Goal: Information Seeking & Learning: Compare options

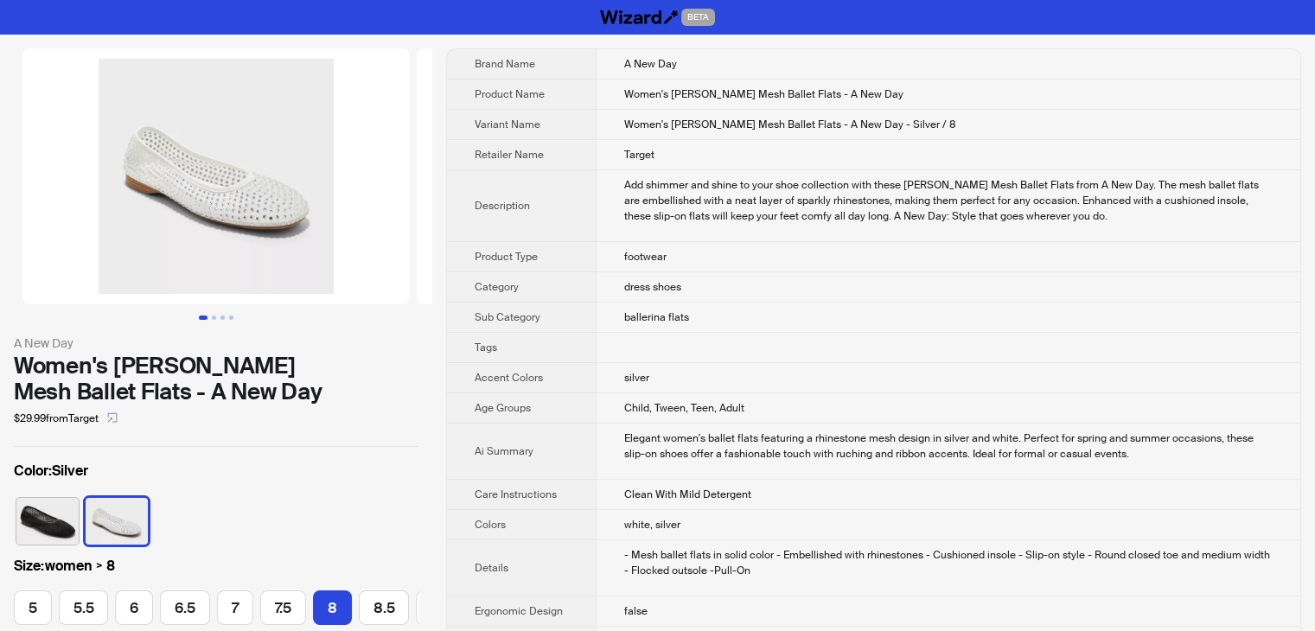
scroll to position [0, 235]
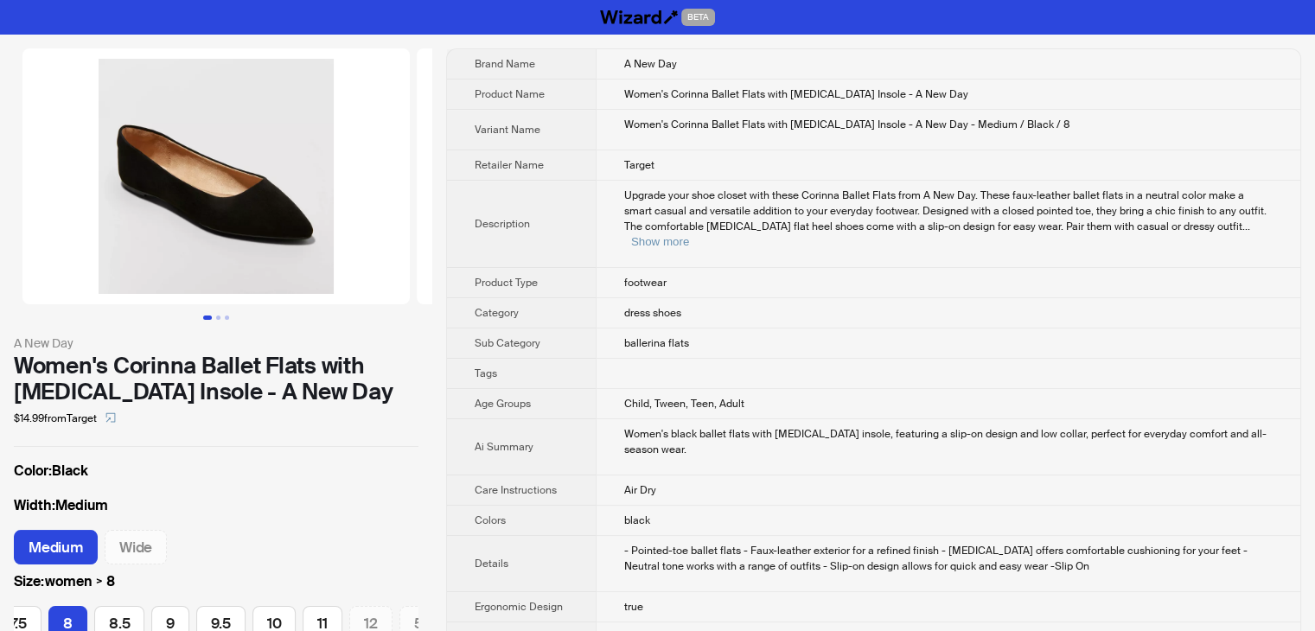
scroll to position [0, 272]
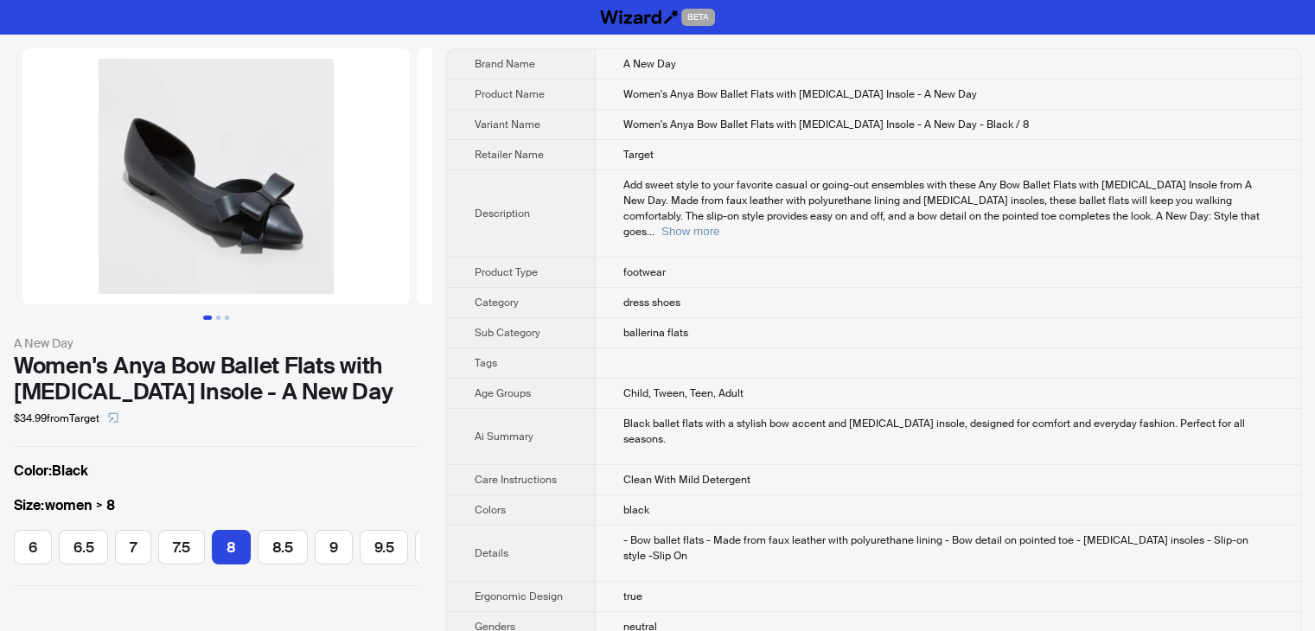
scroll to position [0, 85]
click at [720, 225] on button "Show more" at bounding box center [691, 231] width 58 height 13
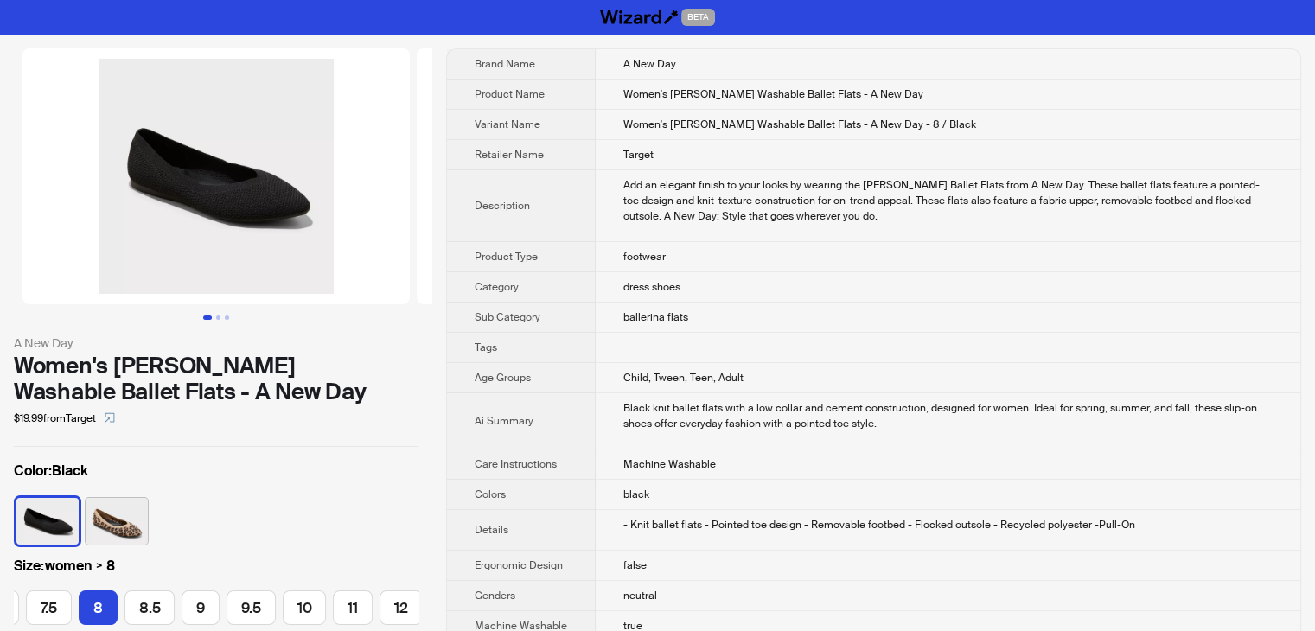
scroll to position [0, 235]
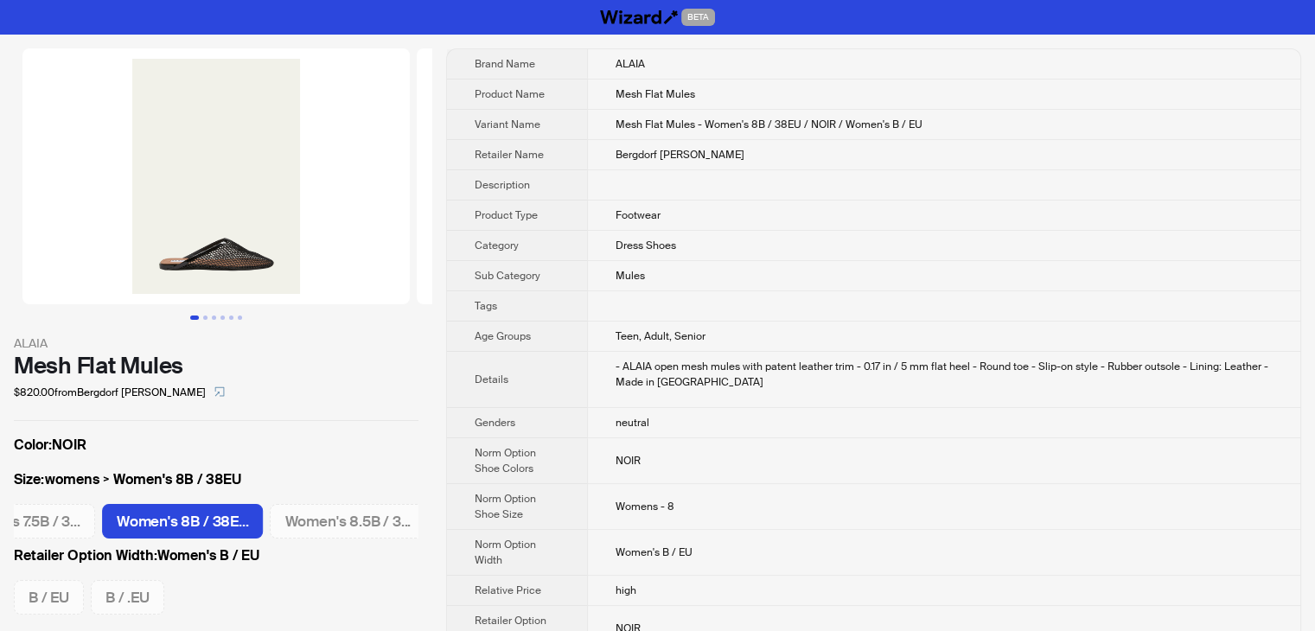
scroll to position [0, 954]
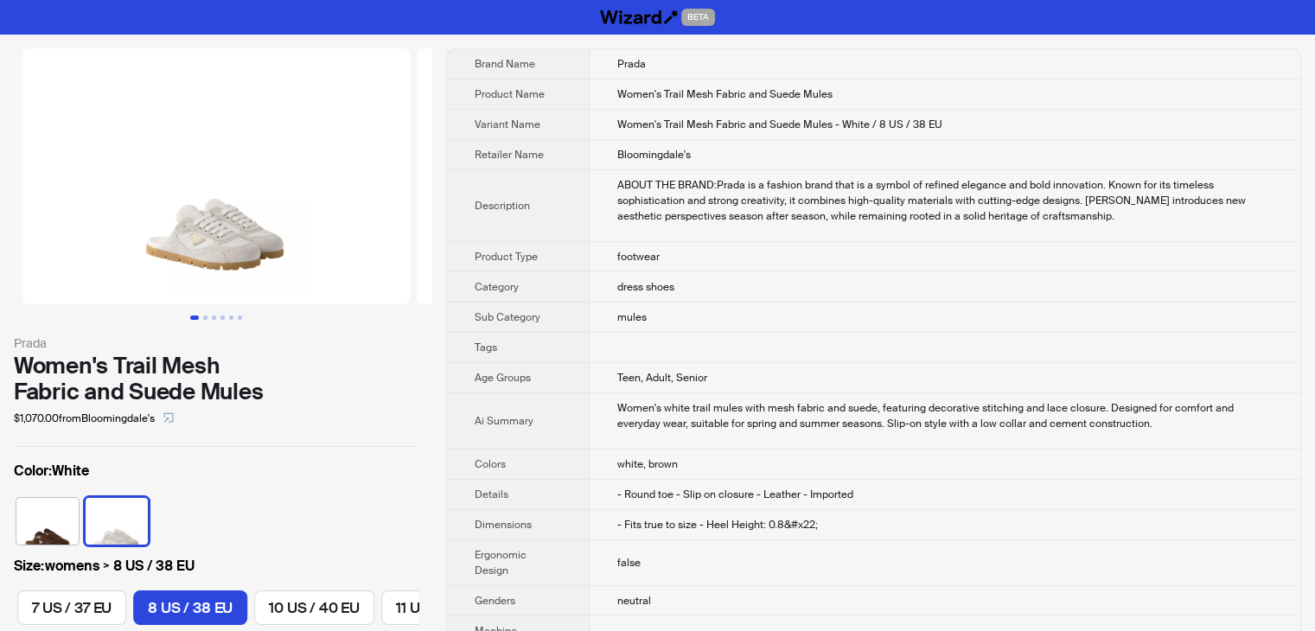
scroll to position [0, 1325]
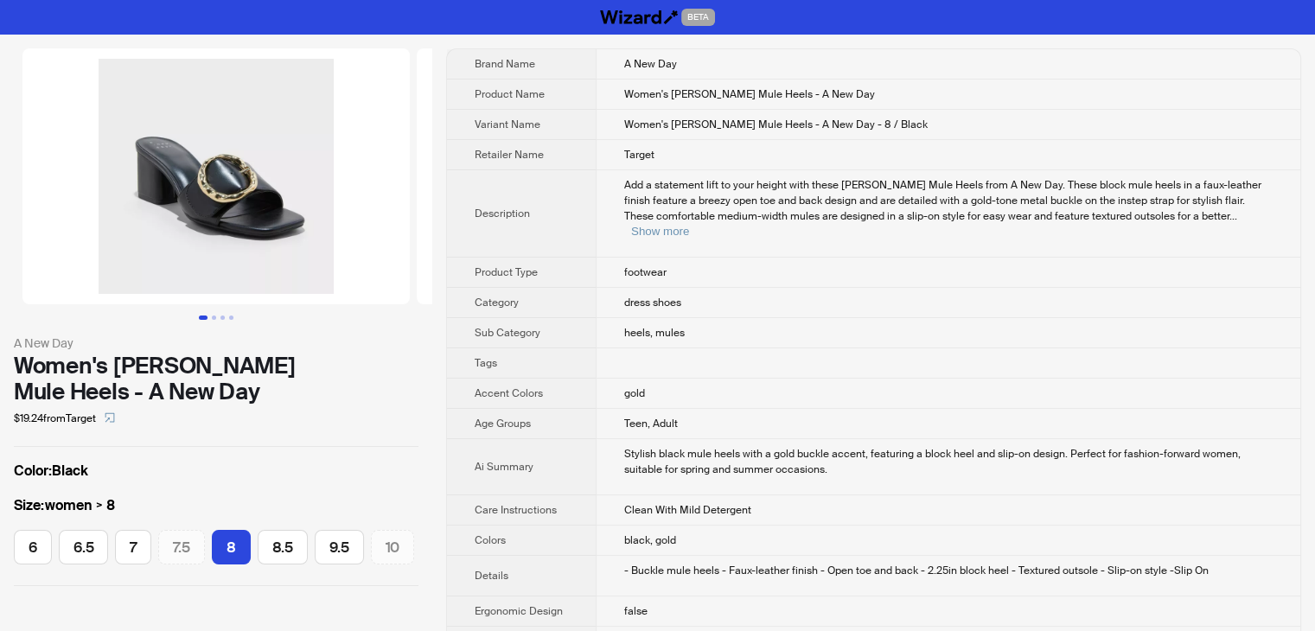
scroll to position [0, 41]
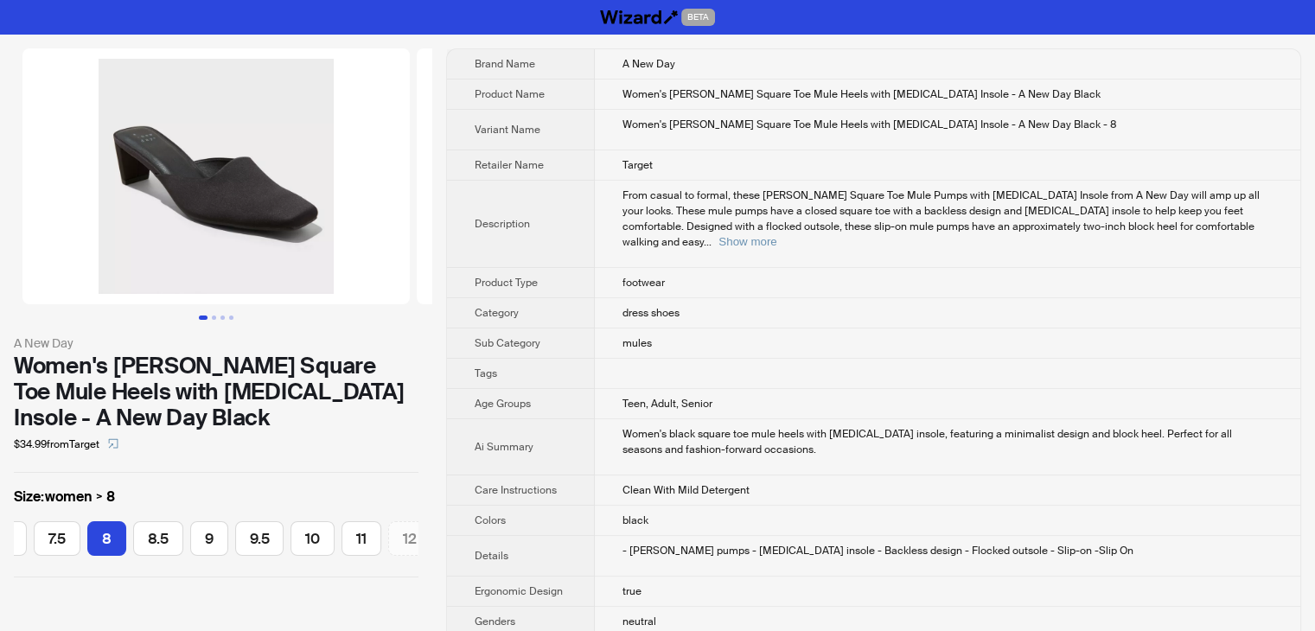
scroll to position [0, 135]
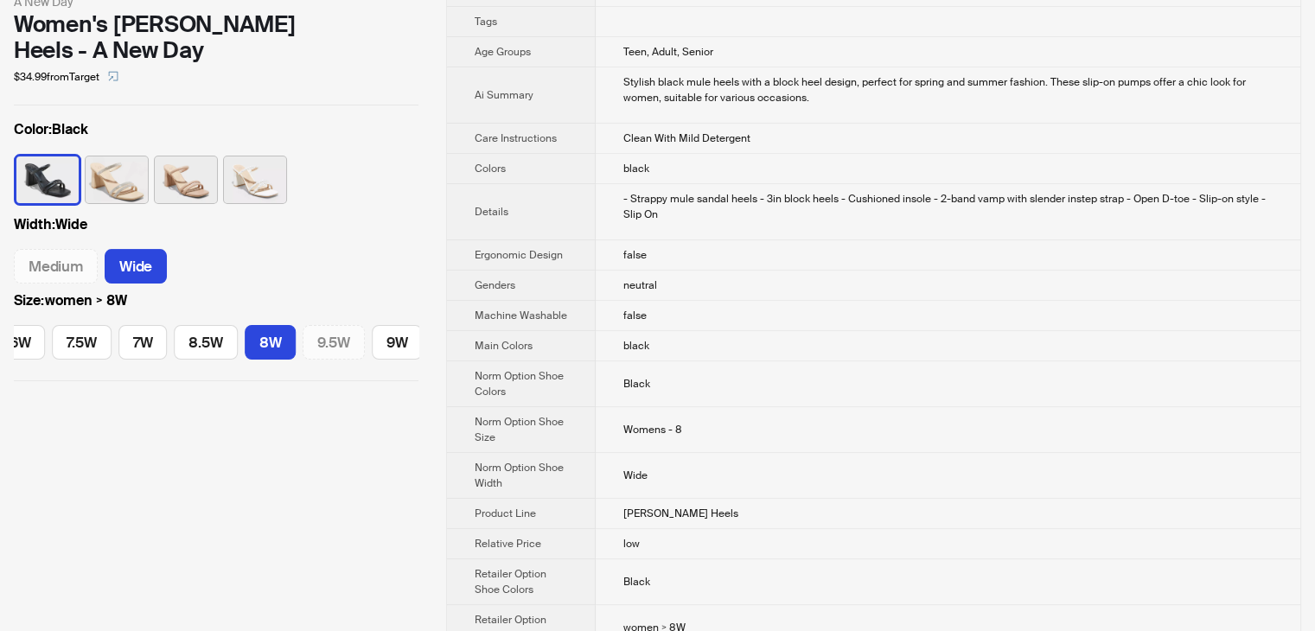
scroll to position [346, 0]
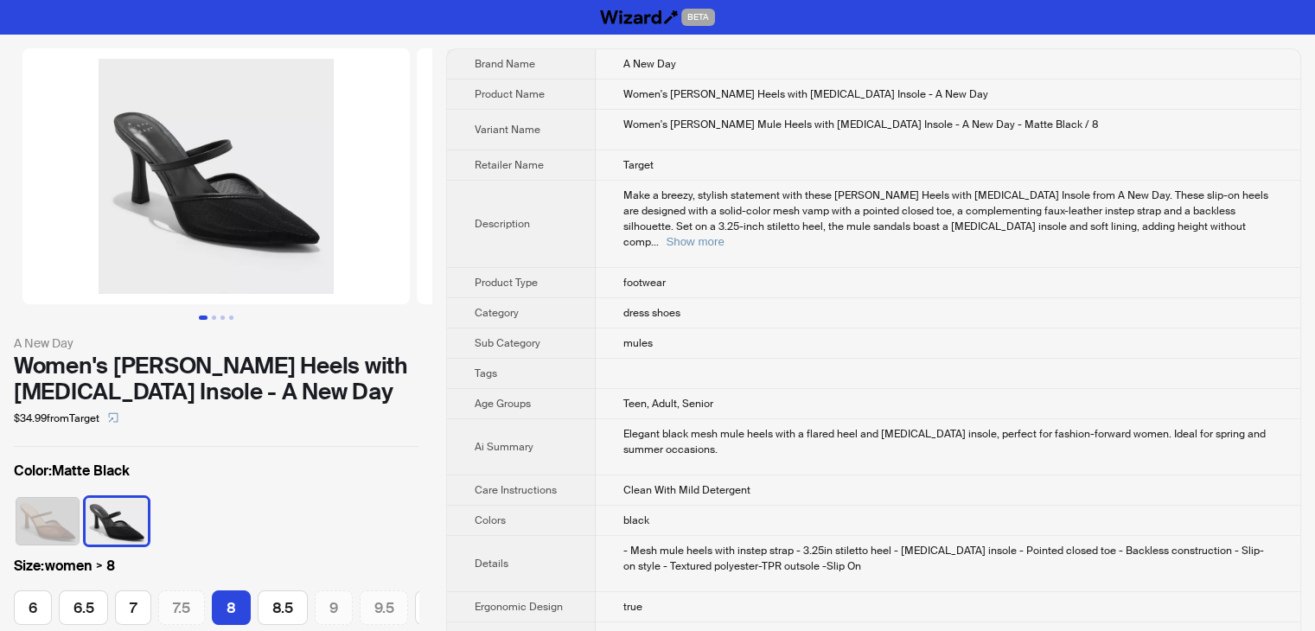
scroll to position [0, 85]
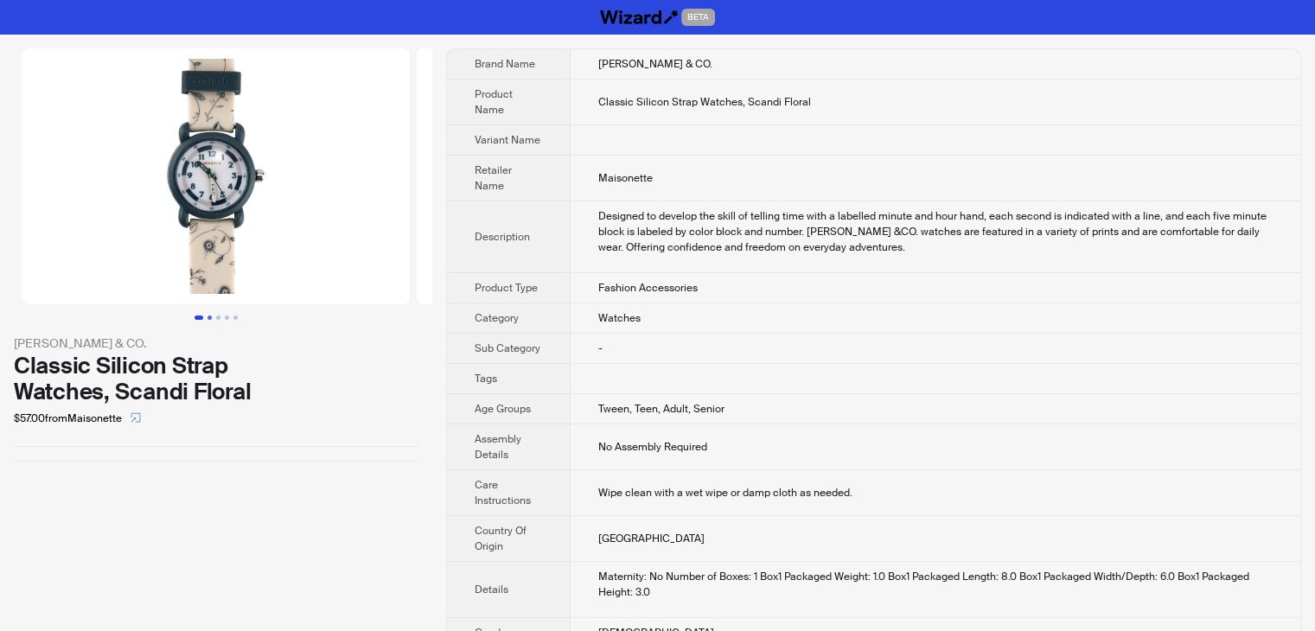
click at [208, 318] on button "Go to slide 2" at bounding box center [210, 318] width 4 height 4
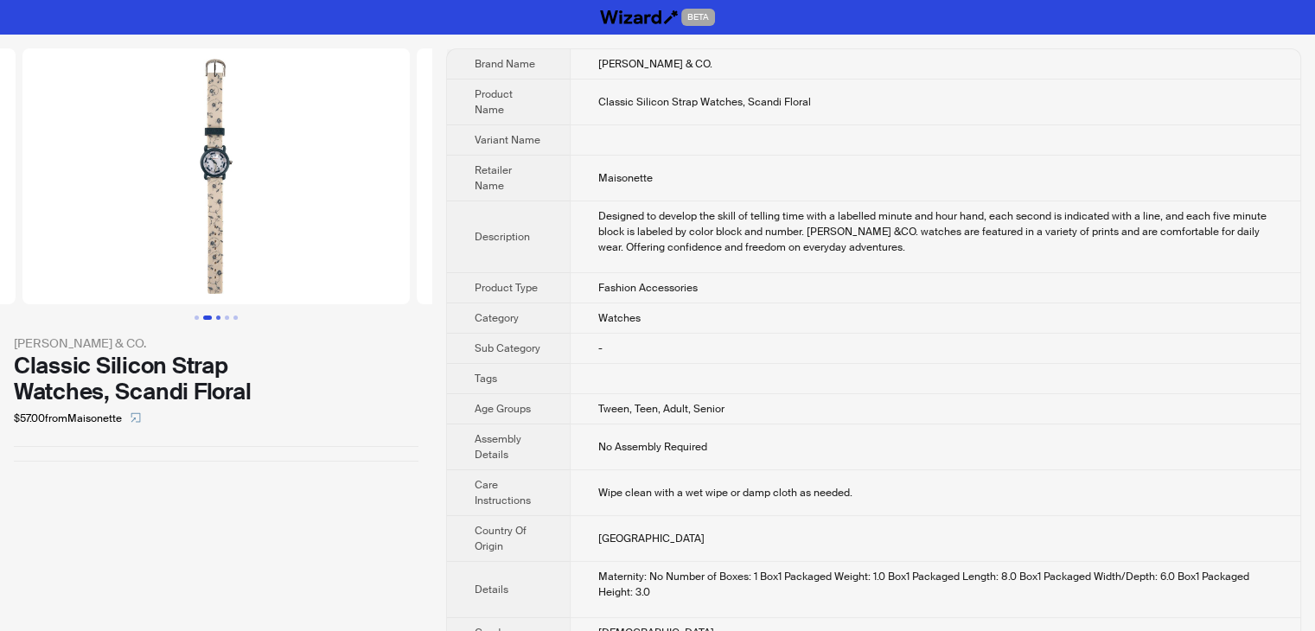
click at [217, 319] on button "Go to slide 3" at bounding box center [218, 318] width 4 height 4
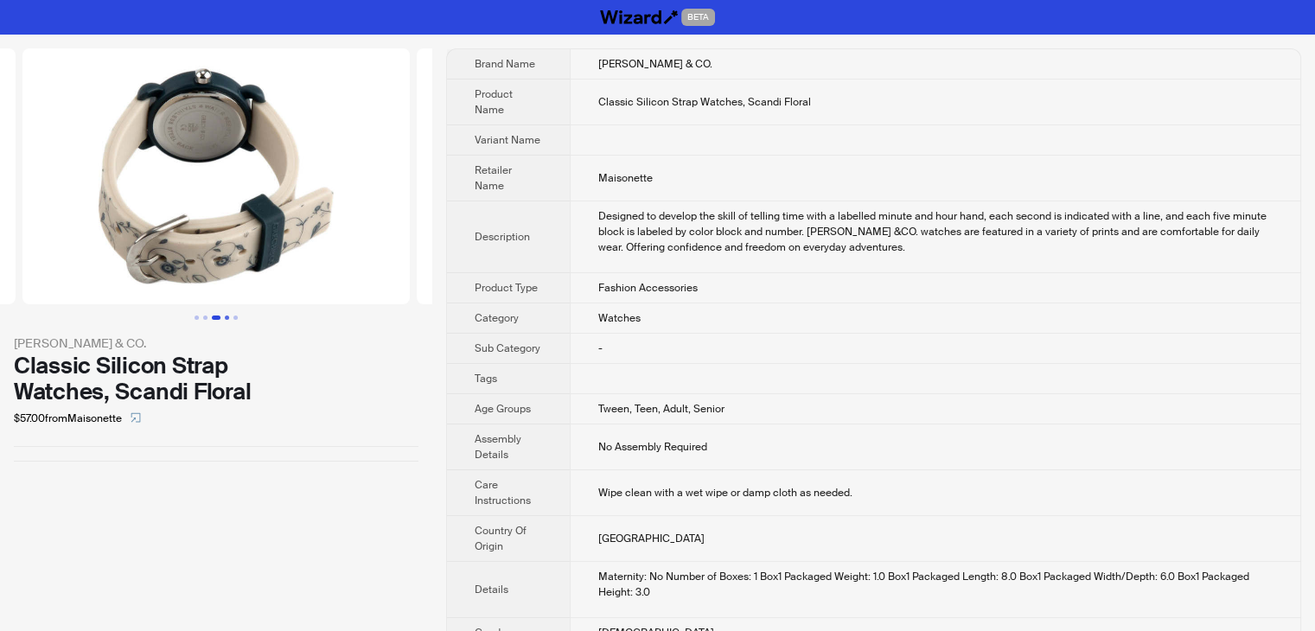
click at [225, 319] on button "Go to slide 4" at bounding box center [227, 318] width 4 height 4
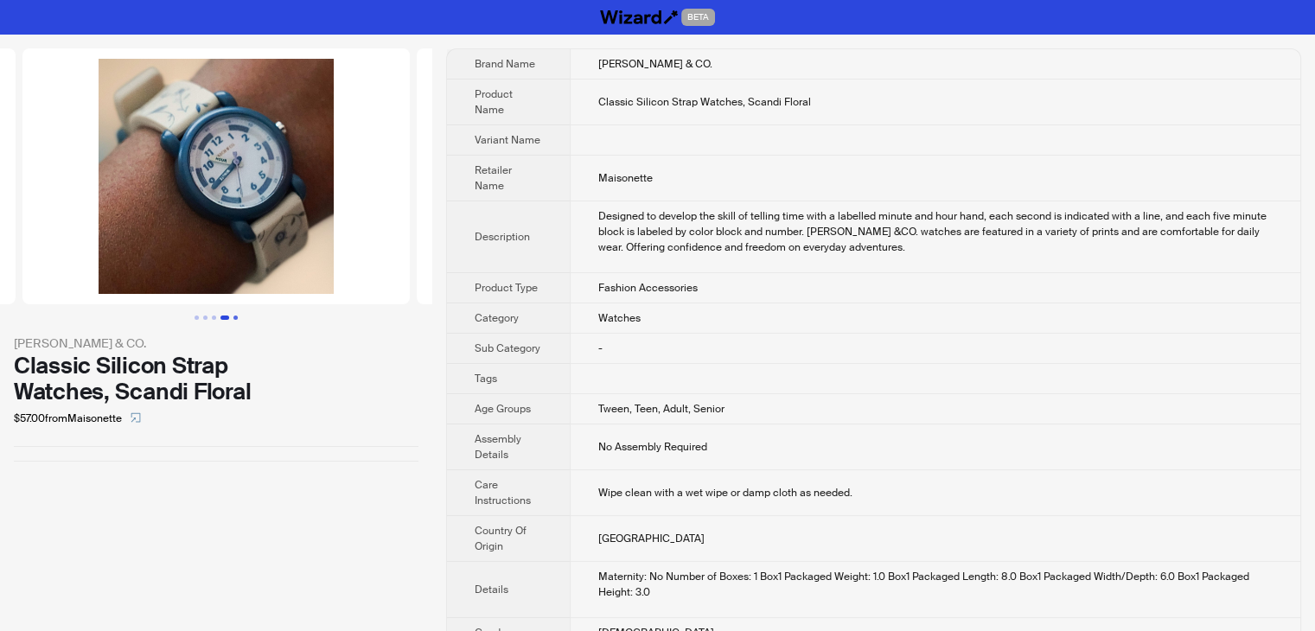
click at [234, 320] on button "Go to slide 5" at bounding box center [236, 318] width 4 height 4
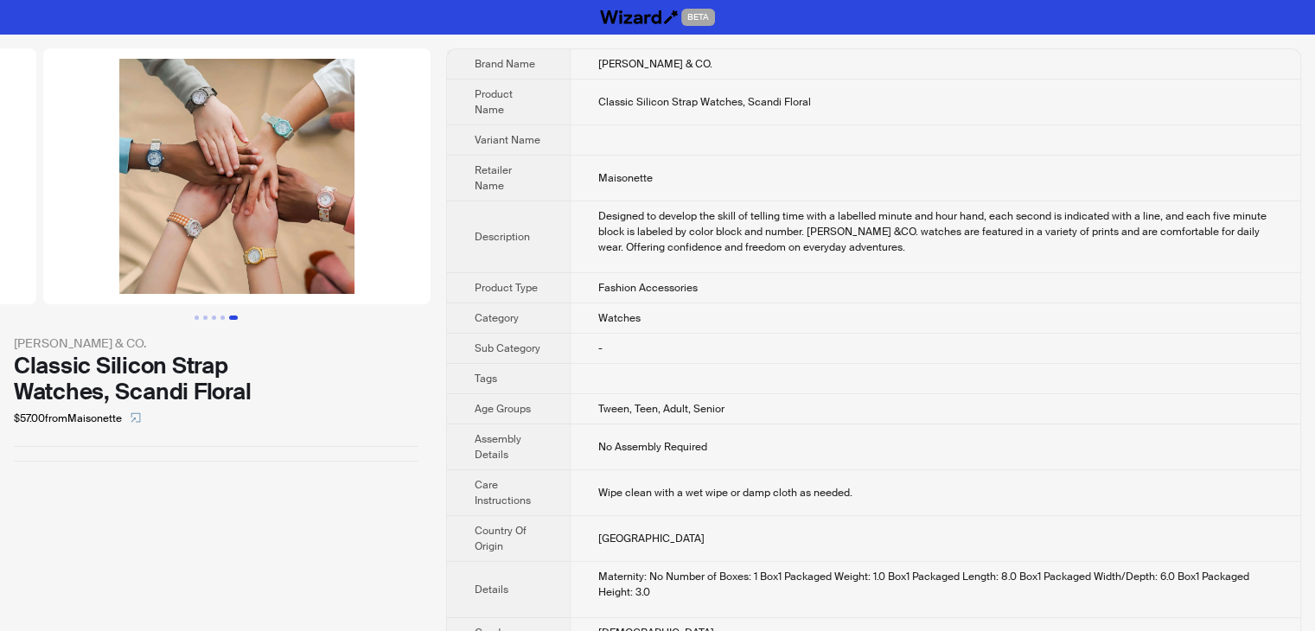
scroll to position [0, 1577]
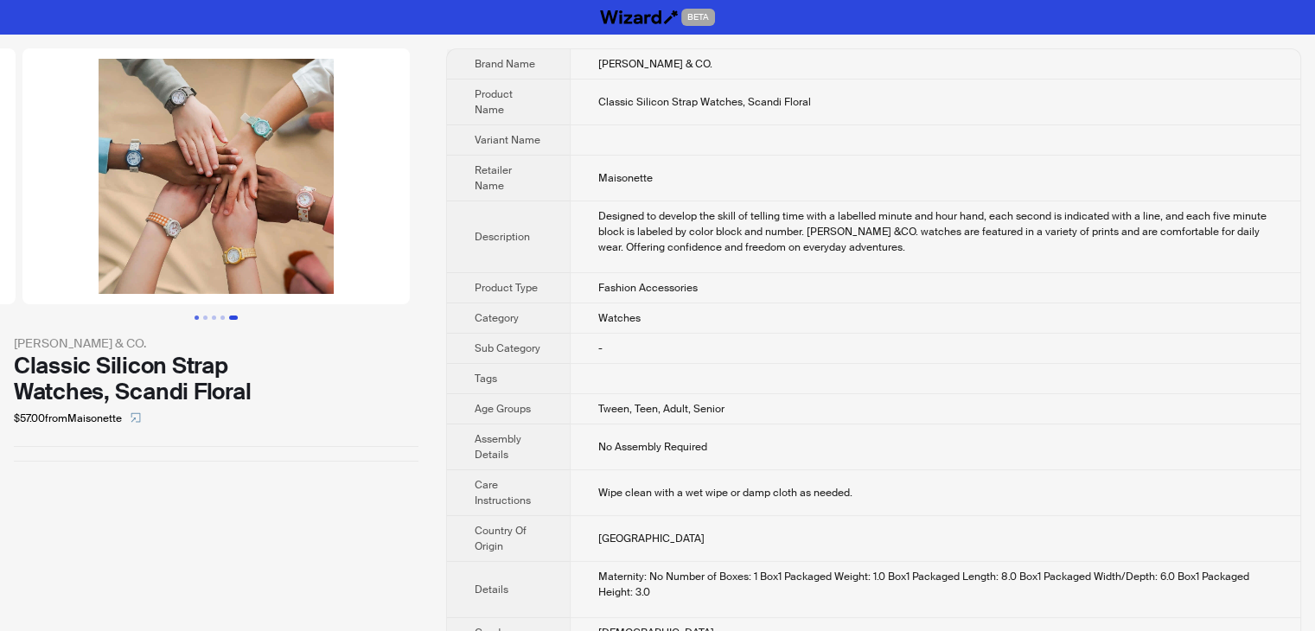
click at [195, 320] on button "Go to slide 1" at bounding box center [197, 318] width 4 height 4
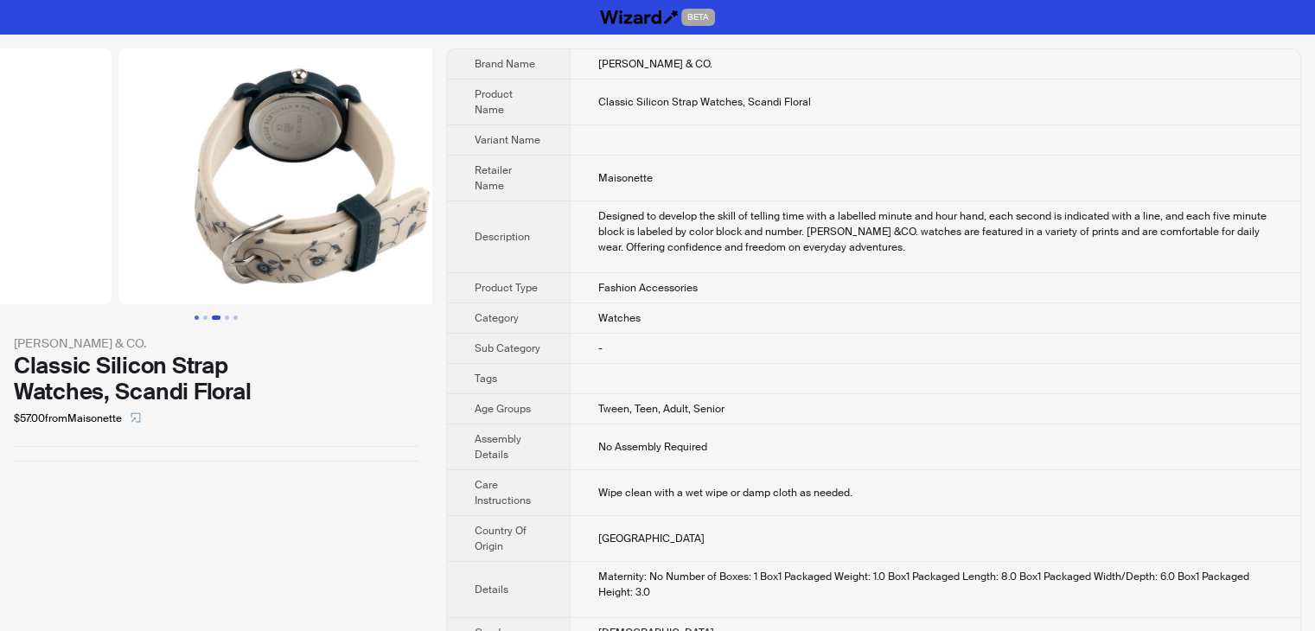
scroll to position [0, 181]
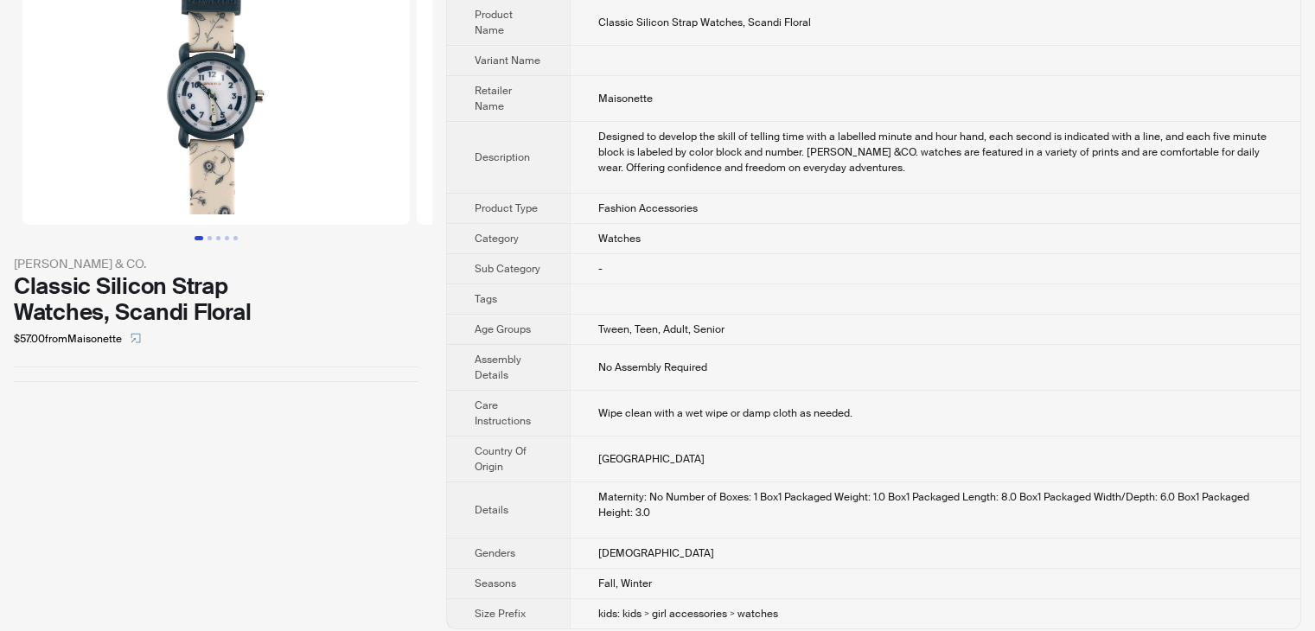
scroll to position [89, 0]
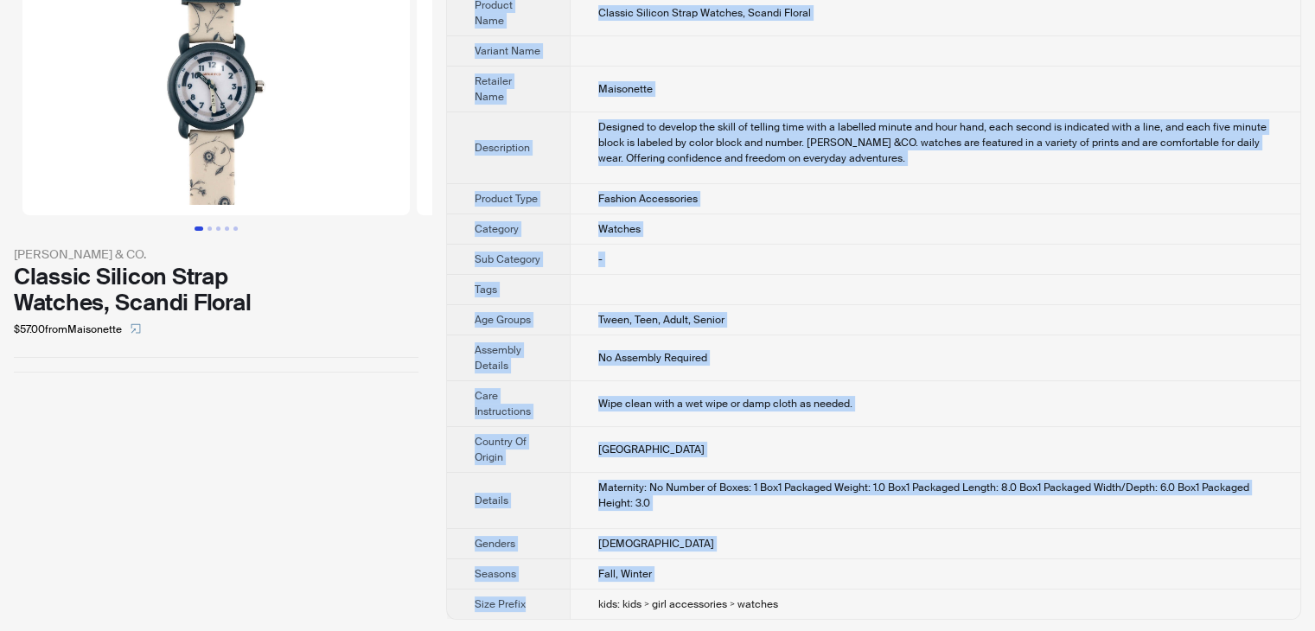
drag, startPoint x: 607, startPoint y: 606, endPoint x: 820, endPoint y: 619, distance: 213.1
click at [820, 619] on div "GRECH & CO. Classic Silicon Strap Watches, Scandi Floral $57.00 from Maisonette…" at bounding box center [657, 290] width 1315 height 688
click at [832, 582] on td "Fall, Winter" at bounding box center [935, 575] width 731 height 30
click at [771, 546] on td "female" at bounding box center [935, 544] width 731 height 30
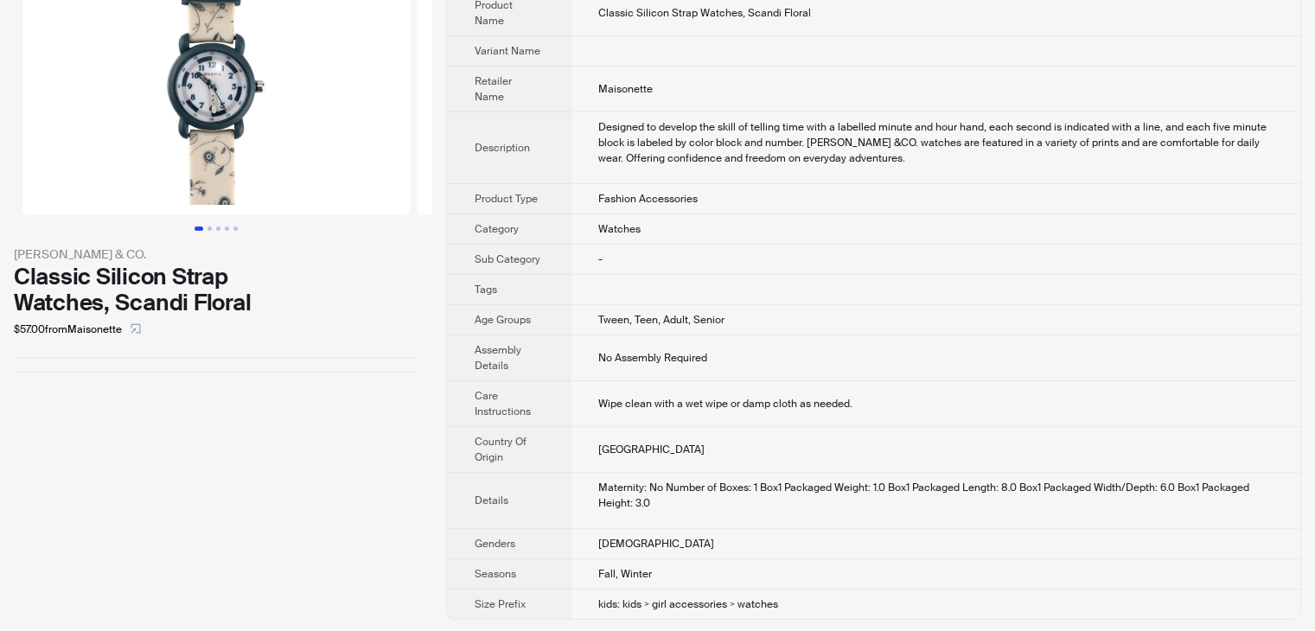
drag, startPoint x: 722, startPoint y: 523, endPoint x: 696, endPoint y: 517, distance: 26.6
click at [701, 521] on td "Maternity: No Number of Boxes: 1 Box1 Packaged Weight: 1.0 Box1 Packaged Length…" at bounding box center [935, 501] width 731 height 56
drag, startPoint x: 596, startPoint y: 321, endPoint x: 769, endPoint y: 333, distance: 173.4
click at [769, 333] on tbody "Brand Name GRECH & CO. Product Name Classic Silicon Strap Watches, Scandi Flora…" at bounding box center [874, 289] width 854 height 659
click at [843, 322] on td "Tween, Teen, Adult, Senior" at bounding box center [935, 320] width 731 height 30
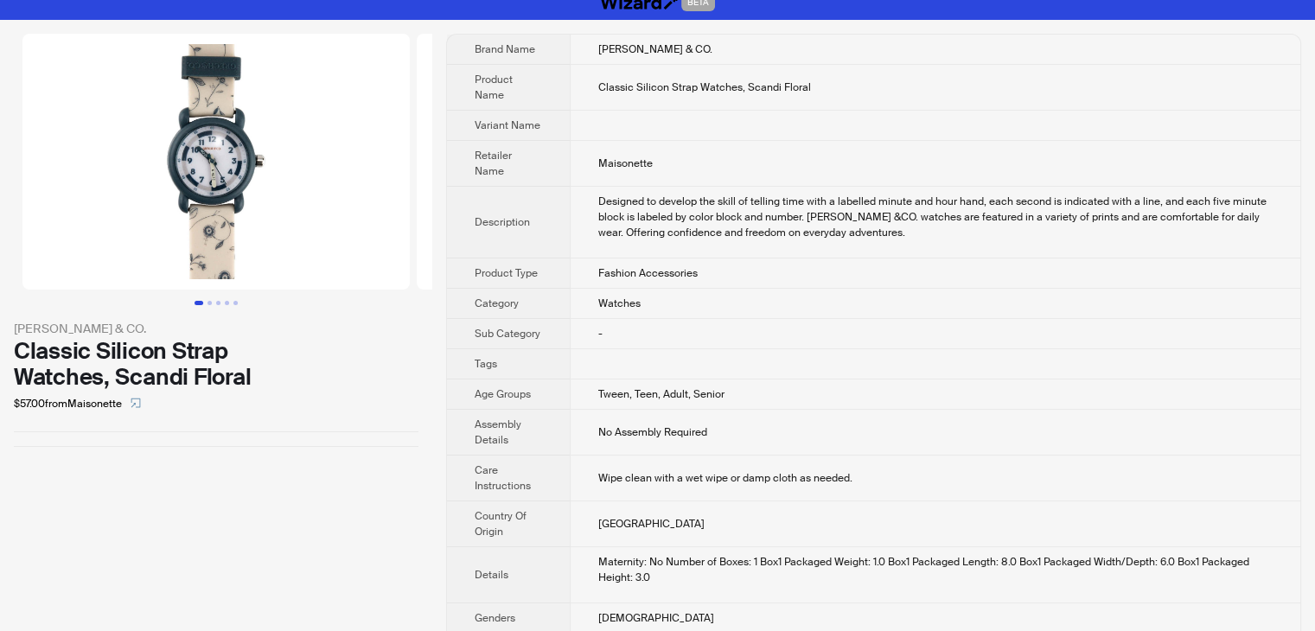
scroll to position [0, 0]
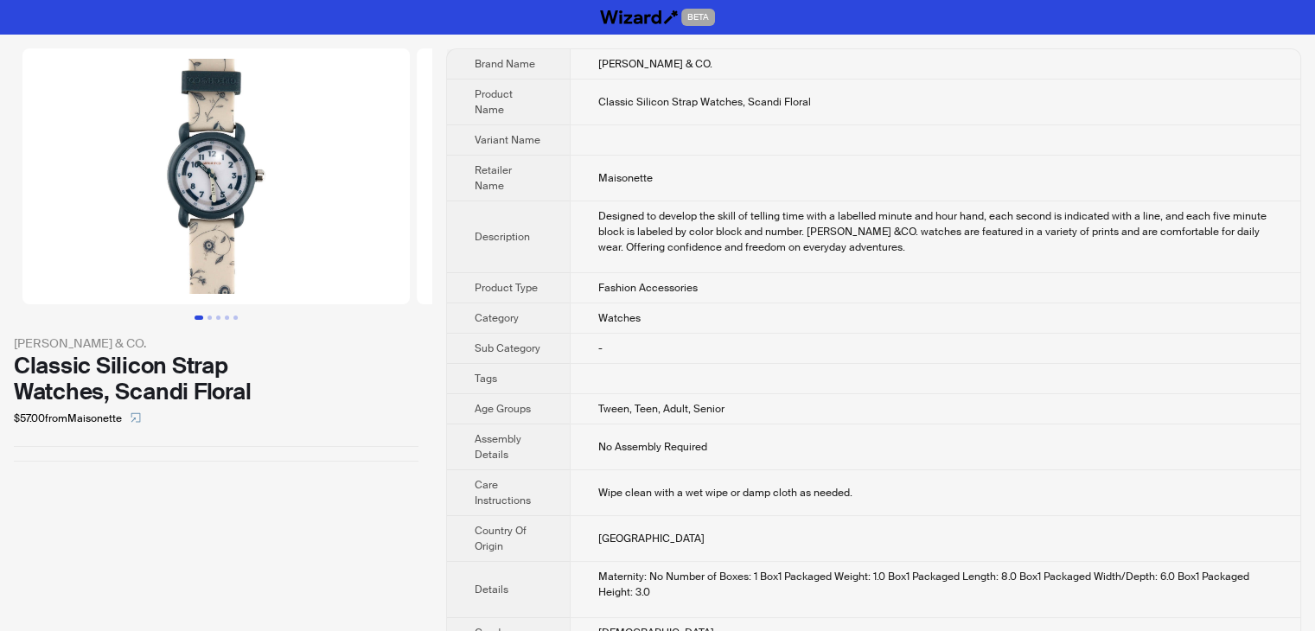
click at [290, 342] on div "GRECH & CO." at bounding box center [216, 343] width 405 height 19
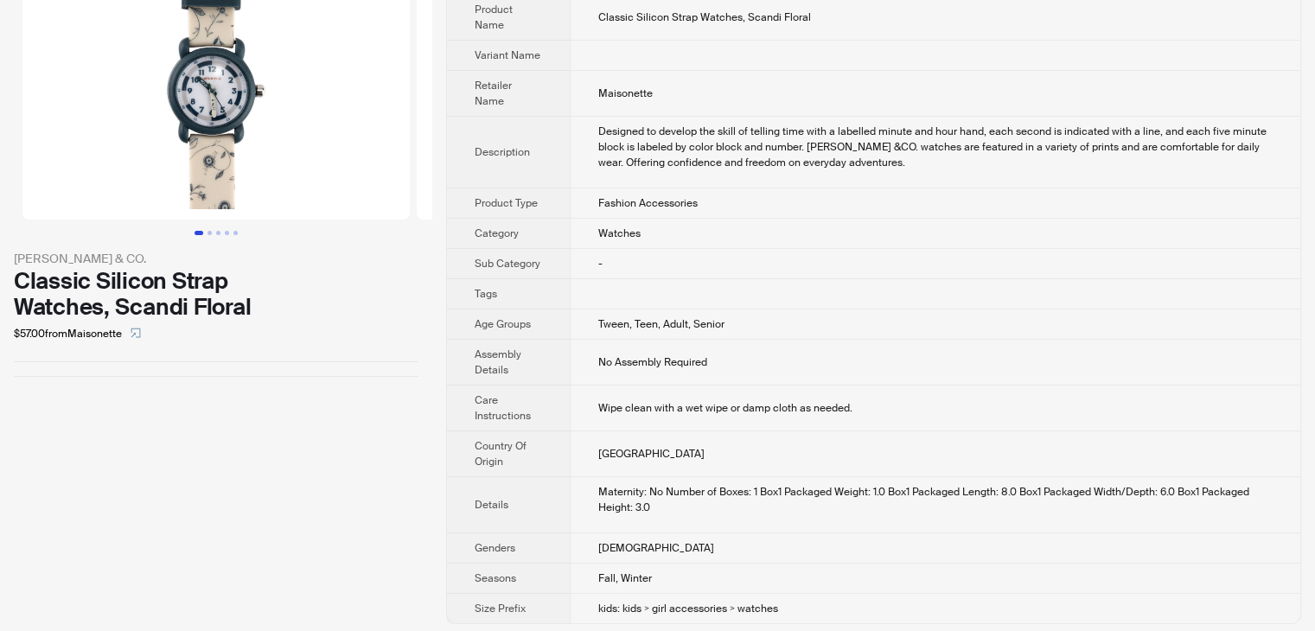
scroll to position [89, 0]
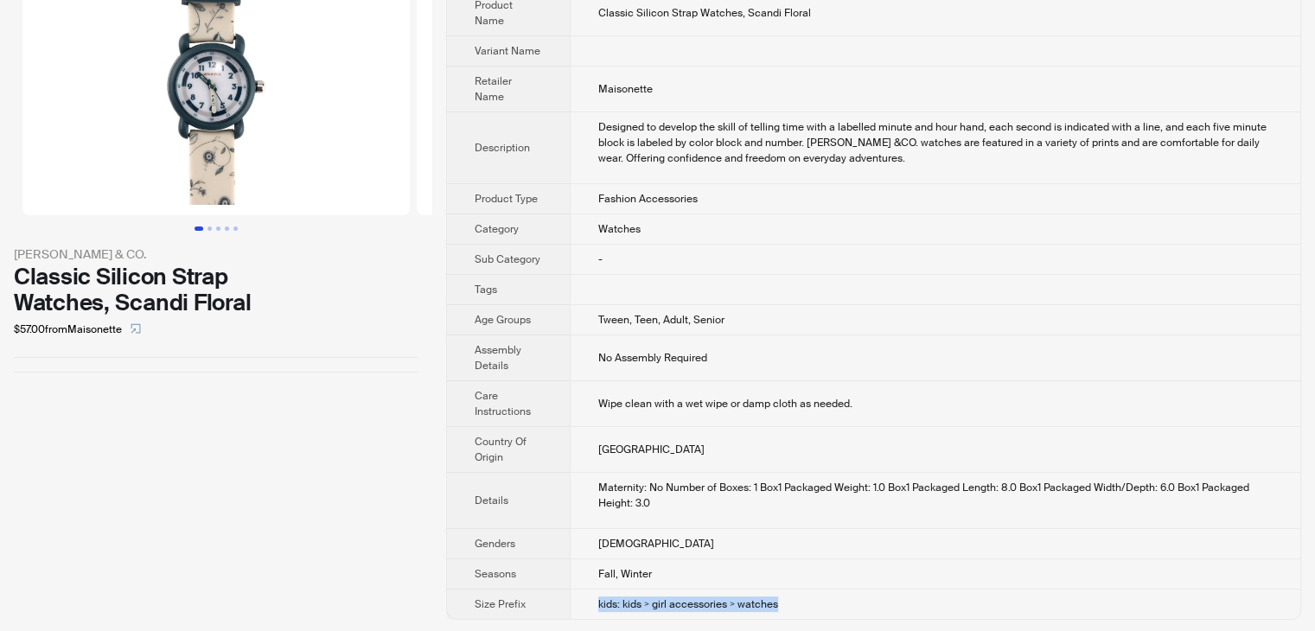
drag, startPoint x: 597, startPoint y: 605, endPoint x: 824, endPoint y: 610, distance: 227.5
click at [824, 610] on td "kids: kids > girl accessories > watches" at bounding box center [935, 605] width 731 height 30
click at [813, 599] on td "kids: kids > girl accessories > watches" at bounding box center [935, 605] width 731 height 30
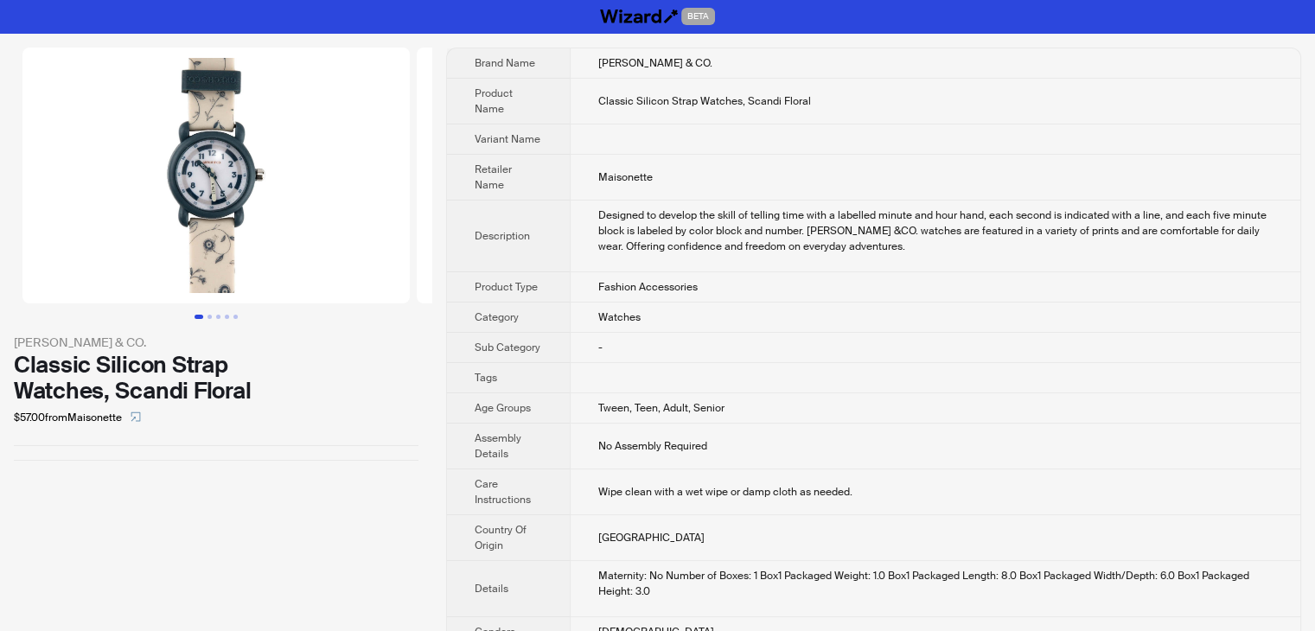
scroll to position [0, 0]
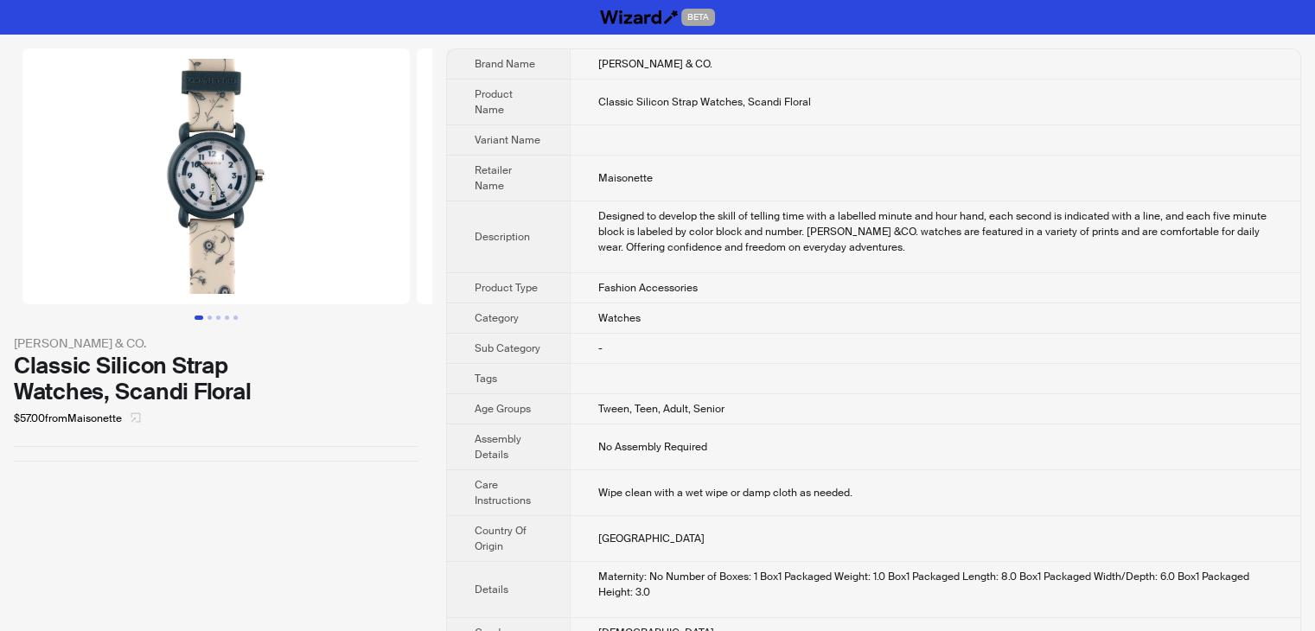
click at [141, 420] on icon "select" at bounding box center [136, 418] width 10 height 10
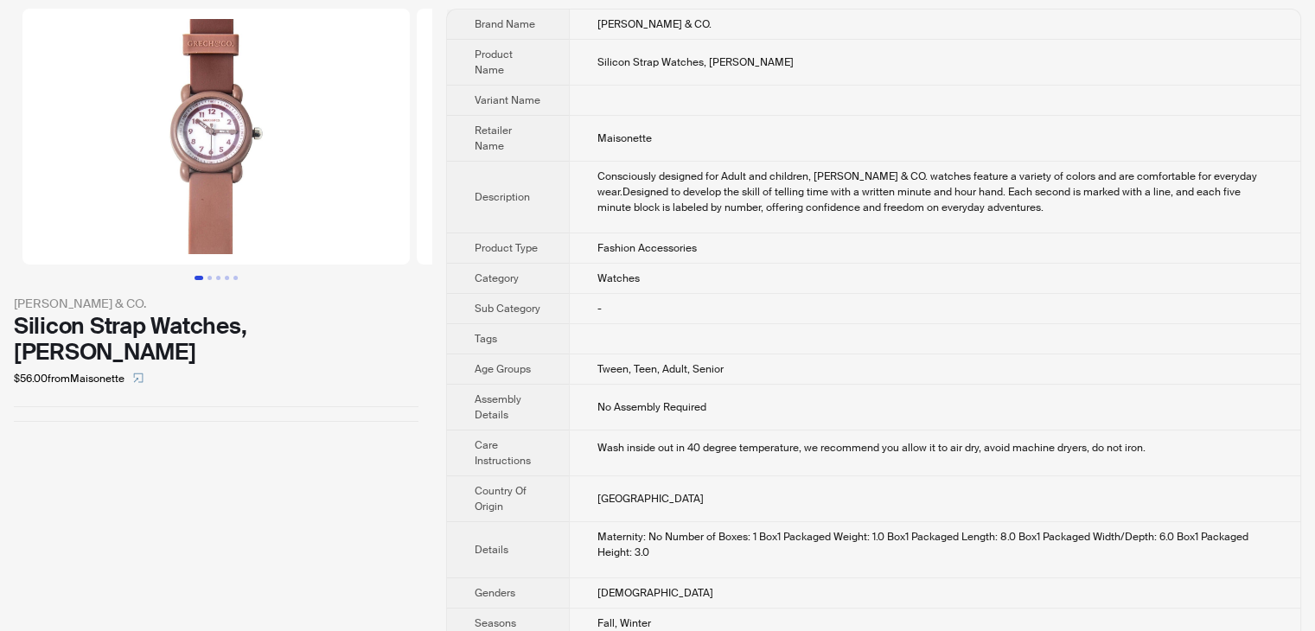
scroll to position [89, 0]
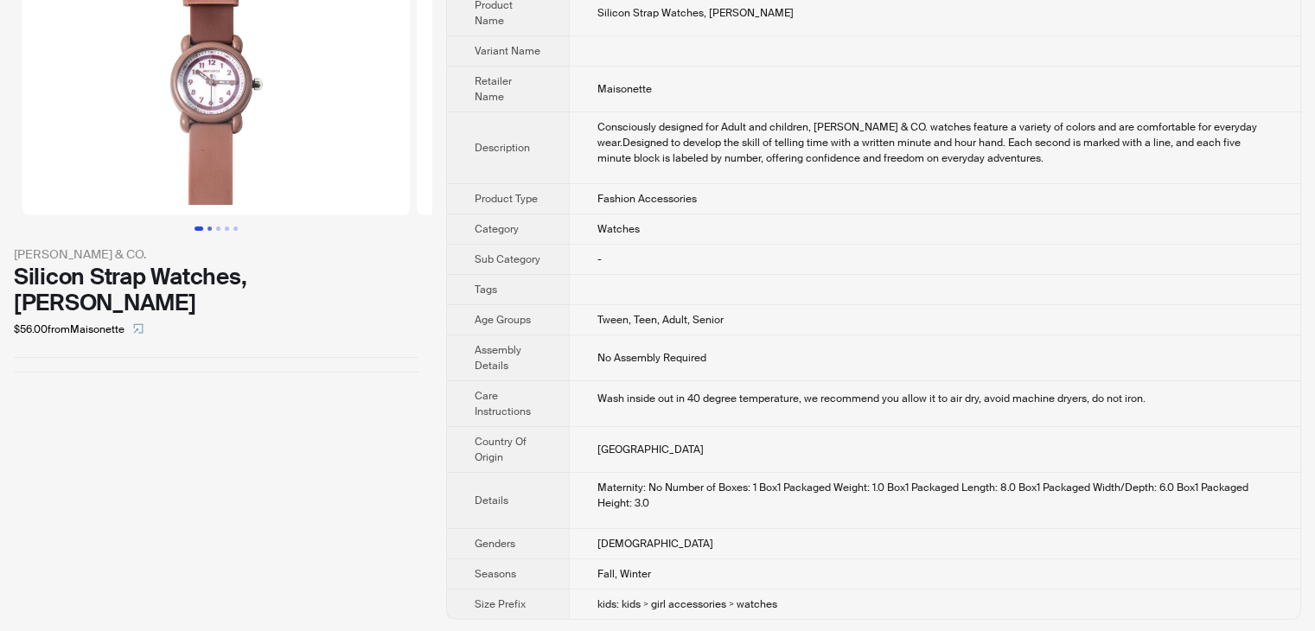
click at [212, 231] on button "Go to slide 2" at bounding box center [210, 229] width 4 height 4
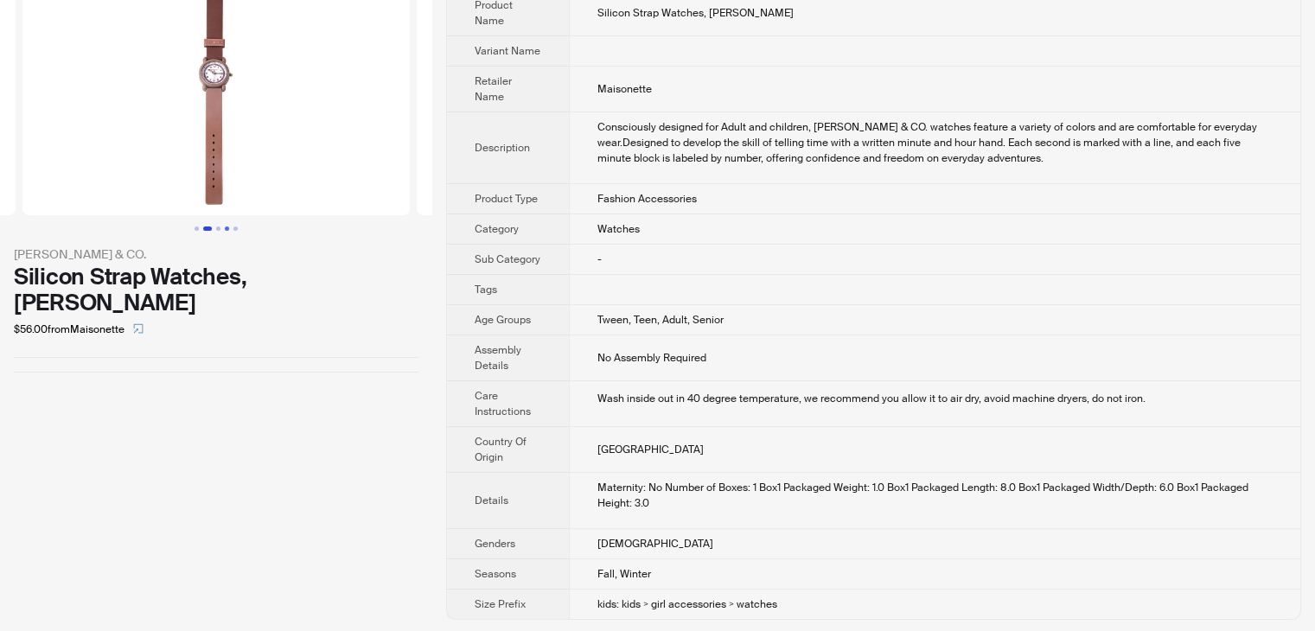
click at [221, 231] on button "Go to slide 3" at bounding box center [218, 229] width 4 height 4
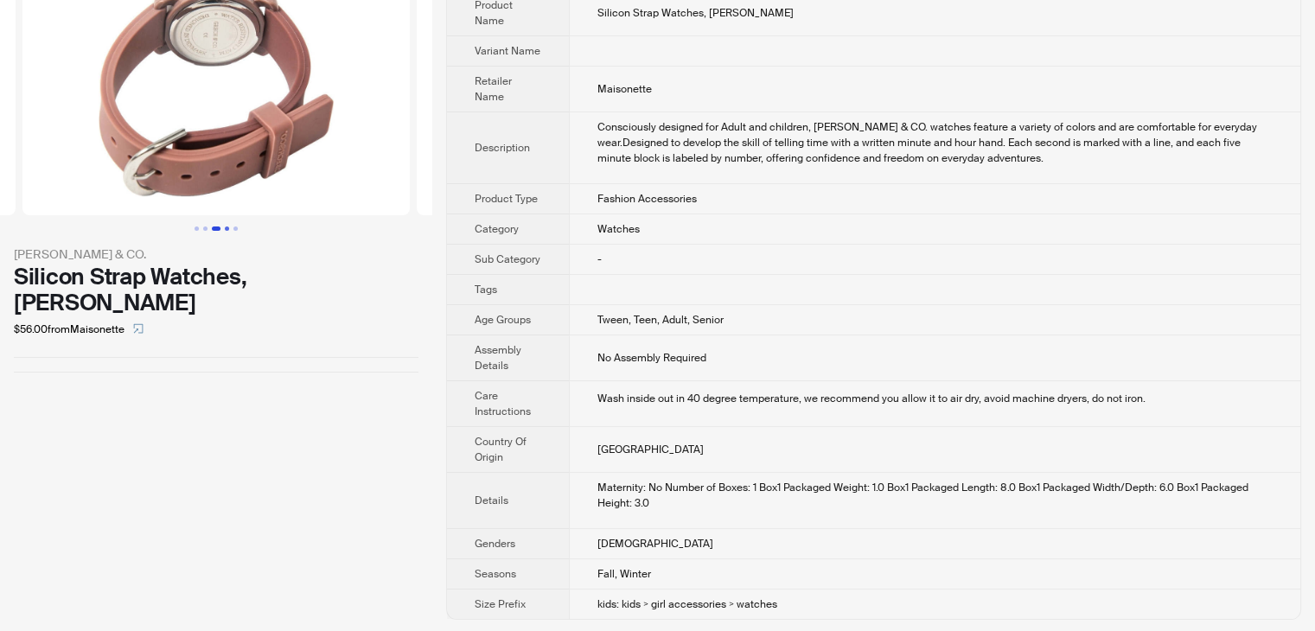
click at [227, 231] on button "Go to slide 4" at bounding box center [227, 229] width 4 height 4
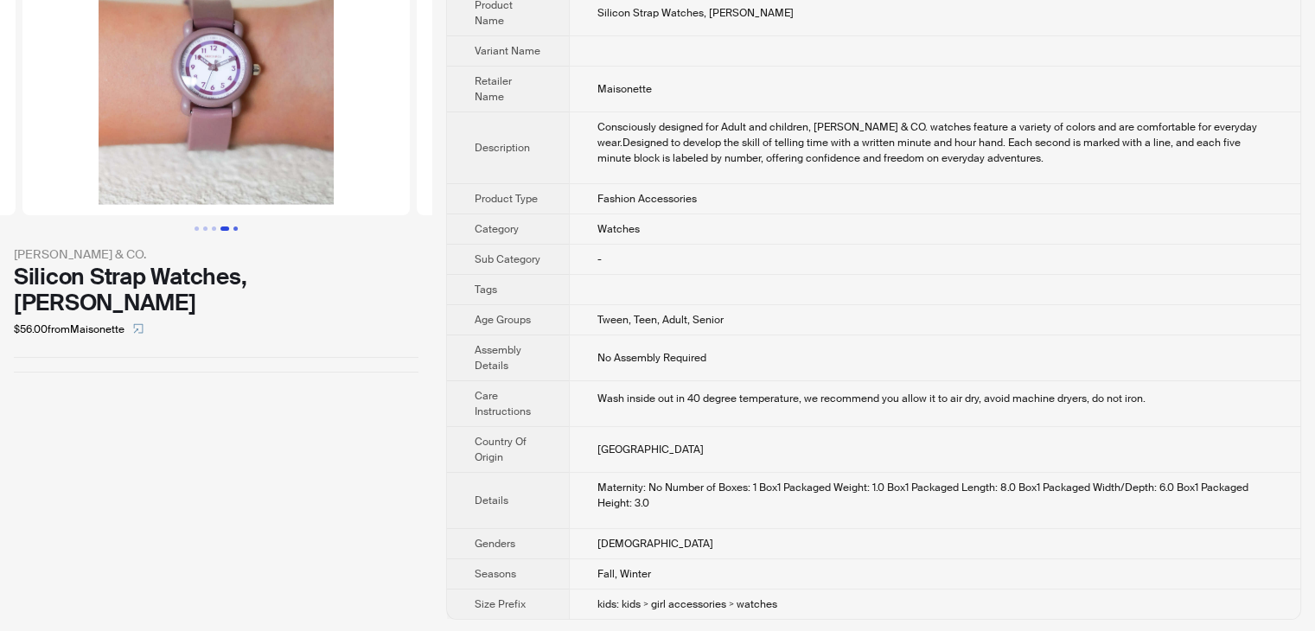
click at [238, 231] on button "Go to slide 5" at bounding box center [236, 229] width 4 height 4
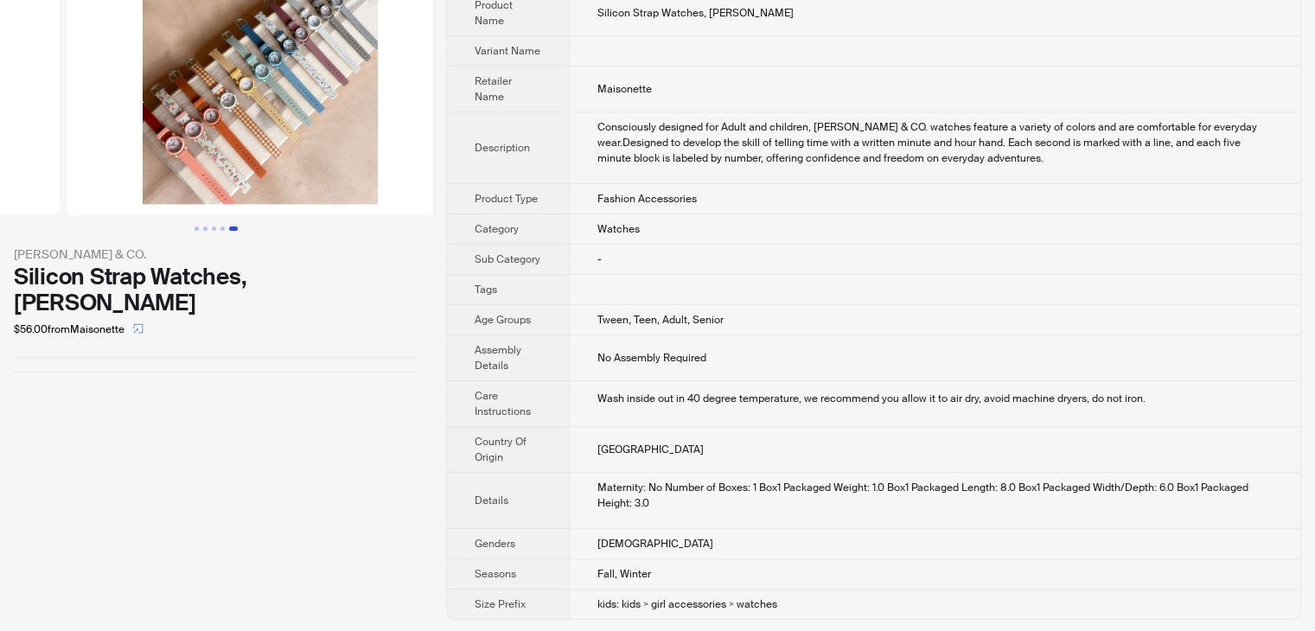
scroll to position [0, 1577]
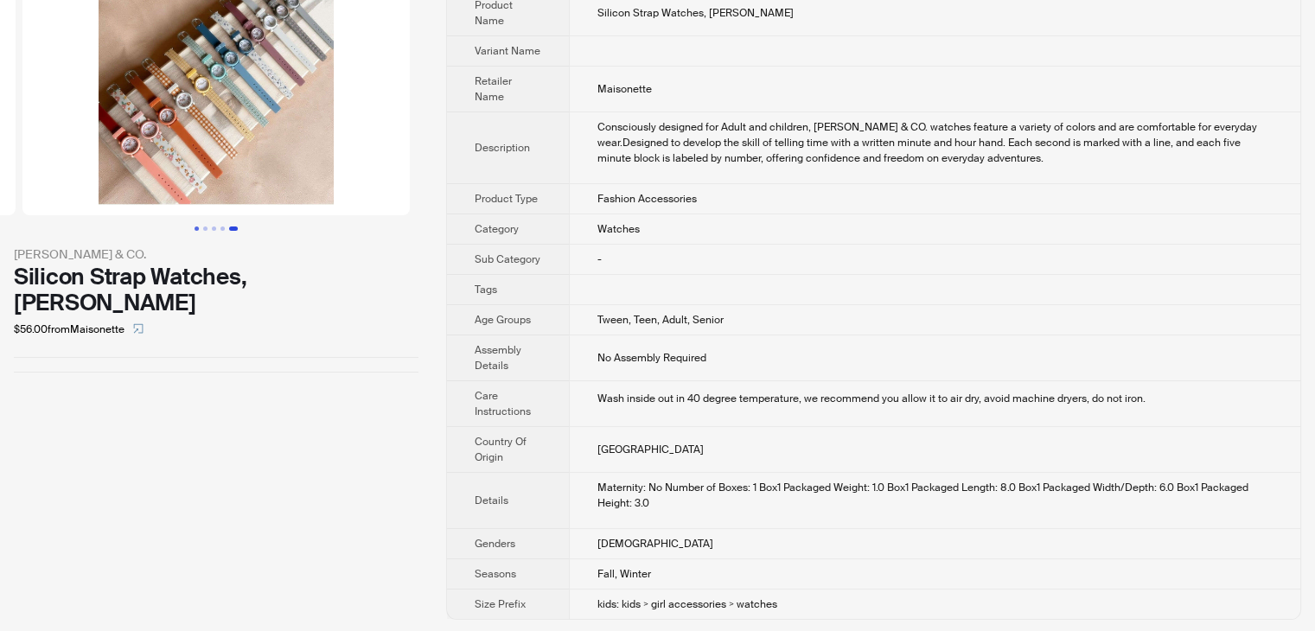
click at [195, 228] on button "Go to slide 1" at bounding box center [197, 229] width 4 height 4
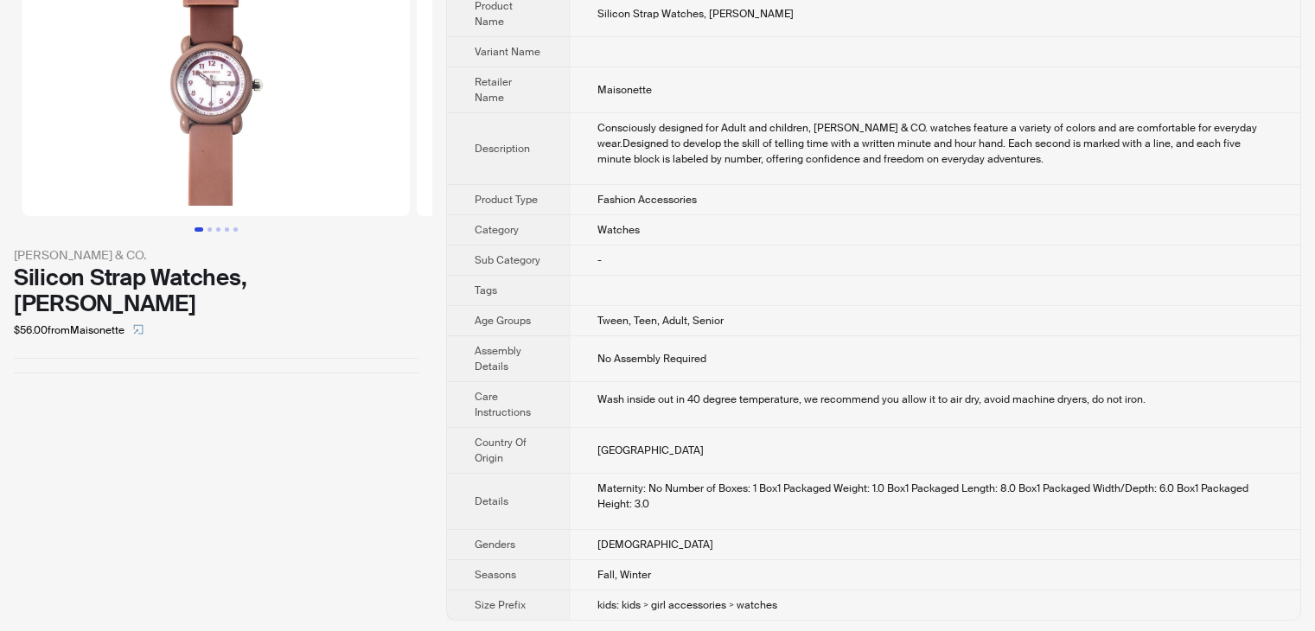
scroll to position [89, 0]
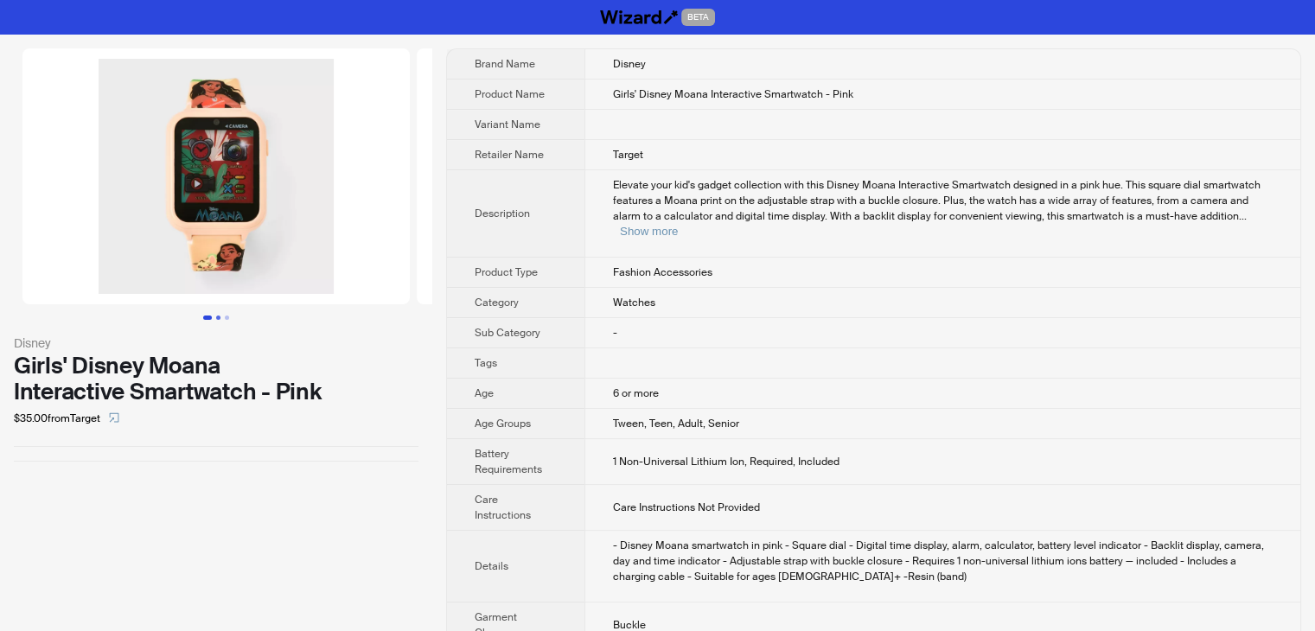
click at [221, 317] on button "Go to slide 2" at bounding box center [218, 318] width 4 height 4
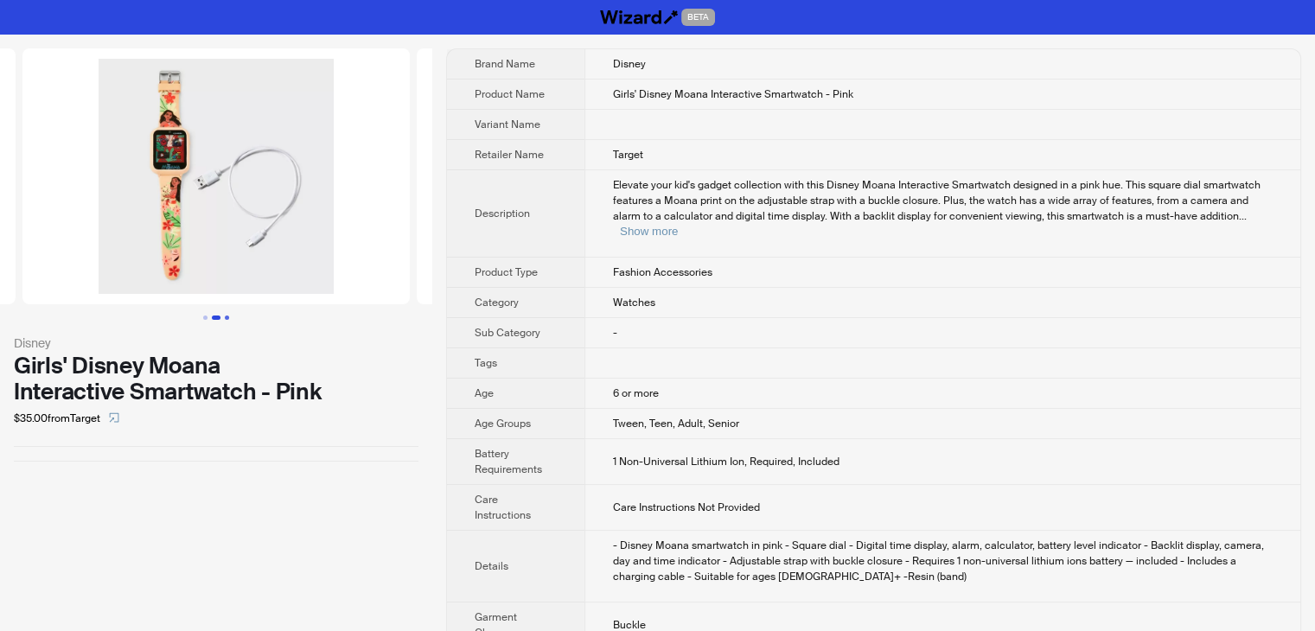
click at [228, 319] on button "Go to slide 3" at bounding box center [227, 318] width 4 height 4
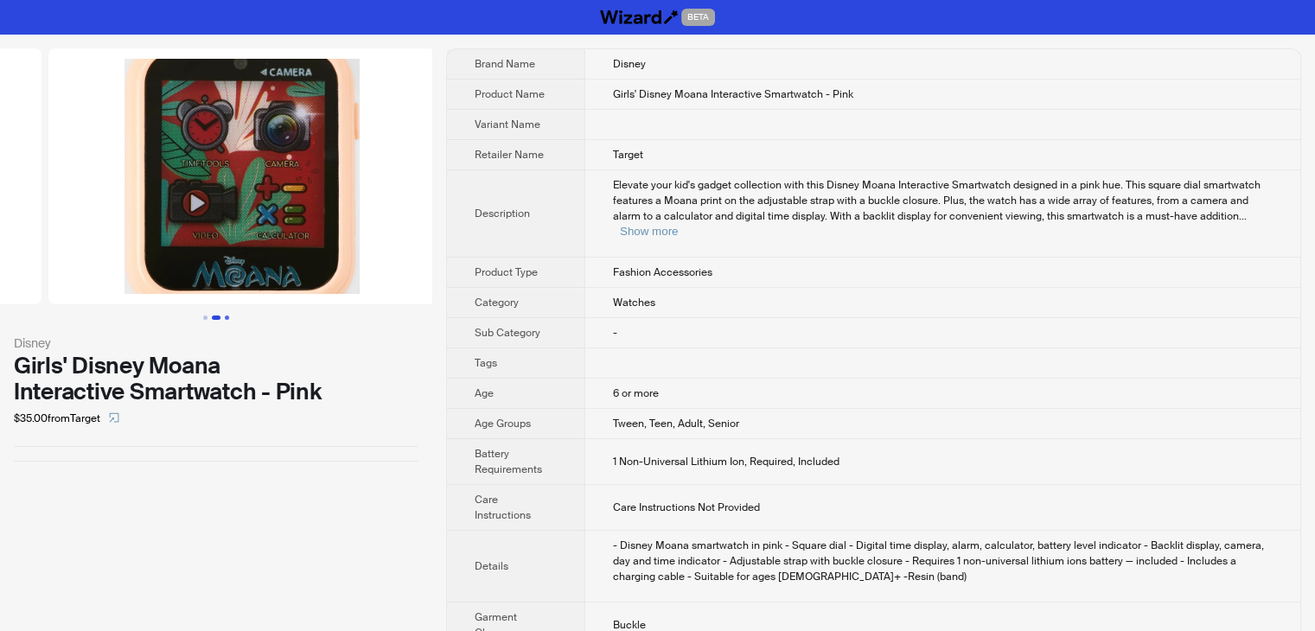
scroll to position [0, 789]
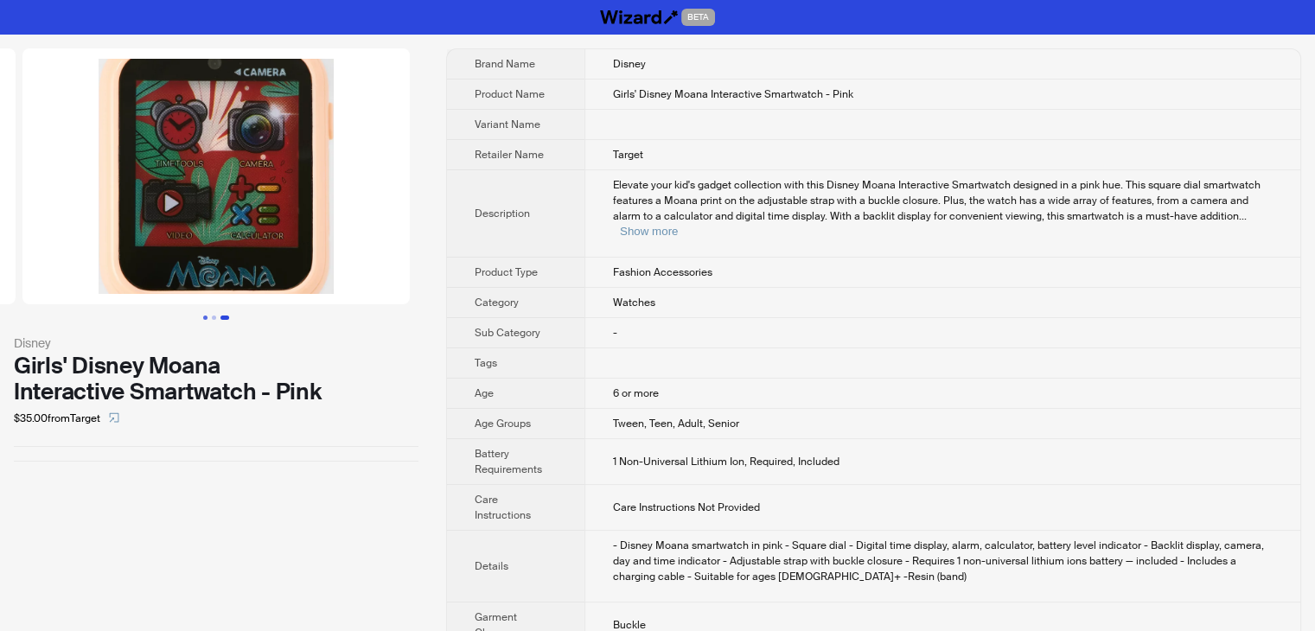
click at [203, 320] on button "Go to slide 1" at bounding box center [205, 318] width 4 height 4
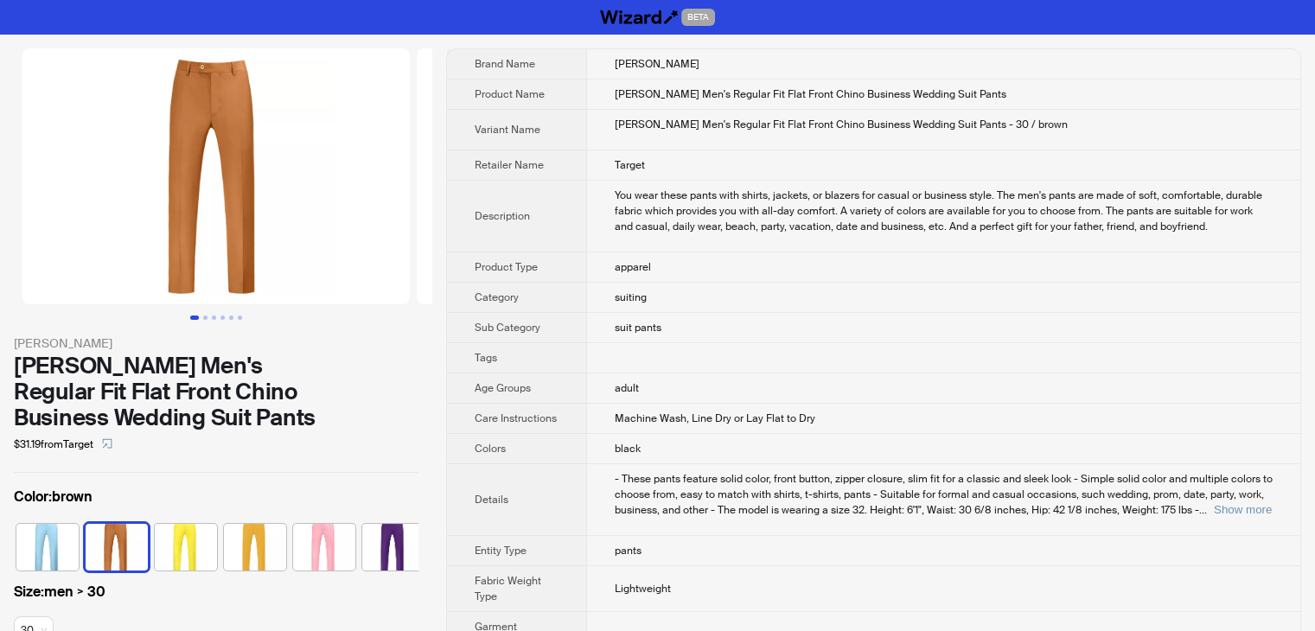
scroll to position [0, 44]
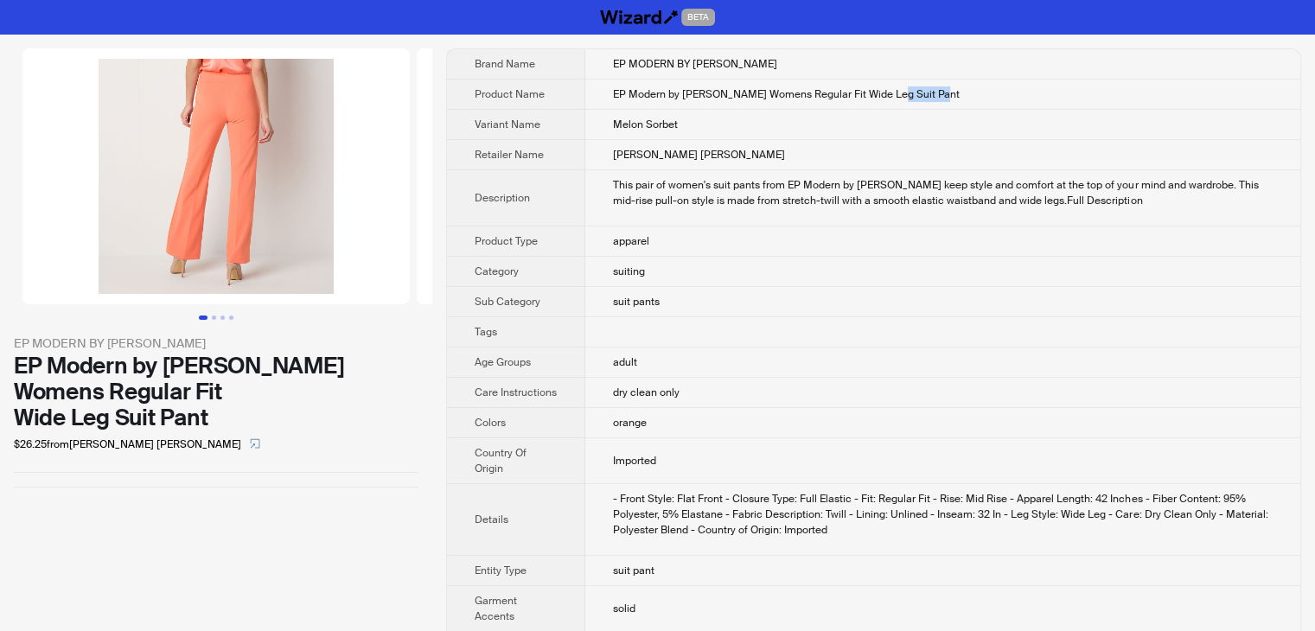
drag, startPoint x: 892, startPoint y: 94, endPoint x: 944, endPoint y: 98, distance: 52.9
click at [944, 98] on td "EP Modern by [PERSON_NAME] Womens Regular Fit Wide Leg Suit Pant" at bounding box center [942, 95] width 715 height 30
click at [910, 118] on td "Melon Sorbet" at bounding box center [942, 125] width 715 height 30
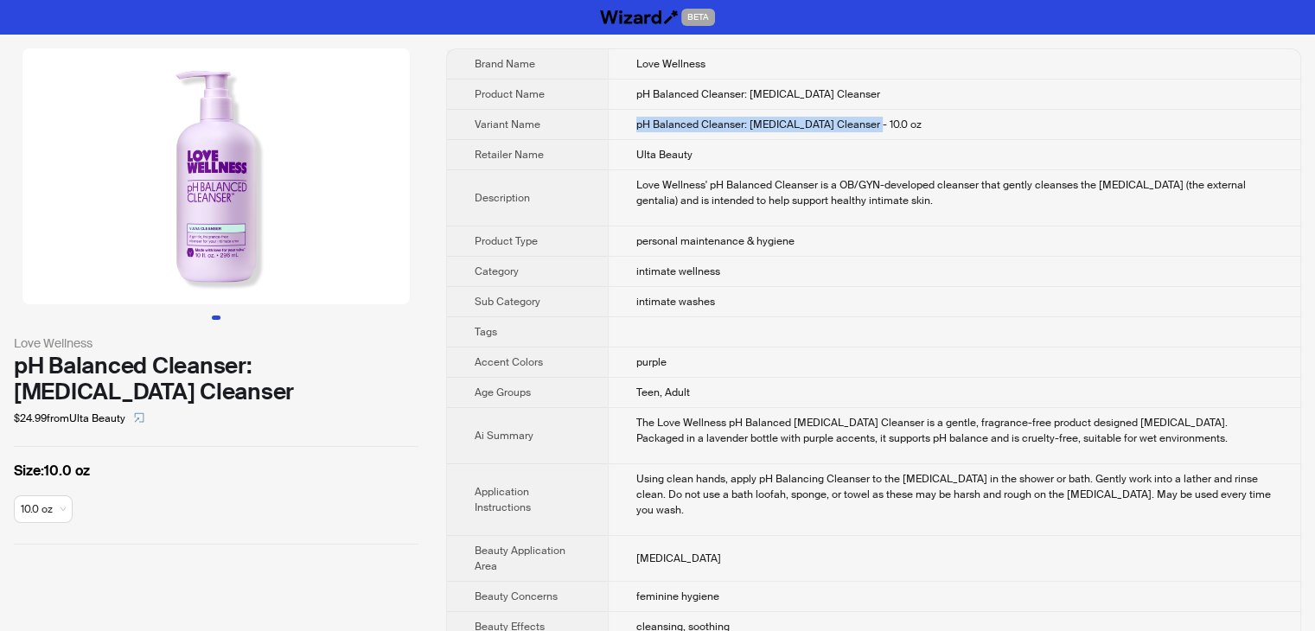
drag, startPoint x: 889, startPoint y: 125, endPoint x: 619, endPoint y: 123, distance: 269.8
click at [619, 123] on td "pH Balanced Cleanser: [MEDICAL_DATA] Cleanser - 10.0 oz" at bounding box center [954, 125] width 693 height 30
copy span "pH Balanced Cleanser: [MEDICAL_DATA] Cleanser - 10.0 oz"
click at [1061, 257] on td "intimate wellness" at bounding box center [954, 272] width 693 height 30
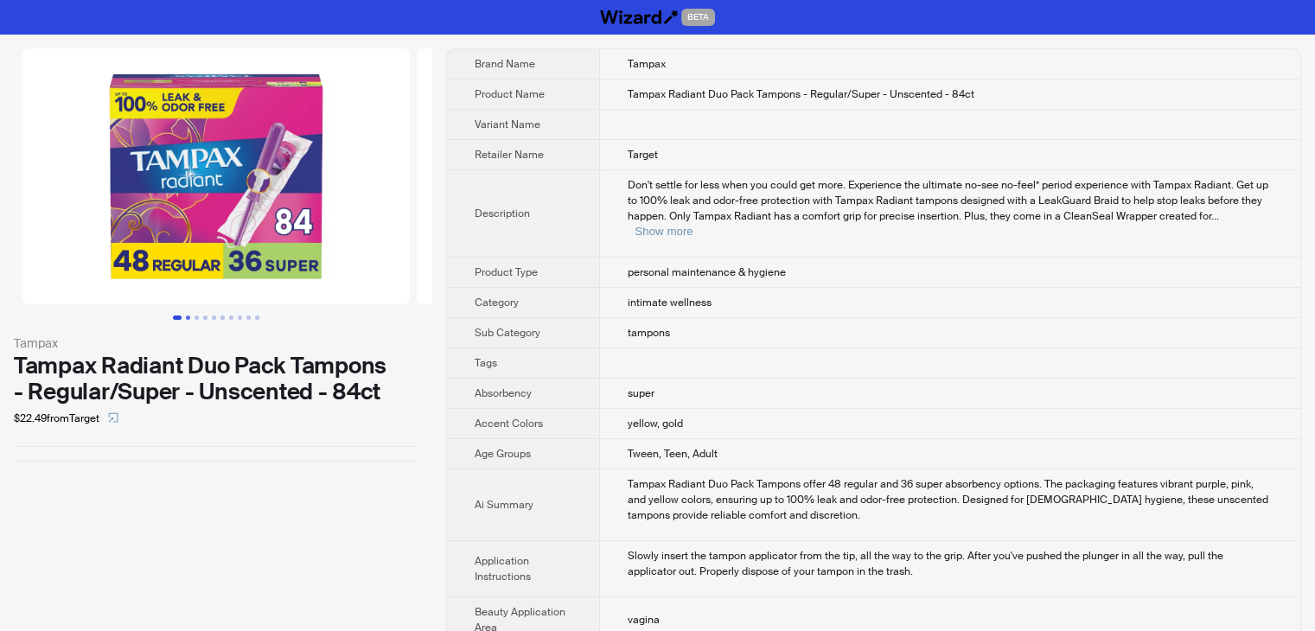
click at [186, 316] on button "Go to slide 2" at bounding box center [188, 318] width 4 height 4
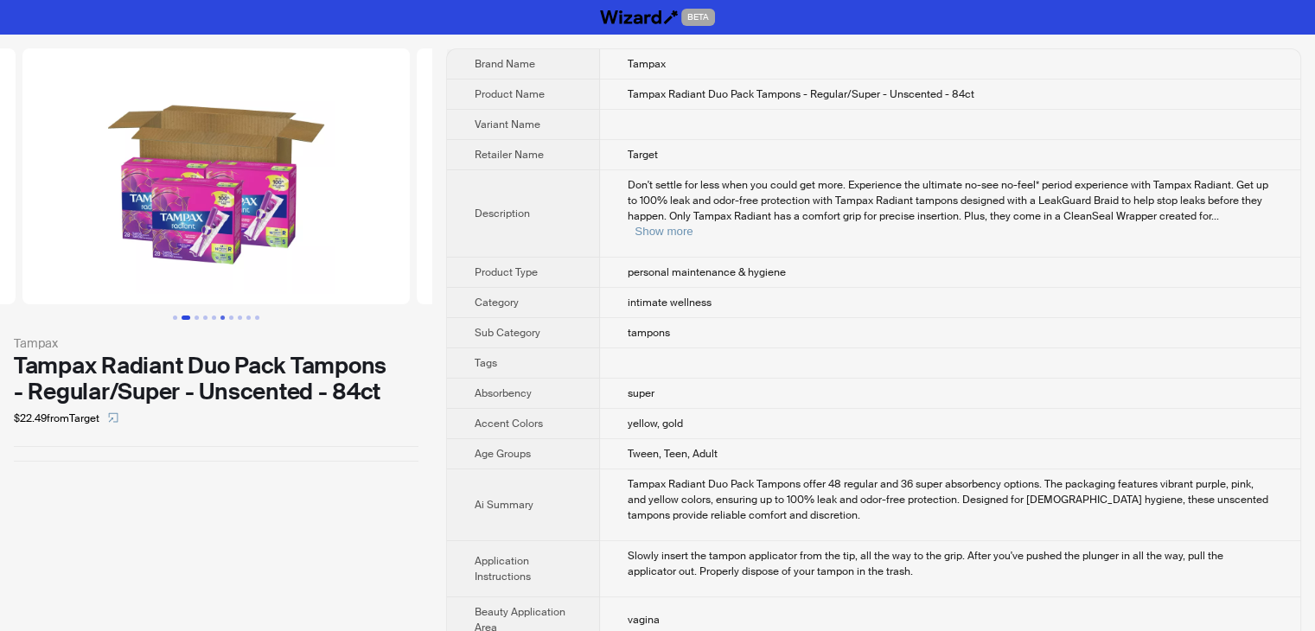
click at [221, 316] on button "Go to slide 6" at bounding box center [223, 318] width 4 height 4
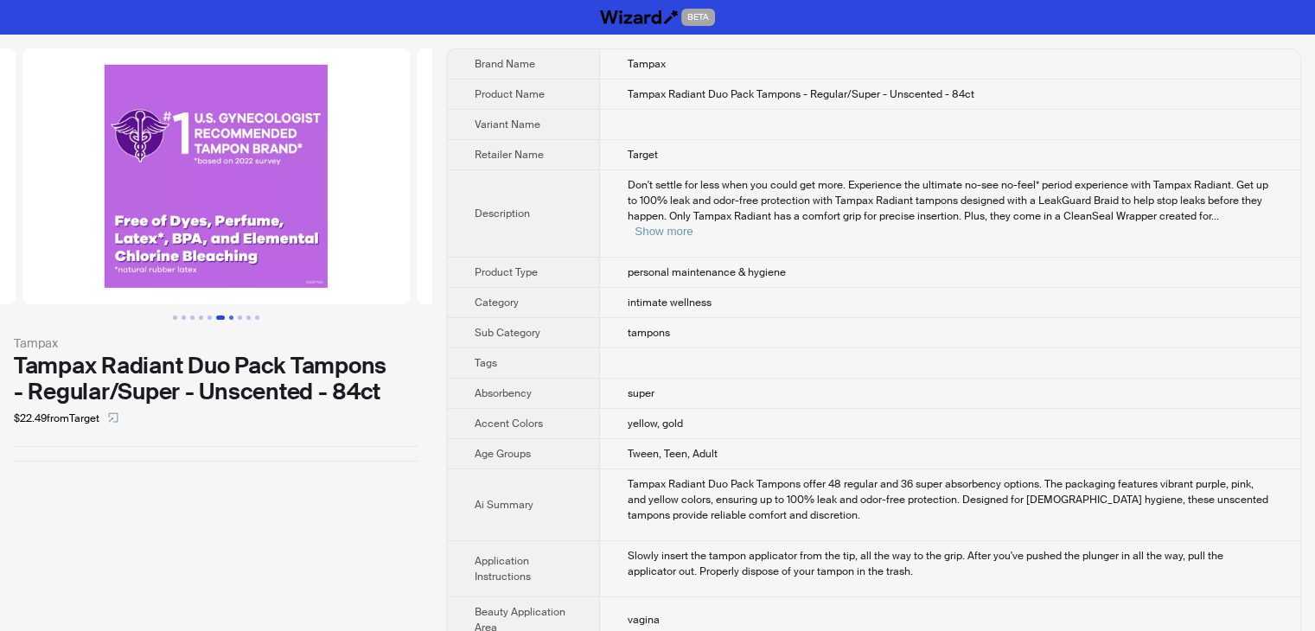
click at [233, 317] on button "Go to slide 7" at bounding box center [231, 318] width 4 height 4
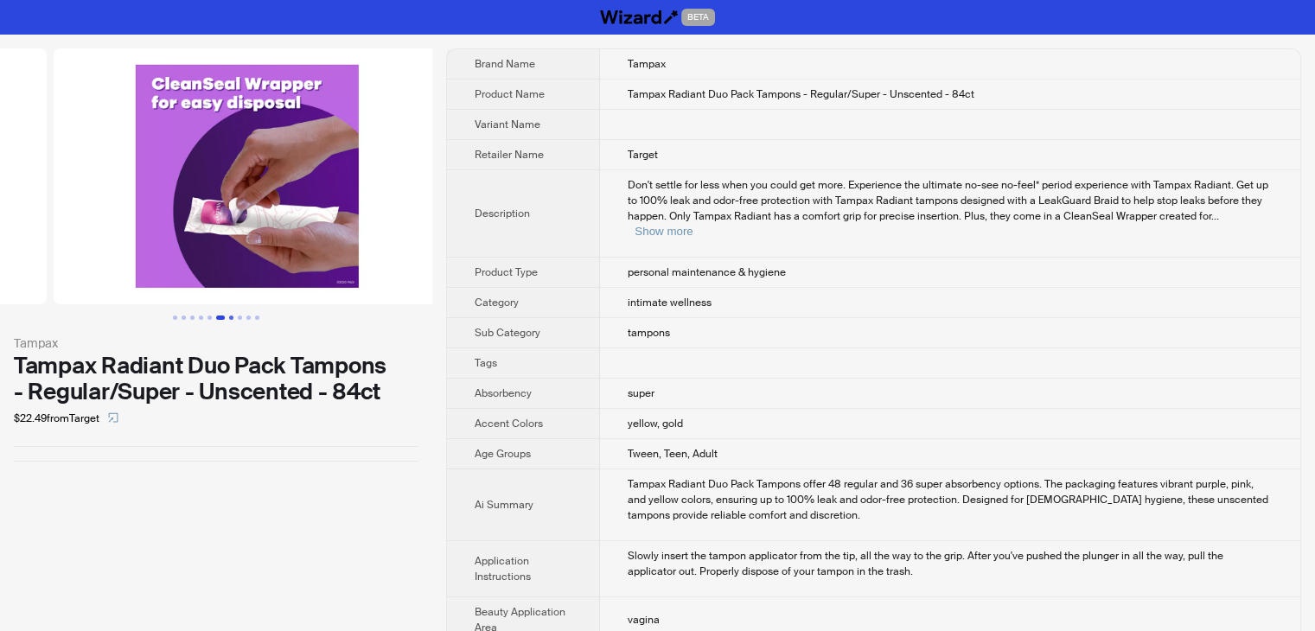
scroll to position [0, 2366]
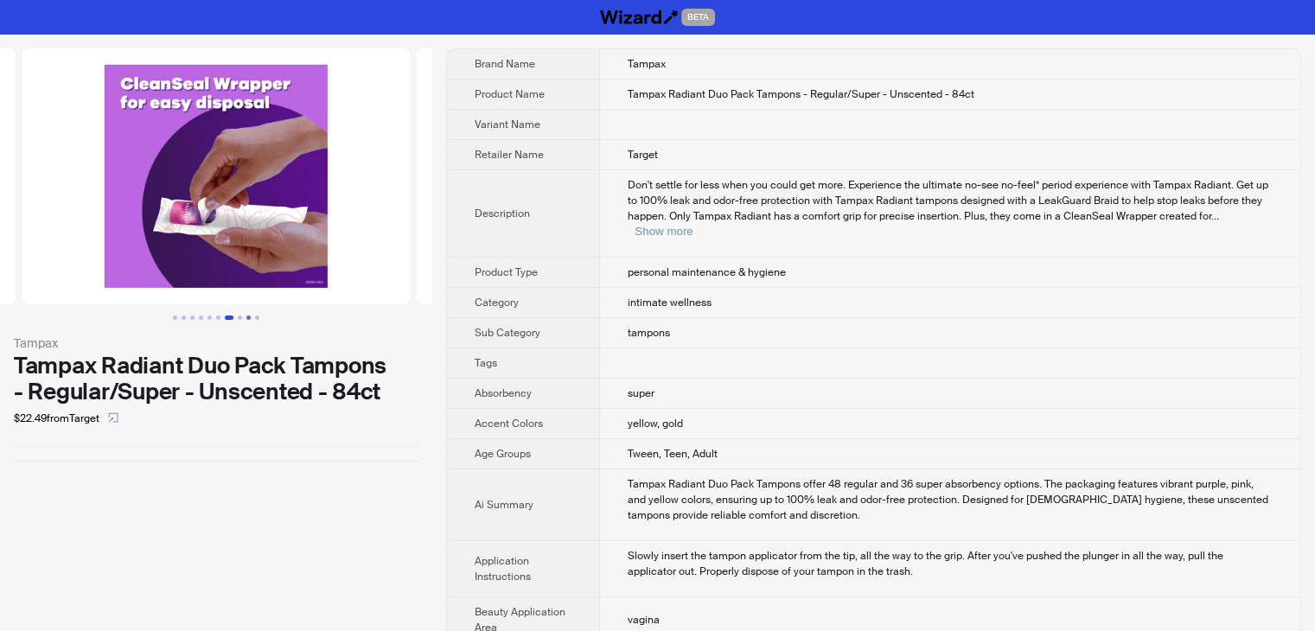
click at [247, 317] on button "Go to slide 9" at bounding box center [248, 318] width 4 height 4
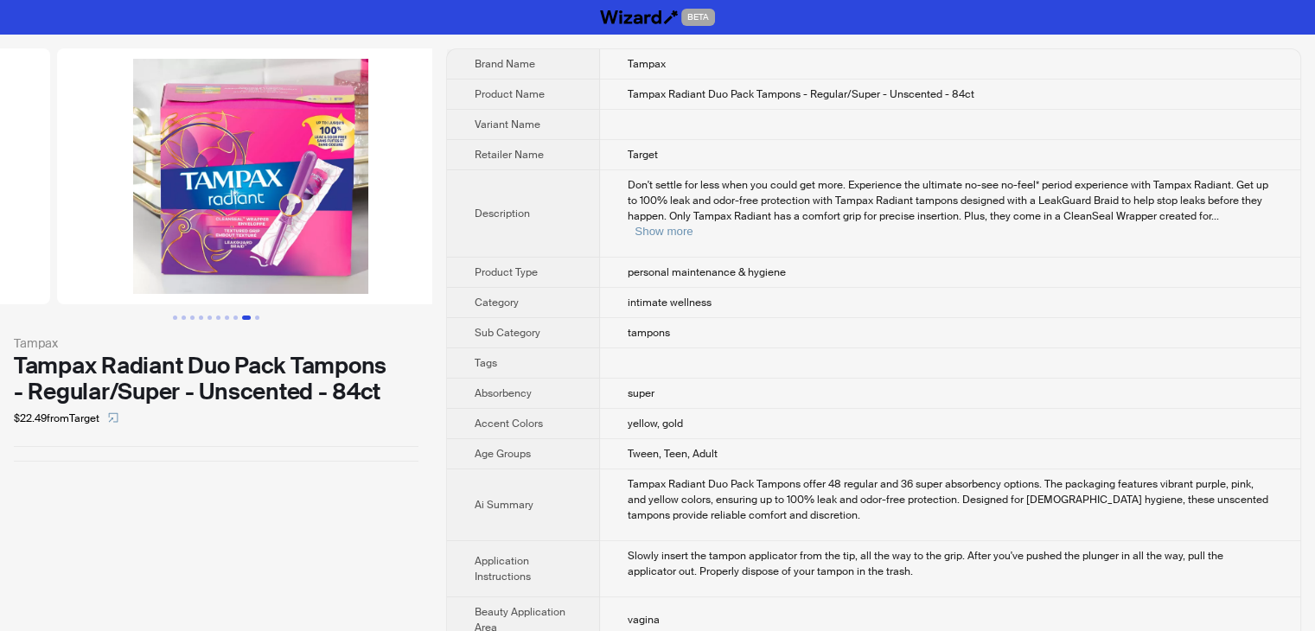
scroll to position [0, 3155]
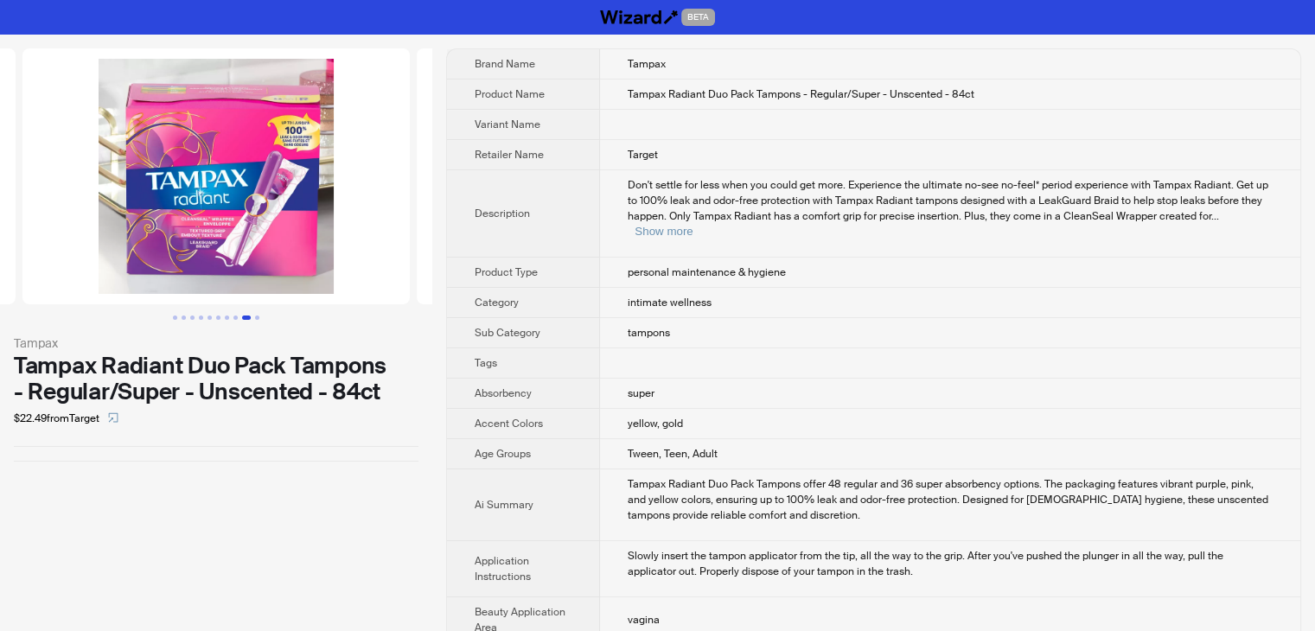
click at [247, 317] on button "Go to slide 9" at bounding box center [246, 318] width 9 height 4
click at [256, 316] on button "Go to slide 10" at bounding box center [257, 318] width 4 height 4
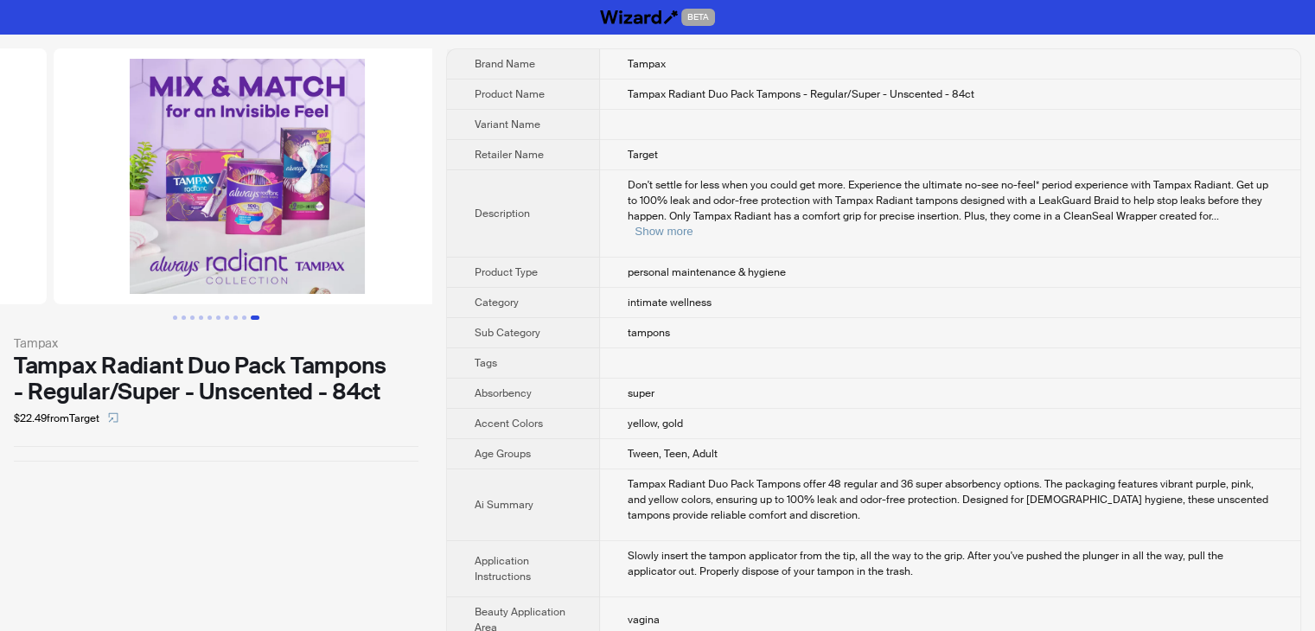
scroll to position [0, 3549]
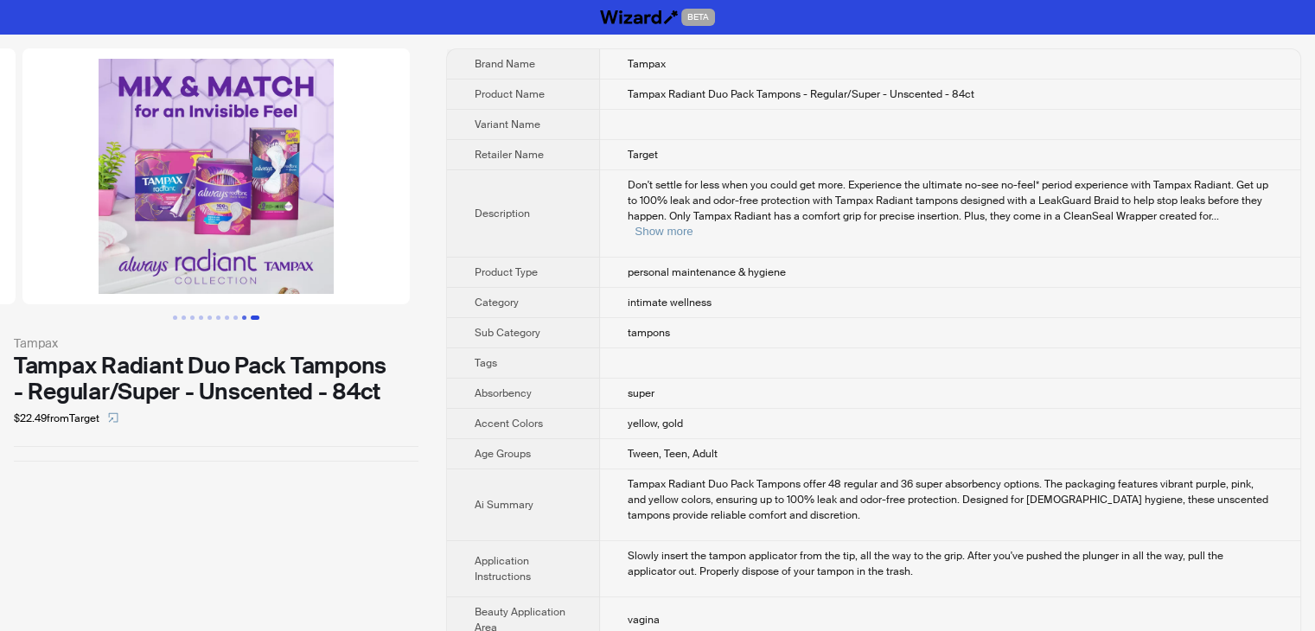
click at [242, 319] on button "Go to slide 9" at bounding box center [244, 318] width 4 height 4
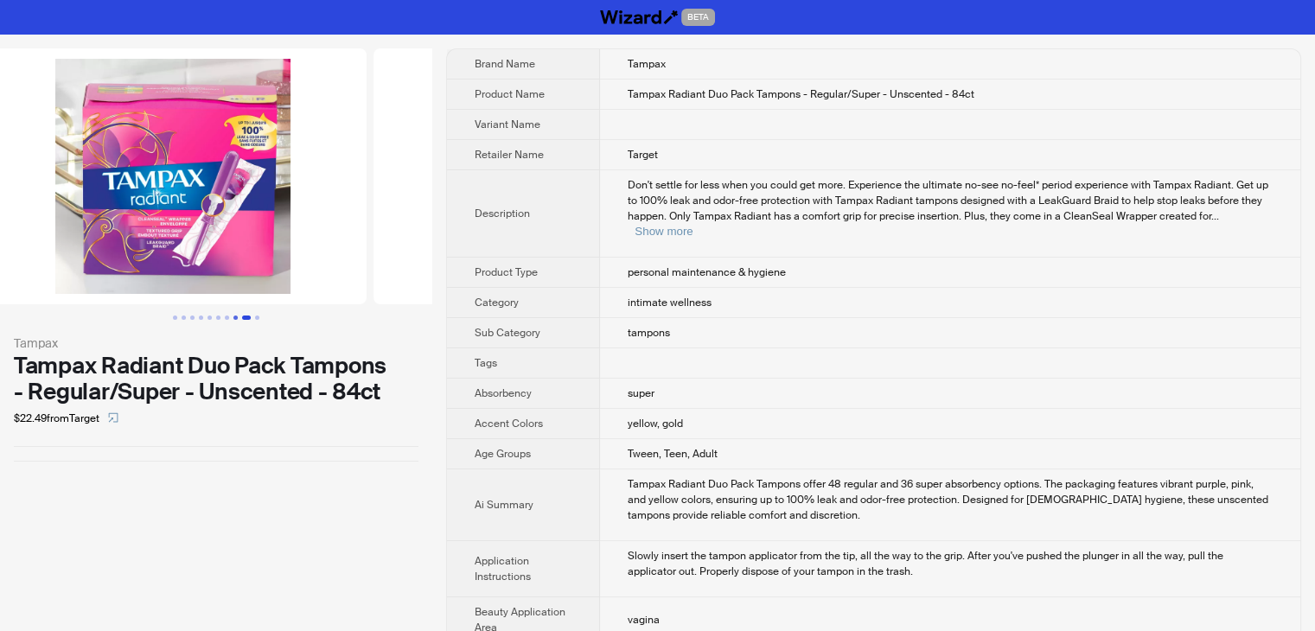
scroll to position [0, 3155]
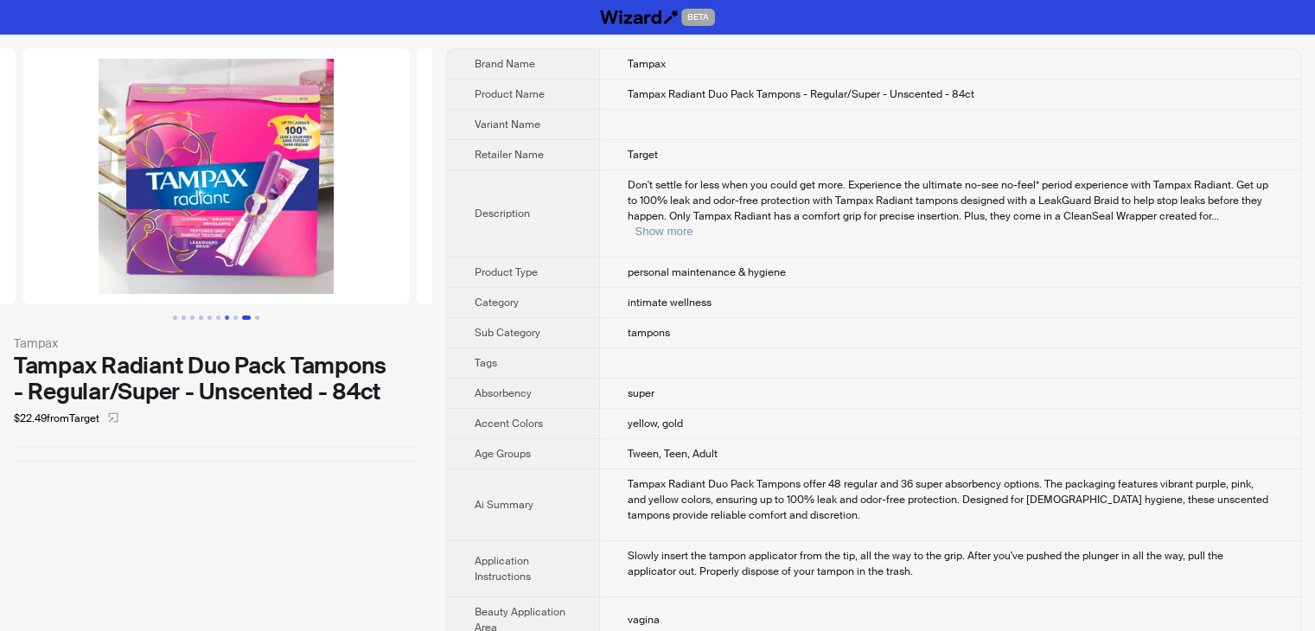
click at [227, 318] on button "Go to slide 7" at bounding box center [227, 318] width 4 height 4
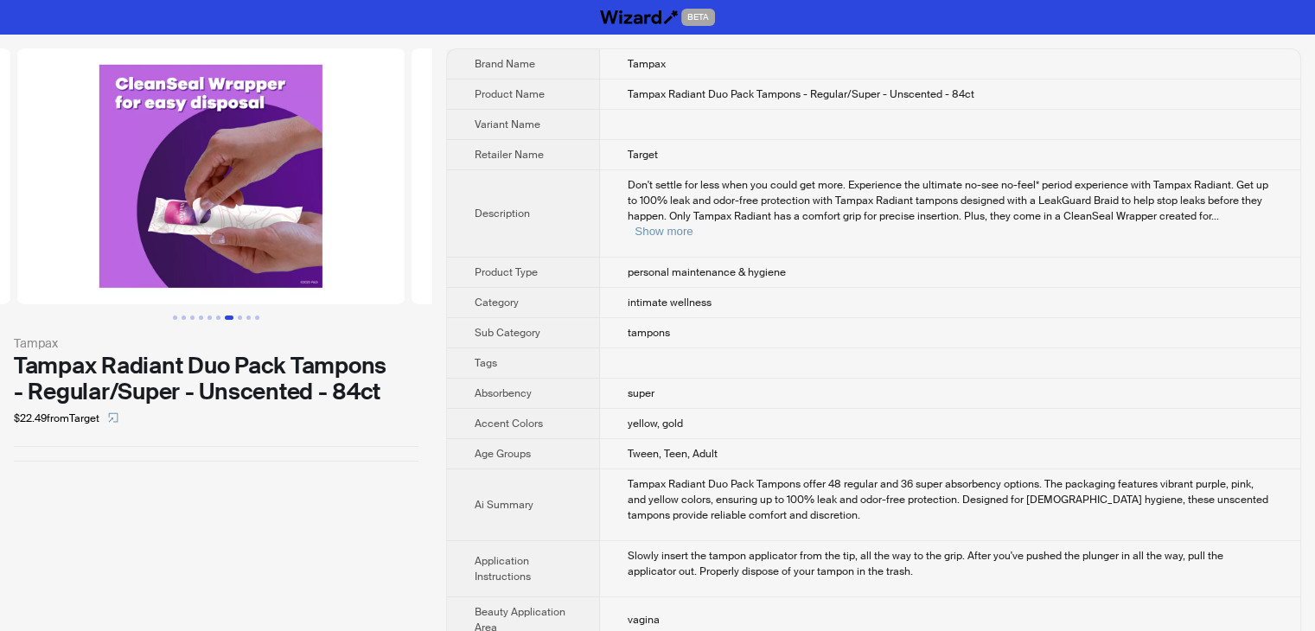
scroll to position [0, 2366]
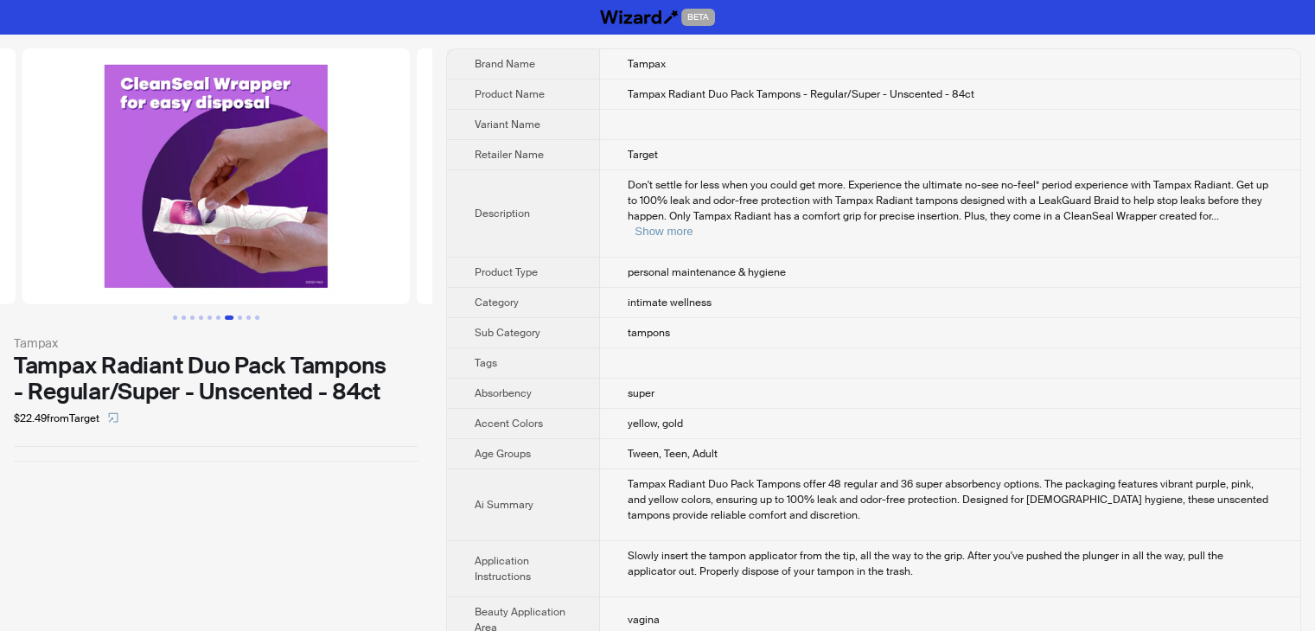
click at [225, 318] on button "Go to slide 7" at bounding box center [229, 318] width 9 height 4
click at [216, 317] on button "Go to slide 6" at bounding box center [218, 318] width 4 height 4
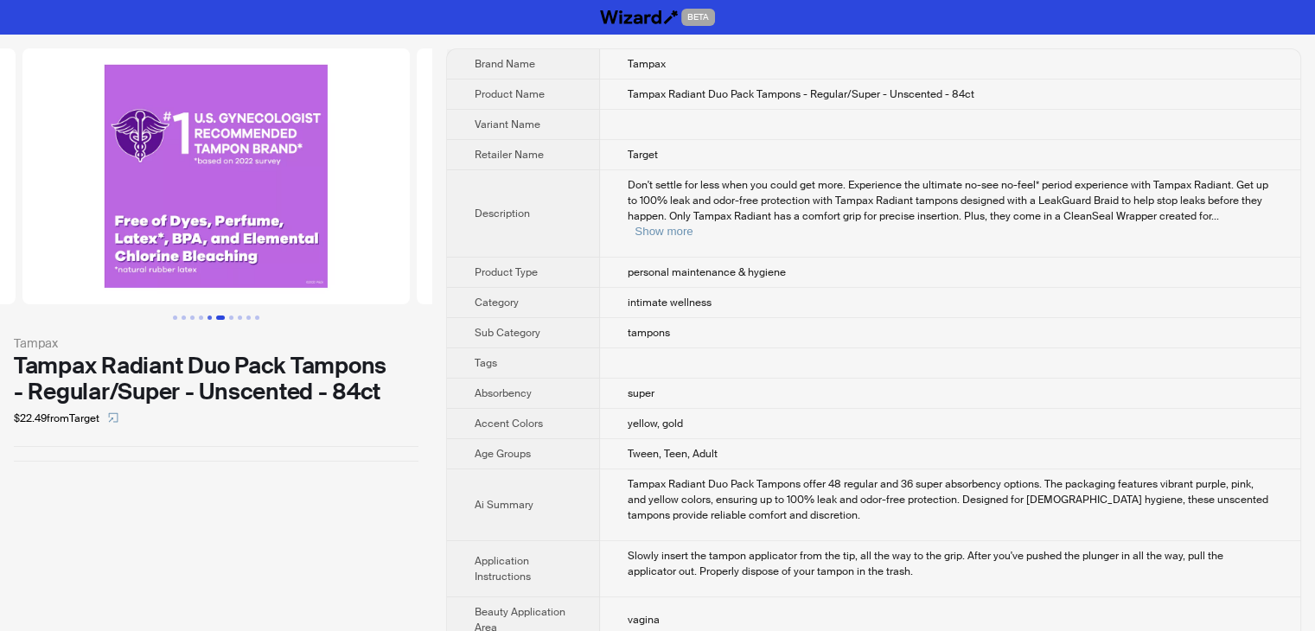
click at [210, 317] on button "Go to slide 5" at bounding box center [210, 318] width 4 height 4
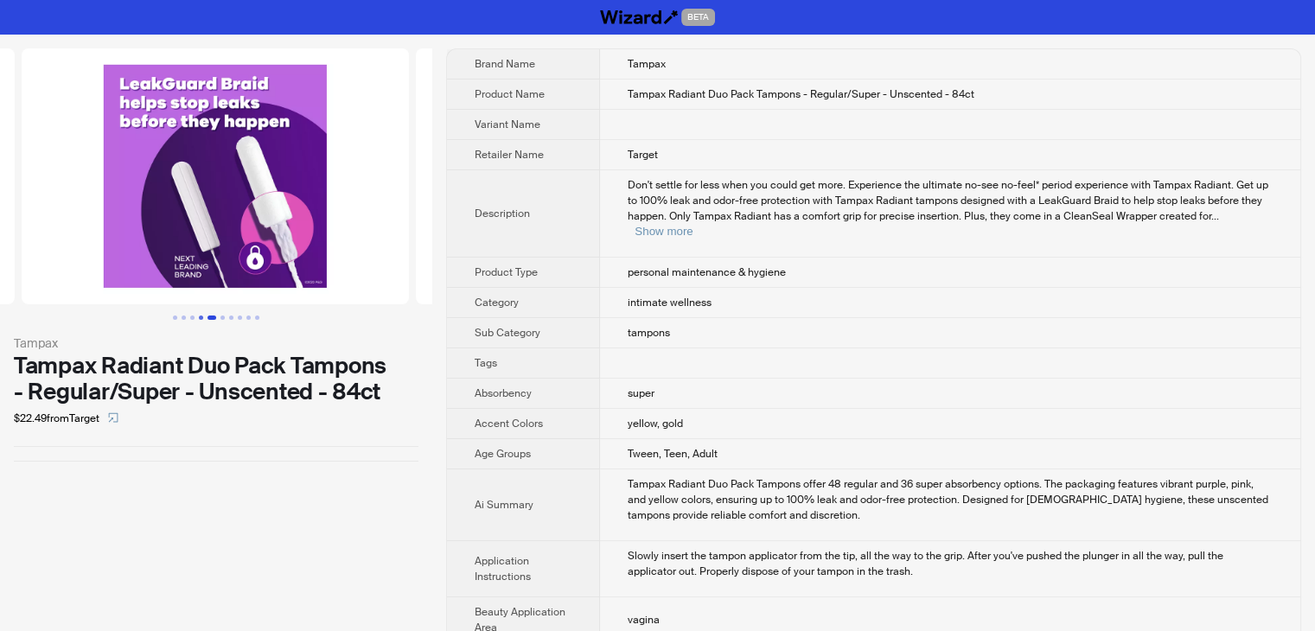
scroll to position [0, 1577]
click at [199, 317] on button "Go to slide 4" at bounding box center [201, 318] width 4 height 4
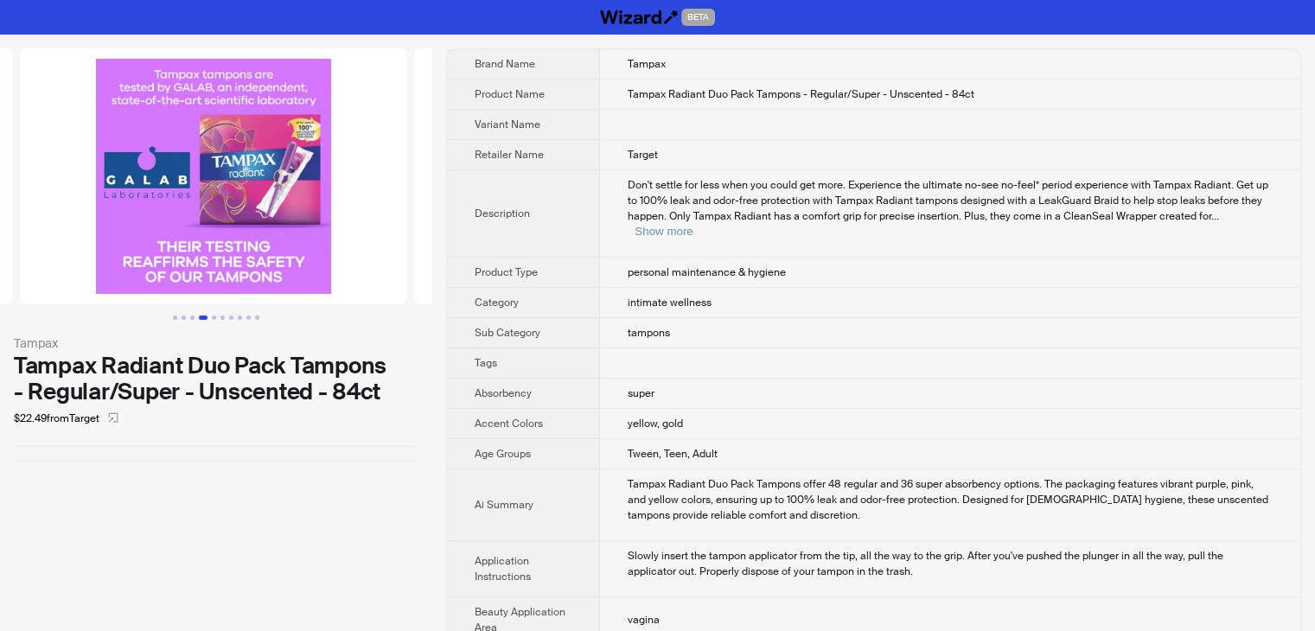
scroll to position [0, 1183]
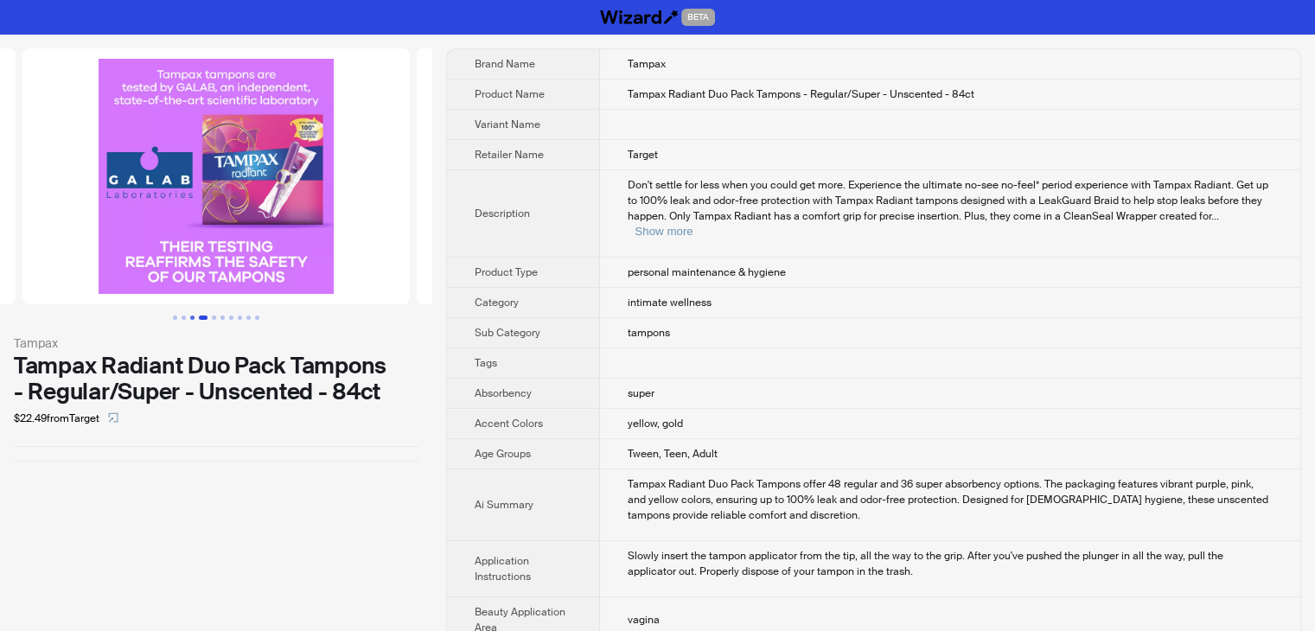
click at [195, 319] on button "Go to slide 3" at bounding box center [192, 318] width 4 height 4
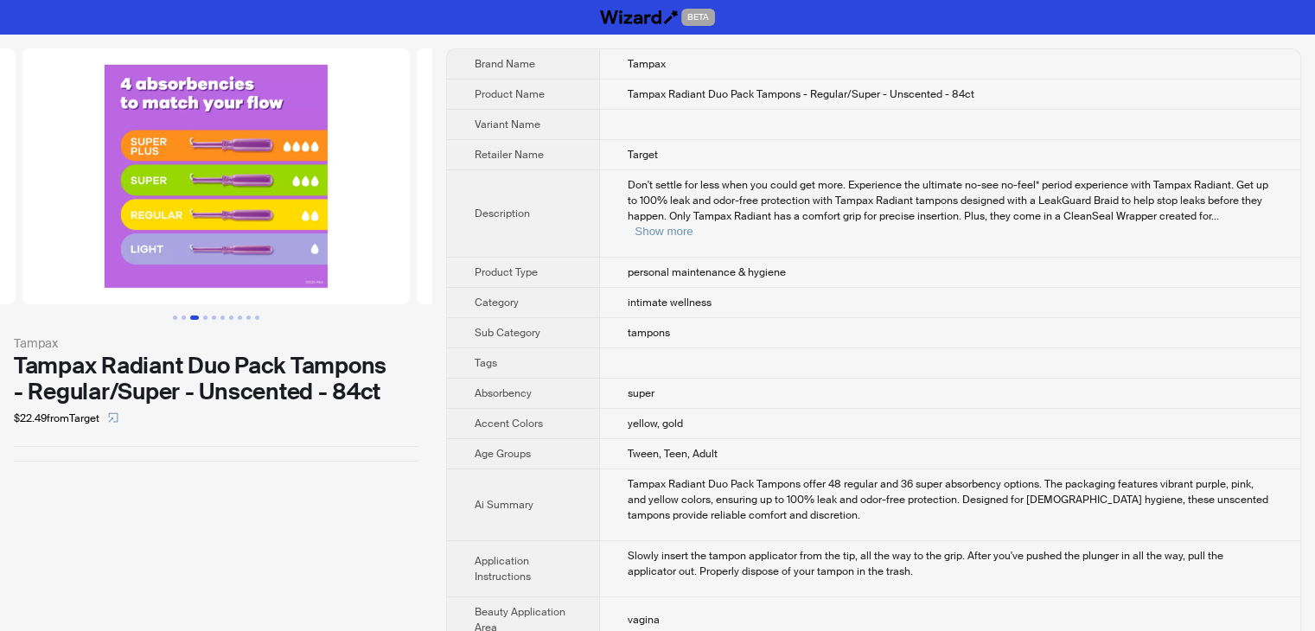
scroll to position [0, 789]
click at [183, 319] on button "Go to slide 2" at bounding box center [184, 318] width 4 height 4
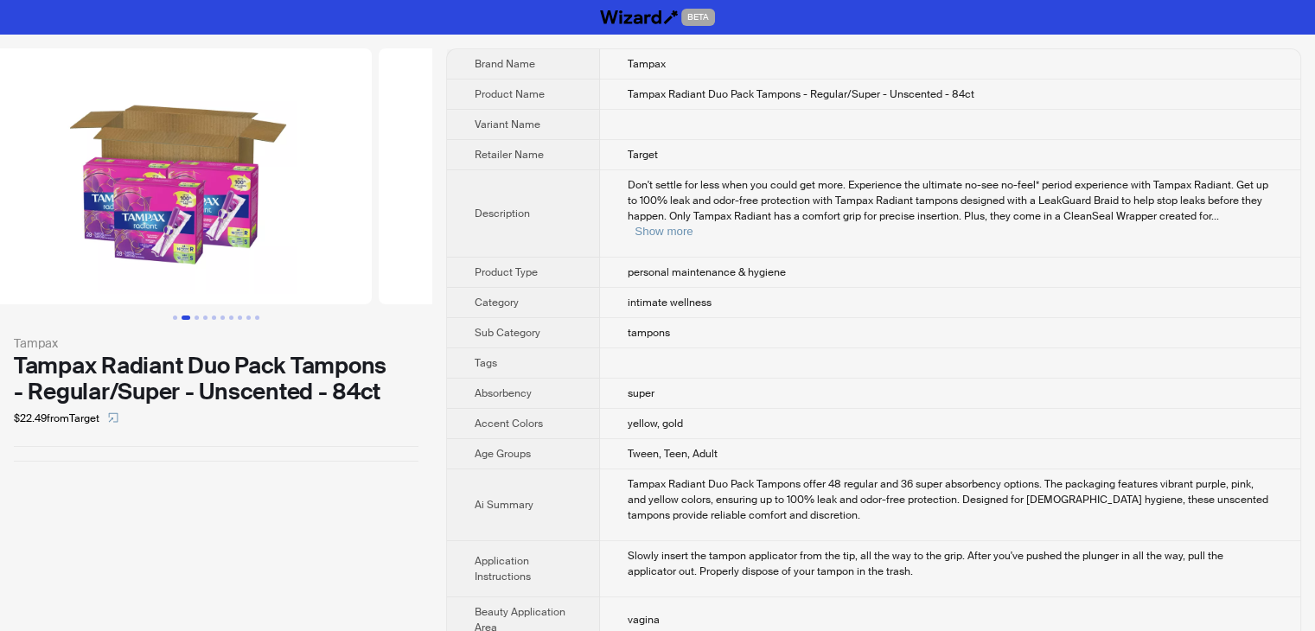
scroll to position [0, 394]
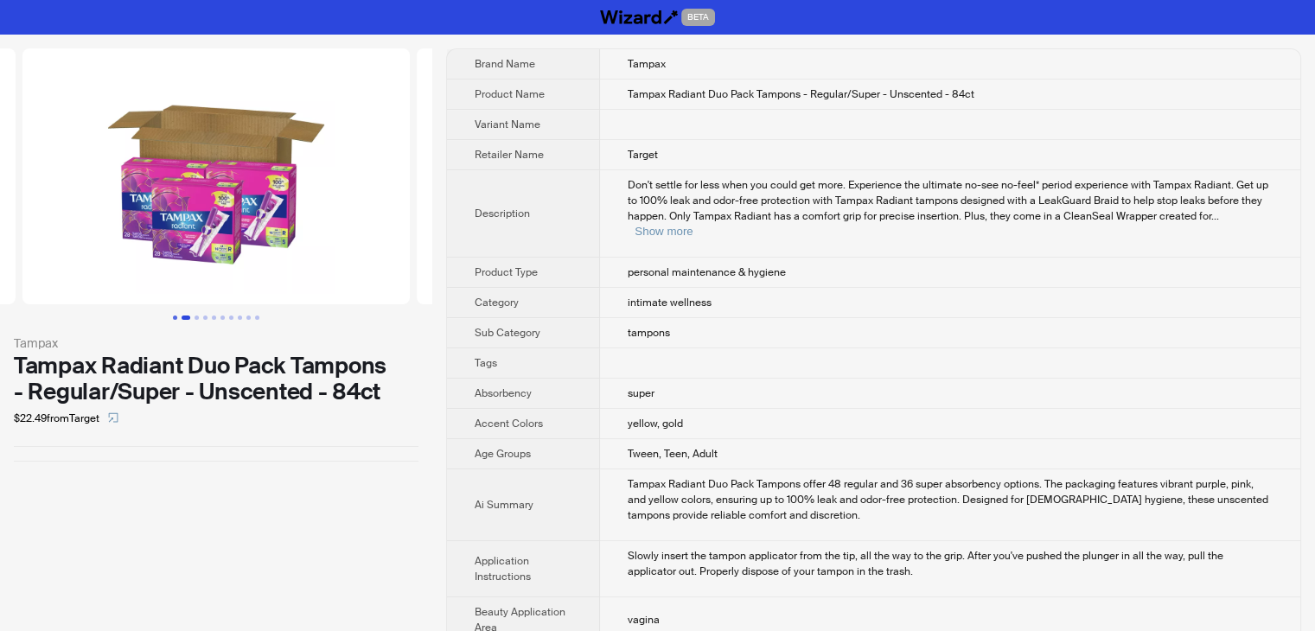
click at [173, 318] on button "Go to slide 1" at bounding box center [175, 318] width 4 height 4
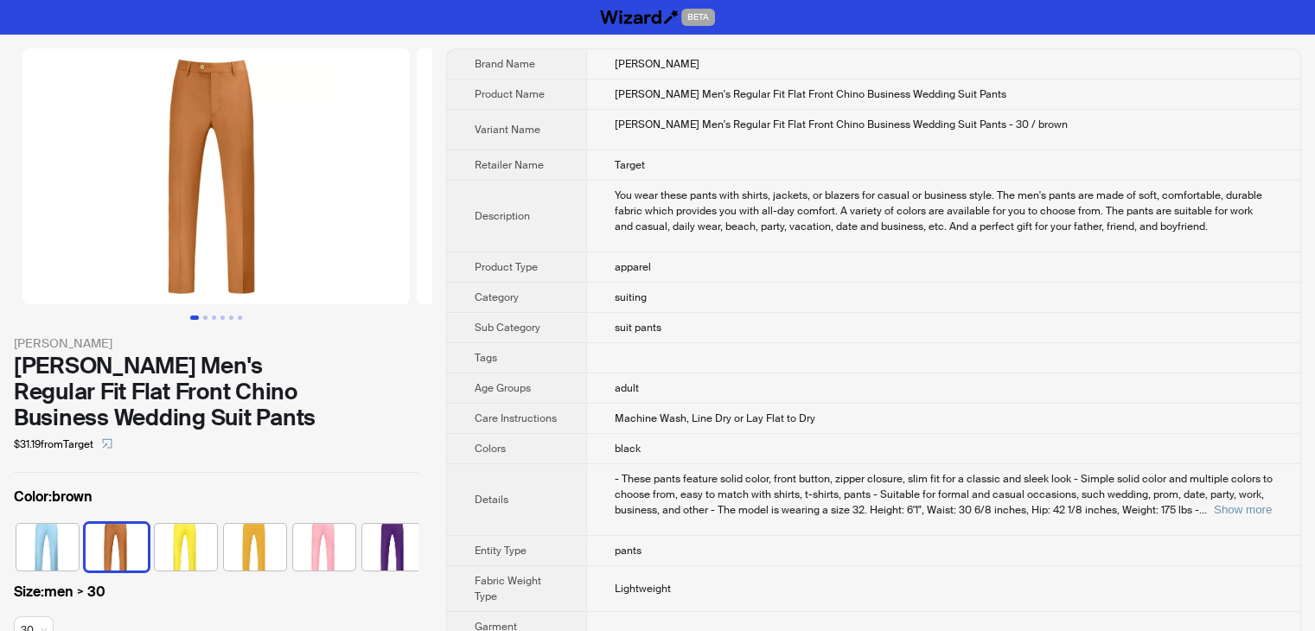
scroll to position [0, 44]
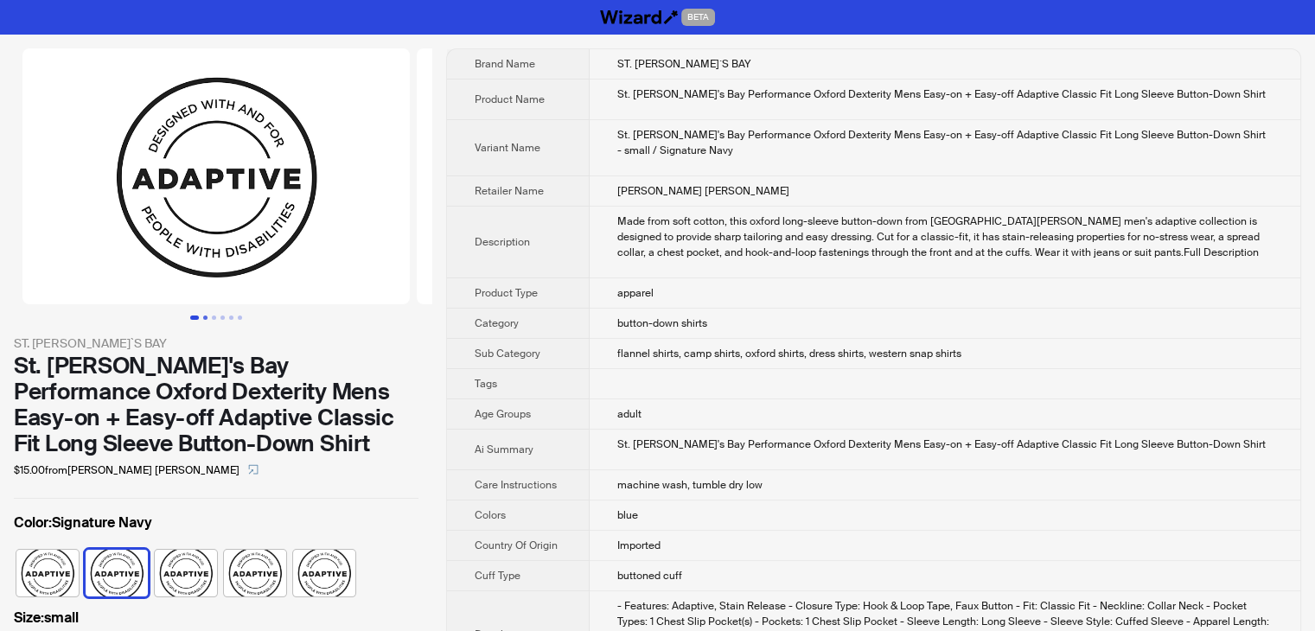
click at [204, 317] on button "Go to slide 2" at bounding box center [205, 318] width 4 height 4
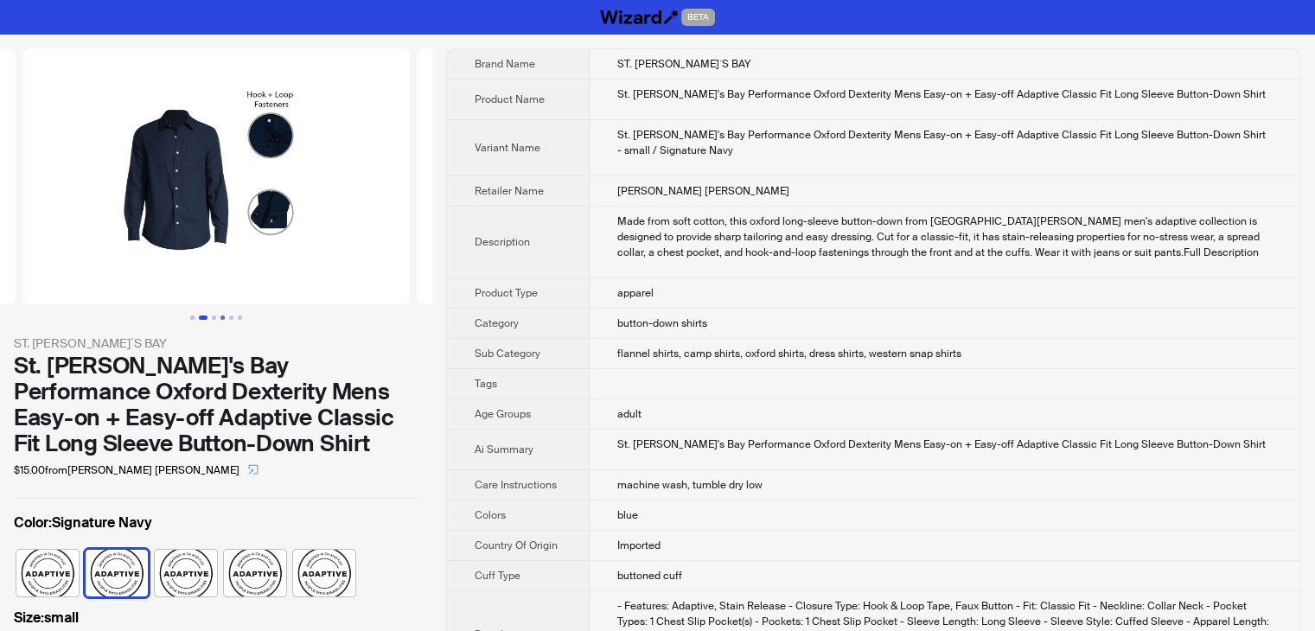
click at [221, 317] on button "Go to slide 4" at bounding box center [223, 318] width 4 height 4
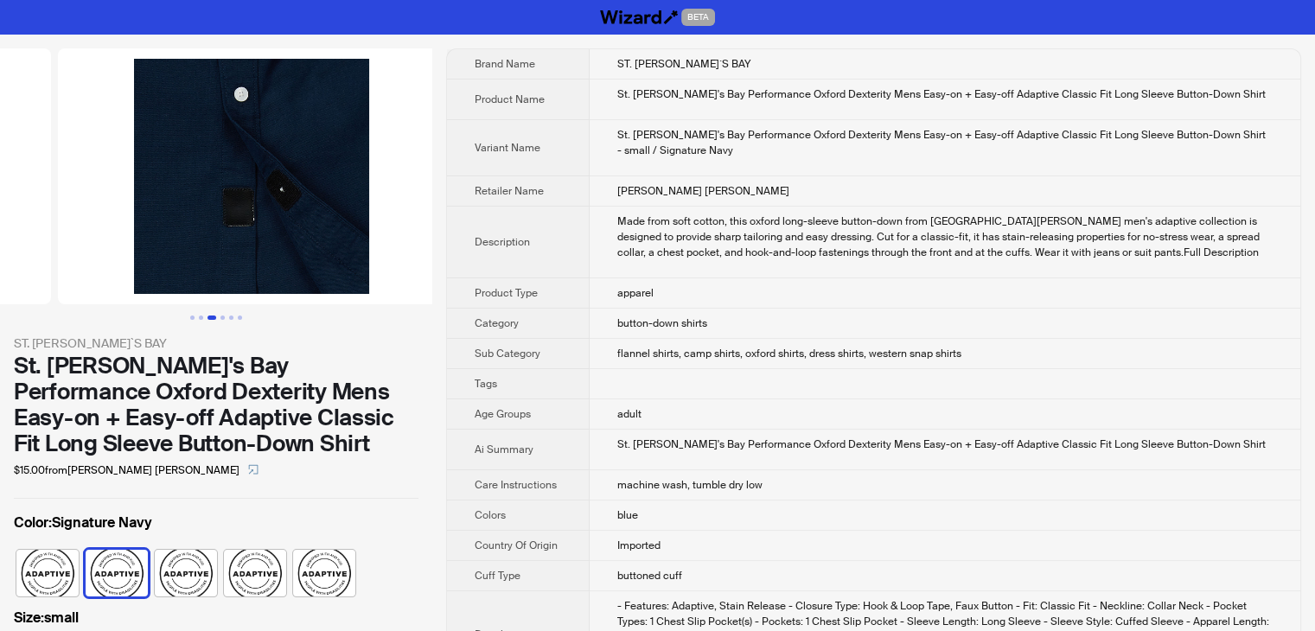
scroll to position [0, 1183]
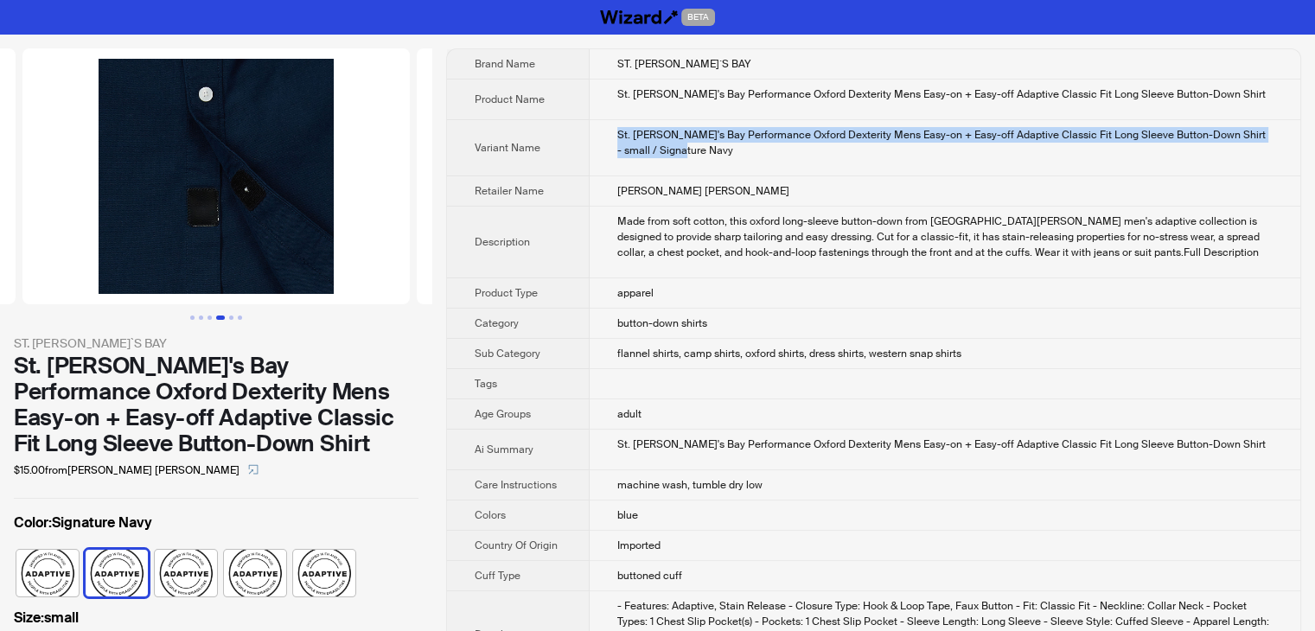
drag, startPoint x: 719, startPoint y: 148, endPoint x: 553, endPoint y: 124, distance: 167.8
click at [553, 124] on tr "Variant Name St. John's Bay Performance Oxford Dexterity Mens Easy-on + Easy-of…" at bounding box center [874, 148] width 854 height 56
copy tr "St. John's Bay Performance Oxford Dexterity Mens Easy-on + Easy-off Adaptive Cl…"
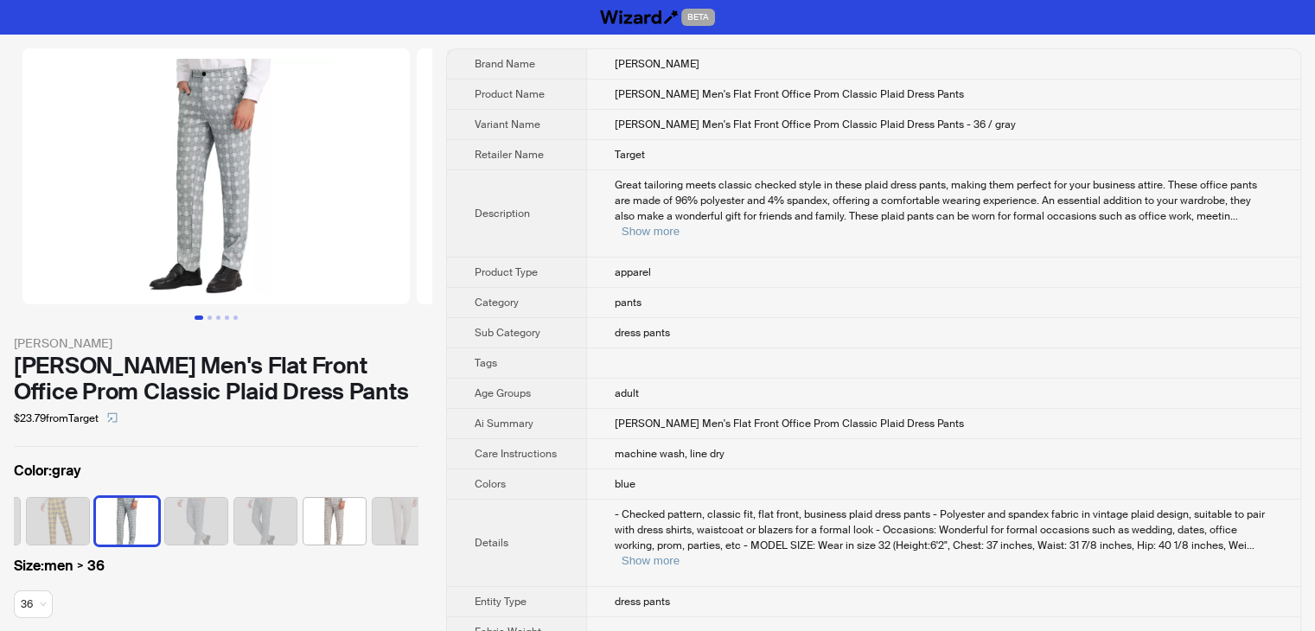
scroll to position [0, 321]
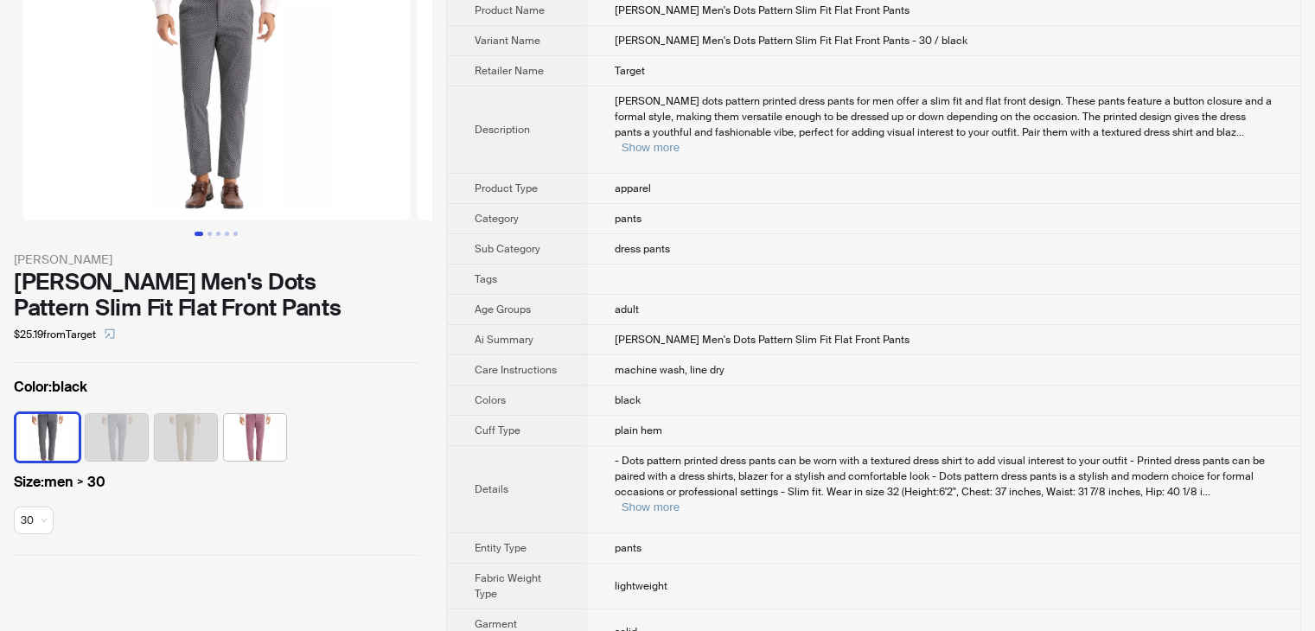
scroll to position [86, 0]
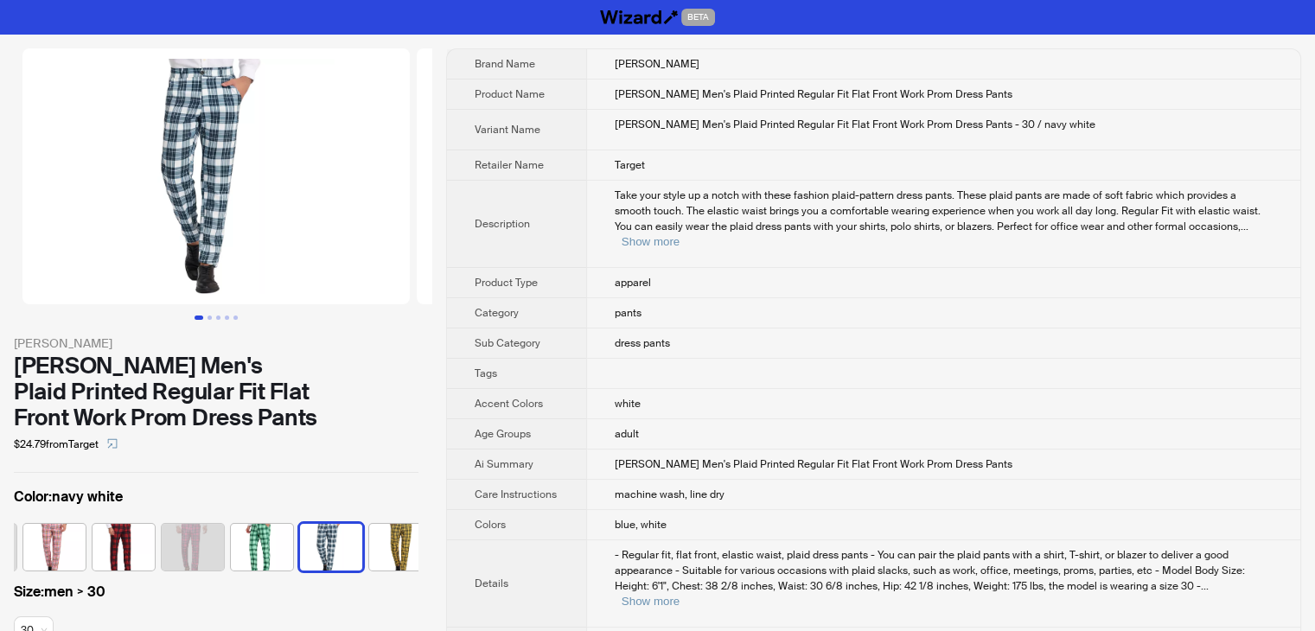
scroll to position [0, 356]
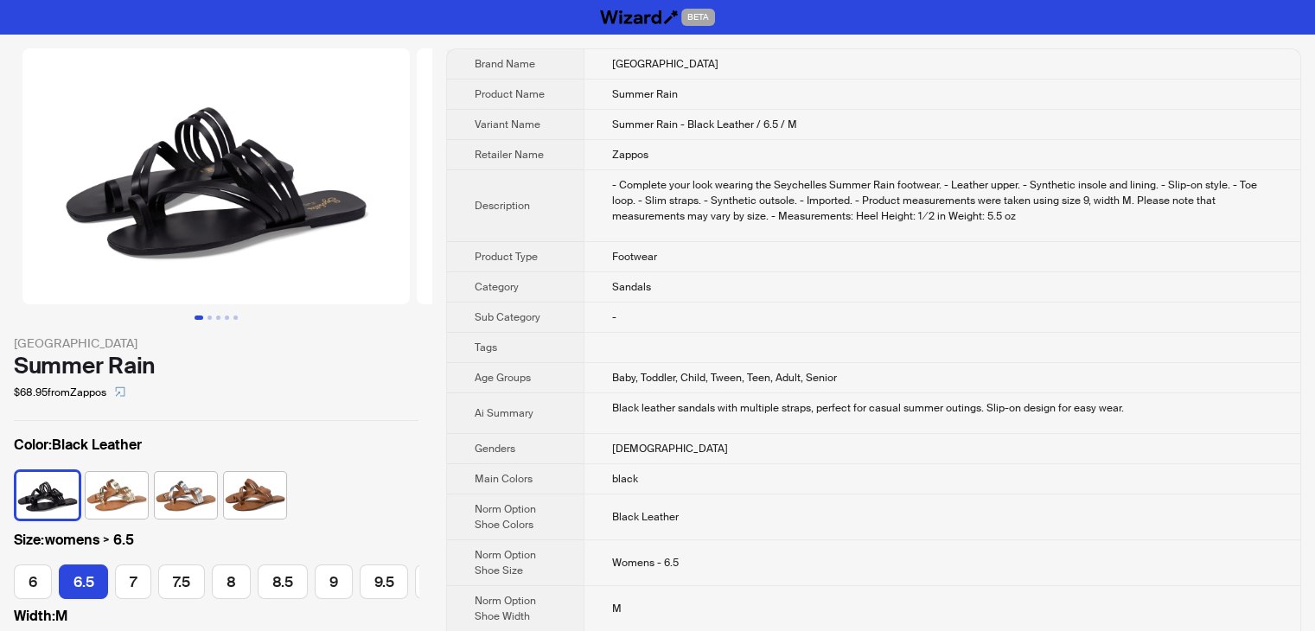
scroll to position [0, 16]
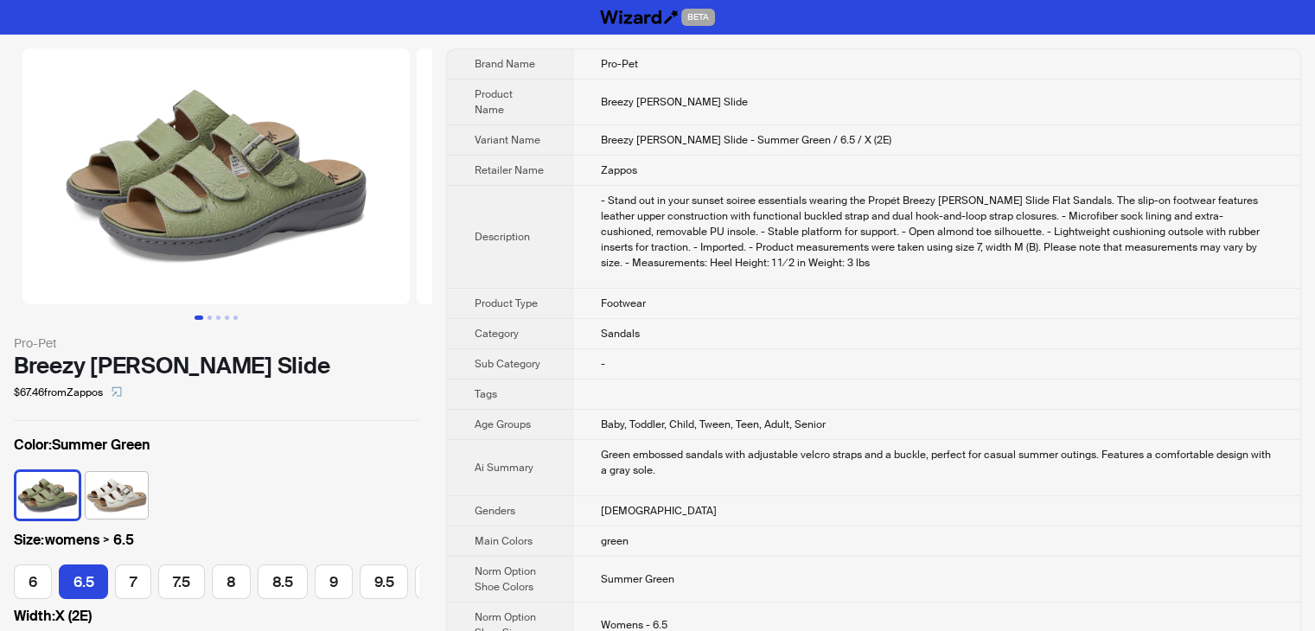
scroll to position [0, 16]
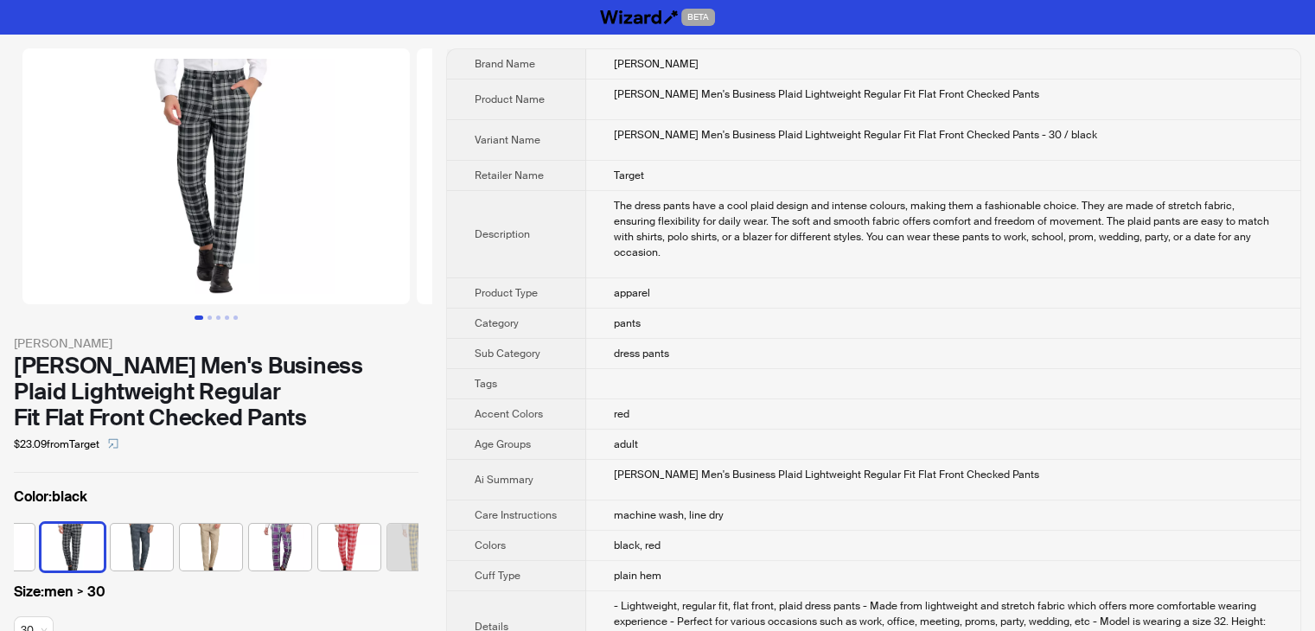
scroll to position [905, 0]
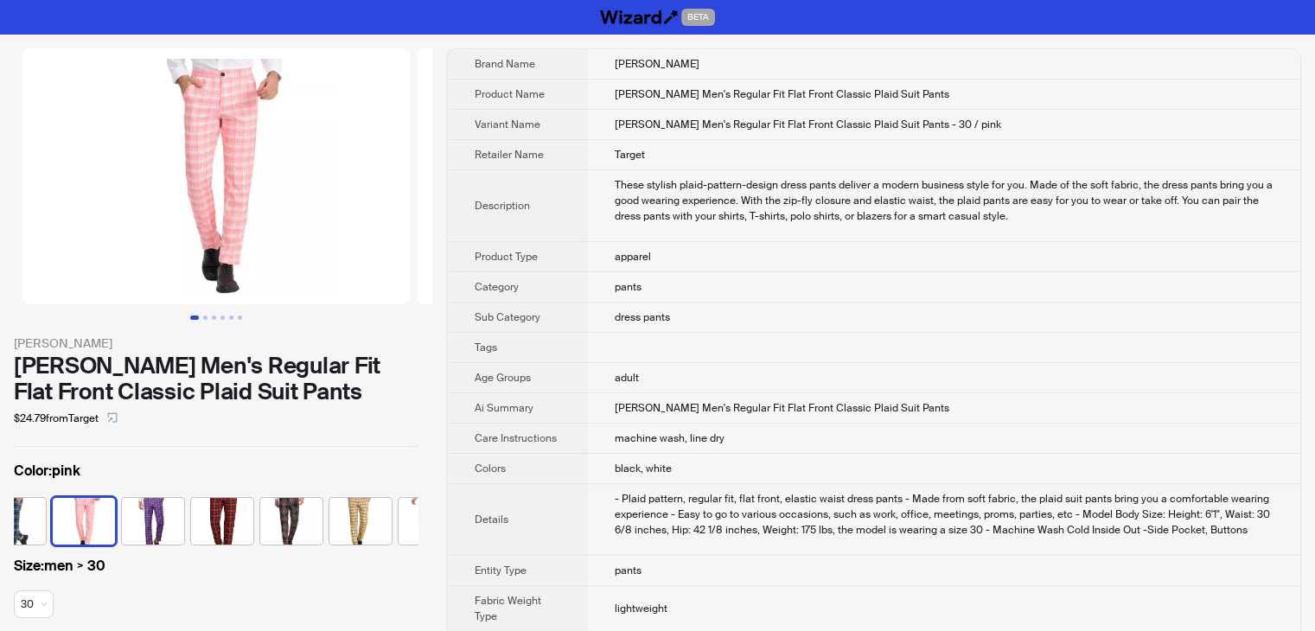
scroll to position [0, 252]
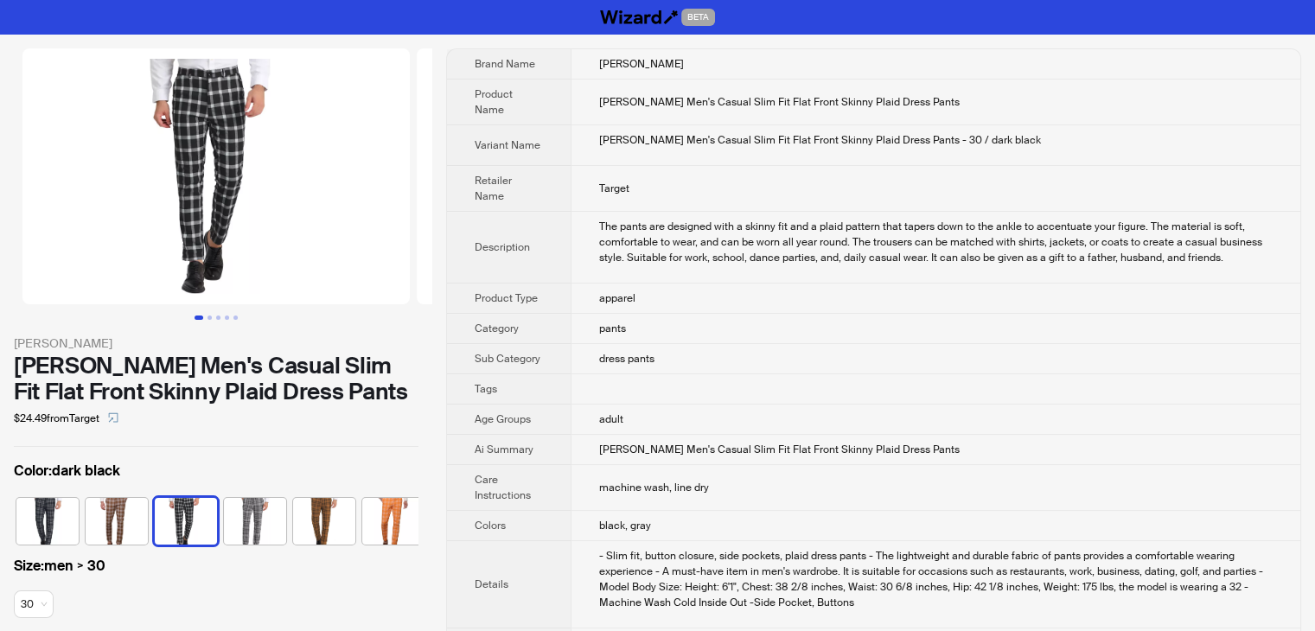
scroll to position [0, 113]
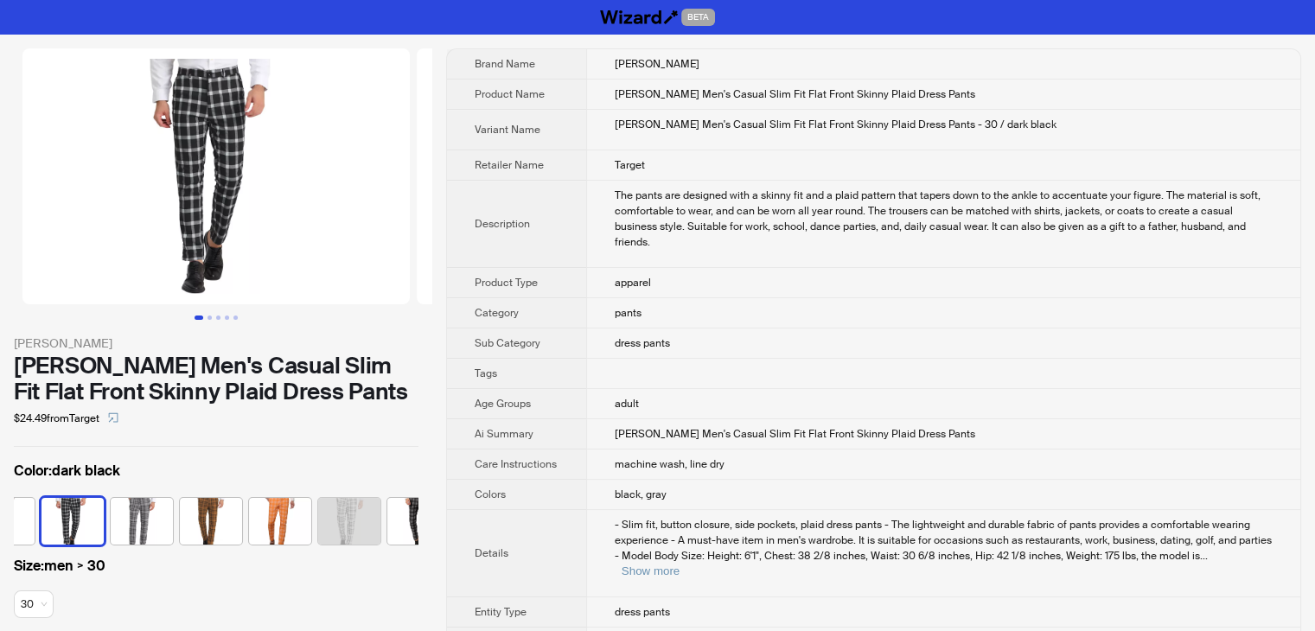
click at [1055, 122] on div "[PERSON_NAME] Men's Casual Slim Fit Flat Front Skinny Plaid Dress Pants - 30 / …" at bounding box center [944, 125] width 658 height 16
drag, startPoint x: 1059, startPoint y: 121, endPoint x: 609, endPoint y: 138, distance: 450.0
click at [609, 138] on td "Lars Amadeus Men's Casual Slim Fit Flat Front Skinny Plaid Dress Pants - 30 / d…" at bounding box center [943, 130] width 714 height 41
copy div "Lars Amadeus Men's Casual Slim Fit Flat Front Skinny Plaid Dress Pants - 30 / d…"
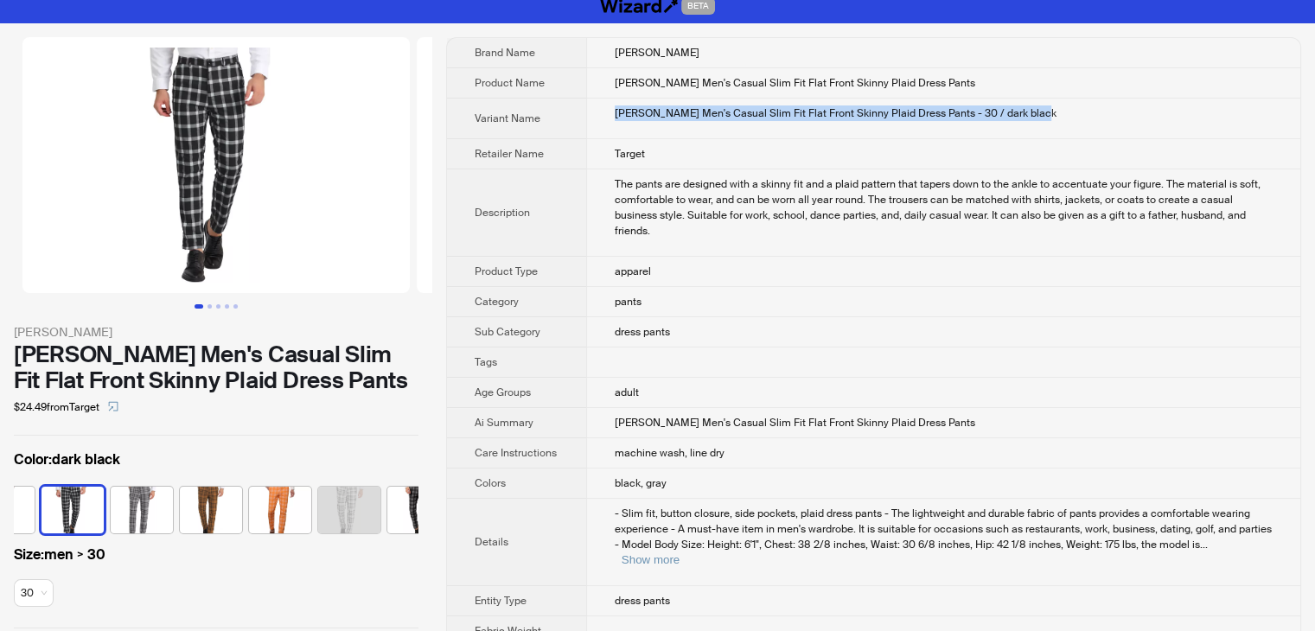
scroll to position [0, 0]
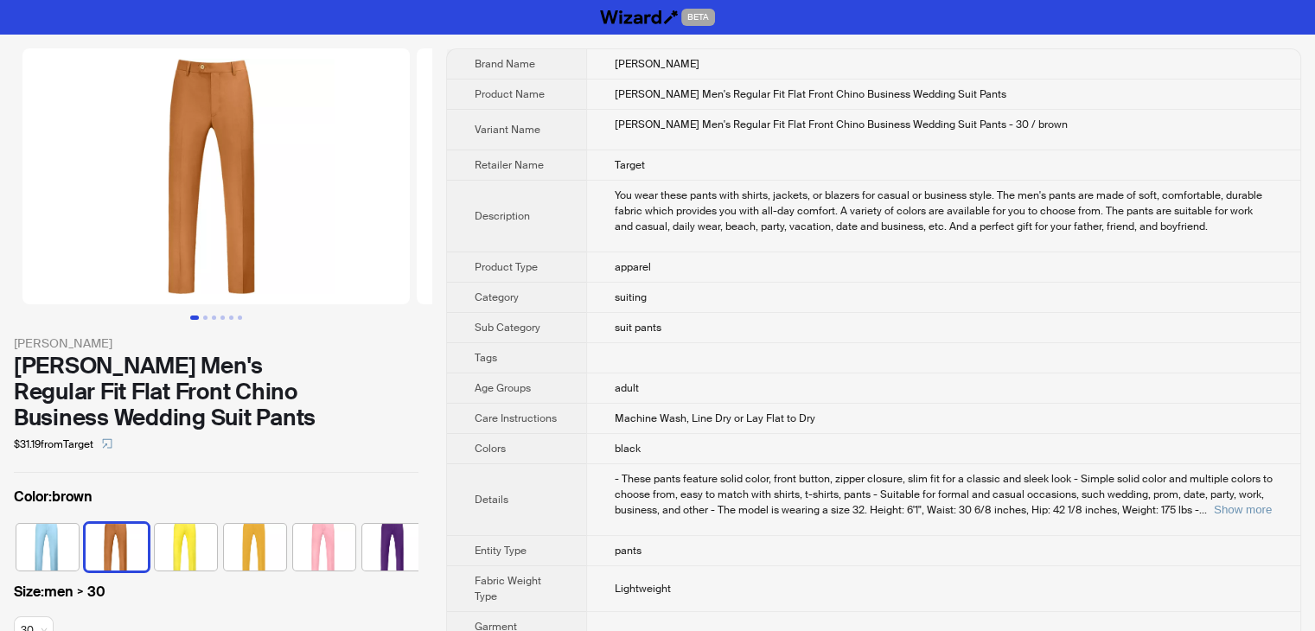
scroll to position [0, 44]
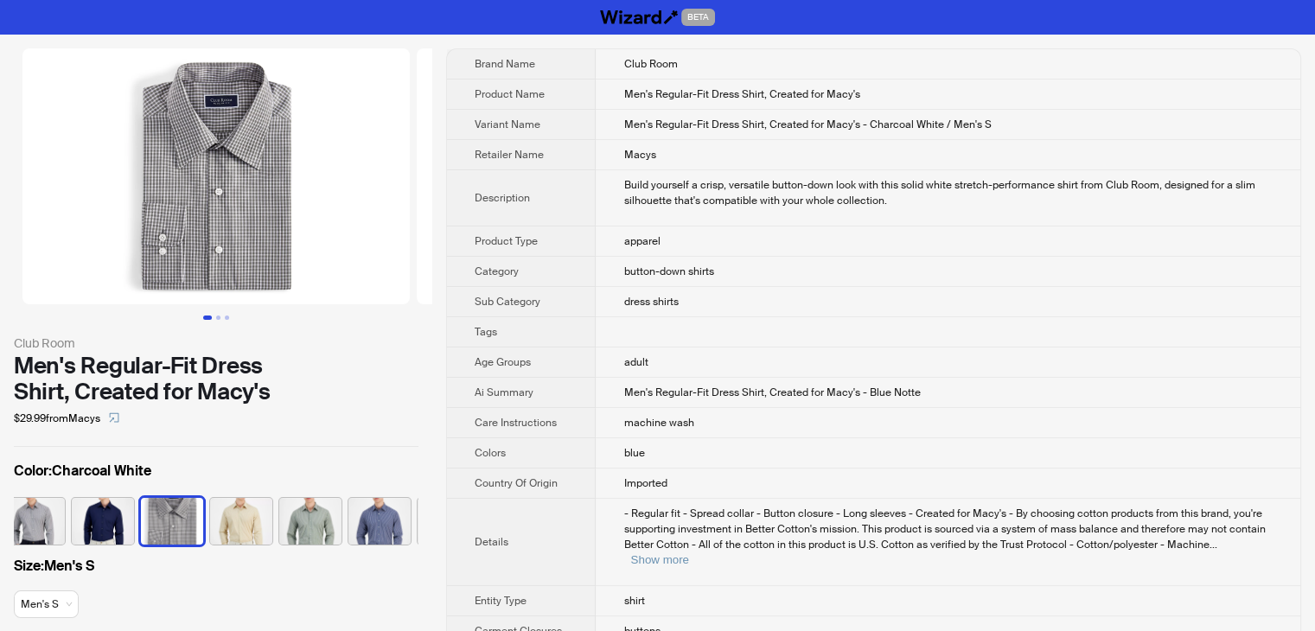
scroll to position [0, 459]
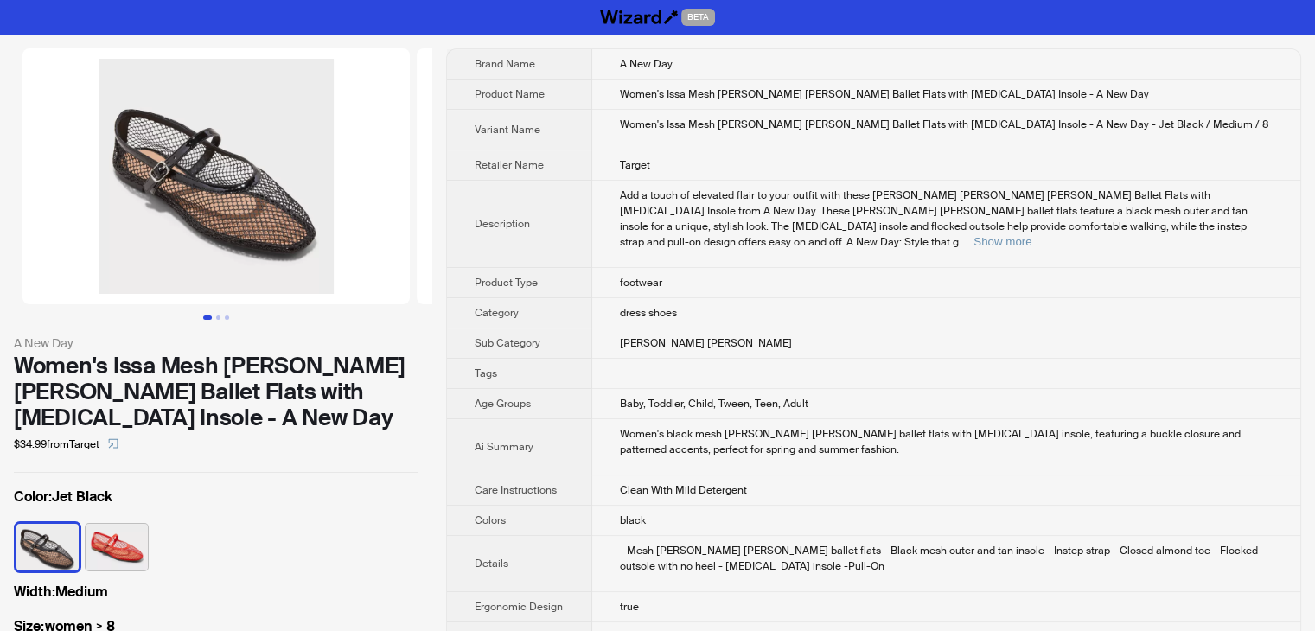
scroll to position [0, 235]
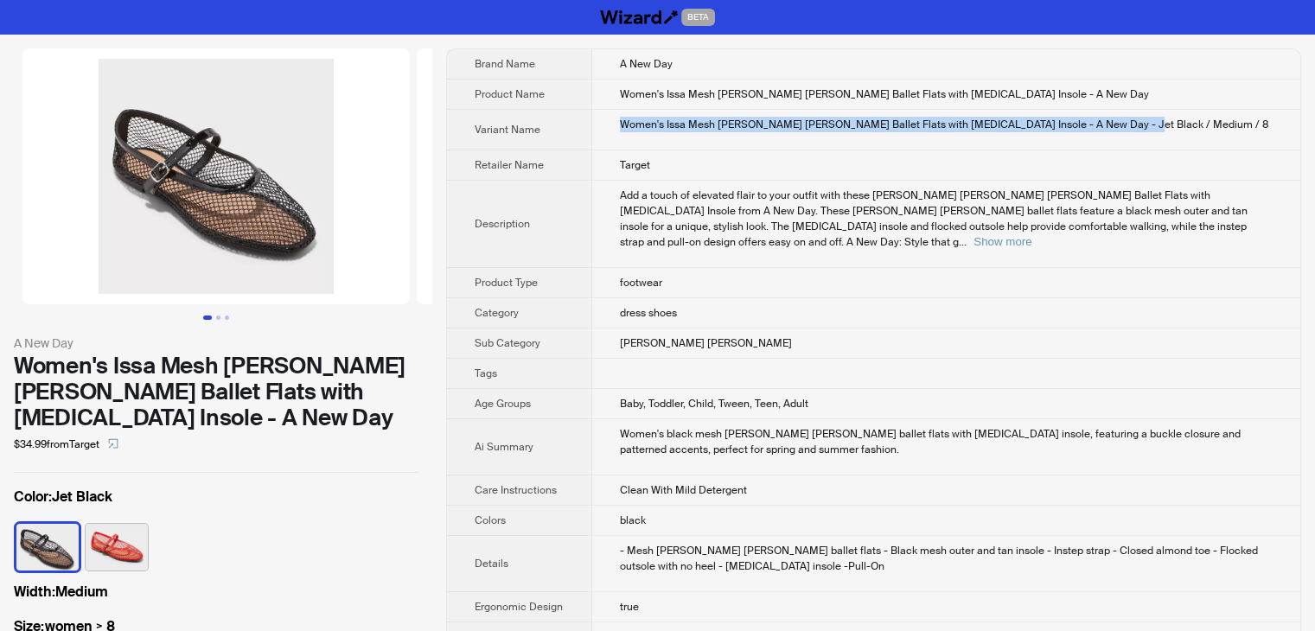
drag, startPoint x: 1151, startPoint y: 121, endPoint x: 599, endPoint y: 132, distance: 551.9
click at [599, 132] on td "Women's Issa Mesh Mary Jane Ballet Flats with Memory Foam Insole - A New Day - …" at bounding box center [946, 130] width 708 height 41
copy div "Women's Issa Mesh Mary Jane Ballet Flats with Memory Foam Insole - A New Day - …"
click at [117, 448] on icon "select" at bounding box center [113, 443] width 10 height 10
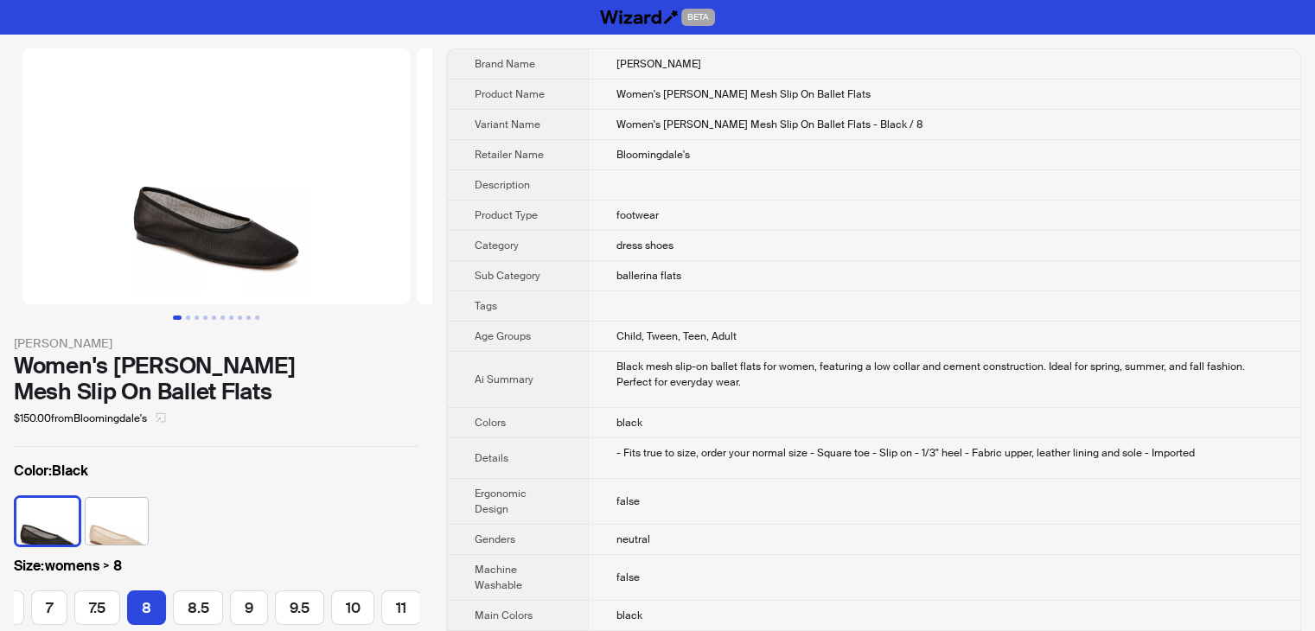
click at [165, 416] on icon "select" at bounding box center [161, 418] width 10 height 10
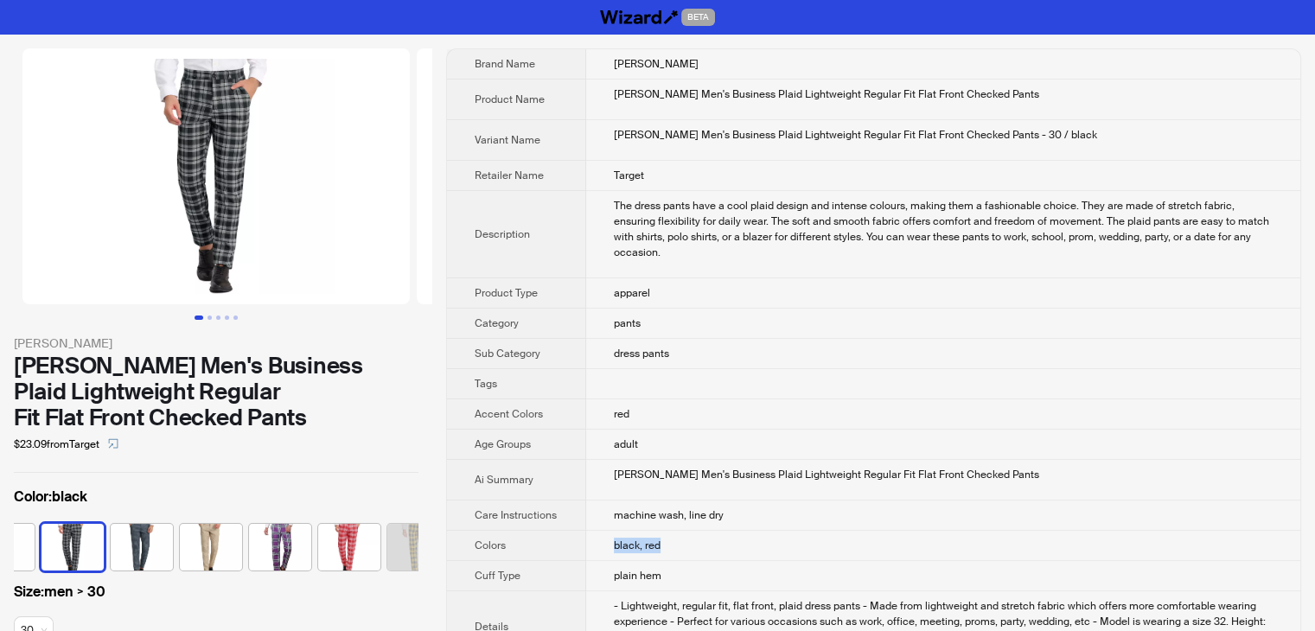
drag, startPoint x: 606, startPoint y: 529, endPoint x: 695, endPoint y: 537, distance: 89.4
click at [695, 537] on td "black, red" at bounding box center [943, 546] width 714 height 30
click at [695, 535] on td "black, red" at bounding box center [943, 546] width 714 height 30
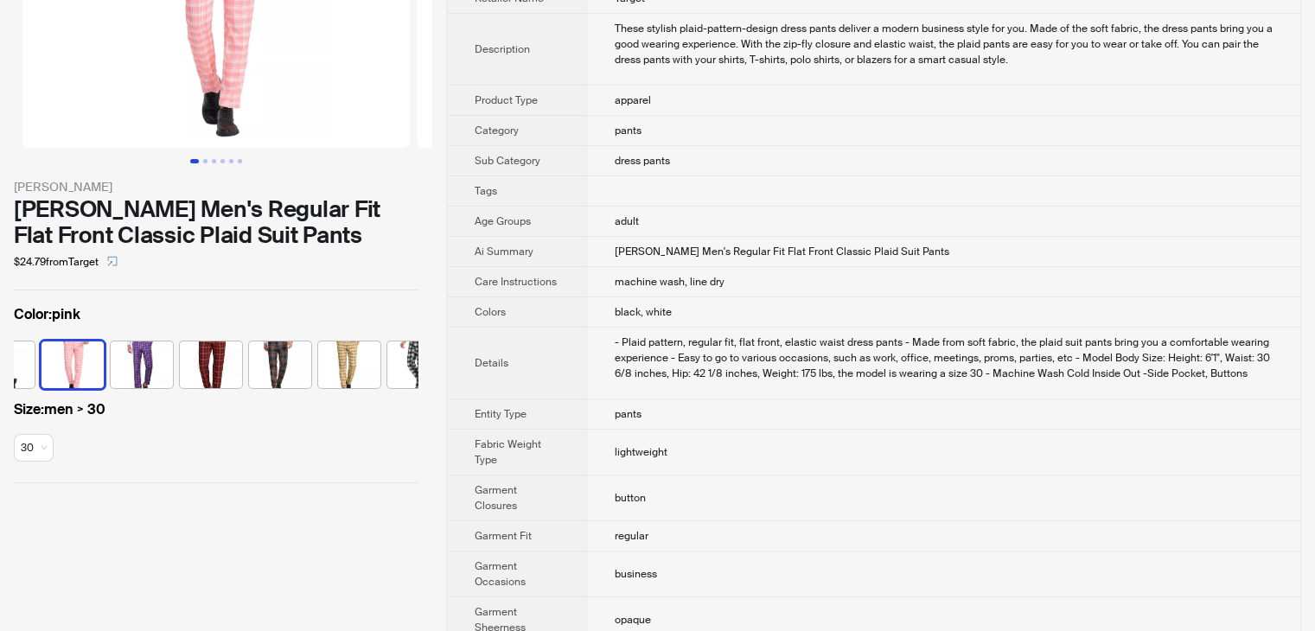
scroll to position [86, 0]
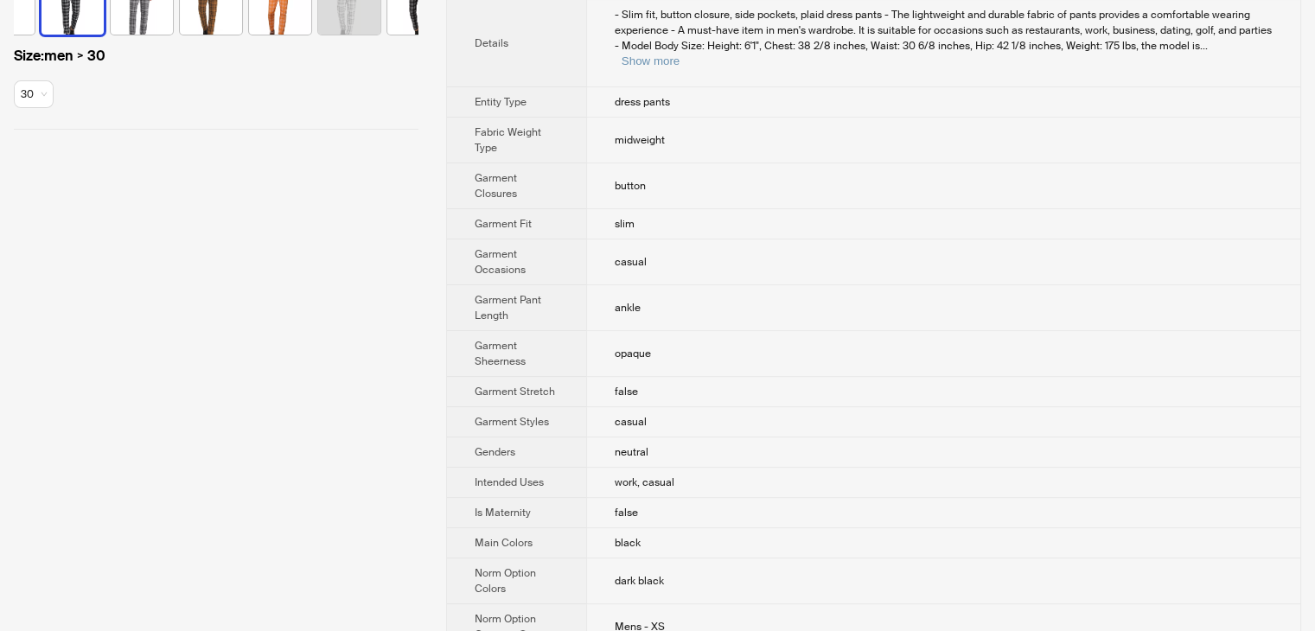
scroll to position [519, 0]
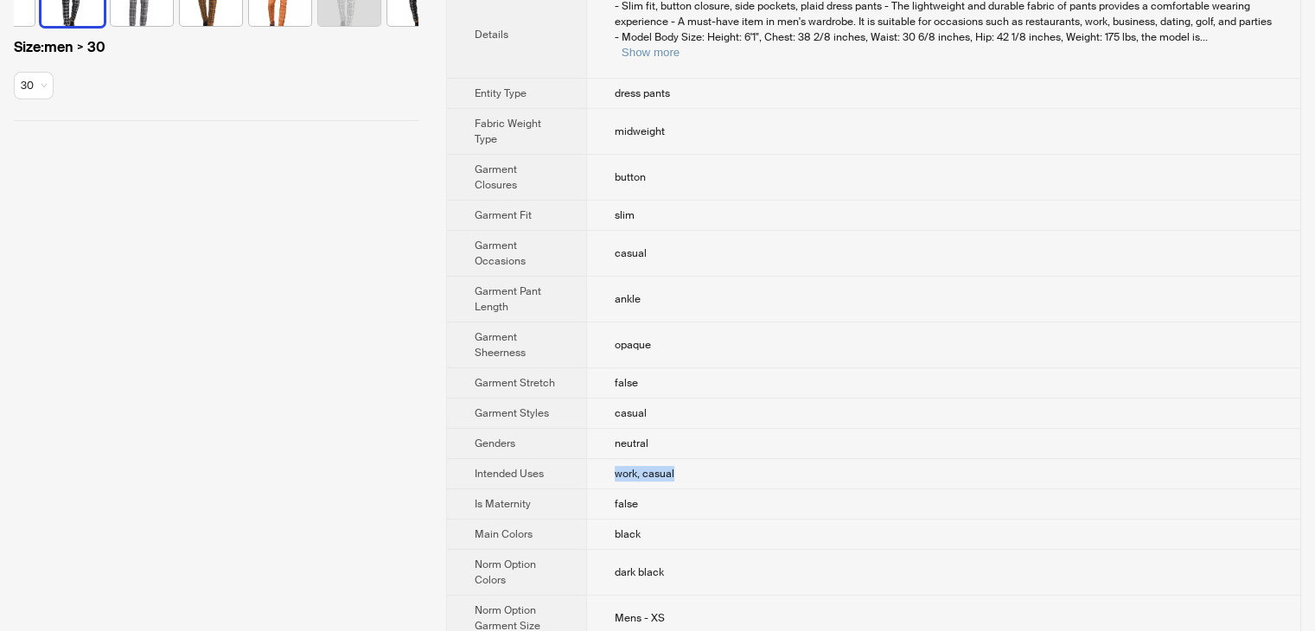
drag, startPoint x: 609, startPoint y: 443, endPoint x: 713, endPoint y: 451, distance: 104.1
click at [713, 459] on td "work, casual" at bounding box center [943, 474] width 714 height 30
click at [708, 459] on td "work, casual" at bounding box center [943, 474] width 714 height 30
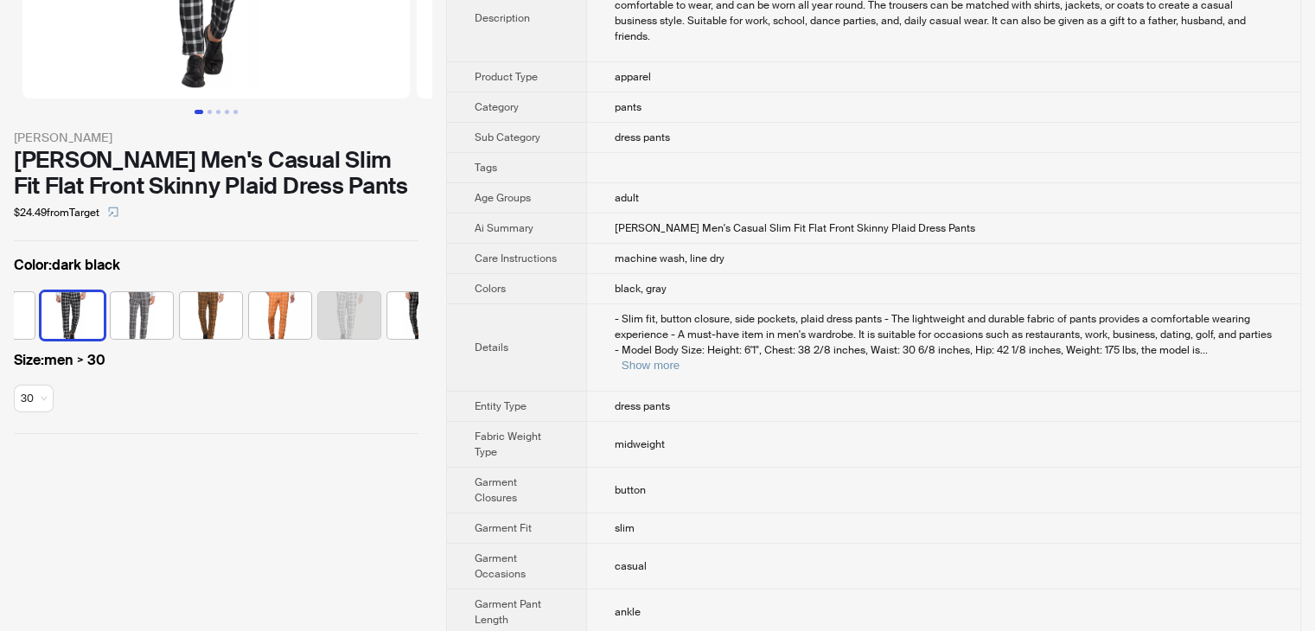
scroll to position [86, 0]
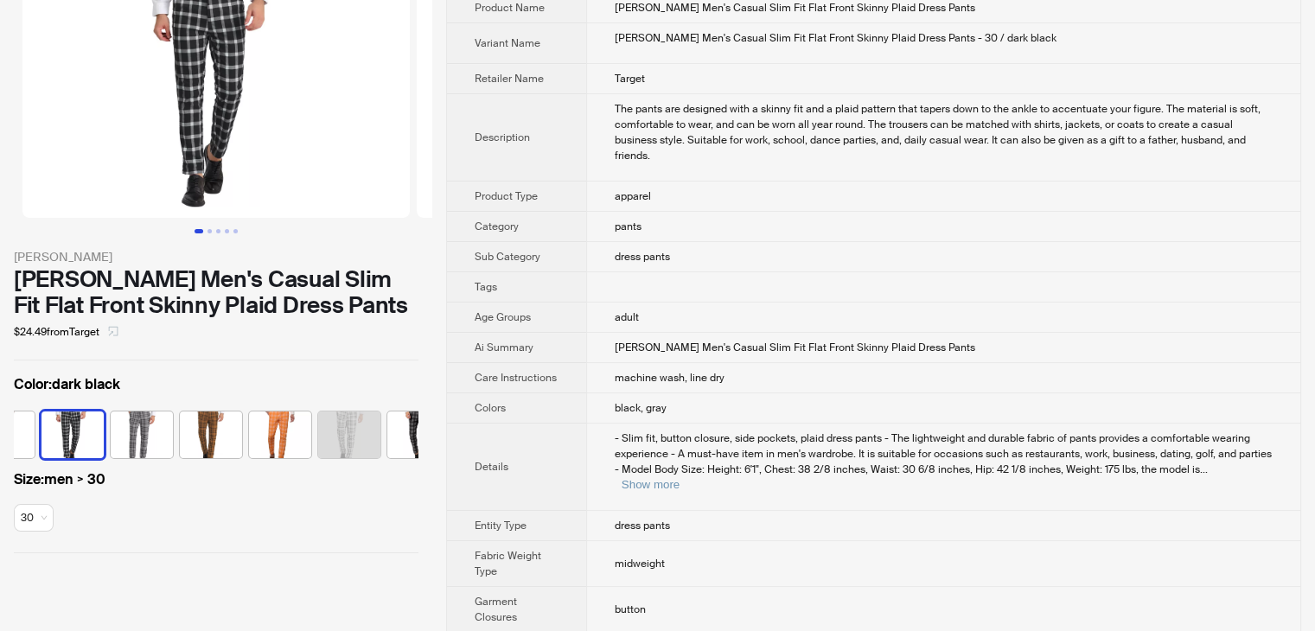
click at [118, 336] on span "button" at bounding box center [113, 332] width 10 height 14
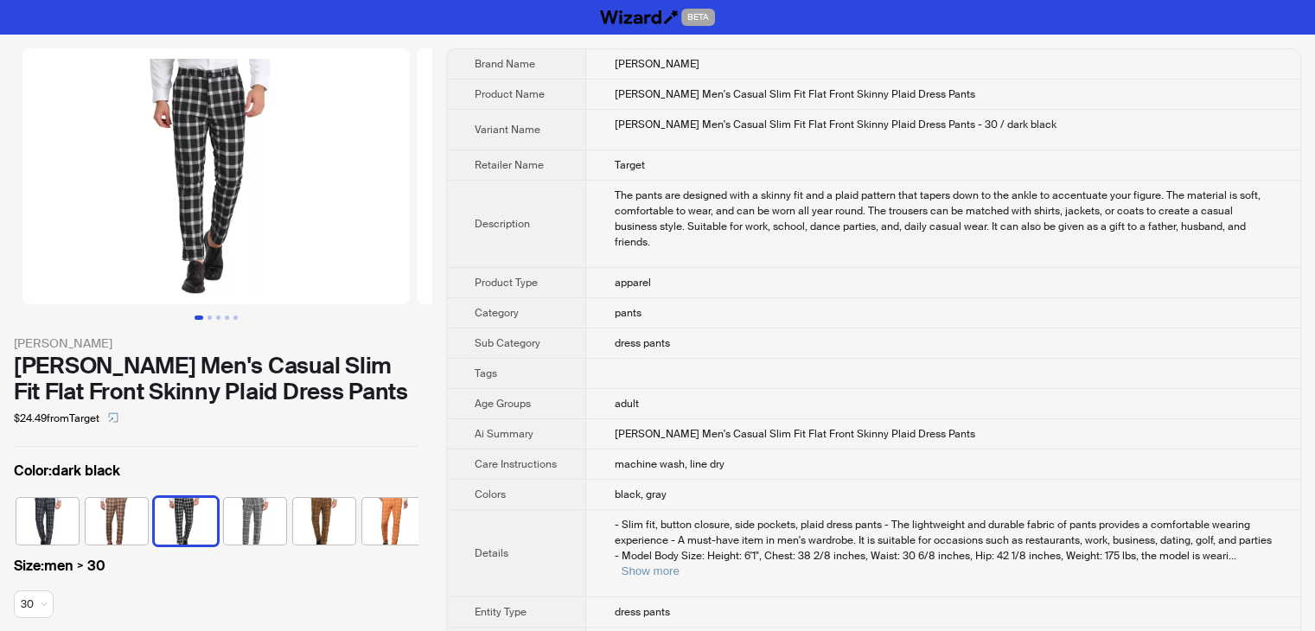
scroll to position [0, 113]
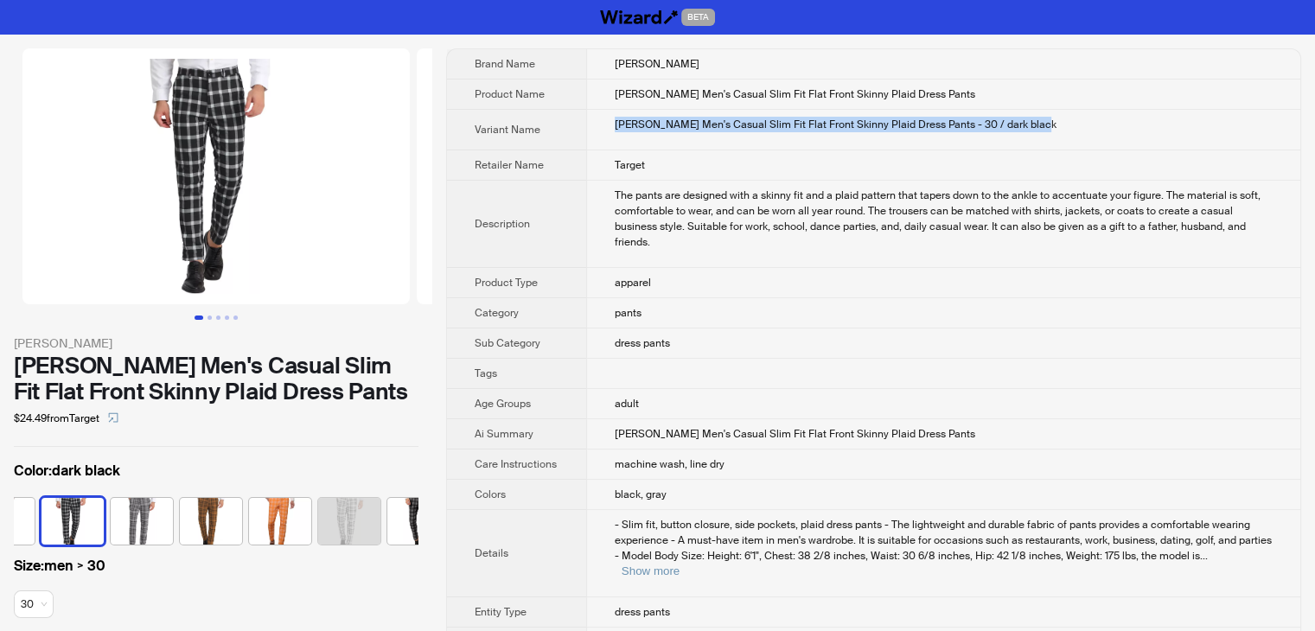
drag, startPoint x: 1053, startPoint y: 125, endPoint x: 573, endPoint y: 128, distance: 480.0
click at [573, 128] on tr "Variant Name Lars Amadeus Men's Casual Slim Fit Flat Front Skinny Plaid Dress P…" at bounding box center [874, 130] width 854 height 41
copy tr "Lars Amadeus Men's Casual Slim Fit Flat Front Skinny Plaid Dress Pants - 30 / d…"
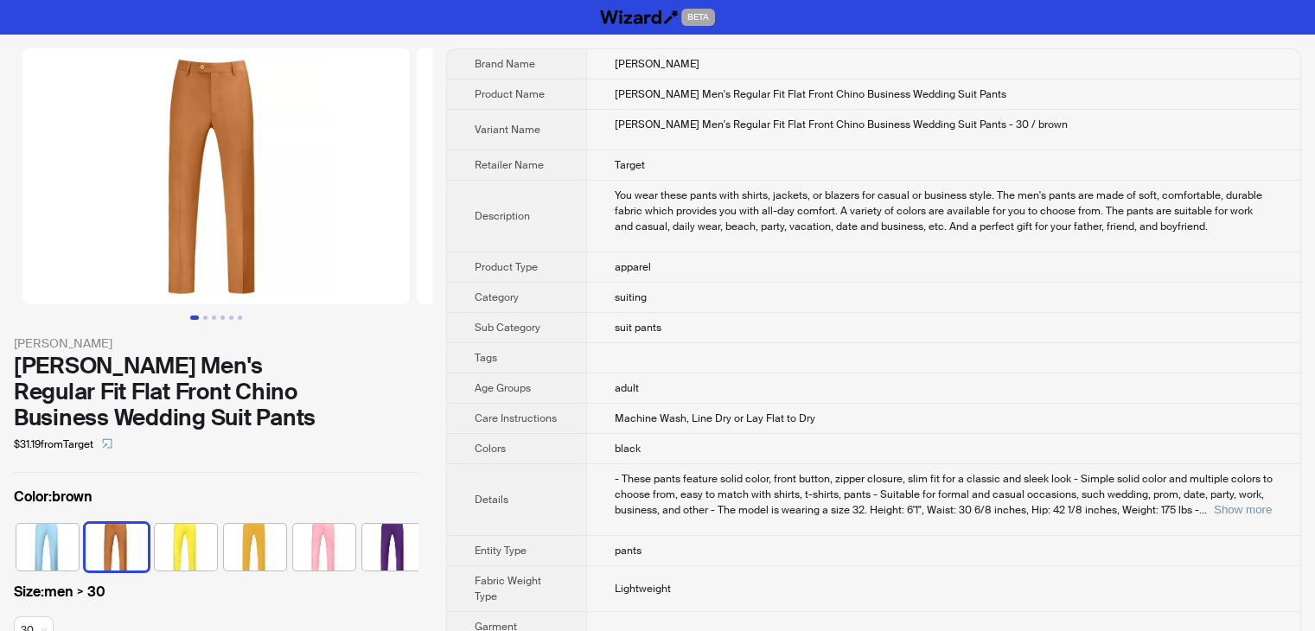
scroll to position [0, 44]
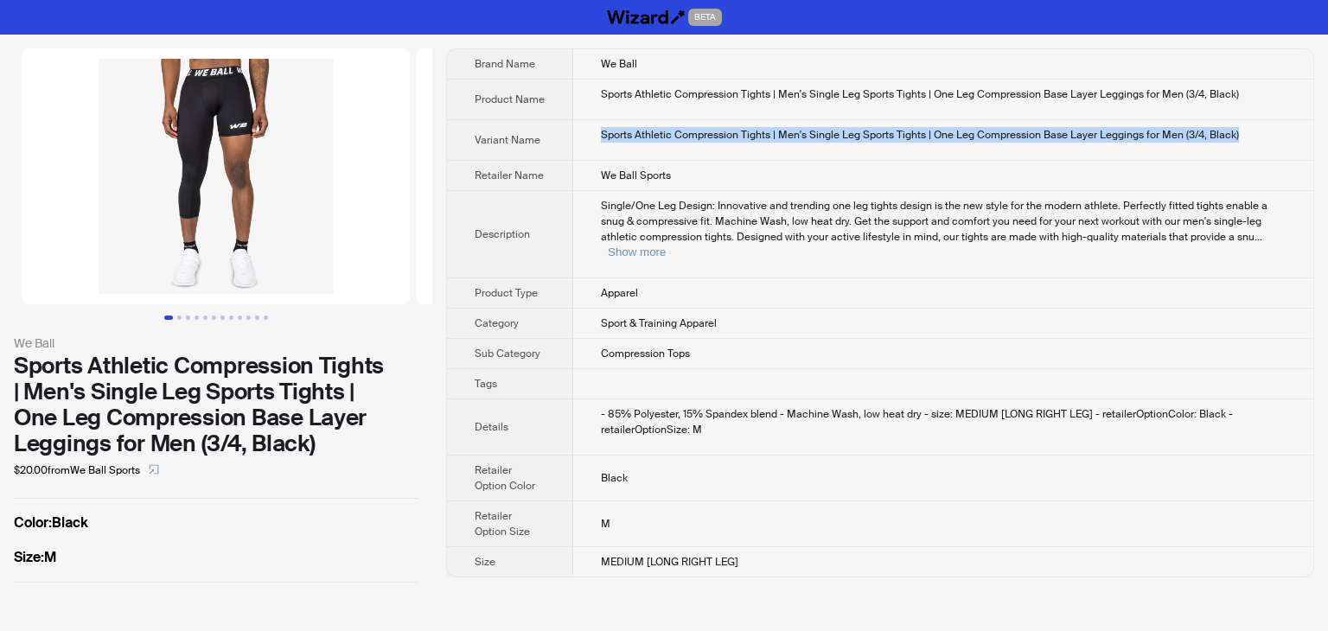
drag, startPoint x: 1265, startPoint y: 136, endPoint x: 592, endPoint y: 137, distance: 672.8
click at [592, 137] on td "Sports Athletic Compression Tights | Men's Single Leg Sports Tights | One Leg C…" at bounding box center [943, 140] width 741 height 41
copy div "Sports Athletic Compression Tights | Men's Single Leg Sports Tights | One Leg C…"
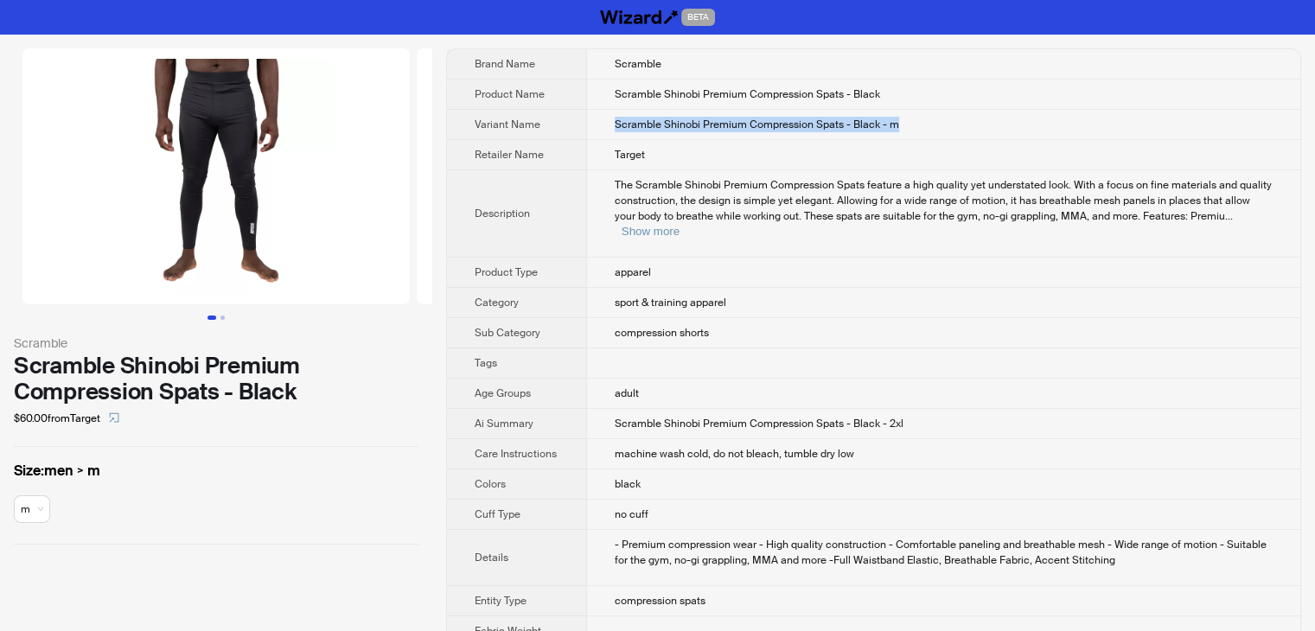
drag, startPoint x: 939, startPoint y: 125, endPoint x: 598, endPoint y: 122, distance: 341.6
click at [598, 122] on td "Scramble Shinobi Premium Compression Spats - Black - m" at bounding box center [943, 125] width 714 height 30
copy span "Scramble Shinobi Premium Compression Spats - Black - m"
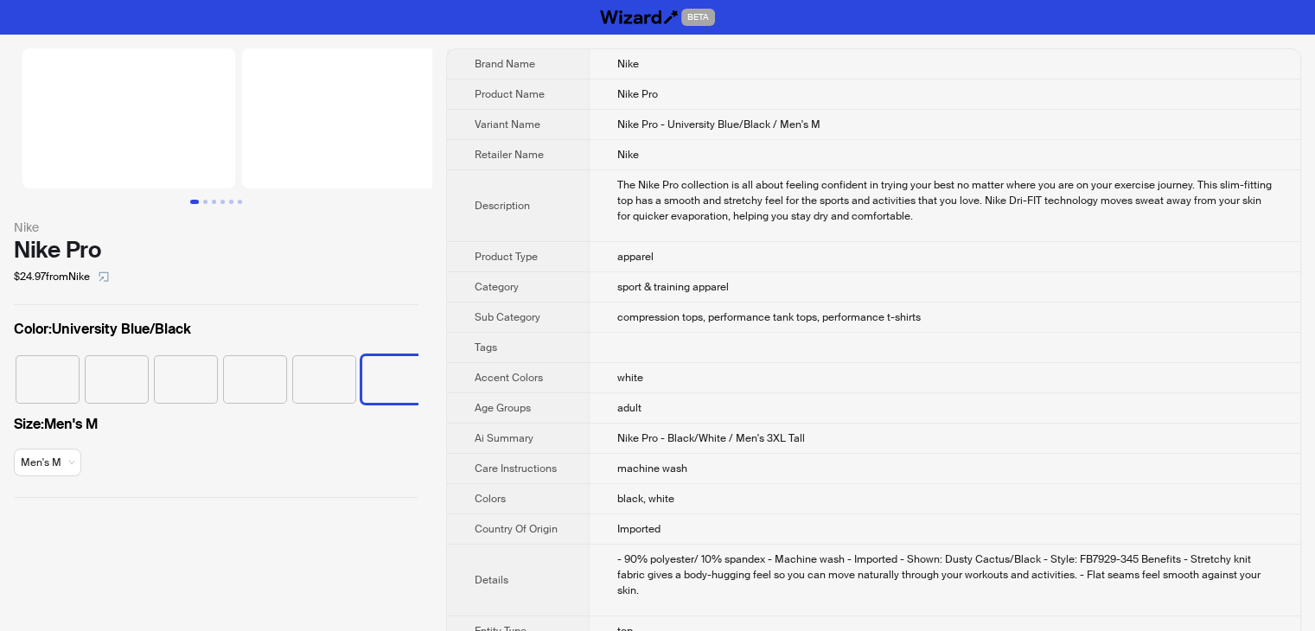
scroll to position [0, 80]
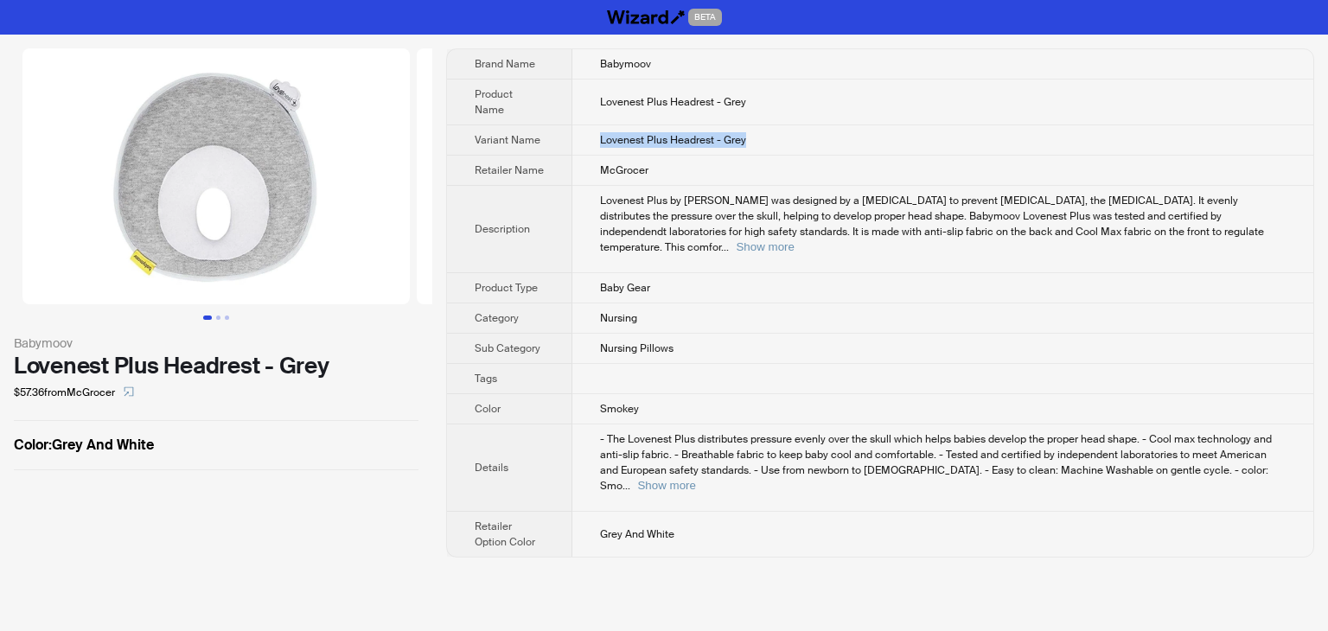
drag, startPoint x: 774, startPoint y: 125, endPoint x: 597, endPoint y: 125, distance: 177.3
click at [597, 125] on td "Lovenest Plus Headrest - Grey" at bounding box center [943, 140] width 741 height 30
copy span "Lovenest Plus Headrest - Grey"
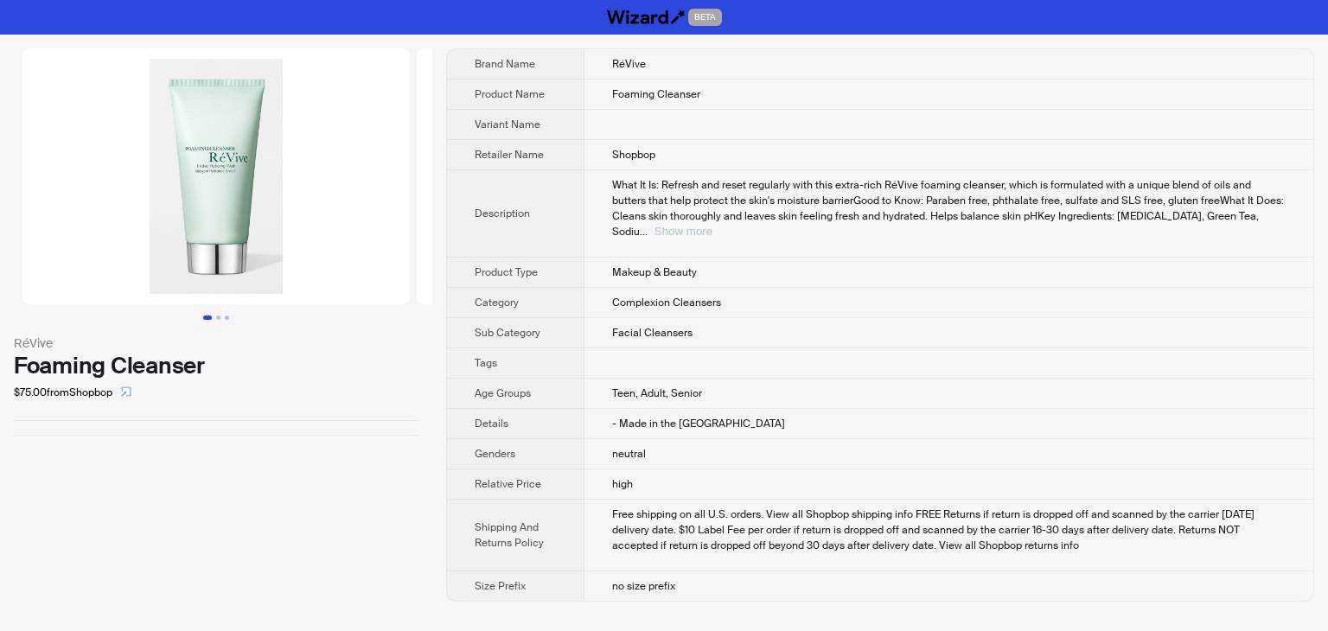
click at [713, 225] on button "Show more" at bounding box center [684, 231] width 58 height 13
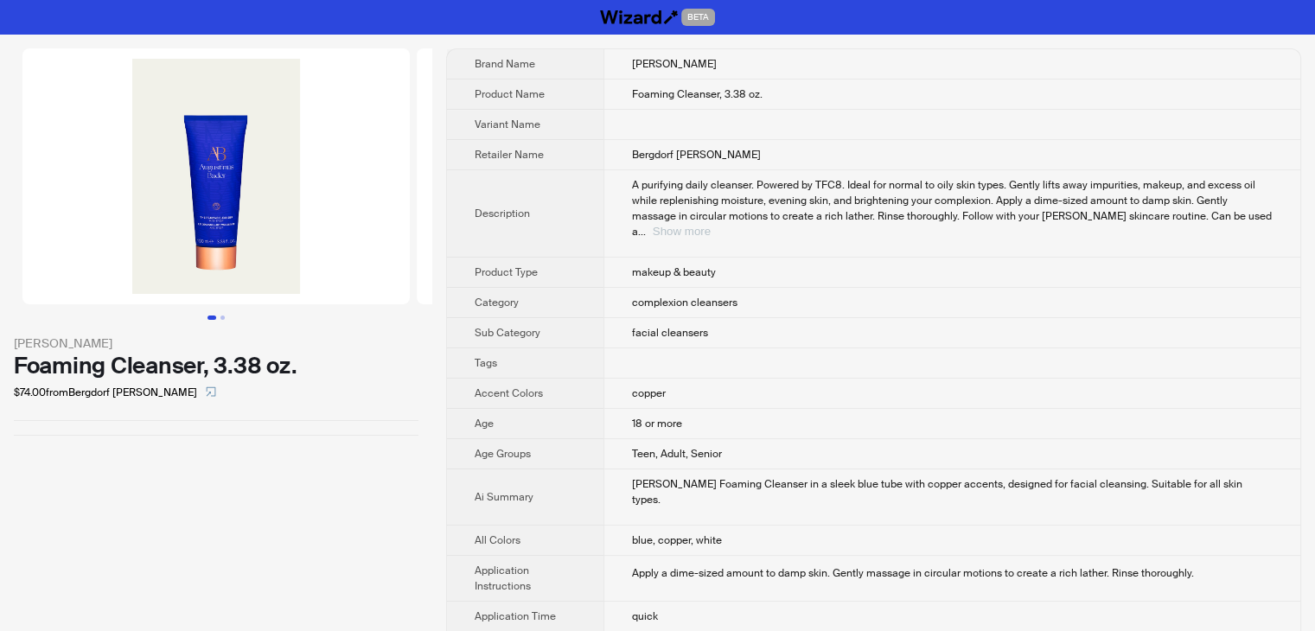
click at [711, 225] on button "Show more" at bounding box center [682, 231] width 58 height 13
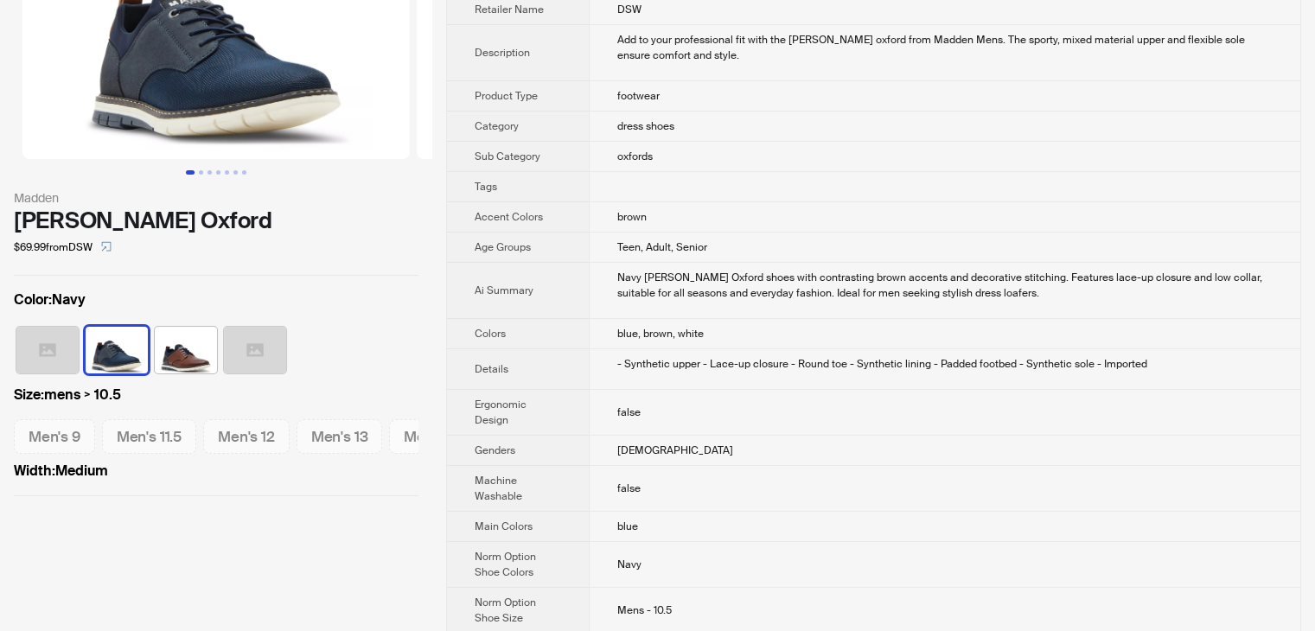
scroll to position [173, 0]
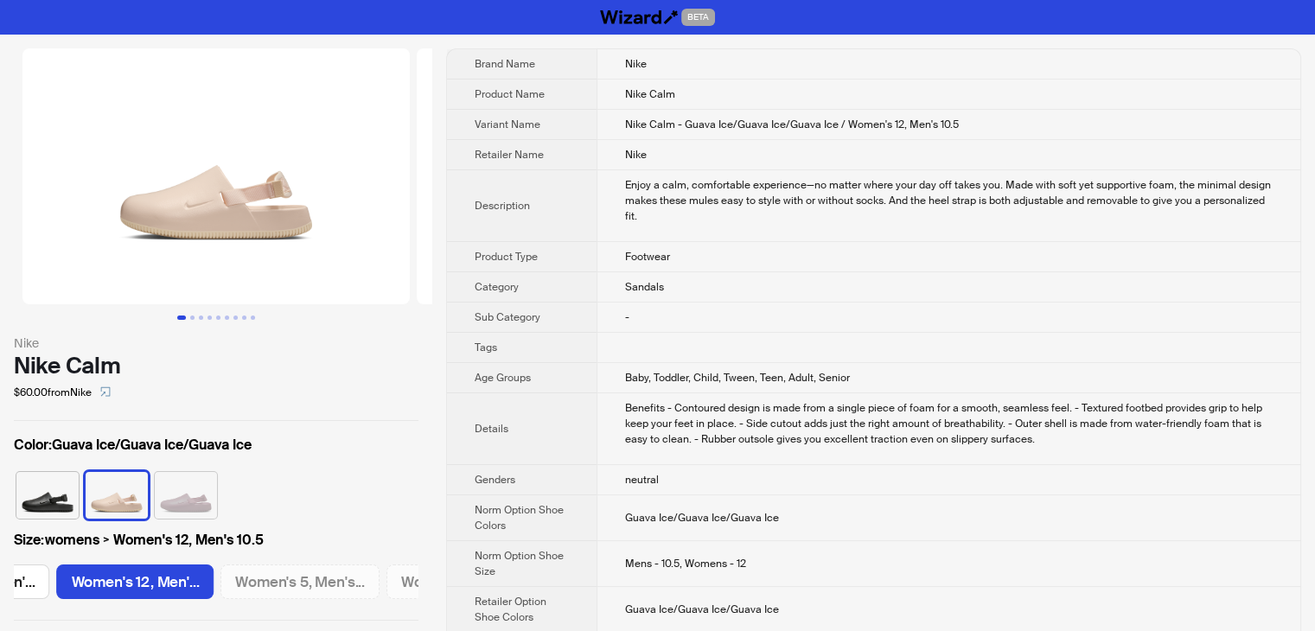
scroll to position [0, 1129]
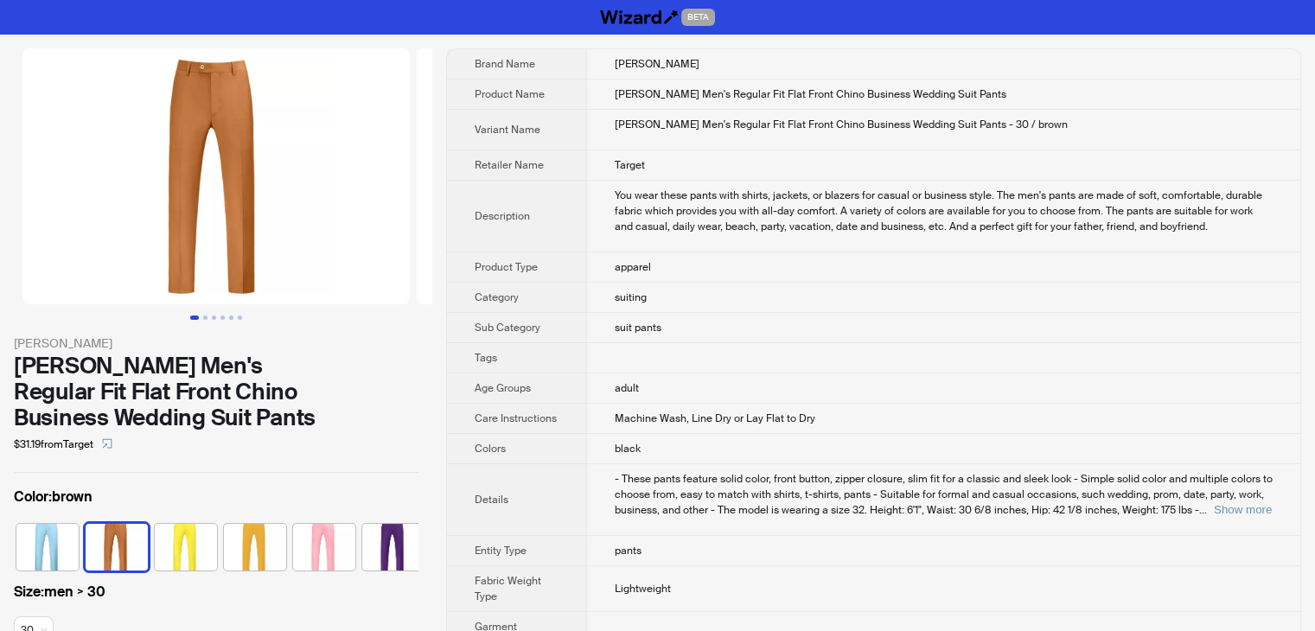
scroll to position [0, 44]
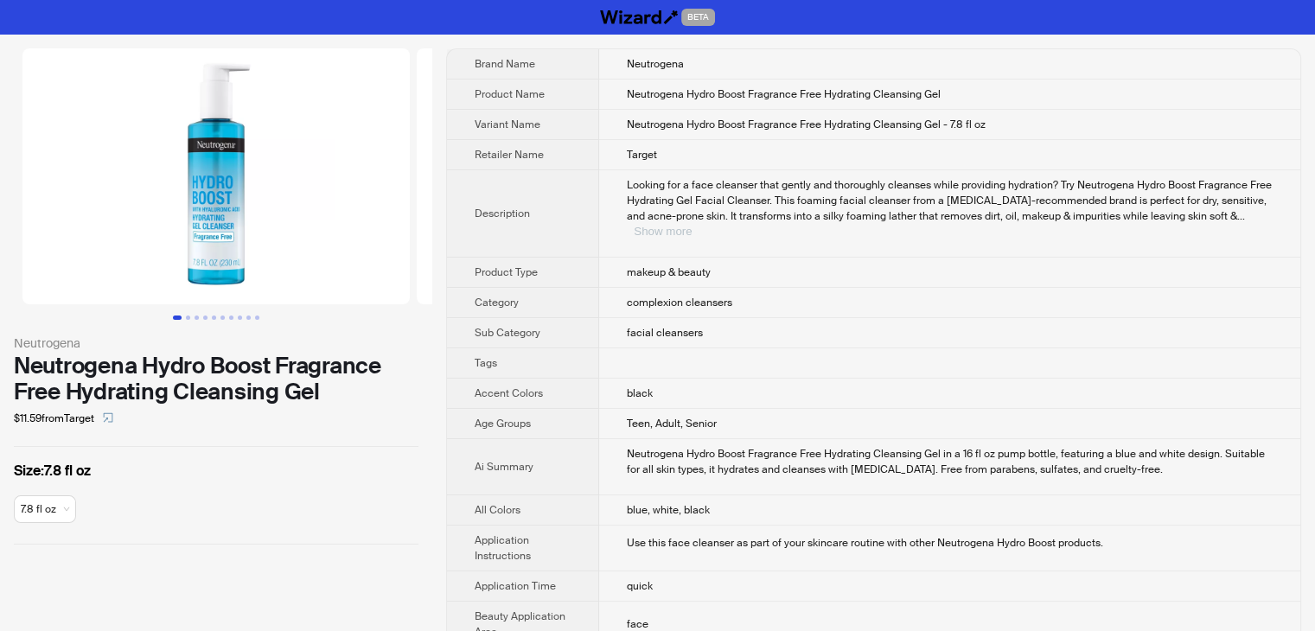
click at [692, 225] on button "Show more" at bounding box center [663, 231] width 58 height 13
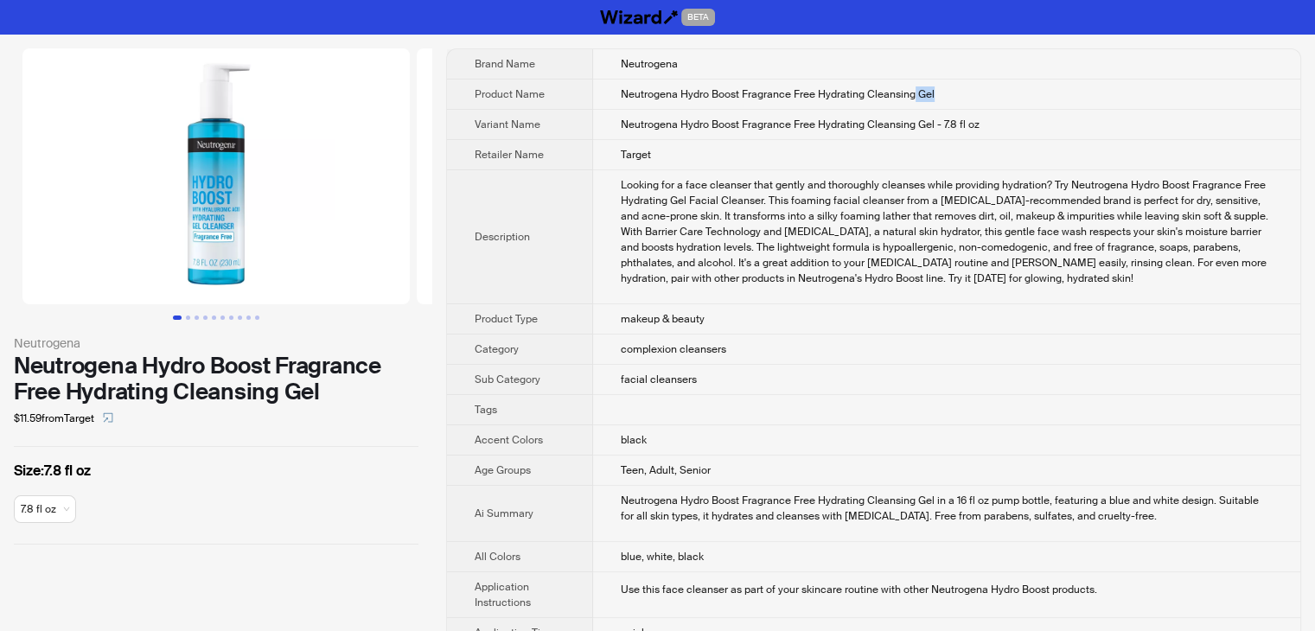
drag, startPoint x: 925, startPoint y: 91, endPoint x: 892, endPoint y: 91, distance: 33.7
click at [892, 91] on td "Neutrogena Hydro Boost Fragrance Free Hydrating Cleansing Gel" at bounding box center [946, 95] width 707 height 30
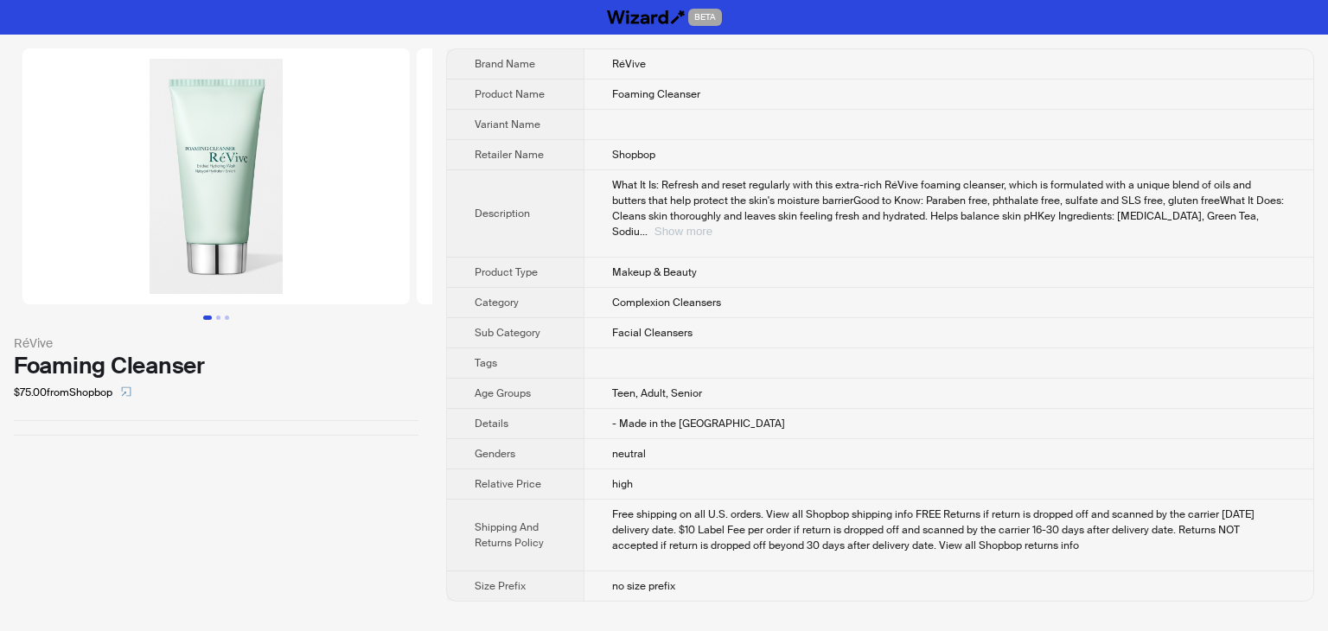
click at [713, 225] on button "Show more" at bounding box center [684, 231] width 58 height 13
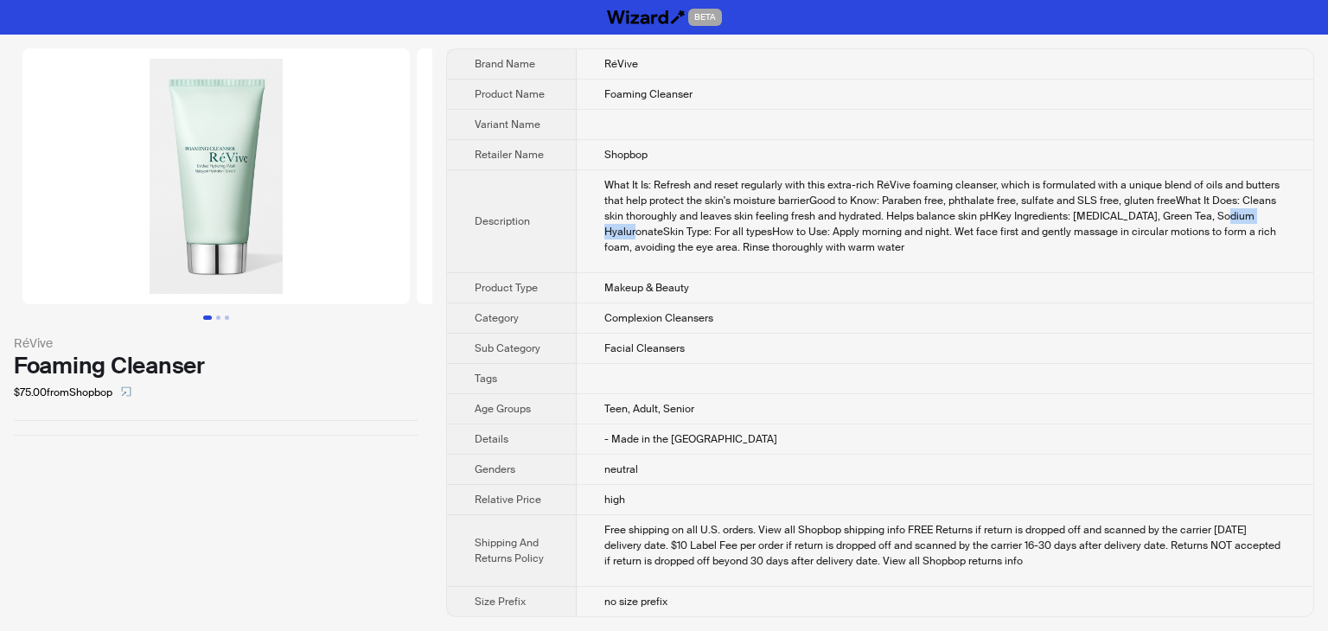
drag, startPoint x: 602, startPoint y: 227, endPoint x: 664, endPoint y: 231, distance: 62.4
click at [664, 231] on td "What It Is: Refresh and reset regularly with this extra-rich RéVive foaming cle…" at bounding box center [945, 221] width 737 height 103
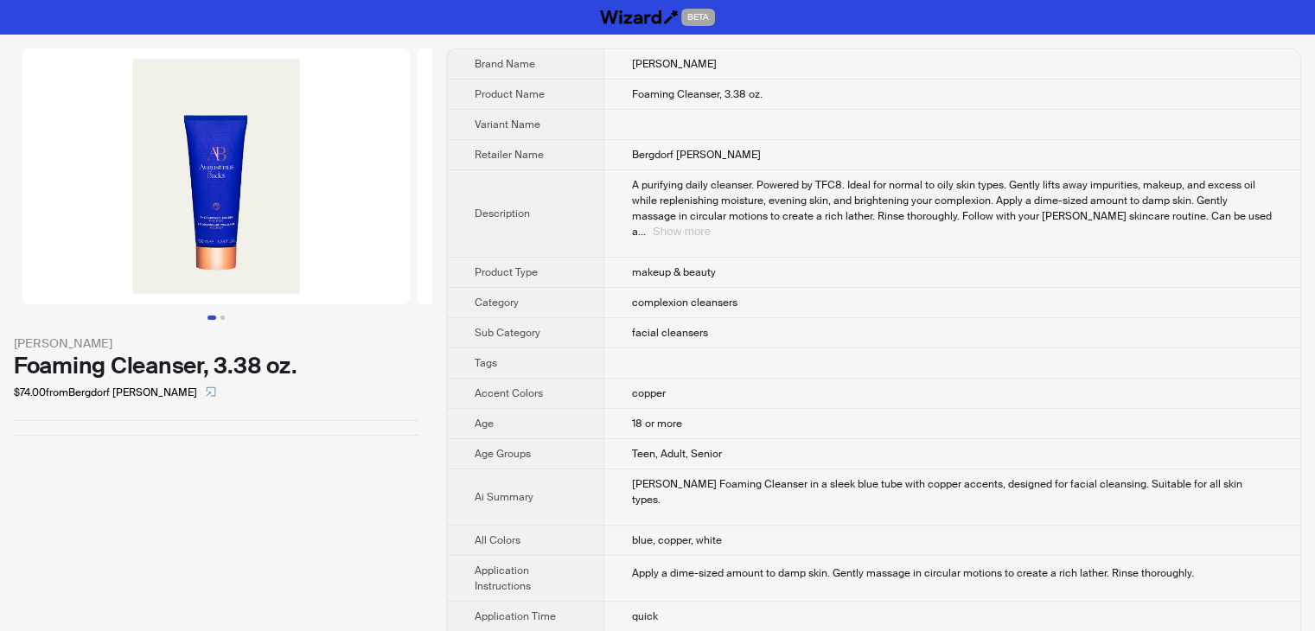
click at [711, 225] on button "Show more" at bounding box center [682, 231] width 58 height 13
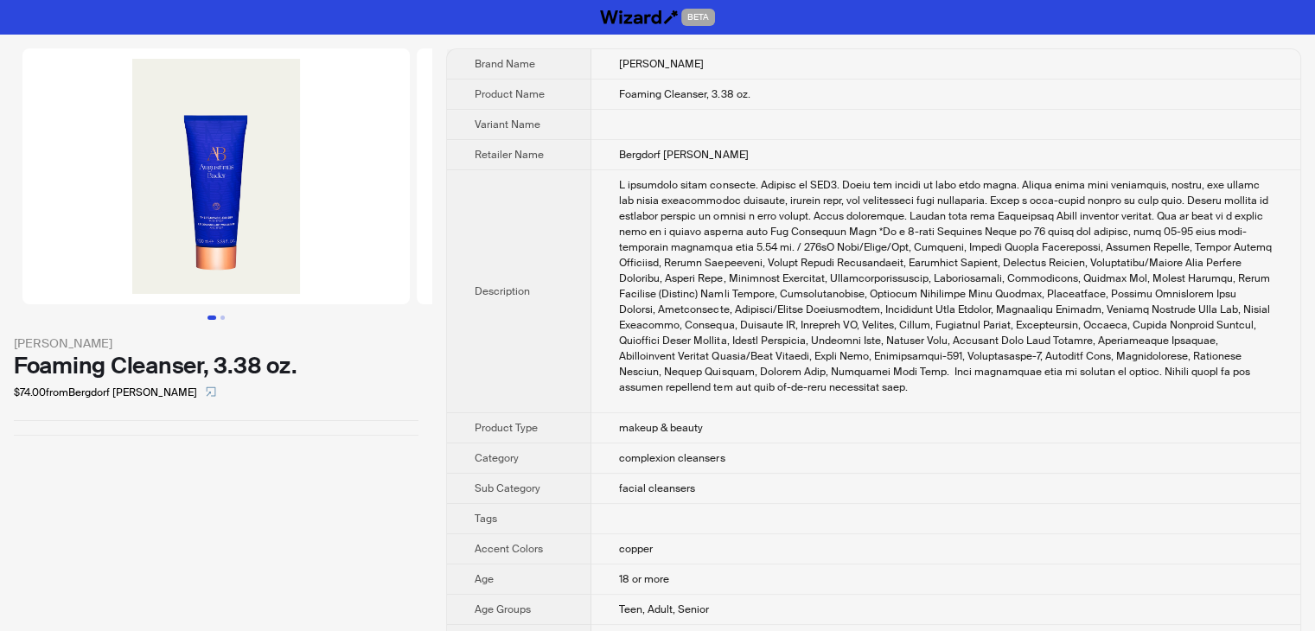
scroll to position [973, 0]
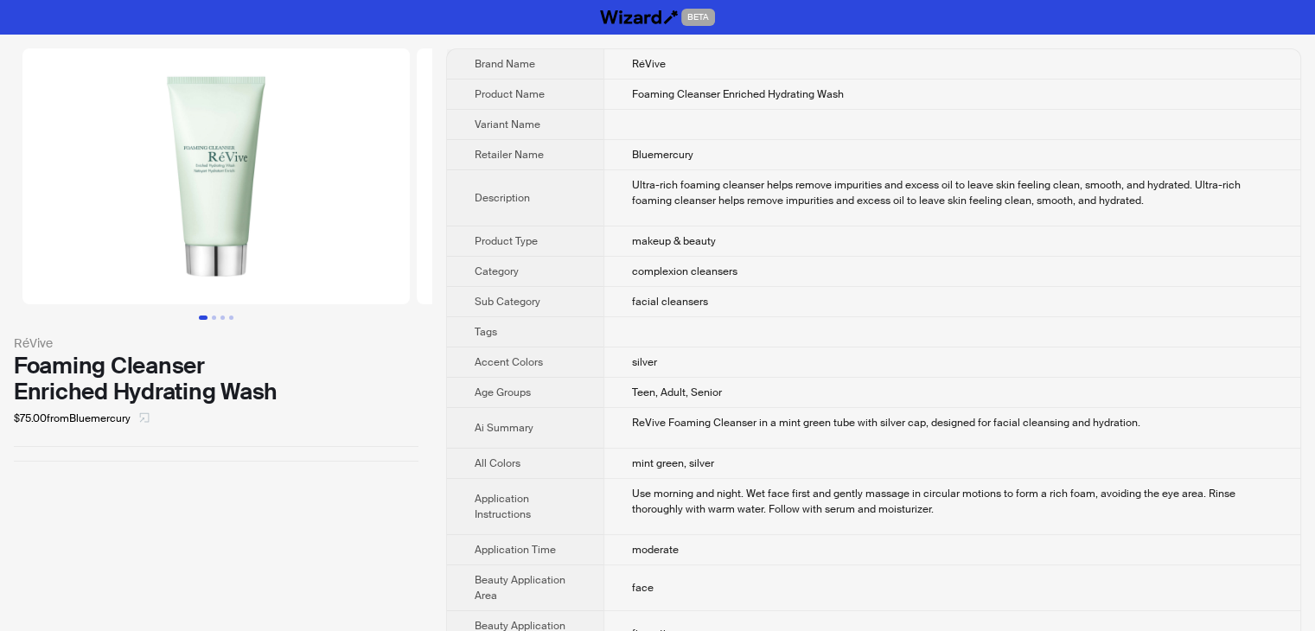
click at [142, 414] on button "button" at bounding box center [145, 419] width 28 height 28
drag, startPoint x: 867, startPoint y: 93, endPoint x: 594, endPoint y: 91, distance: 273.3
click at [604, 91] on td "Foaming Cleanser Enriched Hydrating Wash" at bounding box center [952, 95] width 697 height 30
copy span "Foaming Cleanser Enriched Hydrating Wash"
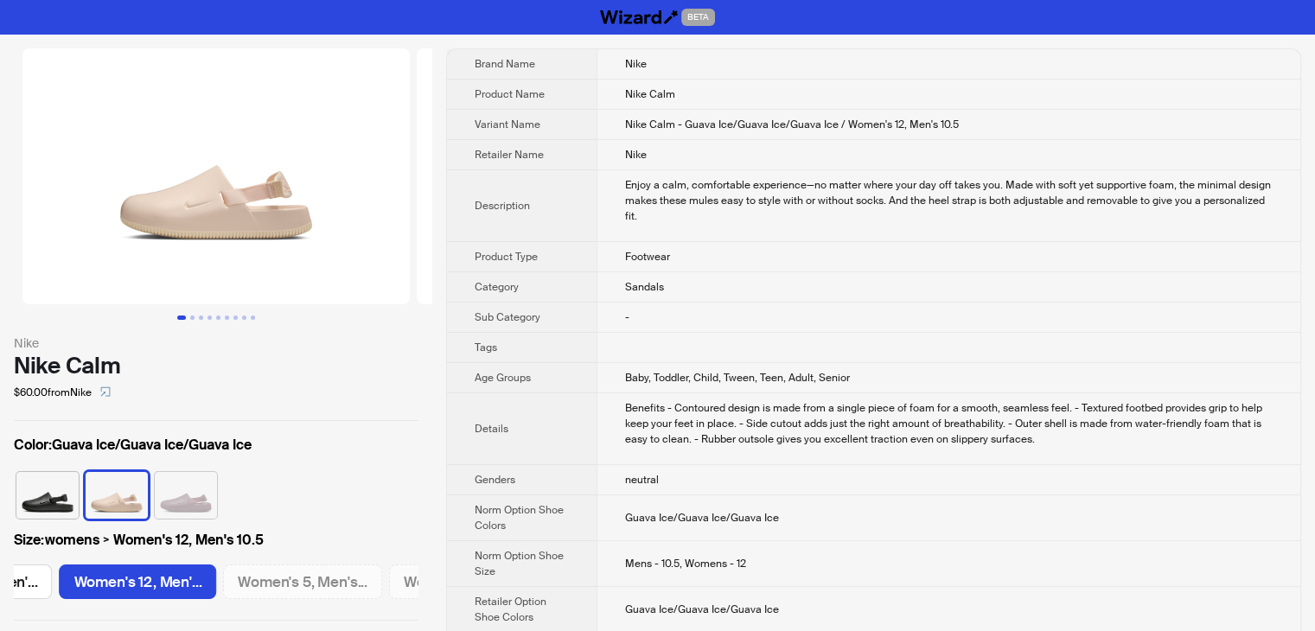
scroll to position [0, 1129]
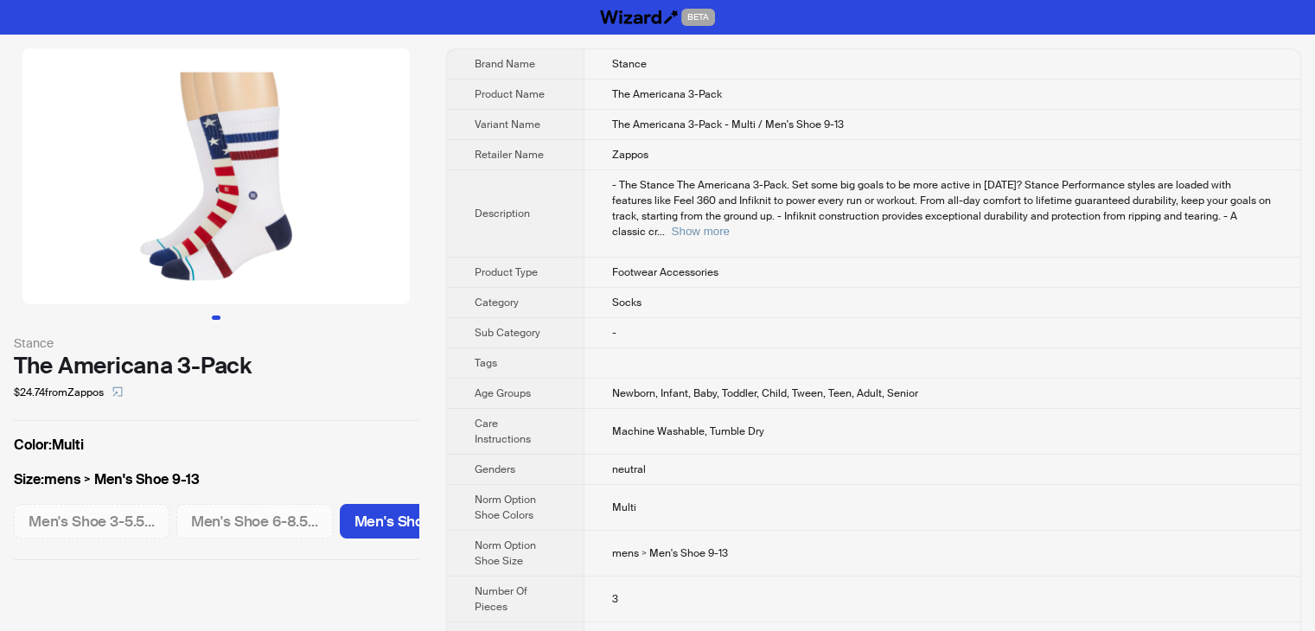
scroll to position [0, 53]
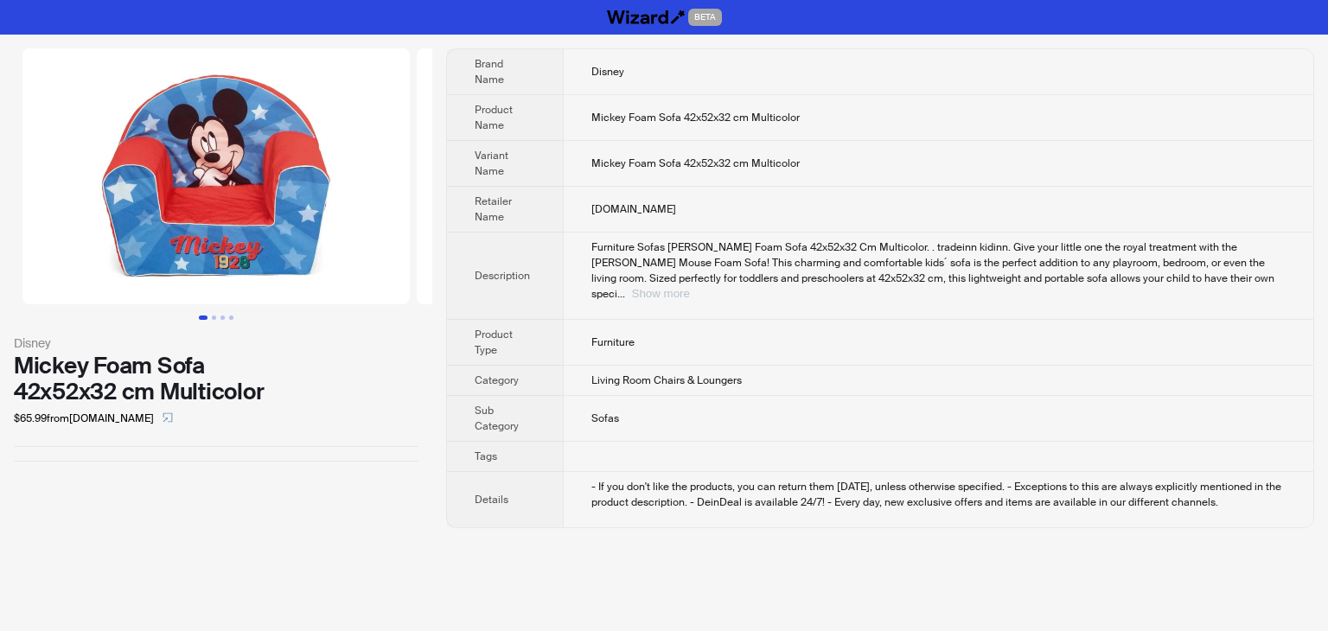
click at [690, 287] on button "Show more" at bounding box center [661, 293] width 58 height 13
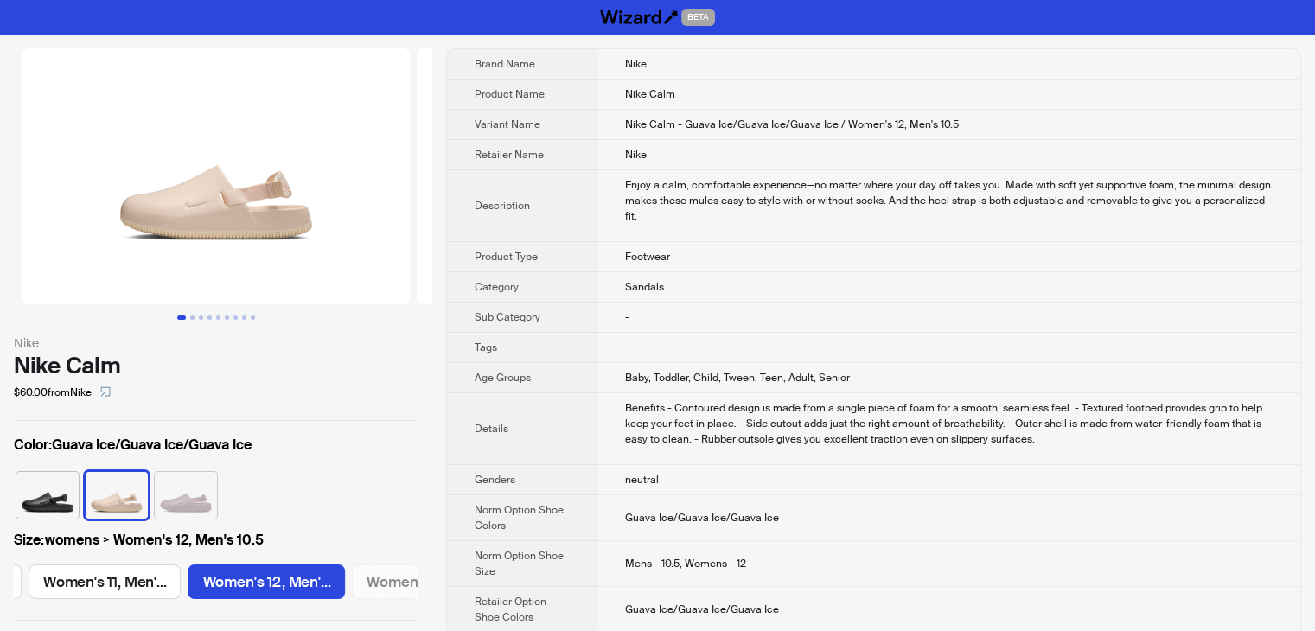
scroll to position [0, 1129]
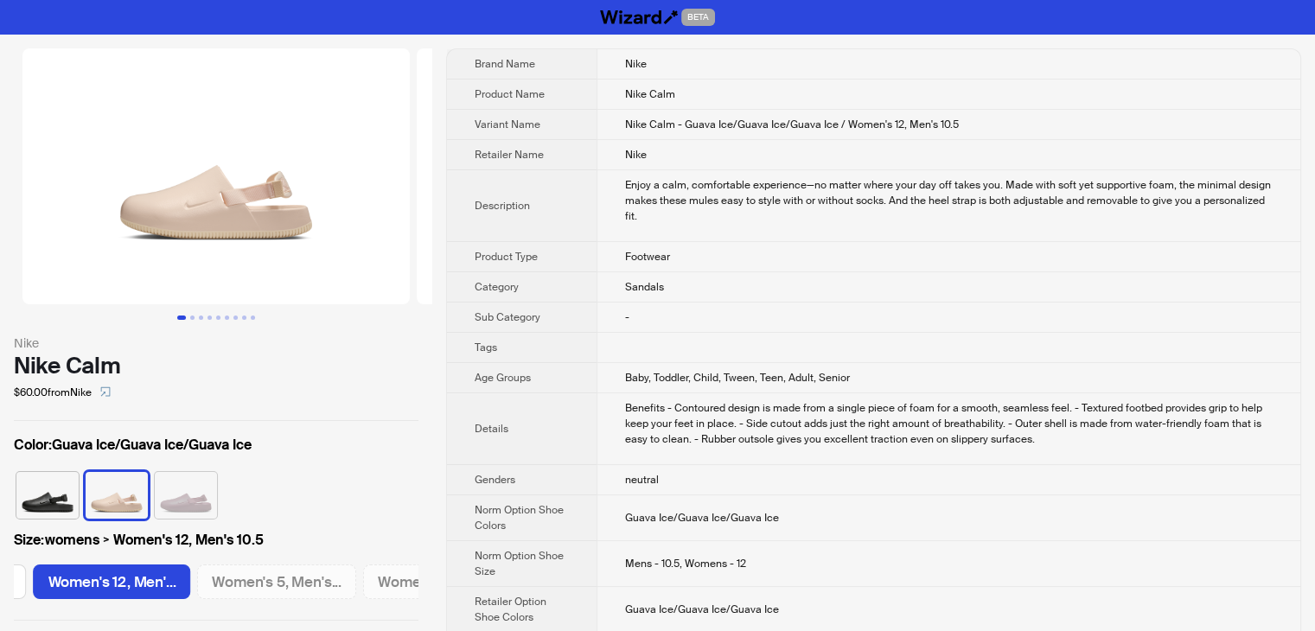
click at [214, 208] on img at bounding box center [215, 176] width 387 height 256
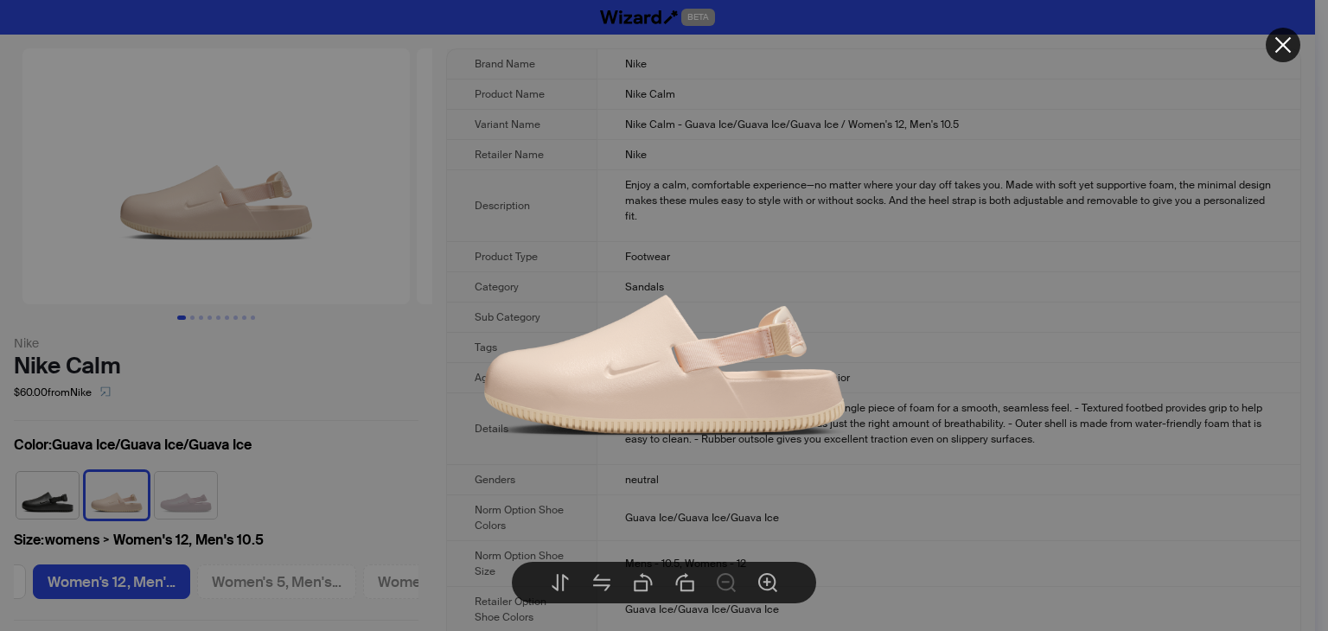
click at [784, 264] on img at bounding box center [665, 316] width 442 height 442
click at [1287, 46] on icon "close" at bounding box center [1283, 45] width 21 height 21
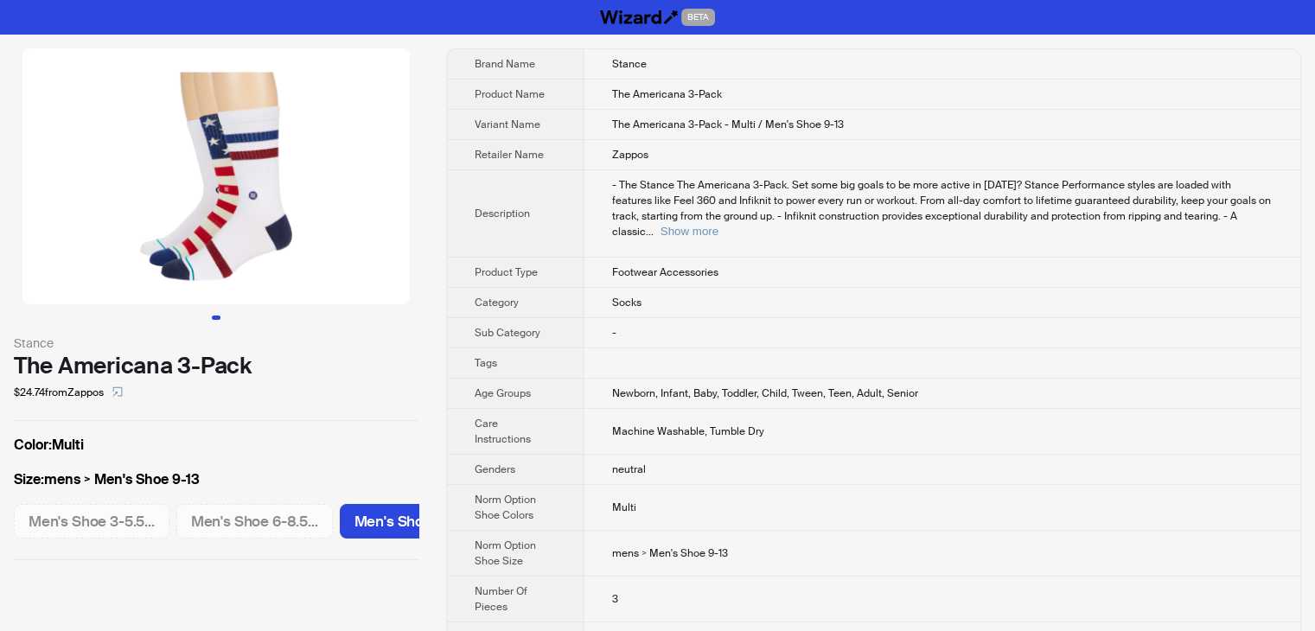
scroll to position [0, 53]
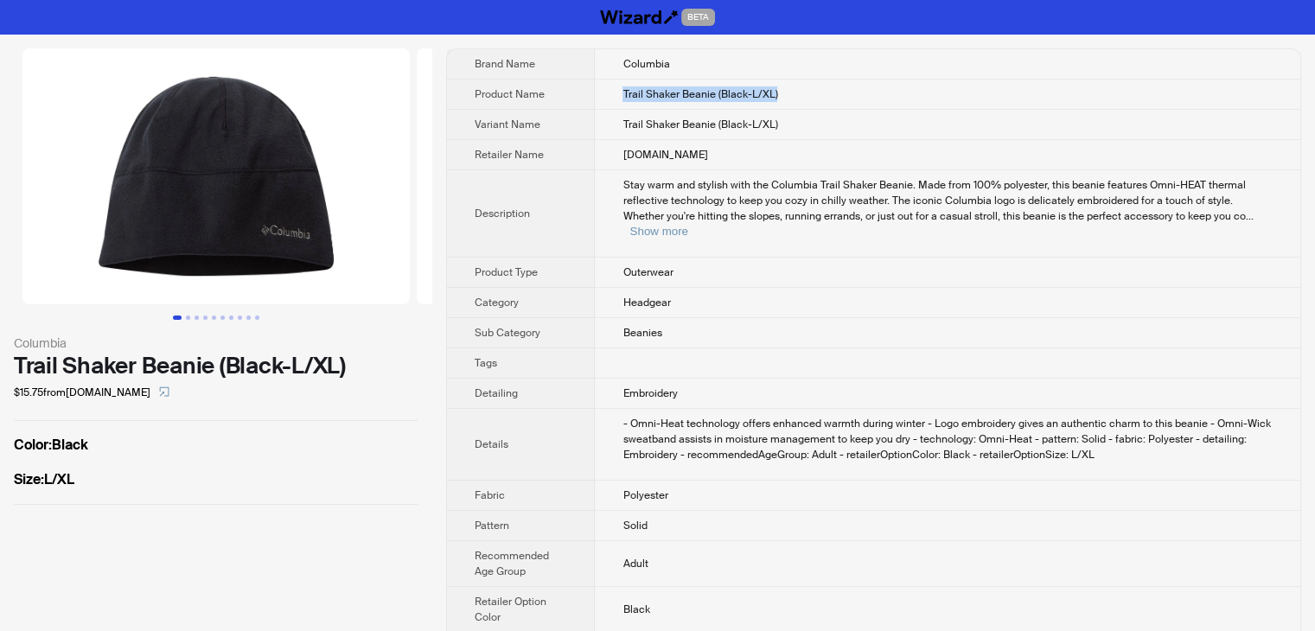
drag, startPoint x: 801, startPoint y: 91, endPoint x: 624, endPoint y: 86, distance: 177.4
click at [624, 86] on td "Trail Shaker Beanie (Black-L/XL)" at bounding box center [948, 95] width 706 height 30
copy span "Trail Shaker Beanie (Black-L/XL)"
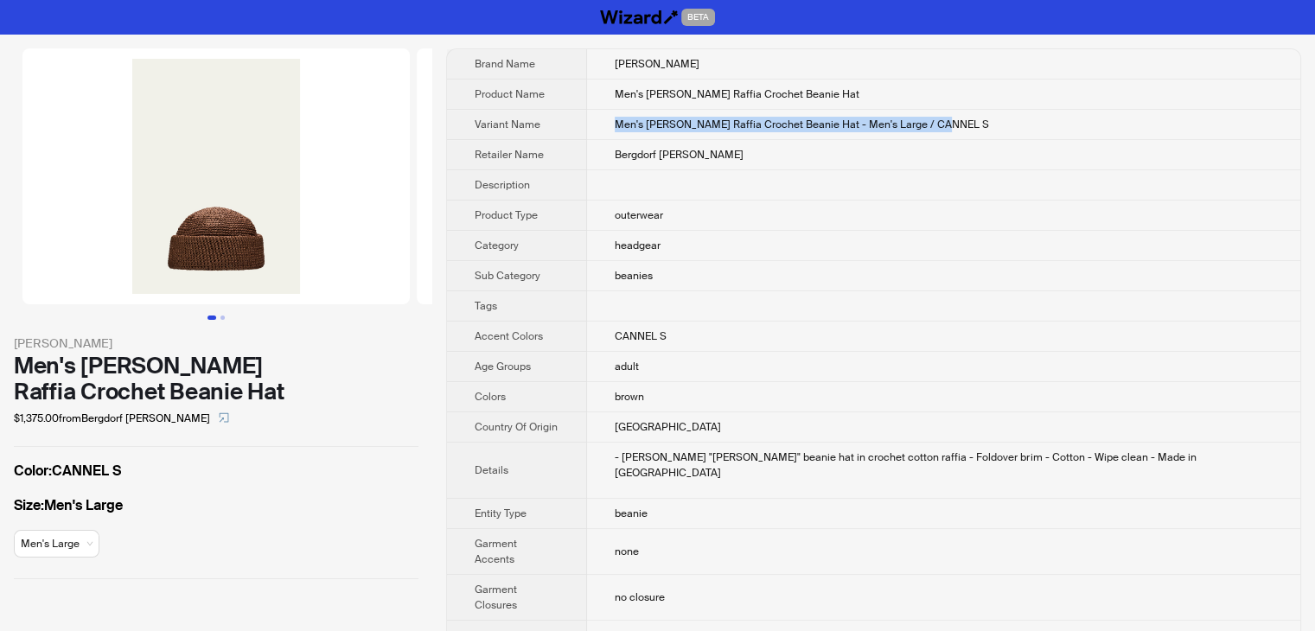
drag, startPoint x: 969, startPoint y: 122, endPoint x: 610, endPoint y: 126, distance: 359.8
click at [610, 126] on td "Men's [PERSON_NAME] Raffia Crochet Beanie Hat - Men's Large / CANNEL S" at bounding box center [943, 125] width 713 height 30
copy span "Men's [PERSON_NAME] Raffia Crochet Beanie Hat - Men's Large / CANNEL S"
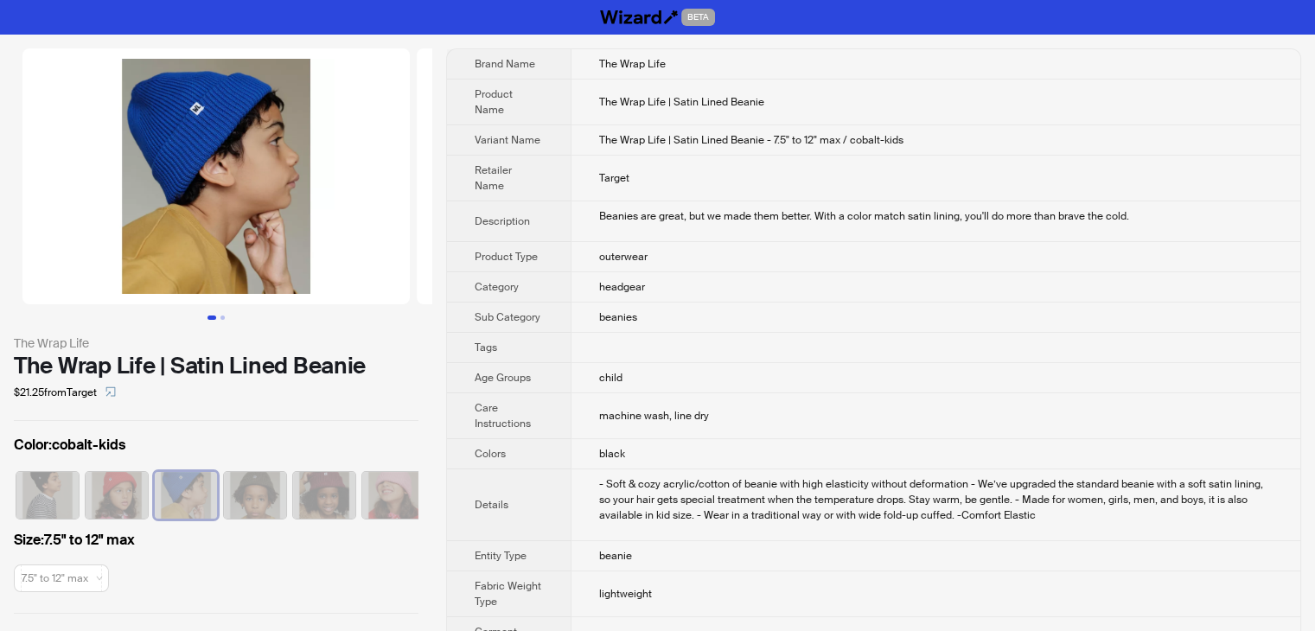
scroll to position [0, 113]
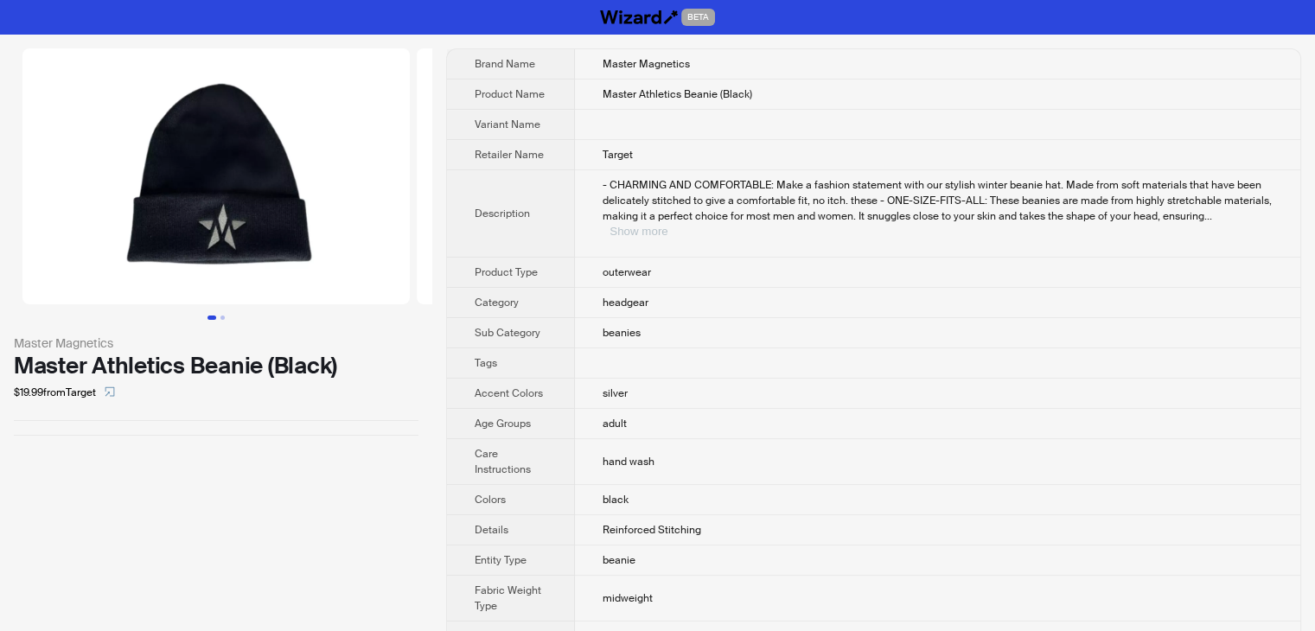
click at [668, 225] on button "Show more" at bounding box center [639, 231] width 58 height 13
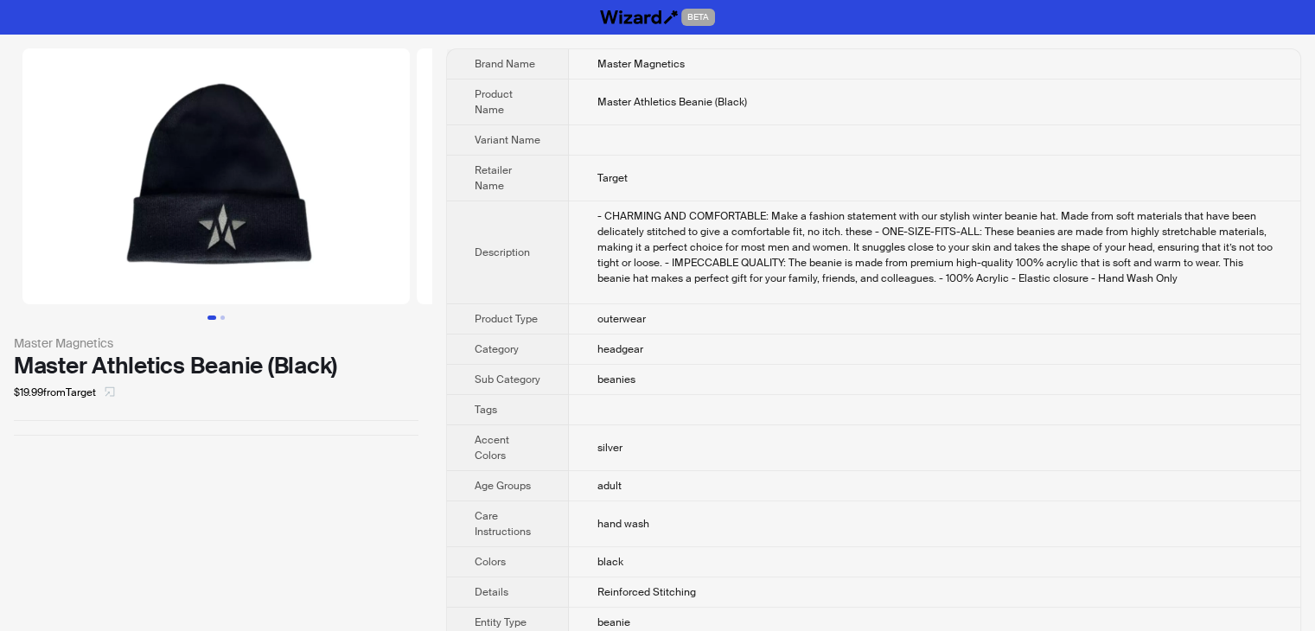
click at [115, 395] on icon "select" at bounding box center [111, 392] width 10 height 10
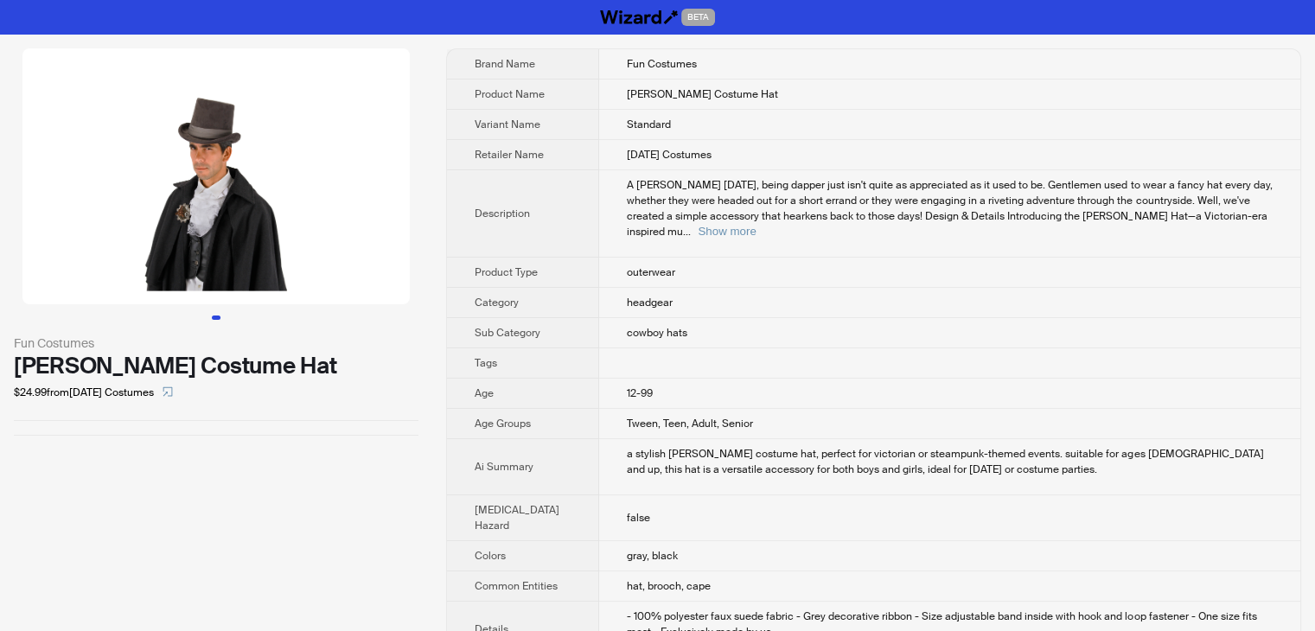
click at [968, 258] on td "A Dapper Dan Today, being dapper just isn't quite as appreciated as it used to …" at bounding box center [949, 213] width 701 height 87
click at [756, 238] on button "Show more" at bounding box center [727, 231] width 58 height 13
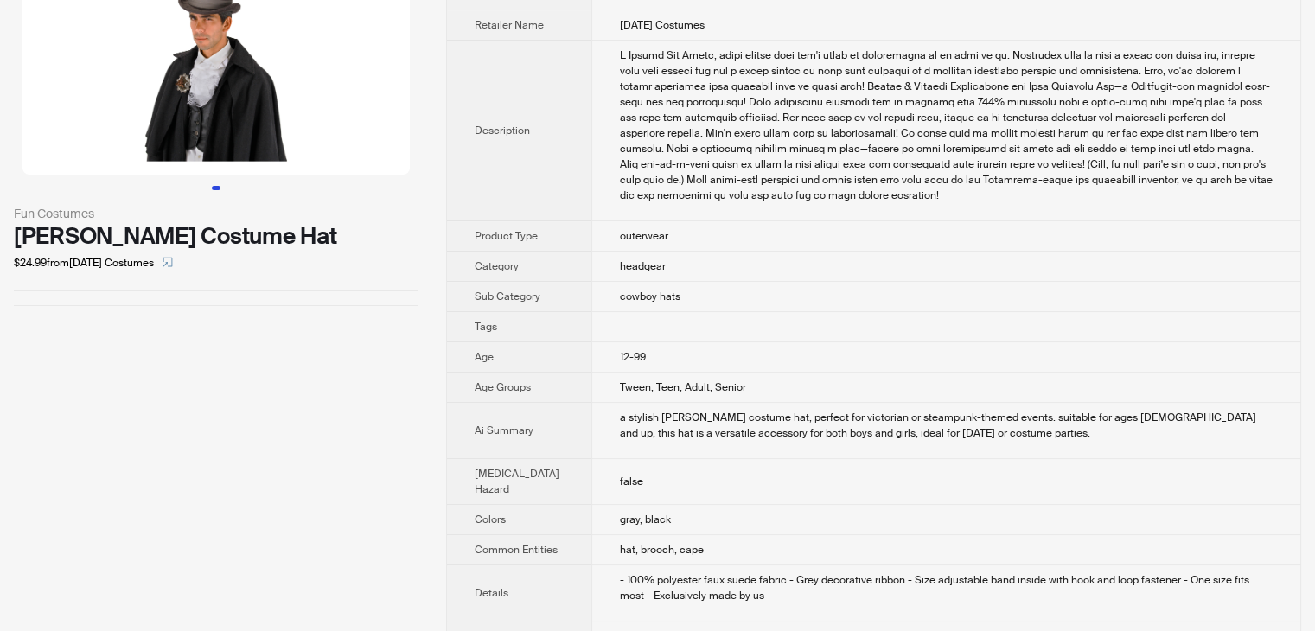
scroll to position [15, 0]
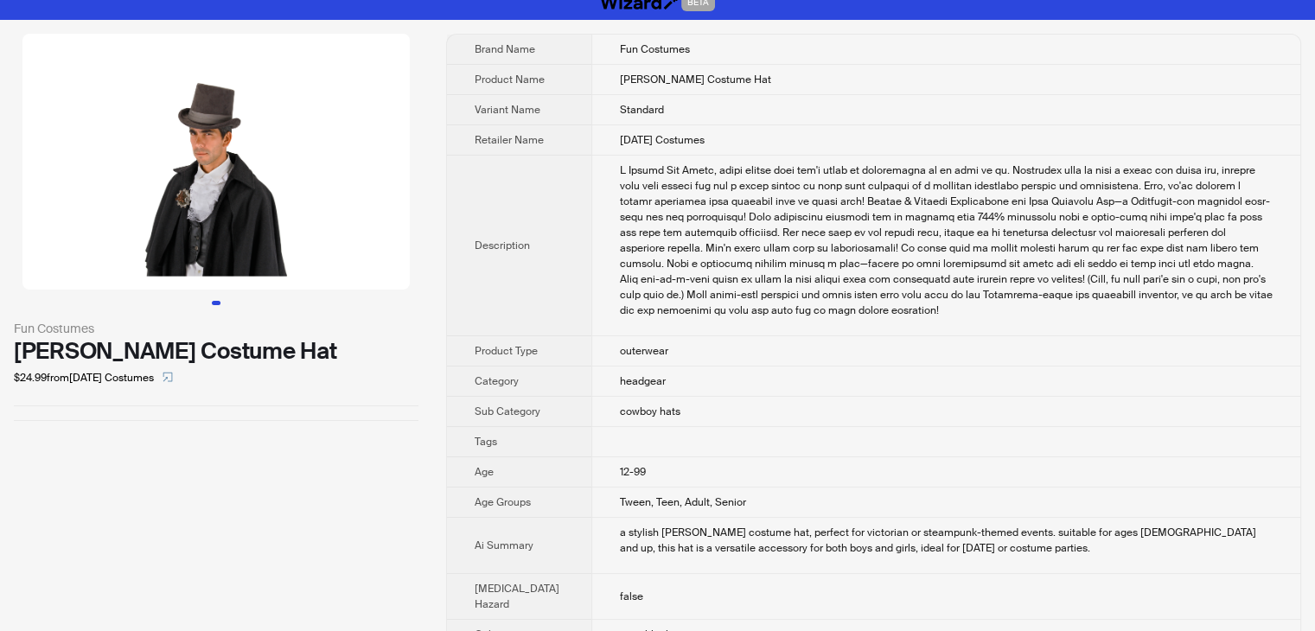
click at [214, 106] on img at bounding box center [215, 162] width 387 height 256
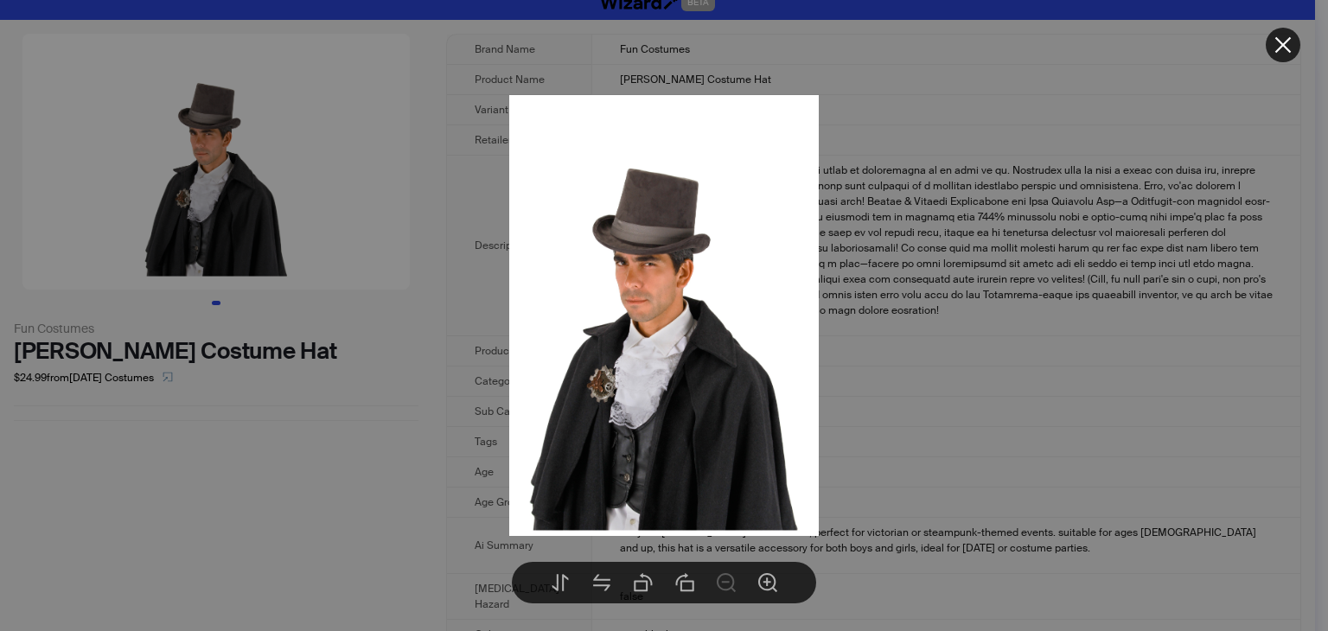
click at [860, 184] on div at bounding box center [664, 315] width 1328 height 631
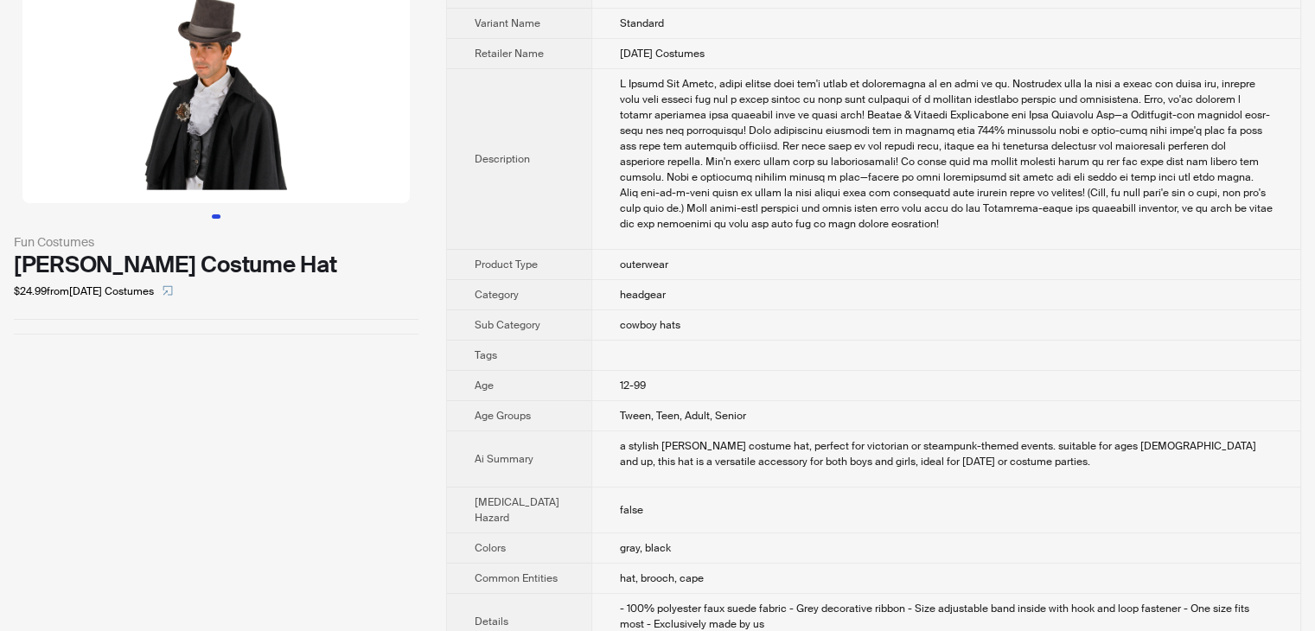
scroll to position [447, 0]
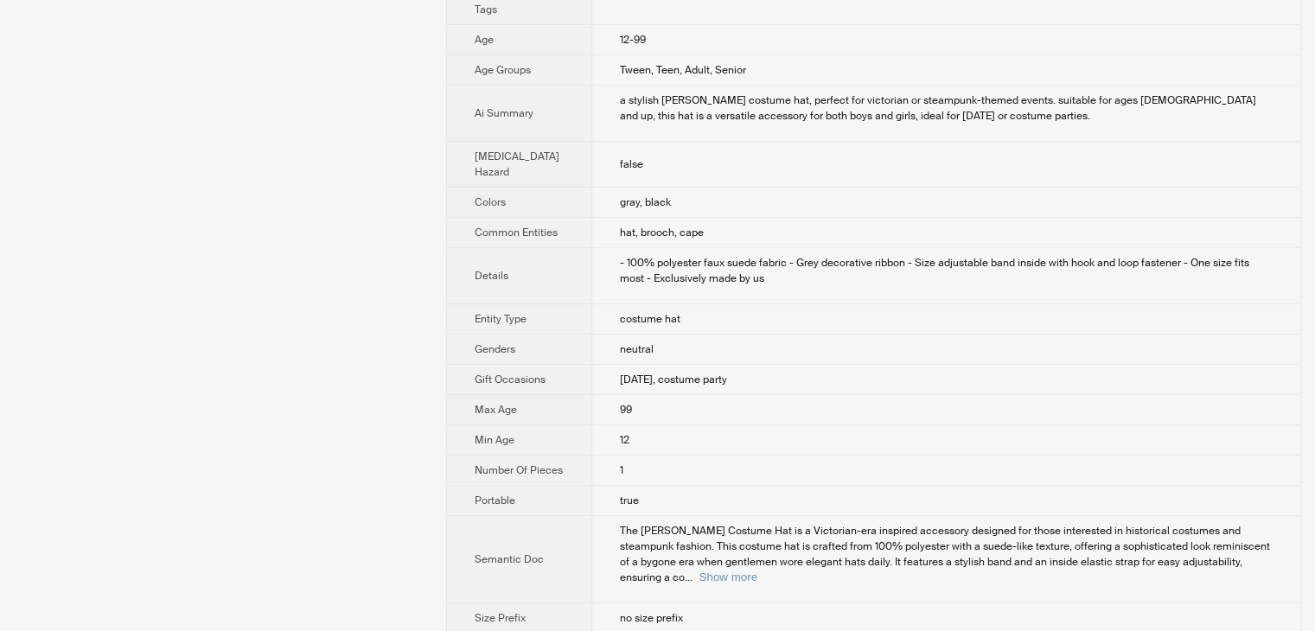
click at [701, 248] on td "hat, brooch, cape" at bounding box center [946, 233] width 709 height 30
click at [745, 248] on td "hat, brooch, cape" at bounding box center [946, 233] width 709 height 30
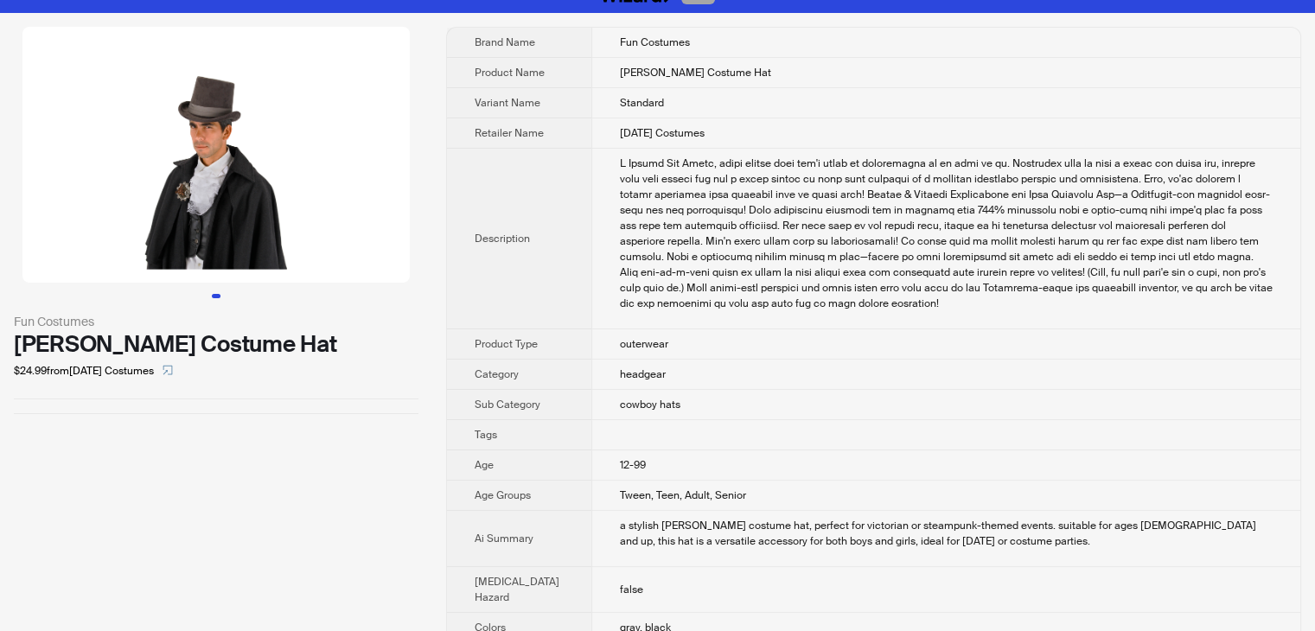
scroll to position [15, 0]
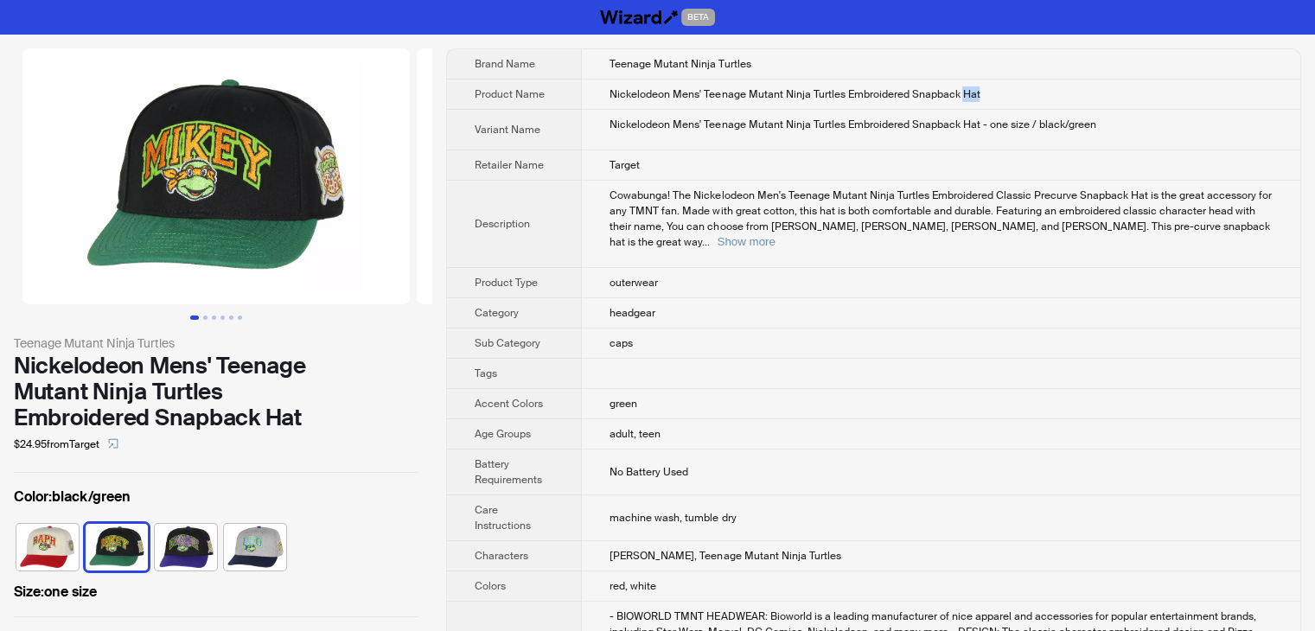
drag, startPoint x: 991, startPoint y: 91, endPoint x: 963, endPoint y: 96, distance: 28.2
click at [963, 96] on td "Nickelodeon Mens' Teenage Mutant Ninja Turtles Embroidered Snapback Hat" at bounding box center [941, 95] width 719 height 30
click at [843, 233] on div "Cowabunga! The Nickelodeon Men's Teenage Mutant Ninja Turtles Embroidered Class…" at bounding box center [941, 219] width 663 height 62
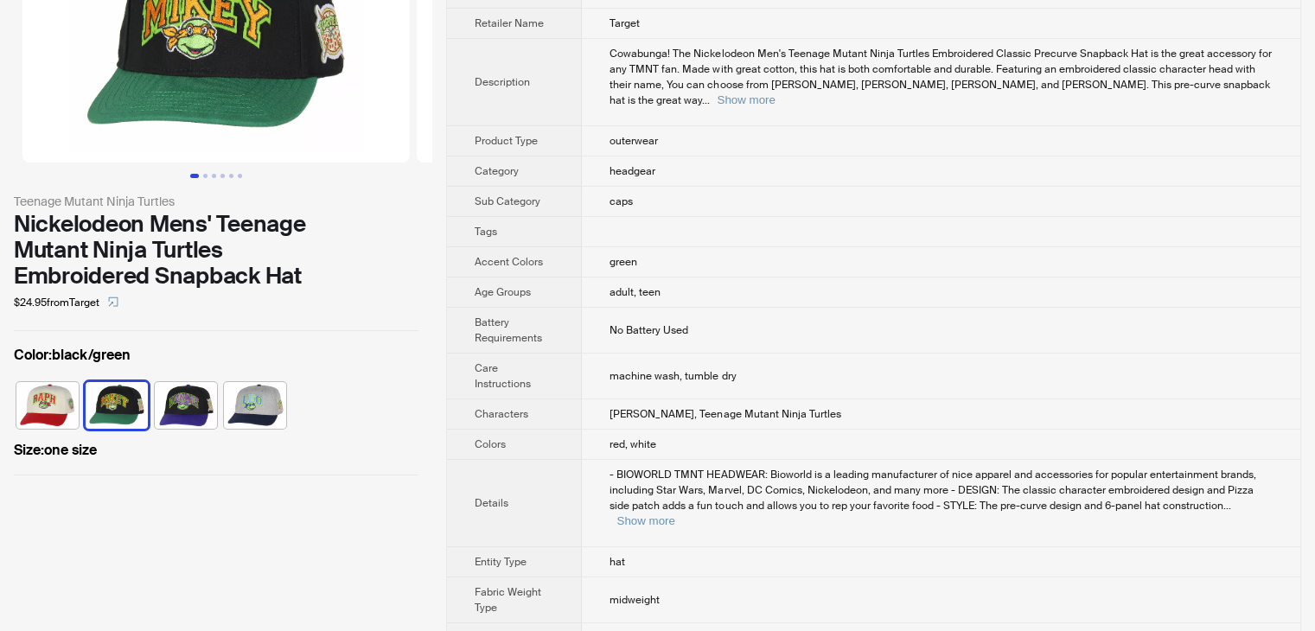
scroll to position [173, 0]
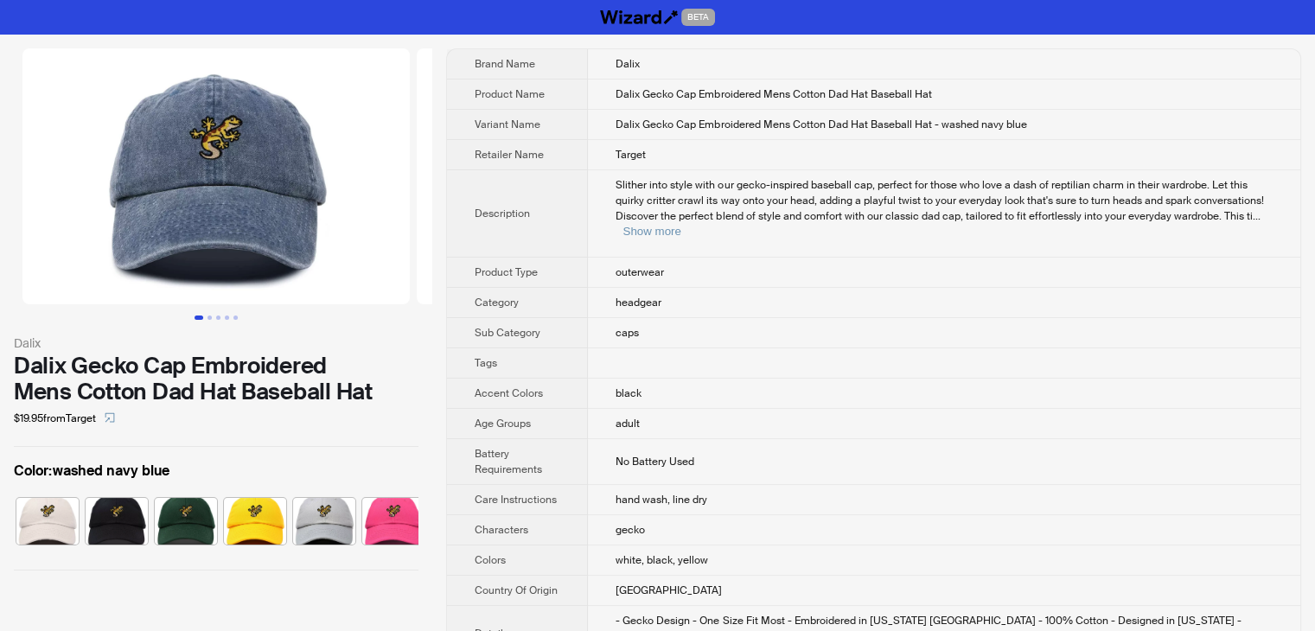
scroll to position [0, 1497]
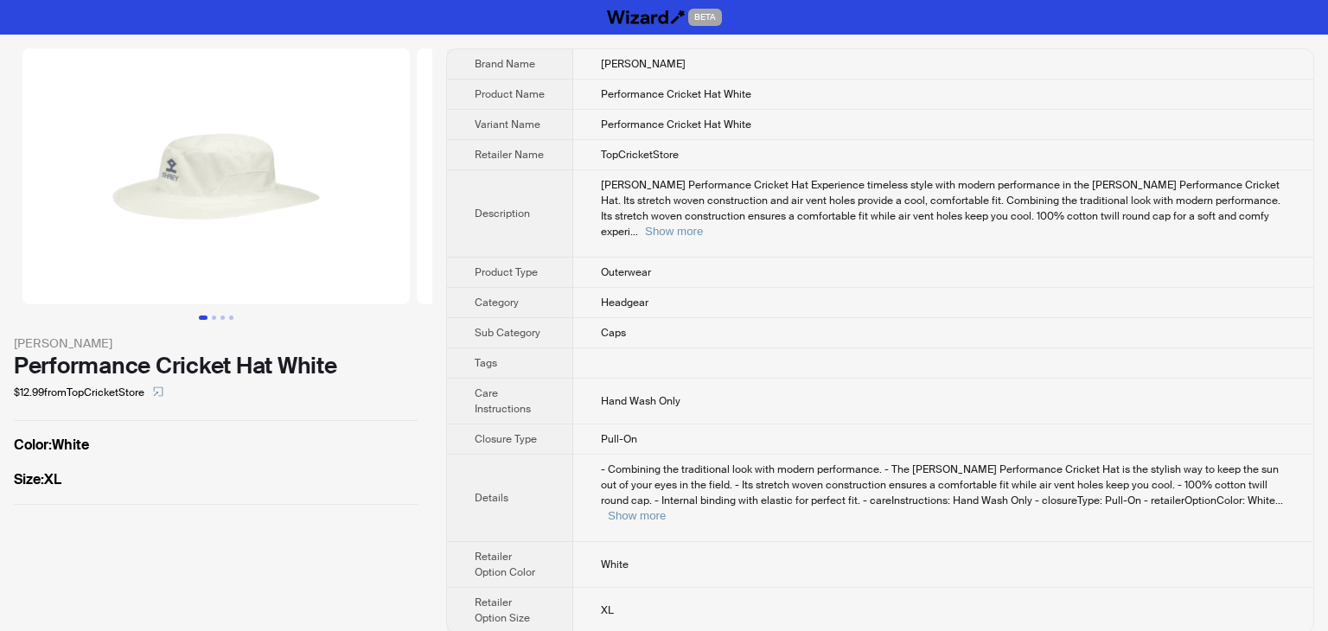
click at [225, 197] on img at bounding box center [215, 176] width 387 height 256
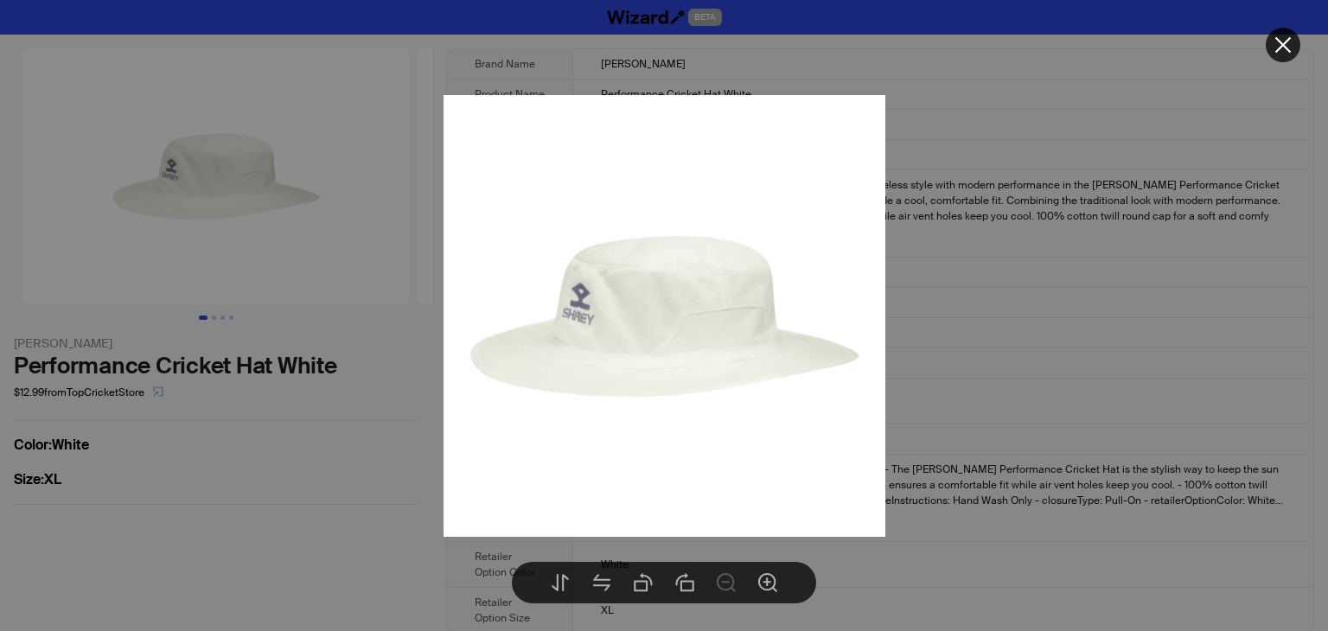
click at [668, 389] on img at bounding box center [665, 316] width 442 height 442
click at [977, 322] on div at bounding box center [664, 315] width 1328 height 631
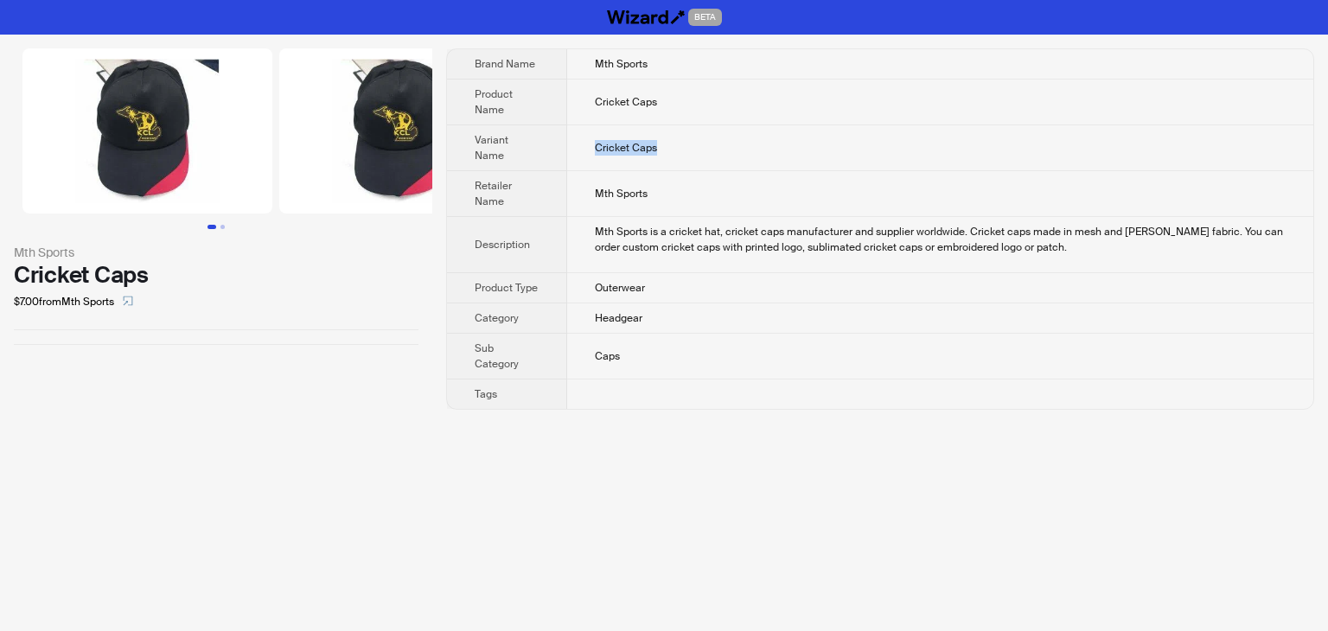
drag, startPoint x: 594, startPoint y: 149, endPoint x: 690, endPoint y: 145, distance: 96.1
click at [690, 145] on td "Cricket Caps" at bounding box center [940, 148] width 746 height 46
click at [730, 150] on td "Cricket Caps" at bounding box center [940, 148] width 746 height 46
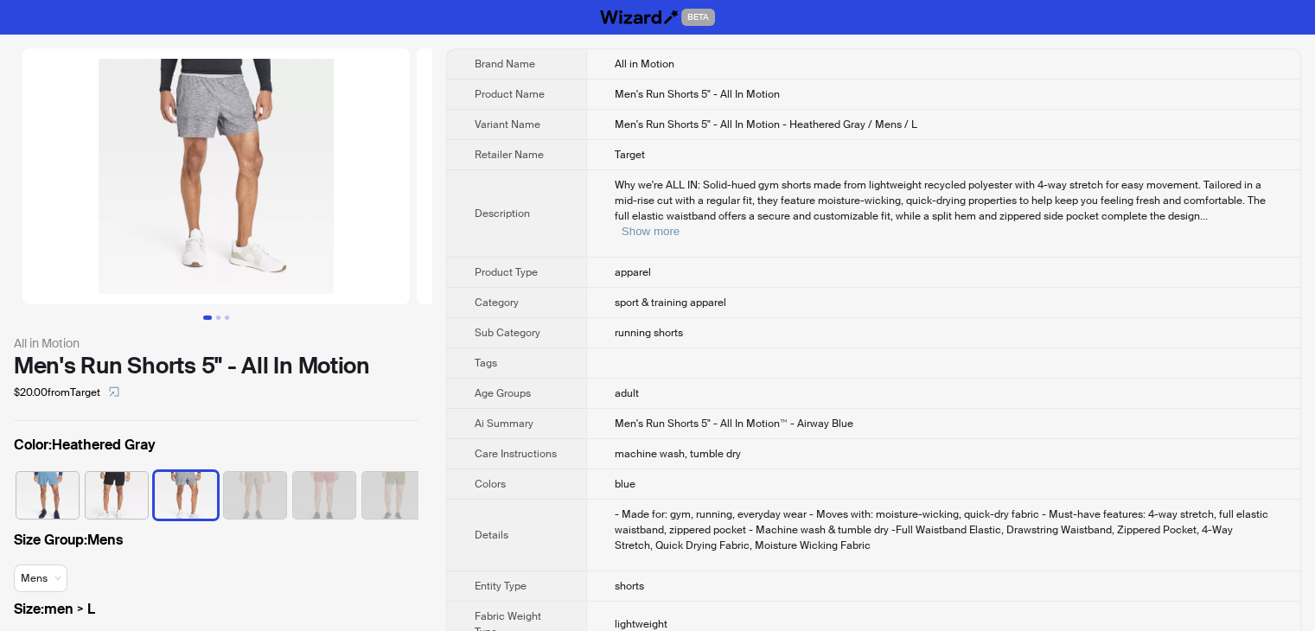
scroll to position [0, 113]
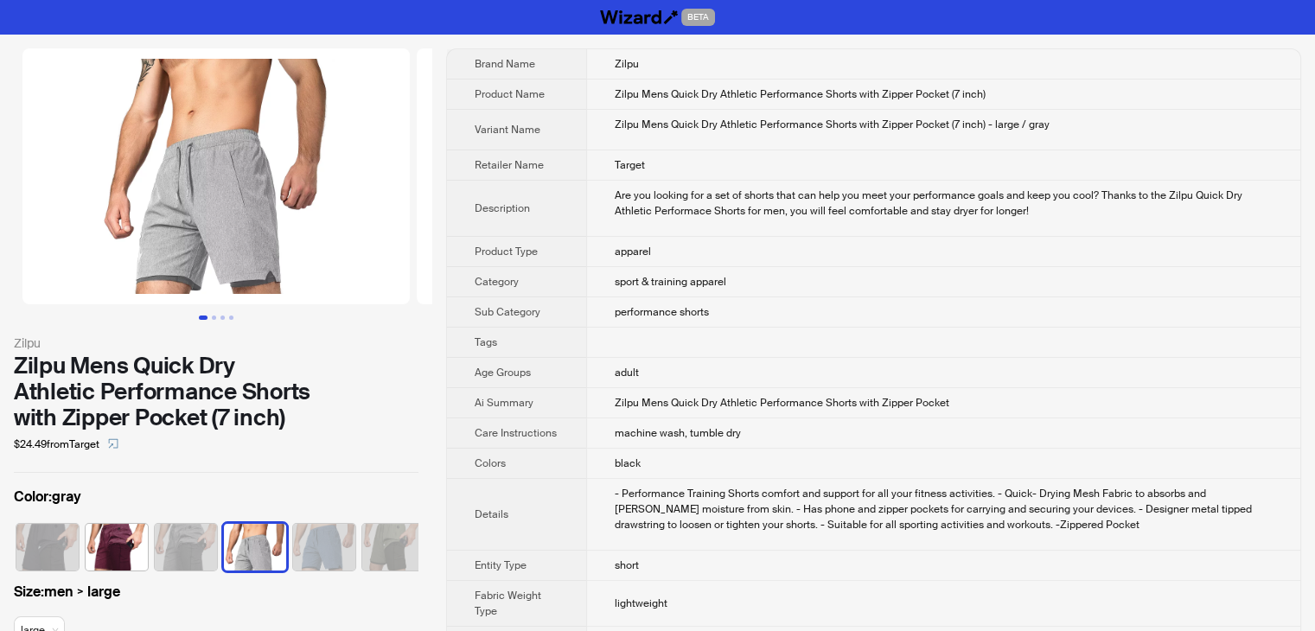
scroll to position [0, 10]
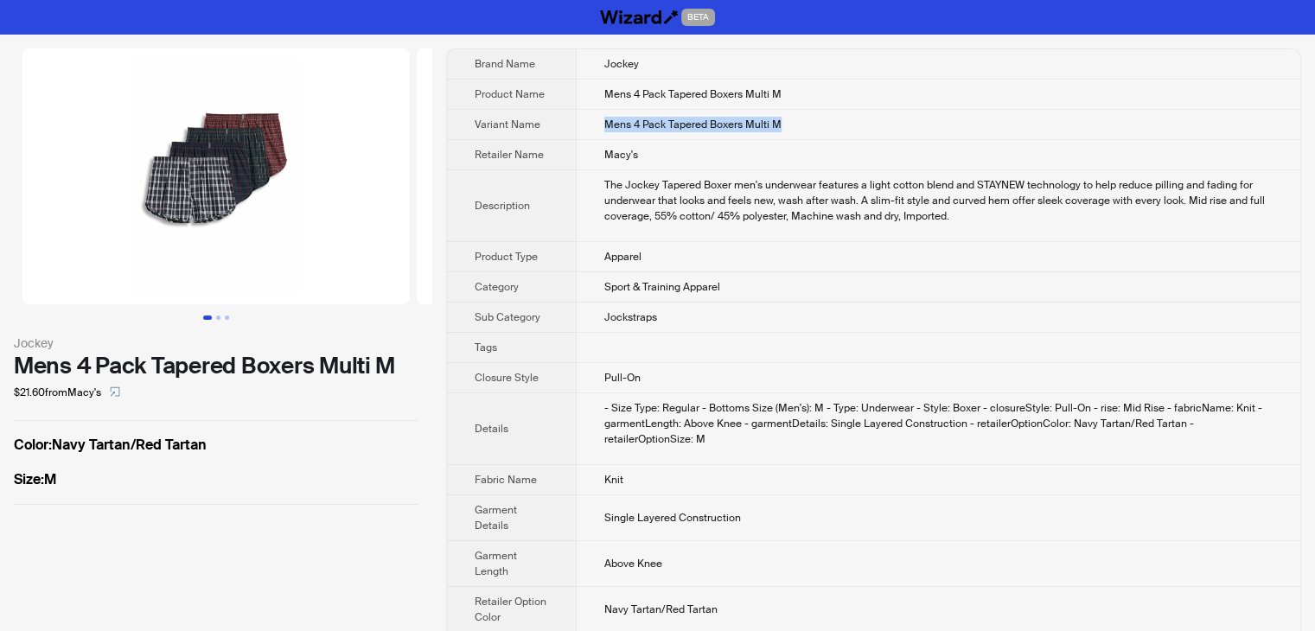
drag, startPoint x: 809, startPoint y: 131, endPoint x: 588, endPoint y: 136, distance: 220.6
click at [588, 136] on td "Mens 4 Pack Tapered Boxers Multi M" at bounding box center [938, 125] width 725 height 30
copy span "Mens 4 Pack Tapered Boxers Multi M"
click at [1089, 121] on td "Mens 4 Pack Tapered Boxers Multi M" at bounding box center [938, 125] width 725 height 30
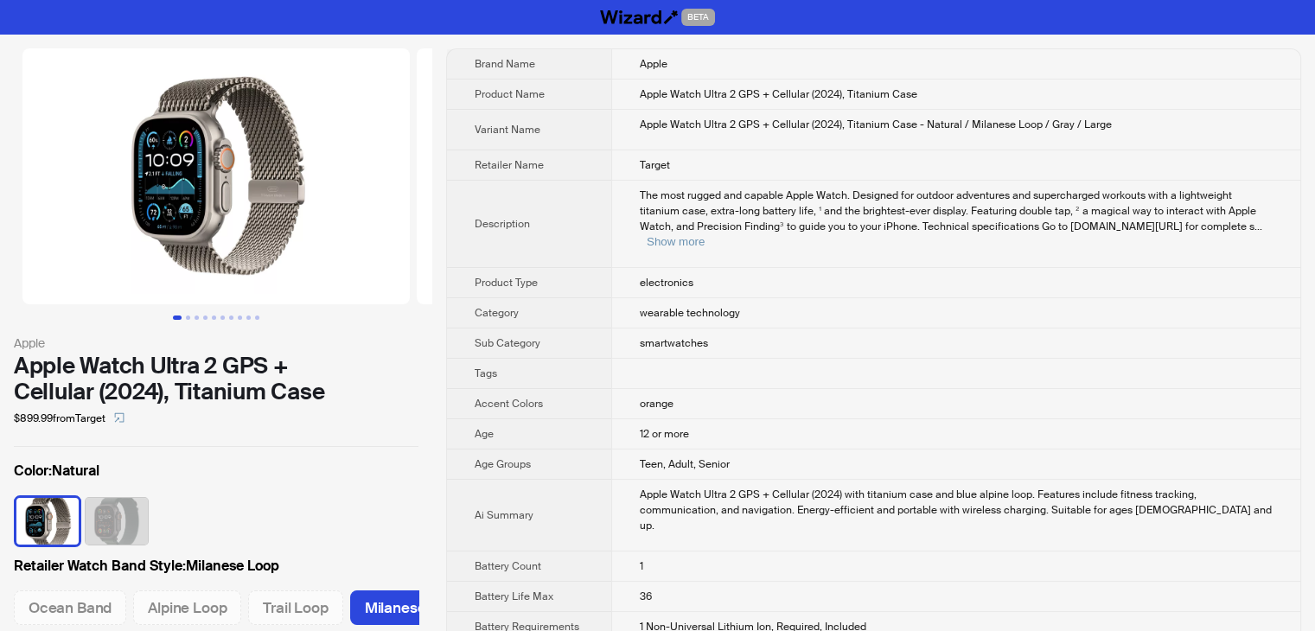
scroll to position [0, 45]
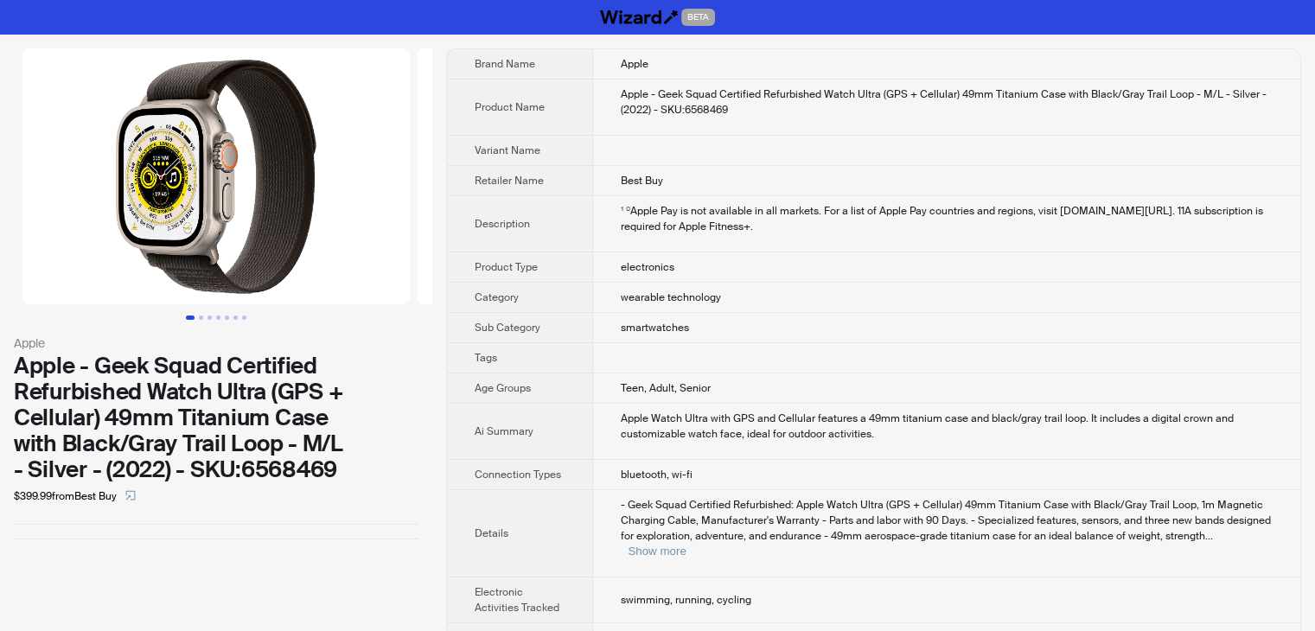
click at [955, 174] on td "Best Buy" at bounding box center [946, 181] width 707 height 30
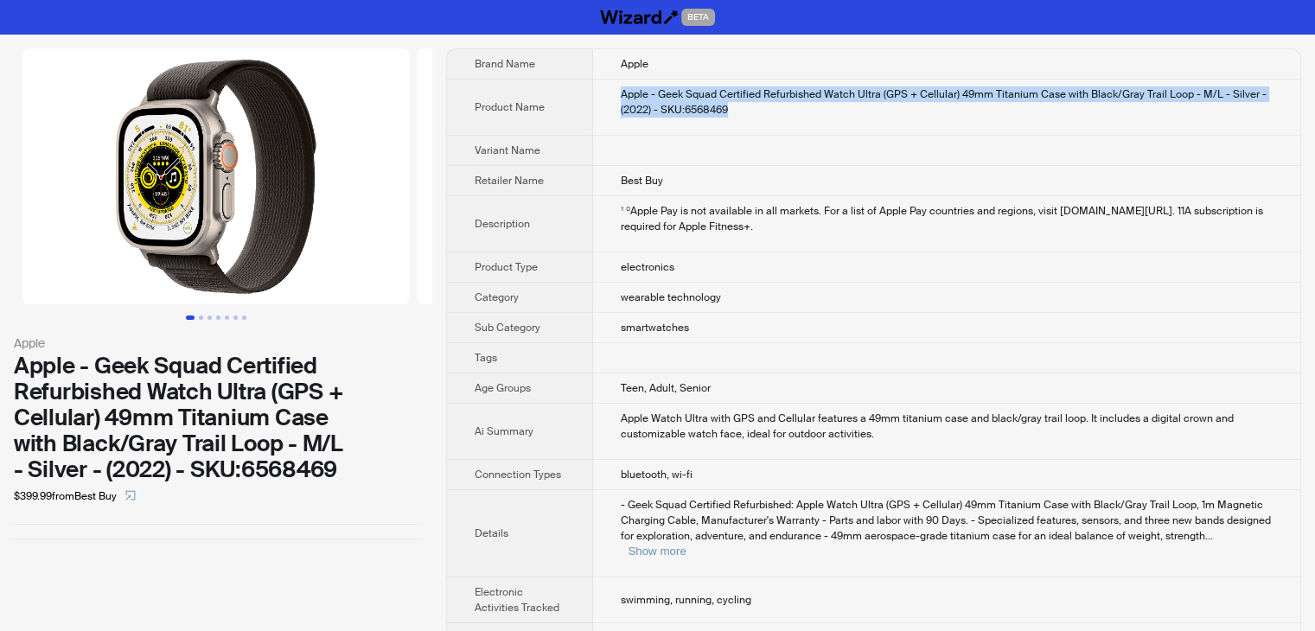
drag, startPoint x: 750, startPoint y: 115, endPoint x: 612, endPoint y: 89, distance: 139.9
click at [612, 89] on td "Apple - Geek Squad Certified Refurbished Watch Ultra (GPS + Cellular) 49mm Tita…" at bounding box center [946, 108] width 707 height 56
copy div "Apple - Geek Squad Certified Refurbished Watch Ultra (GPS + Cellular) 49mm Tita…"
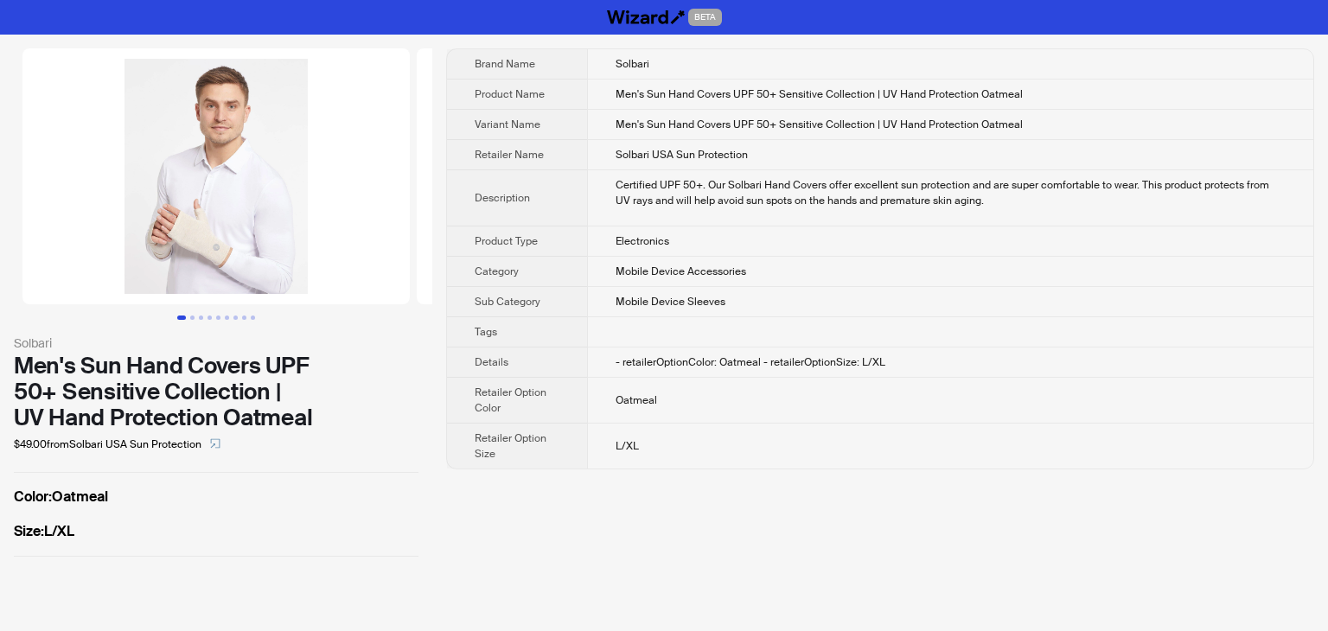
click at [1062, 234] on td "Electronics" at bounding box center [950, 242] width 726 height 30
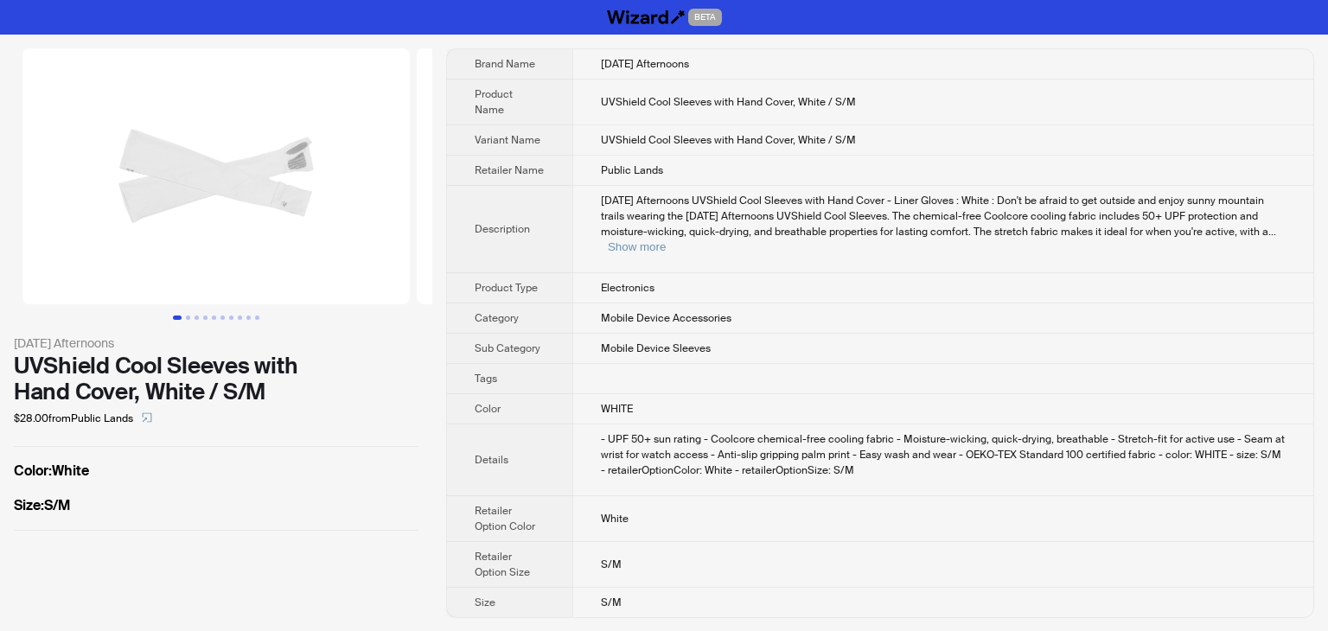
click at [972, 156] on td "Public Lands" at bounding box center [943, 171] width 741 height 30
click at [806, 107] on td "UVShield Cool Sleeves with Hand Cover, White / S/M" at bounding box center [943, 103] width 741 height 46
drag, startPoint x: 872, startPoint y: 125, endPoint x: 593, endPoint y: 122, distance: 278.5
click at [593, 125] on td "UVShield Cool Sleeves with Hand Cover, White / S/M" at bounding box center [943, 140] width 741 height 30
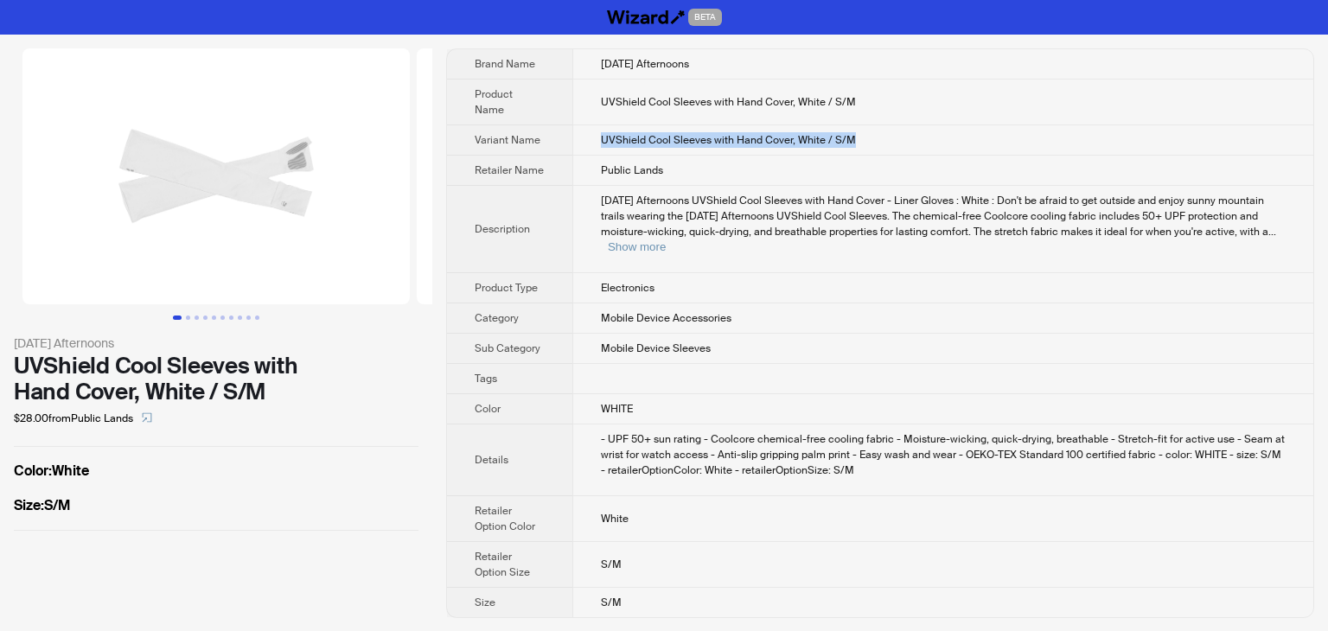
copy span "UVShield Cool Sleeves with Hand Cover, White / S/M"
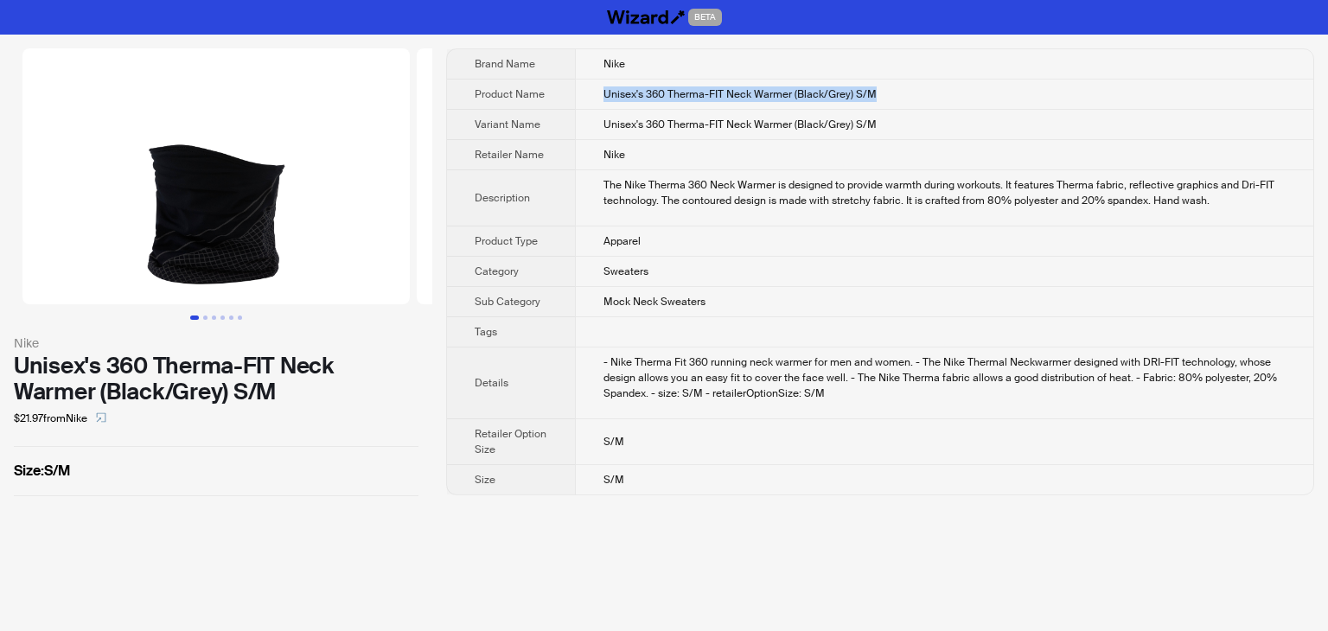
drag, startPoint x: 909, startPoint y: 93, endPoint x: 588, endPoint y: 103, distance: 321.0
click at [588, 103] on td "Unisex's 360 Therma-FIT Neck Warmer (Black/Grey) S/M" at bounding box center [944, 95] width 739 height 30
copy span "Unisex's 360 Therma-FIT Neck Warmer (Black/Grey) S/M"
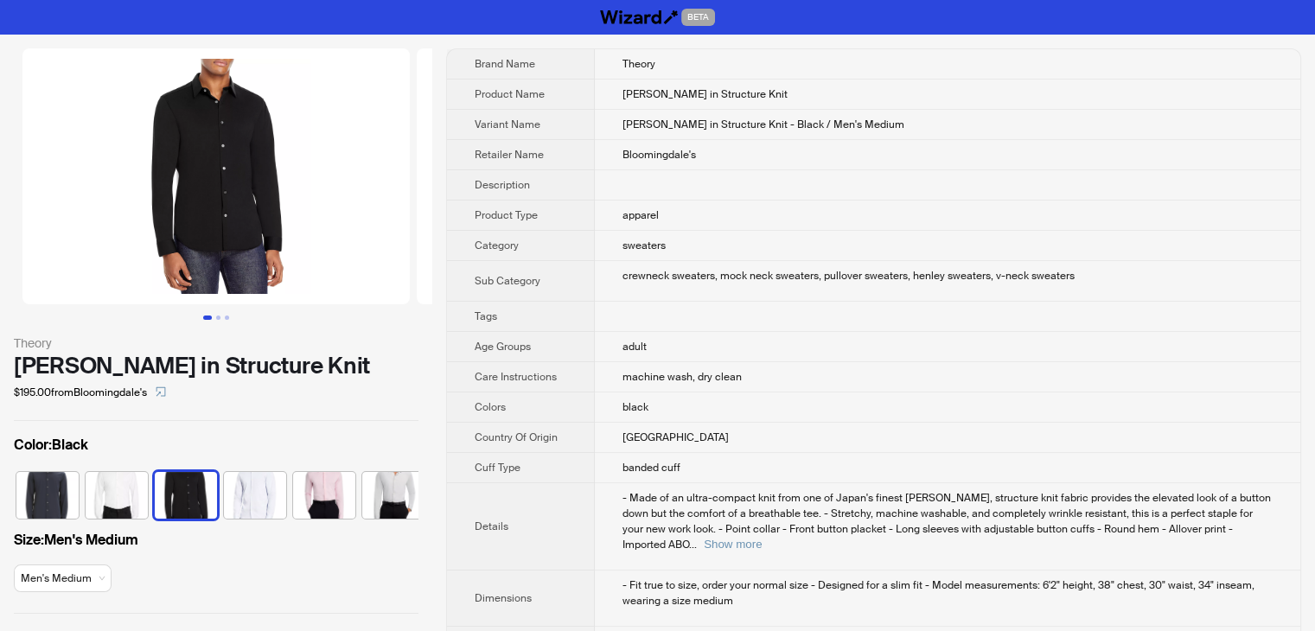
scroll to position [0, 113]
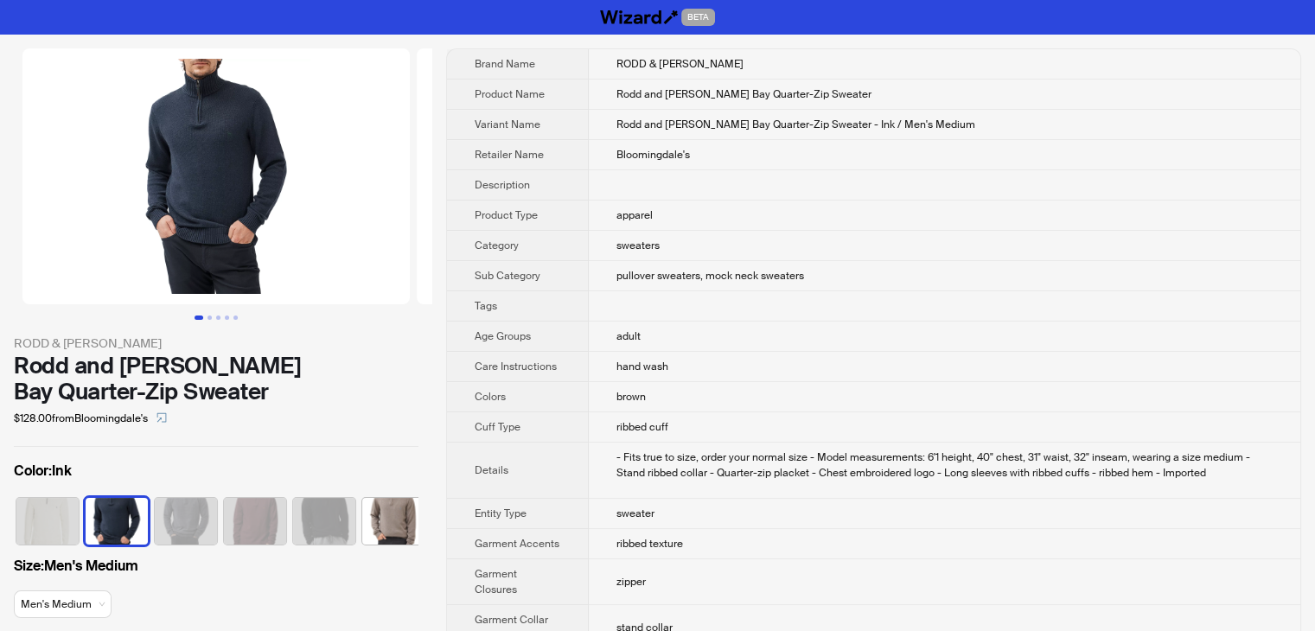
scroll to position [0, 44]
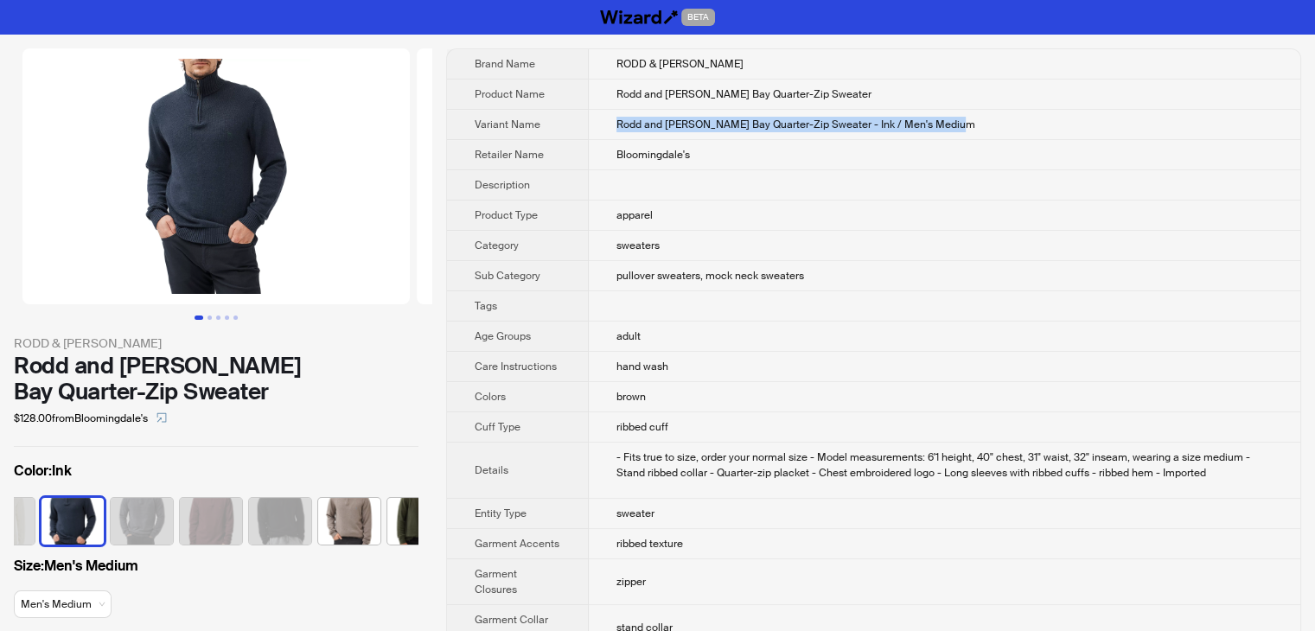
drag, startPoint x: 989, startPoint y: 124, endPoint x: 608, endPoint y: 112, distance: 380.7
click at [608, 112] on td "Rodd and [PERSON_NAME] Bay Quarter-Zip Sweater - Ink / Men's Medium" at bounding box center [945, 125] width 712 height 30
copy span "Rodd and [PERSON_NAME] Bay Quarter-Zip Sweater - Ink / Men's Medium"
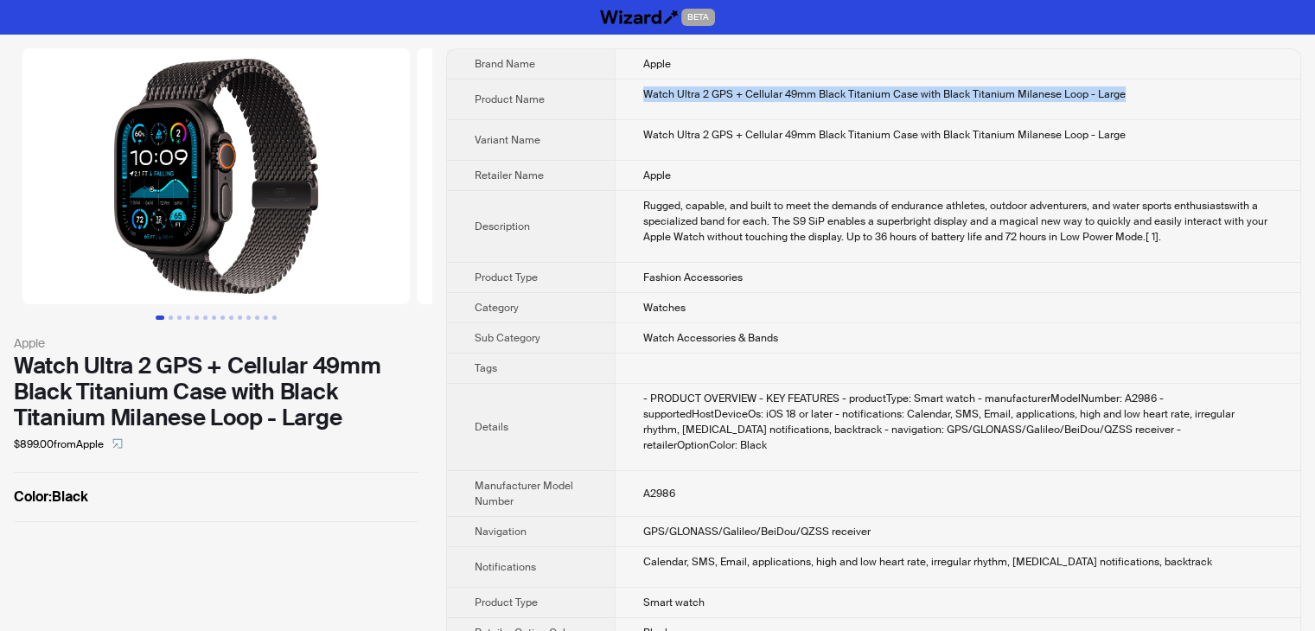
drag, startPoint x: 1120, startPoint y: 94, endPoint x: 609, endPoint y: 84, distance: 511.2
click at [615, 84] on td "Watch Ultra 2 GPS + Cellular 49mm Black Titanium Case with Black Titanium Milan…" at bounding box center [958, 100] width 686 height 41
copy div "Watch Ultra 2 GPS + Cellular 49mm Black Titanium Case with Black Titanium Milan…"
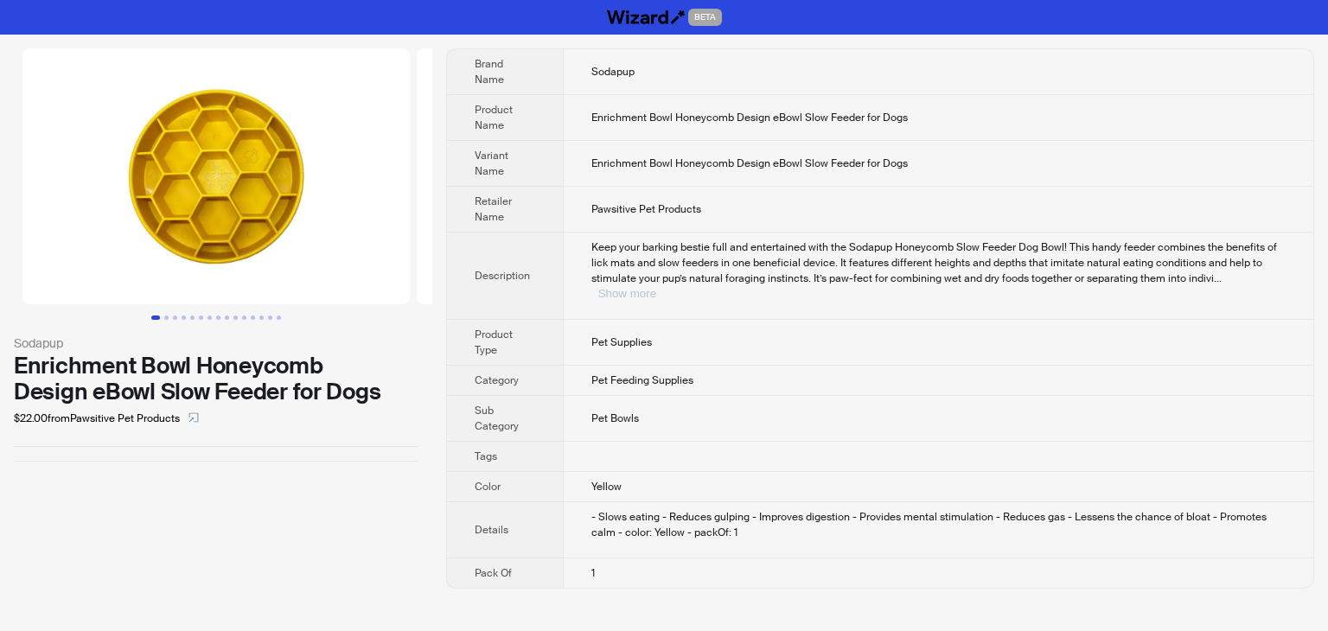
click at [656, 287] on button "Show more" at bounding box center [627, 293] width 58 height 13
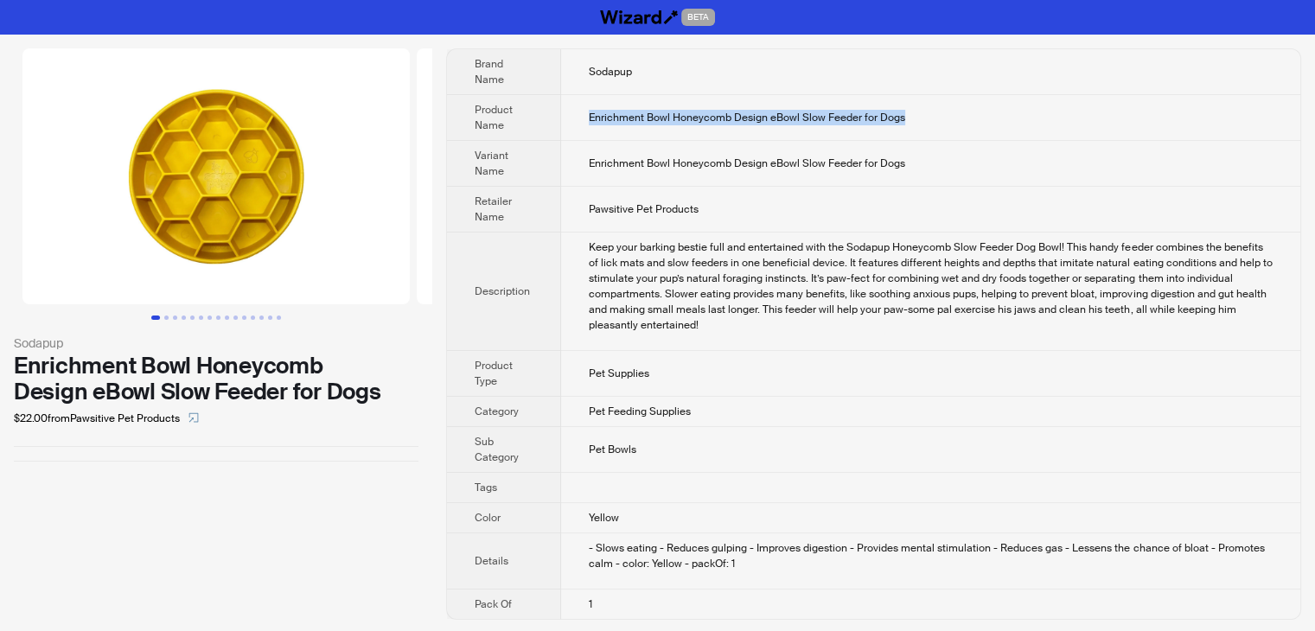
drag, startPoint x: 949, startPoint y: 121, endPoint x: 577, endPoint y: 104, distance: 372.3
click at [577, 104] on td "Enrichment Bowl Honeycomb Design eBowl Slow Feeder for Dogs" at bounding box center [930, 118] width 739 height 46
copy span "Enrichment Bowl Honeycomb Design eBowl Slow Feeder for Dogs"
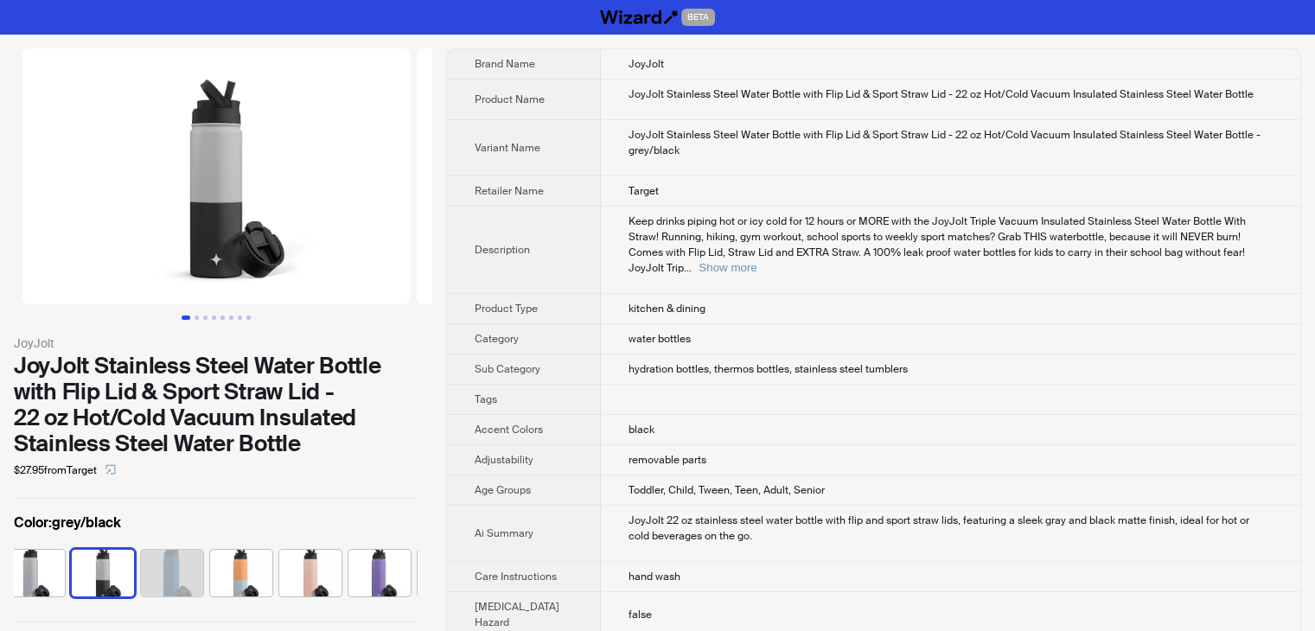
scroll to position [0, 390]
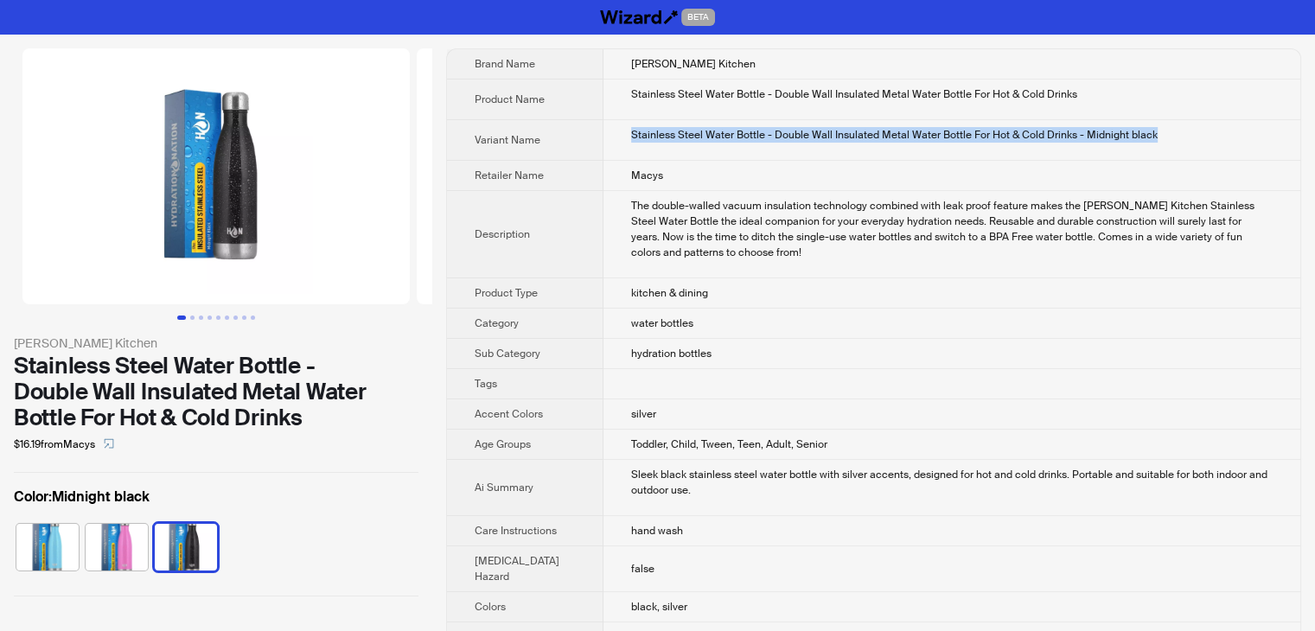
drag, startPoint x: 1162, startPoint y: 132, endPoint x: 603, endPoint y: 122, distance: 559.6
click at [604, 122] on td "Stainless Steel Water Bottle - Double Wall Insulated Metal Water Bottle For Hot…" at bounding box center [952, 140] width 697 height 41
copy div "Stainless Steel Water Bottle - Double Wall Insulated Metal Water Bottle For Hot…"
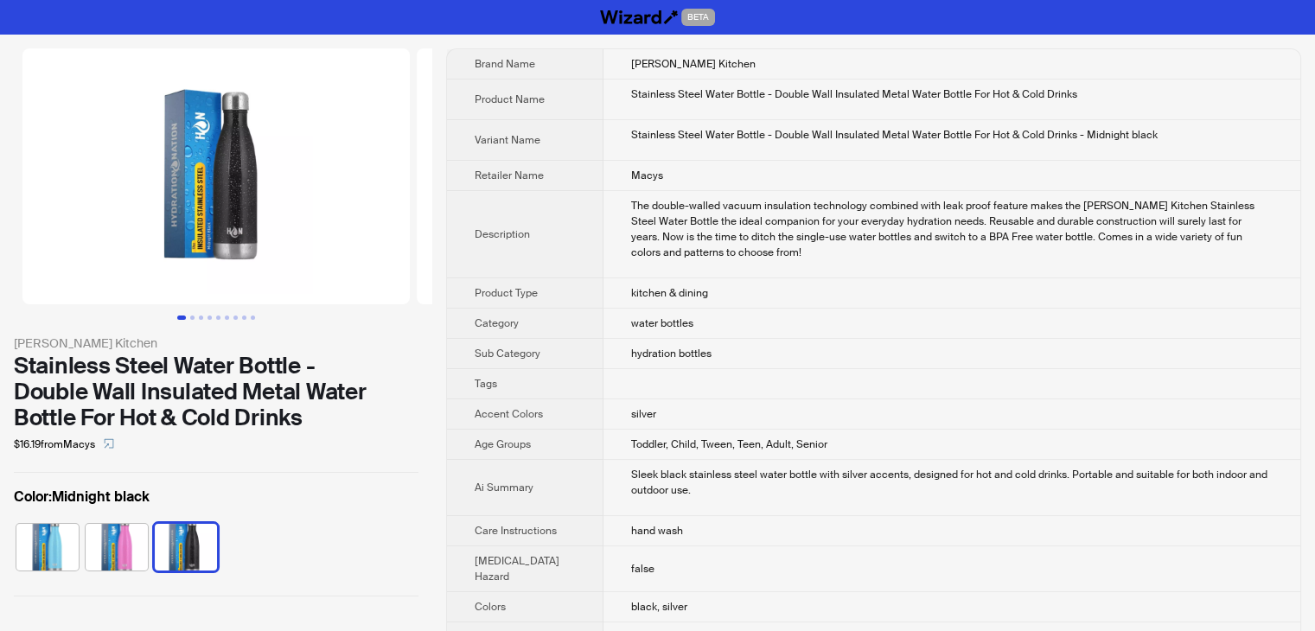
click at [784, 214] on div "The double-walled vacuum insulation technology combined with leak proof feature…" at bounding box center [952, 229] width 642 height 62
click at [191, 317] on button "Go to slide 2" at bounding box center [192, 318] width 4 height 4
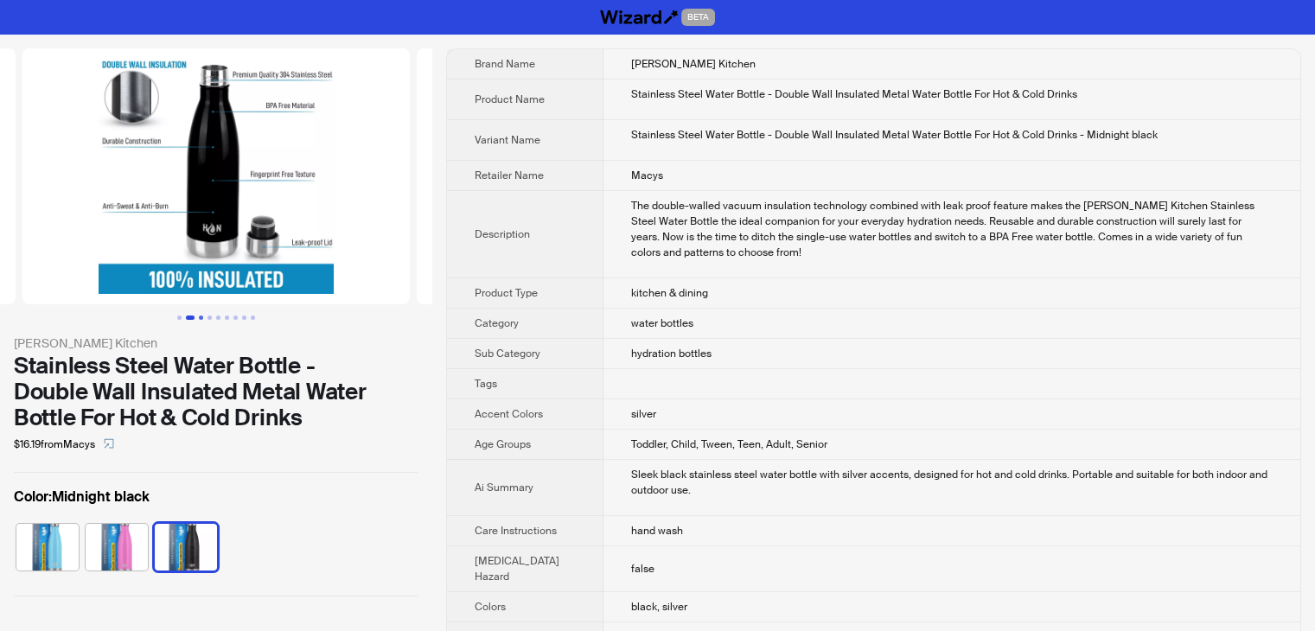
click at [199, 316] on button "Go to slide 3" at bounding box center [201, 318] width 4 height 4
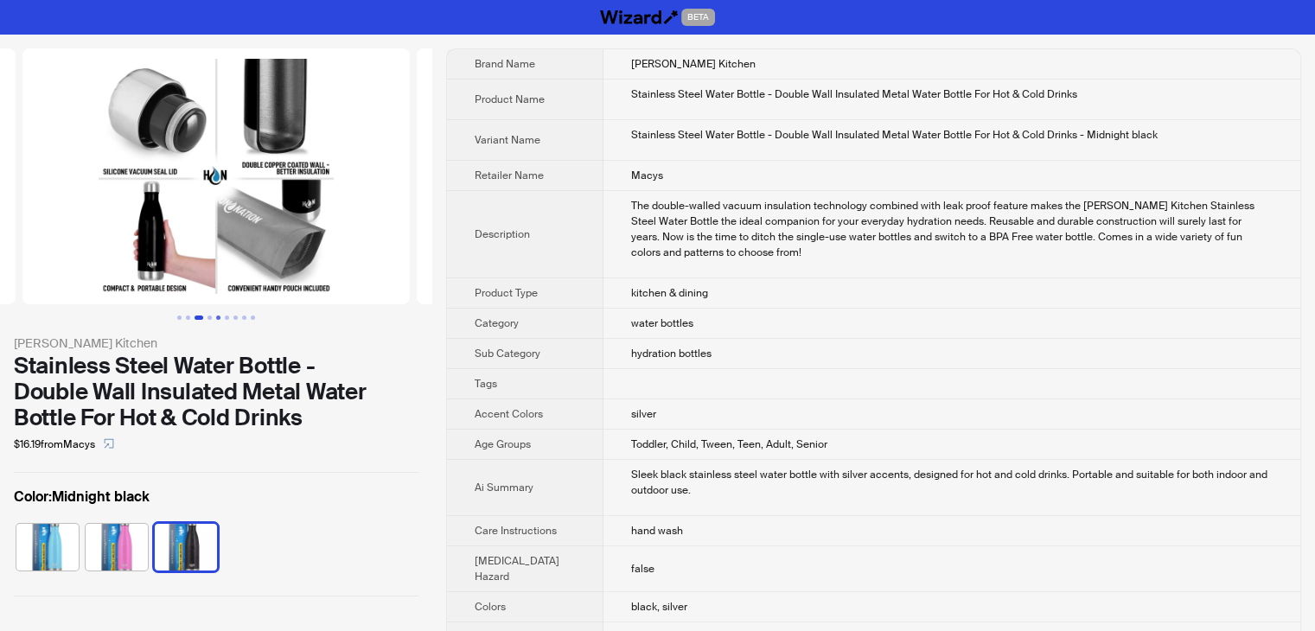
click at [218, 316] on button "Go to slide 5" at bounding box center [218, 318] width 4 height 4
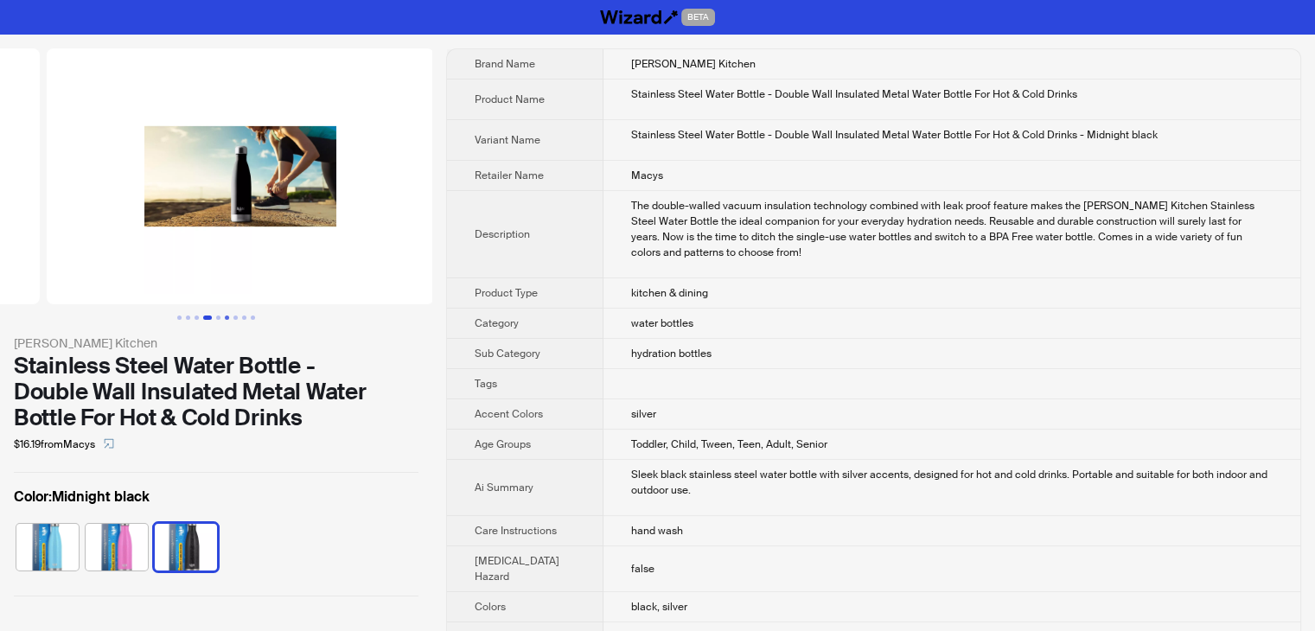
scroll to position [0, 1577]
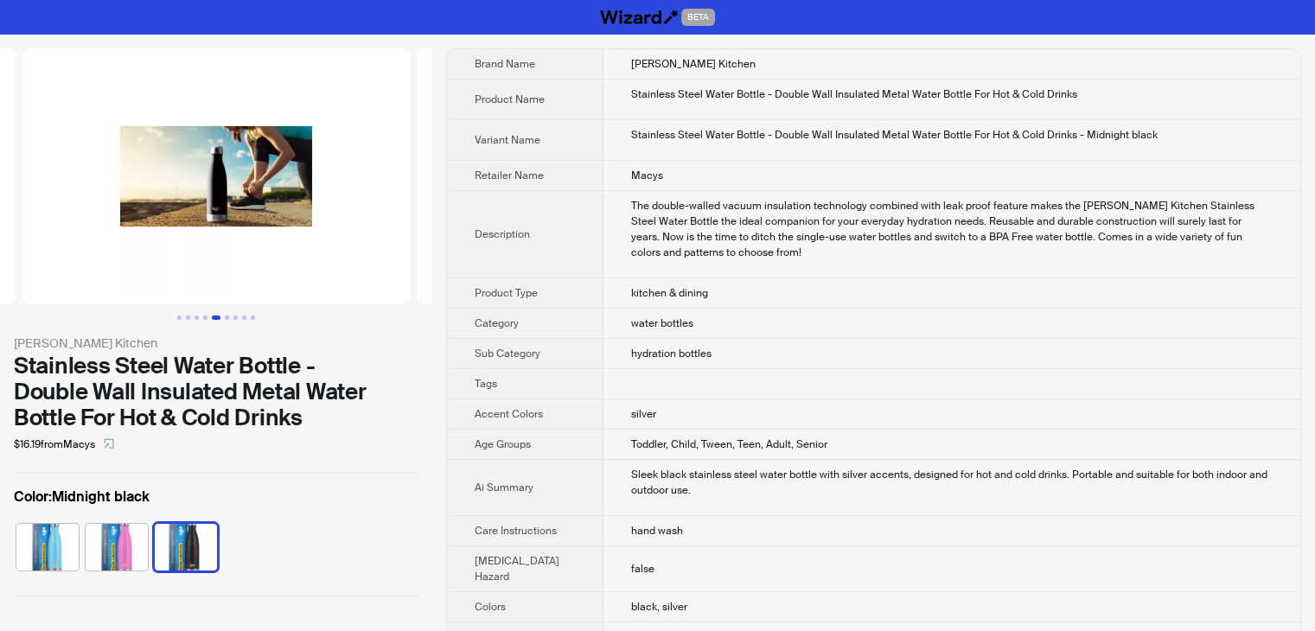
click at [246, 199] on img at bounding box center [215, 176] width 387 height 256
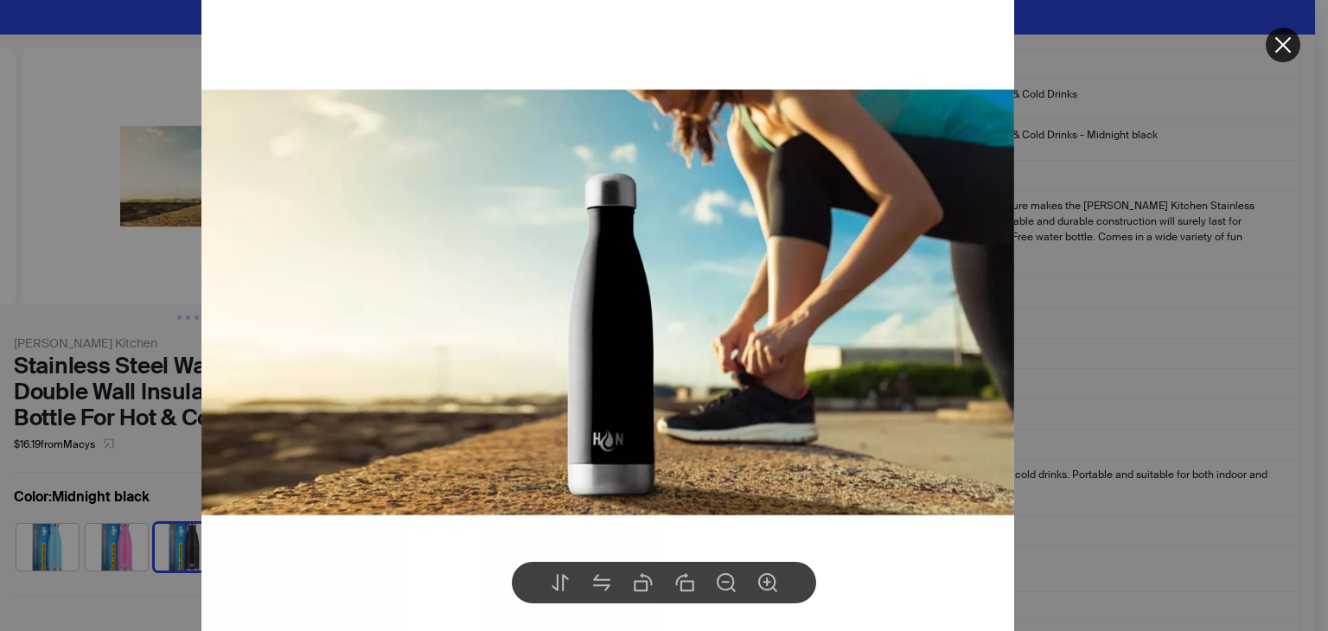
click at [1072, 278] on div at bounding box center [664, 315] width 1328 height 631
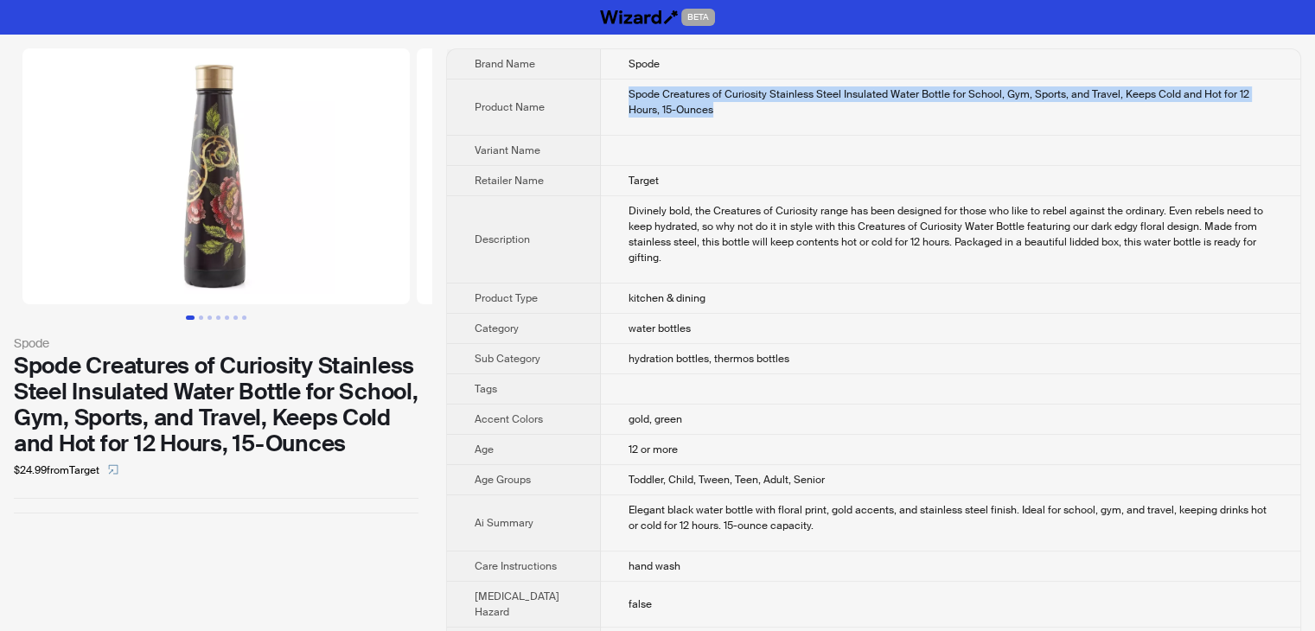
drag, startPoint x: 701, startPoint y: 118, endPoint x: 597, endPoint y: 98, distance: 106.7
click at [601, 98] on td "Spode Creatures of Curiosity Stainless Steel Insulated Water Bottle for School,…" at bounding box center [951, 108] width 700 height 56
copy div "Spode Creatures of Curiosity Stainless Steel Insulated Water Bottle for School,…"
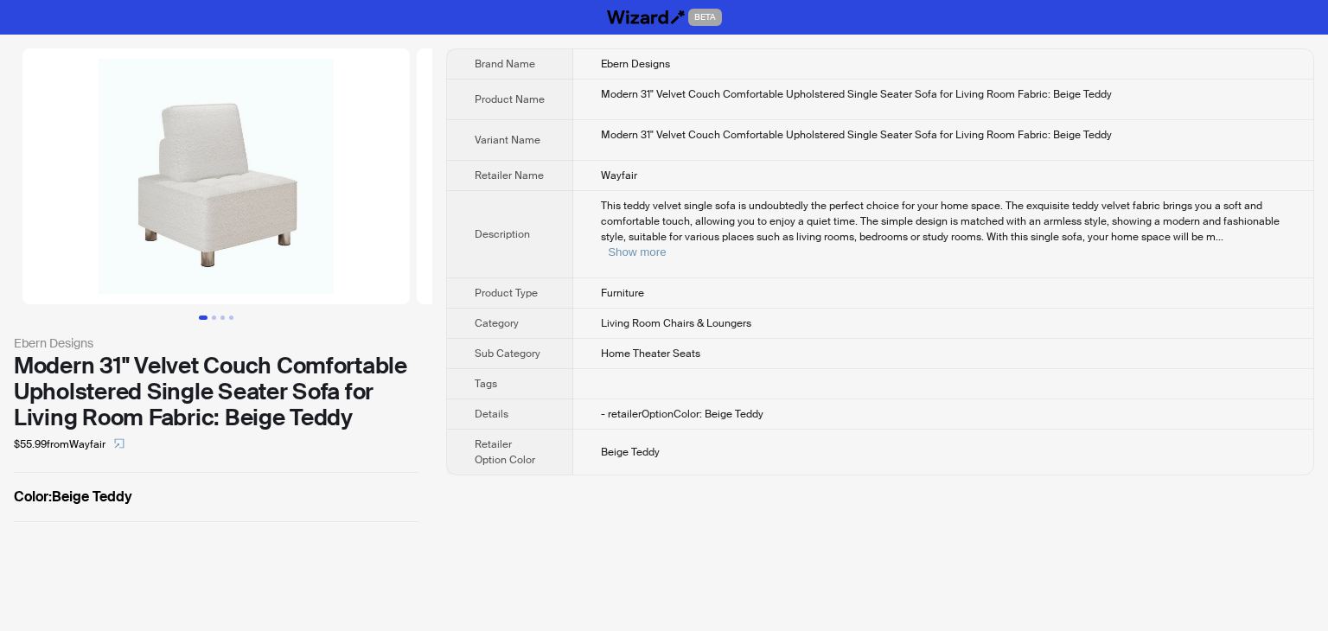
click at [643, 171] on td "Wayfair" at bounding box center [943, 176] width 740 height 30
drag, startPoint x: 650, startPoint y: 174, endPoint x: 587, endPoint y: 181, distance: 63.5
click at [580, 181] on td "Wayfair" at bounding box center [943, 176] width 740 height 30
click at [799, 161] on td "Wayfair" at bounding box center [943, 176] width 740 height 30
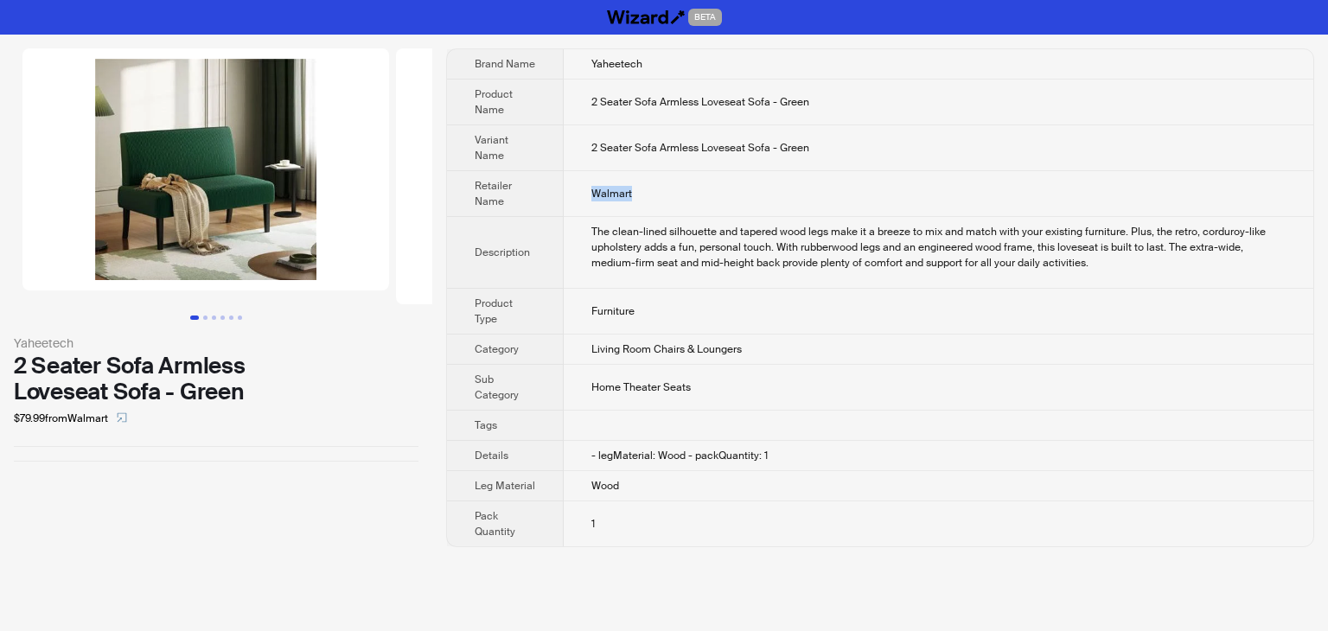
drag, startPoint x: 655, startPoint y: 196, endPoint x: 574, endPoint y: 195, distance: 80.4
click at [574, 195] on td "Walmart" at bounding box center [939, 194] width 750 height 46
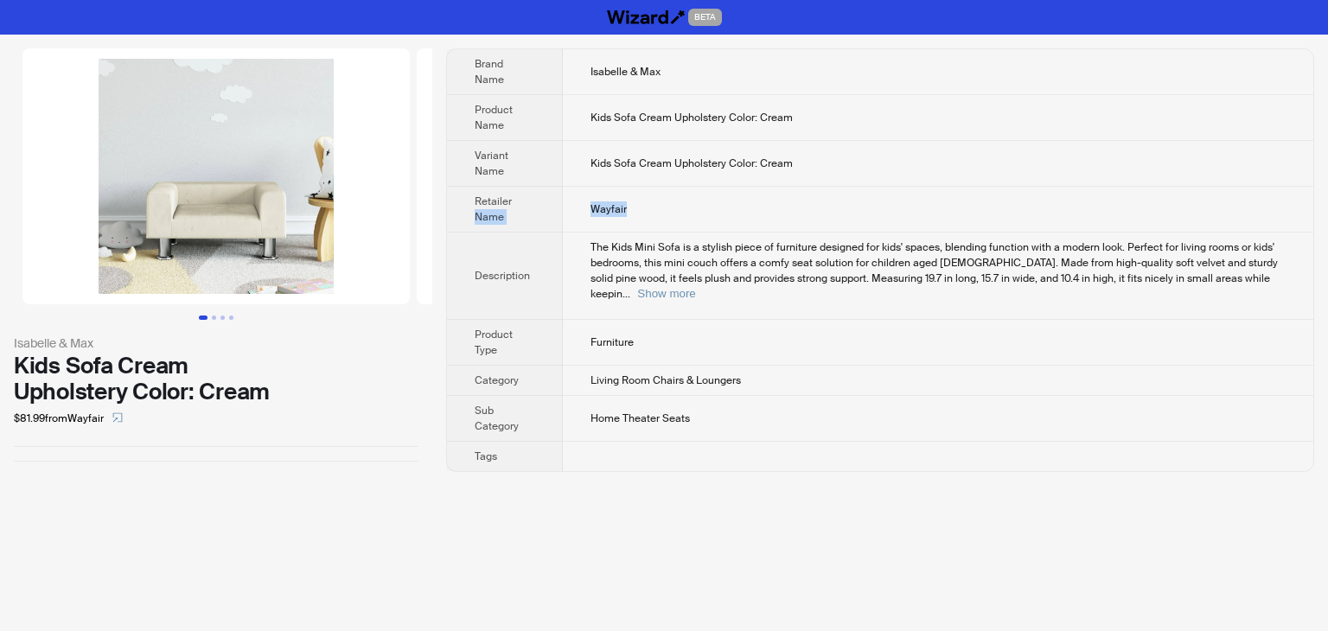
drag, startPoint x: 644, startPoint y: 206, endPoint x: 553, endPoint y: 206, distance: 90.8
click at [553, 206] on tr "Retailer Name Wayfair" at bounding box center [880, 210] width 867 height 46
click at [694, 203] on td "Wayfair" at bounding box center [938, 210] width 751 height 46
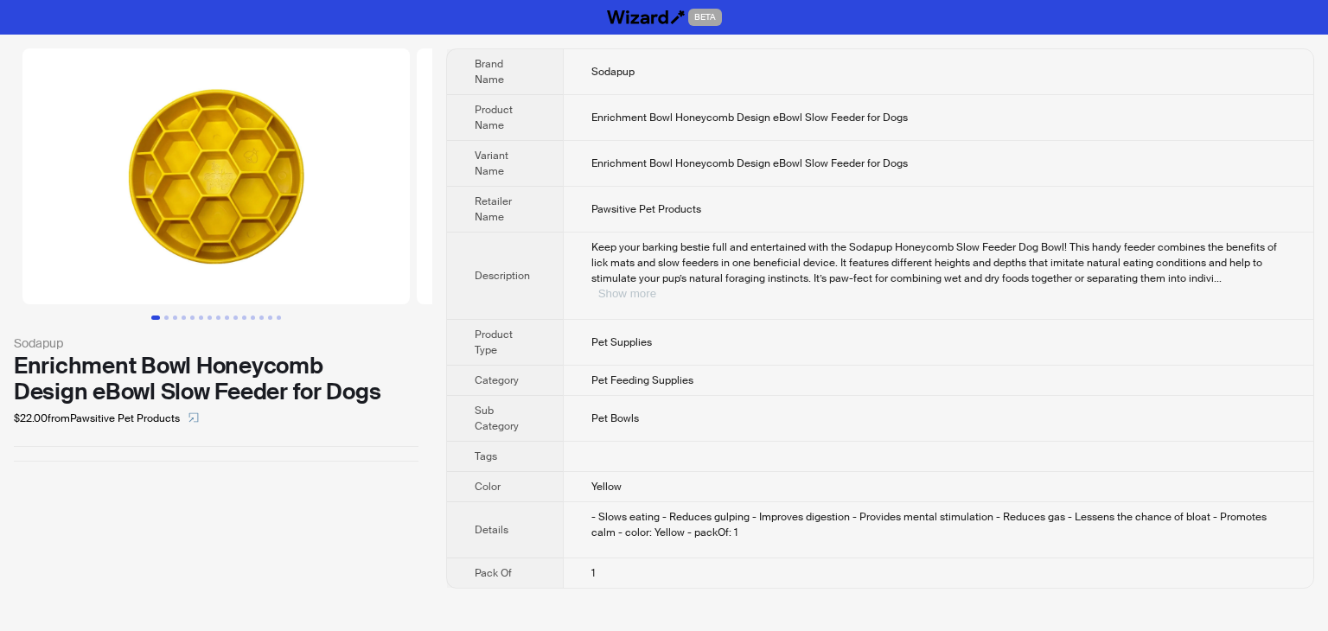
click at [656, 287] on button "Show more" at bounding box center [627, 293] width 58 height 13
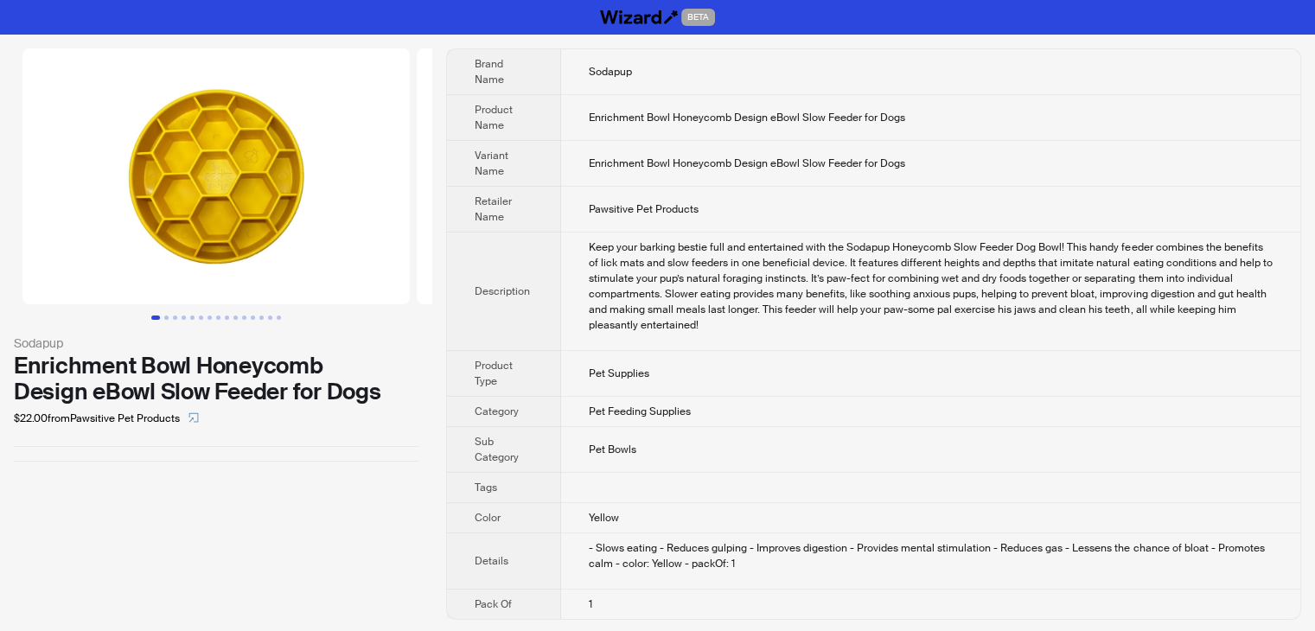
click at [1219, 263] on div "Keep your barking bestie full and entertained with the Sodapup Honeycomb Slow F…" at bounding box center [931, 286] width 684 height 93
click at [898, 83] on td "Sodapup" at bounding box center [930, 72] width 739 height 46
drag, startPoint x: 938, startPoint y: 118, endPoint x: 589, endPoint y: 119, distance: 349.4
click at [576, 109] on td "Enrichment Bowl Honeycomb Design eBowl Slow Feeder for Dogs" at bounding box center [930, 118] width 739 height 46
click at [913, 165] on td "Enrichment Bowl Honeycomb Design eBowl Slow Feeder for Dogs" at bounding box center [930, 164] width 739 height 46
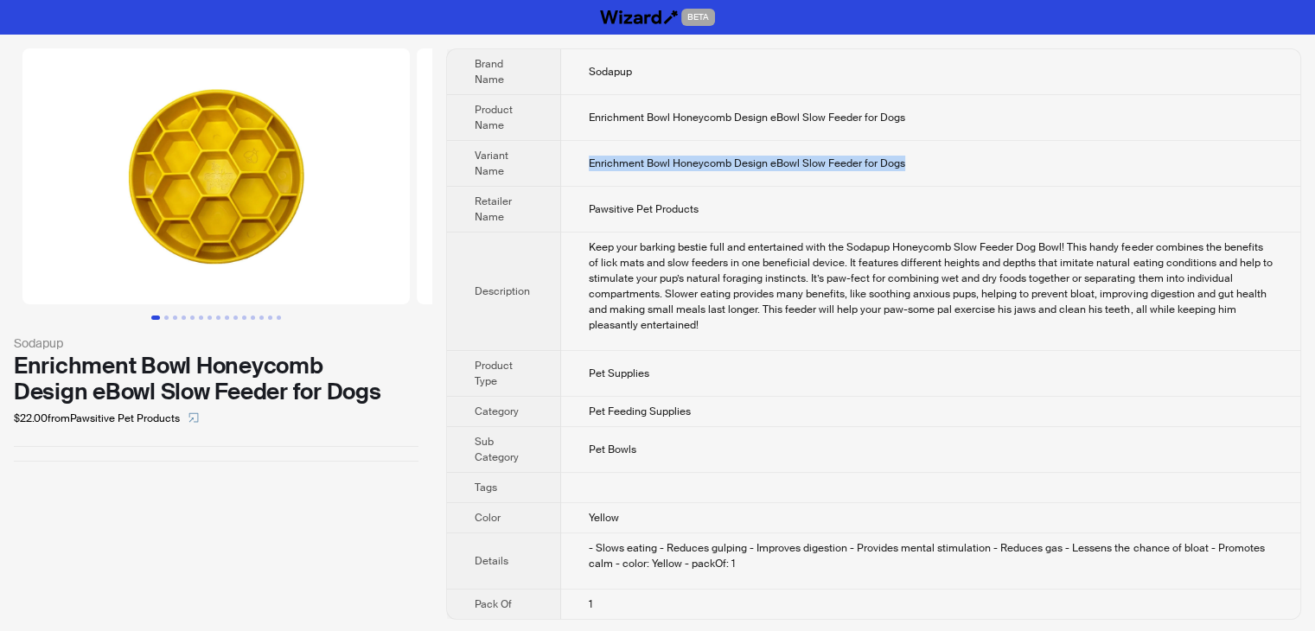
drag, startPoint x: 944, startPoint y: 160, endPoint x: 578, endPoint y: 152, distance: 366.8
click at [578, 152] on td "Enrichment Bowl Honeycomb Design eBowl Slow Feeder for Dogs" at bounding box center [930, 164] width 739 height 46
copy span "Enrichment Bowl Honeycomb Design eBowl Slow Feeder for Dogs"
click at [682, 278] on div "Keep your barking bestie full and entertained with the Sodapup Honeycomb Slow F…" at bounding box center [931, 286] width 684 height 93
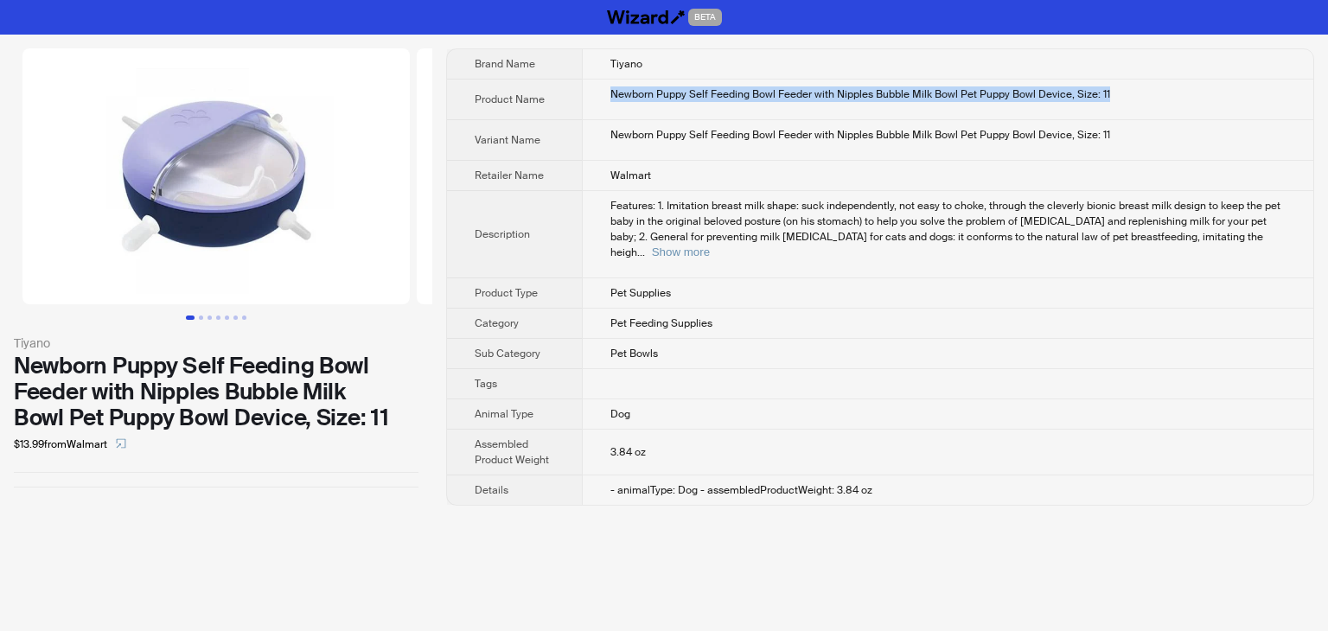
drag, startPoint x: 1142, startPoint y: 94, endPoint x: 599, endPoint y: 113, distance: 542.6
click at [599, 113] on td "Newborn Puppy Self Feeding Bowl Feeder with Nipples Bubble Milk Bowl Pet Puppy …" at bounding box center [948, 100] width 732 height 41
copy div "Newborn Puppy Self Feeding Bowl Feeder with Nipples Bubble Milk Bowl Pet Puppy …"
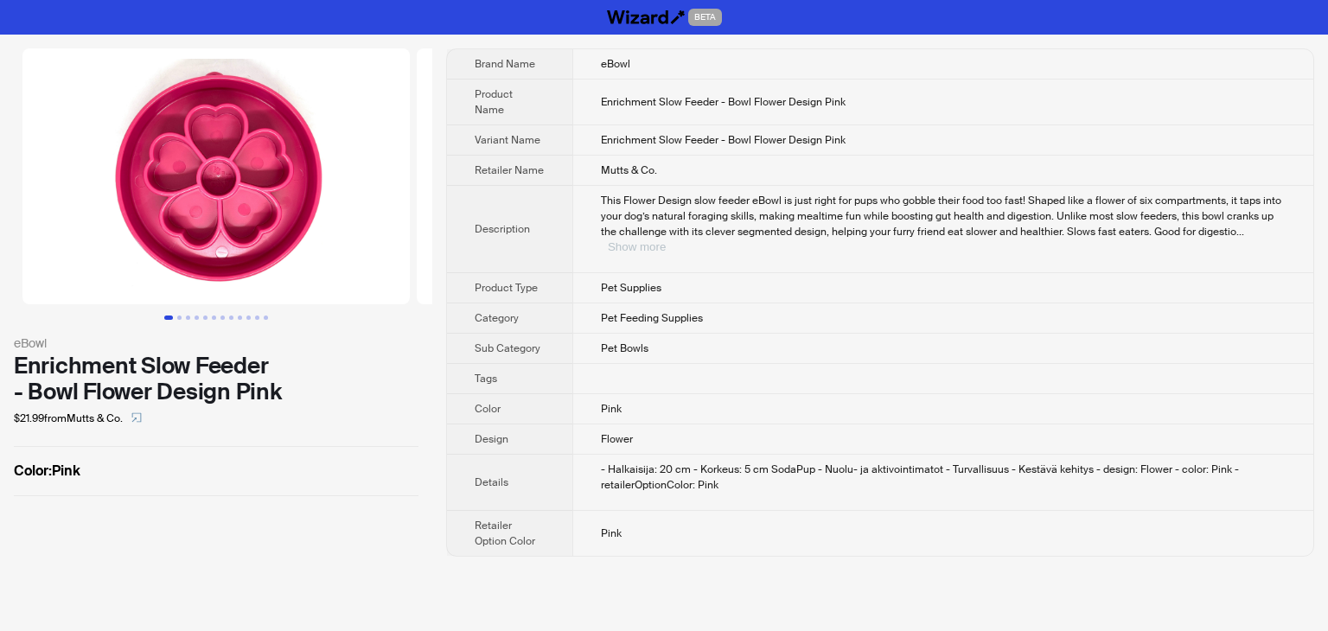
click at [666, 240] on button "Show more" at bounding box center [637, 246] width 58 height 13
drag, startPoint x: 867, startPoint y: 122, endPoint x: 593, endPoint y: 129, distance: 273.4
click at [593, 129] on td "Enrichment Slow Feeder - Bowl Flower Design Pink" at bounding box center [943, 140] width 741 height 30
copy span "Enrichment Slow Feeder - Bowl Flower Design Pink"
click at [947, 273] on td "Pet Supplies" at bounding box center [943, 288] width 741 height 30
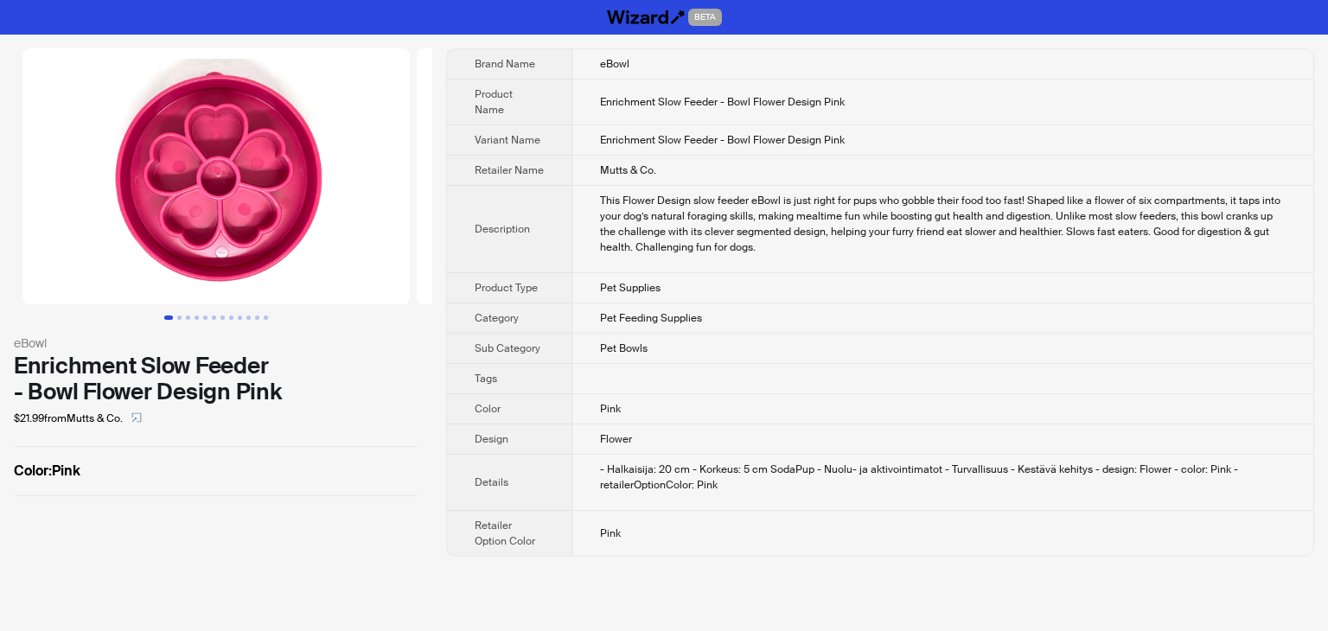
click at [938, 278] on td "Pet Supplies" at bounding box center [943, 288] width 741 height 30
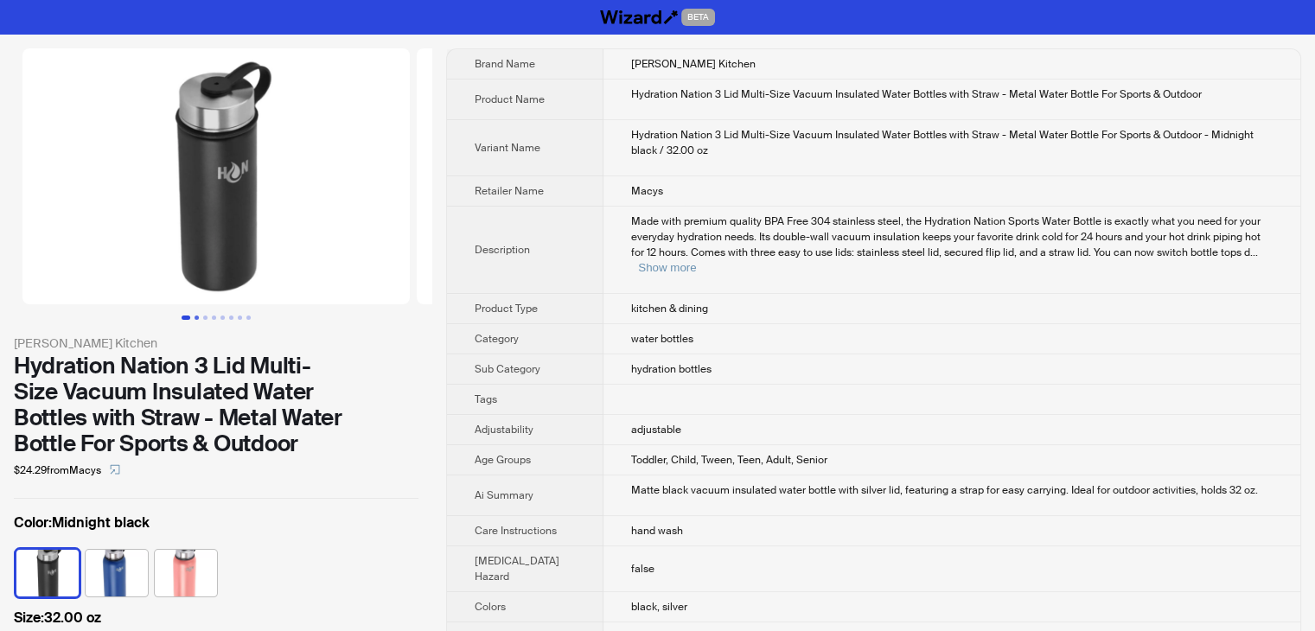
click at [197, 316] on button "Go to slide 2" at bounding box center [197, 318] width 4 height 4
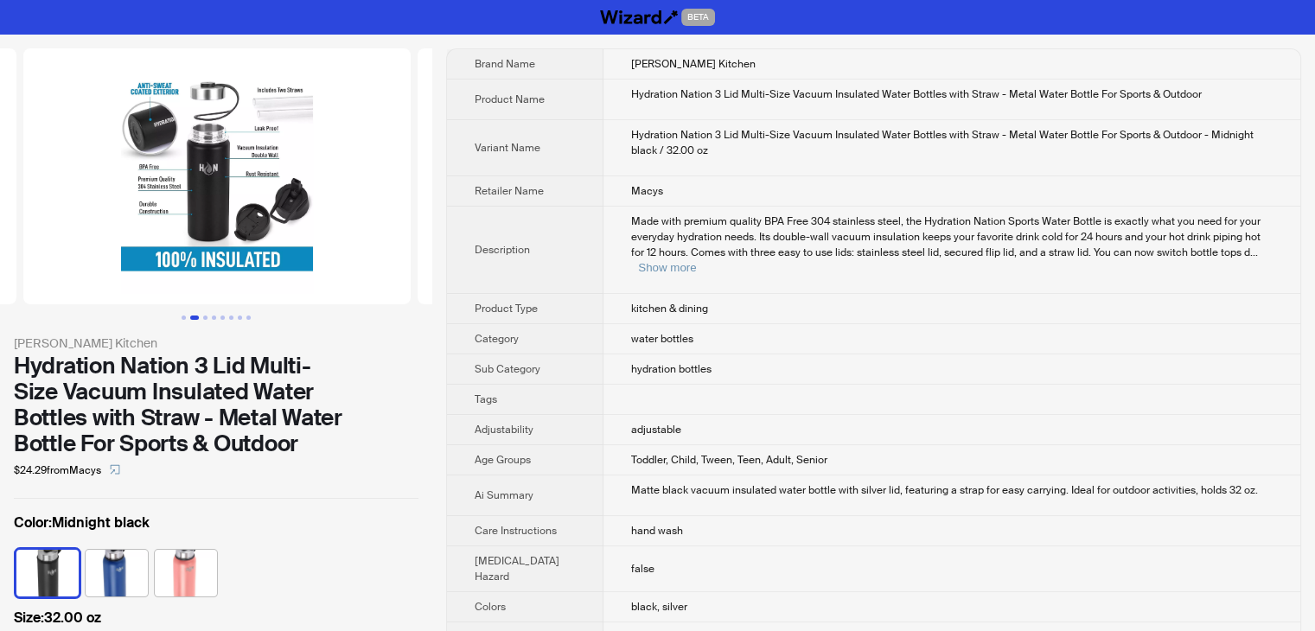
scroll to position [0, 394]
click at [116, 474] on icon "select" at bounding box center [115, 469] width 10 height 10
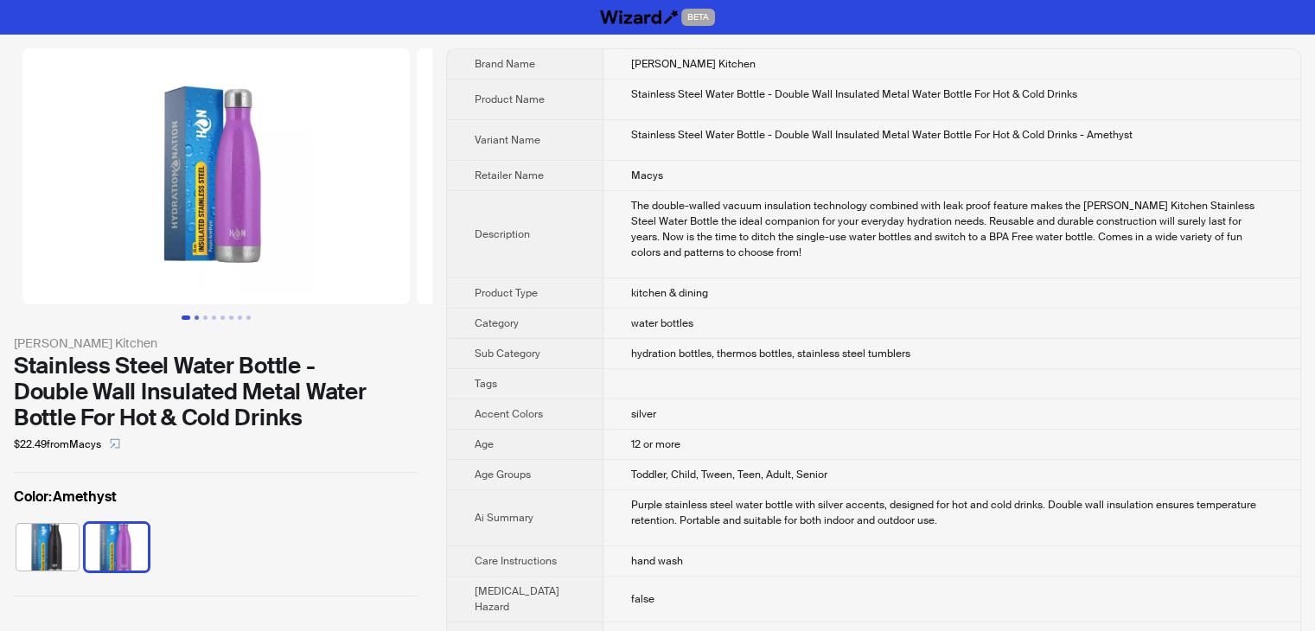
click at [195, 317] on button "Go to slide 2" at bounding box center [197, 318] width 4 height 4
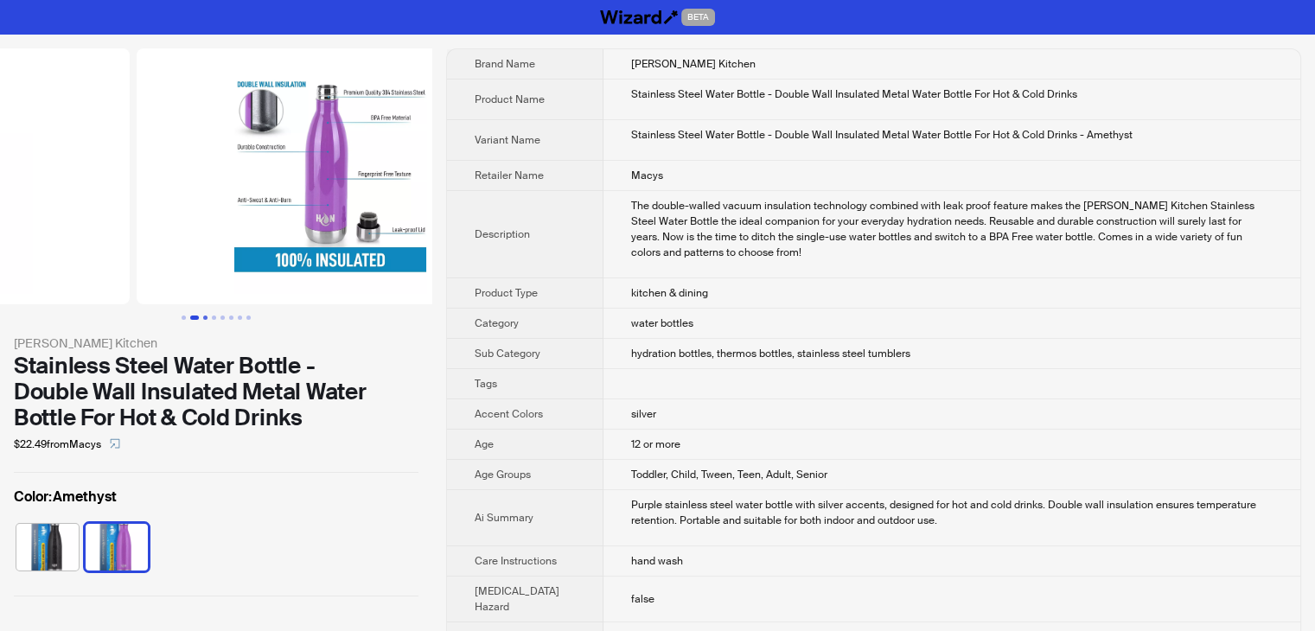
scroll to position [0, 394]
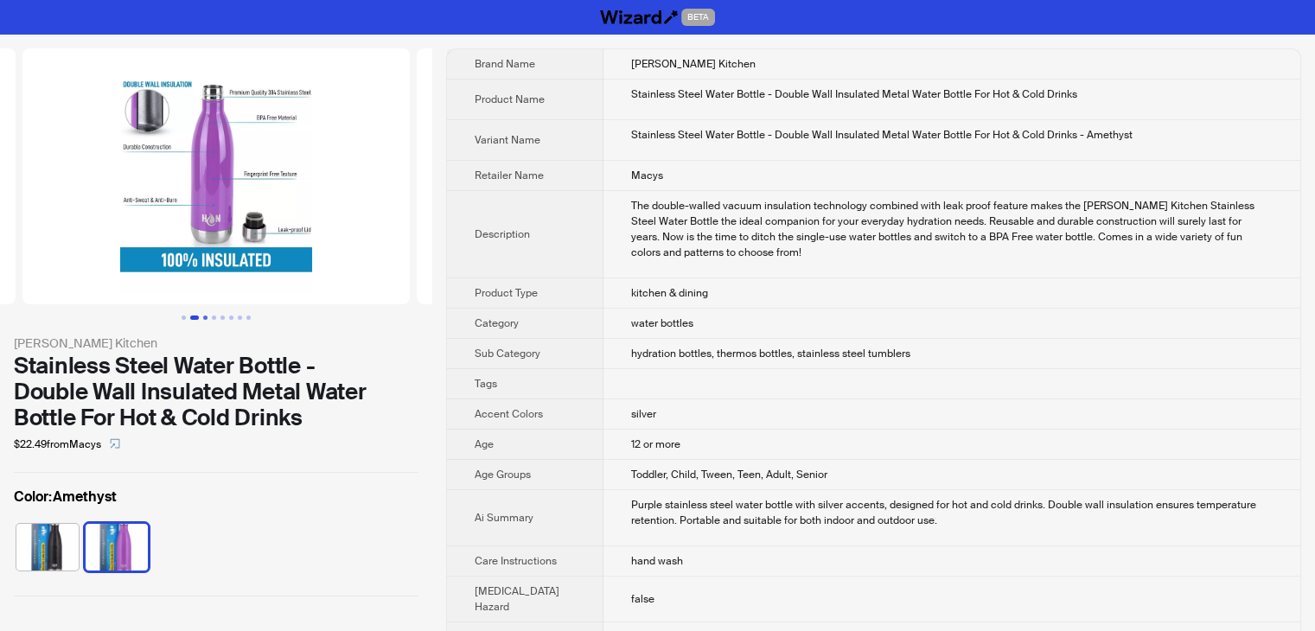
click at [203, 318] on button "Go to slide 3" at bounding box center [205, 318] width 4 height 4
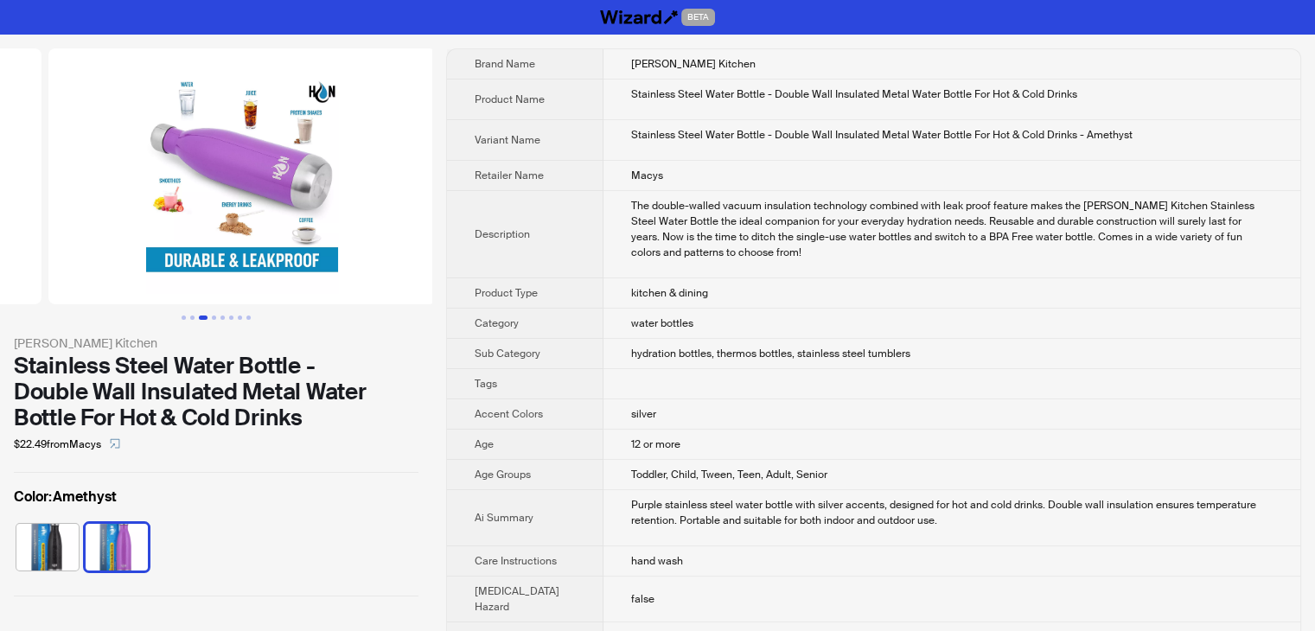
scroll to position [0, 789]
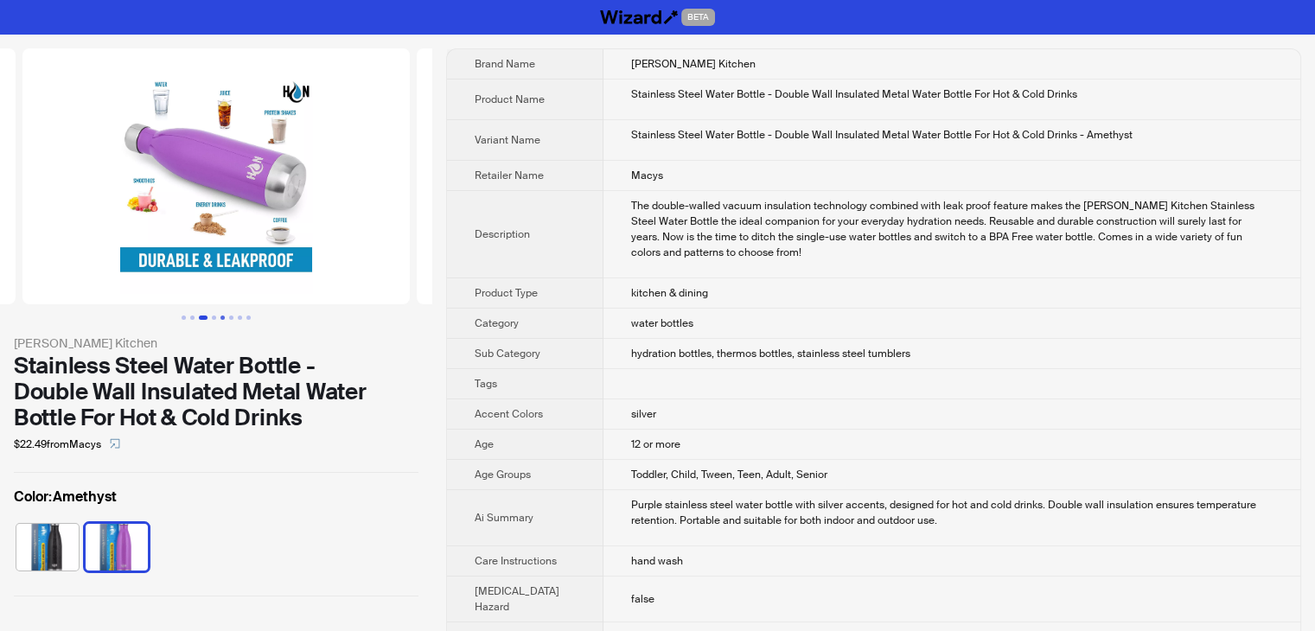
click at [221, 317] on button "Go to slide 5" at bounding box center [223, 318] width 4 height 4
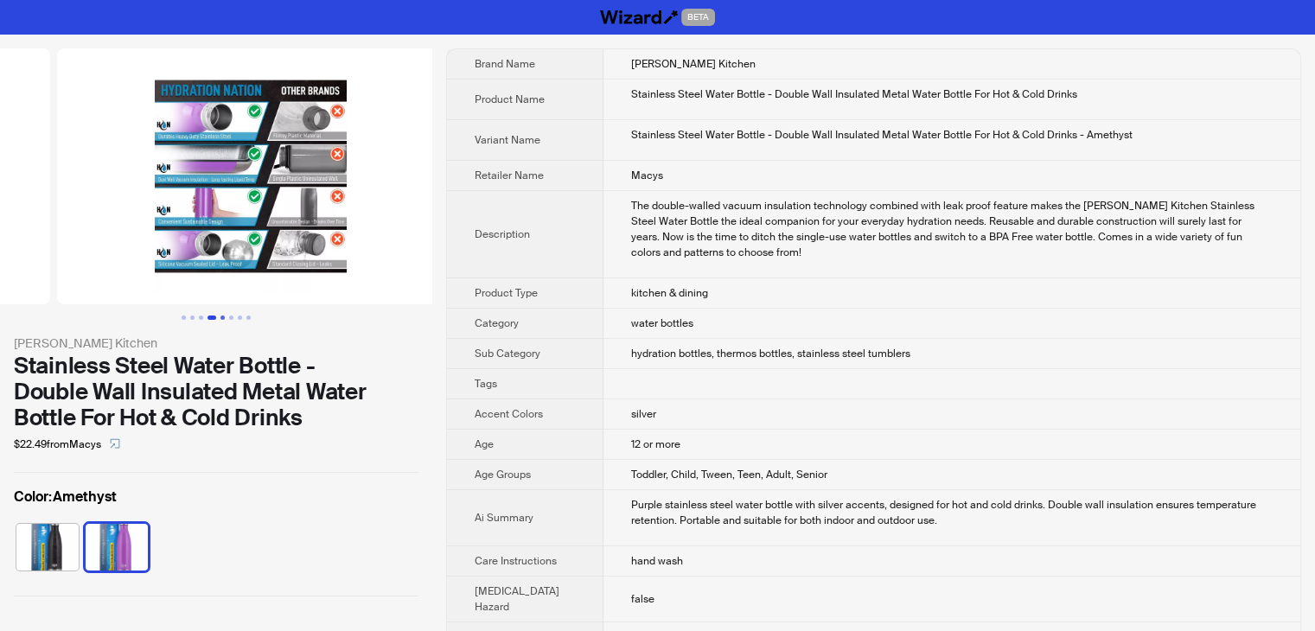
scroll to position [0, 1577]
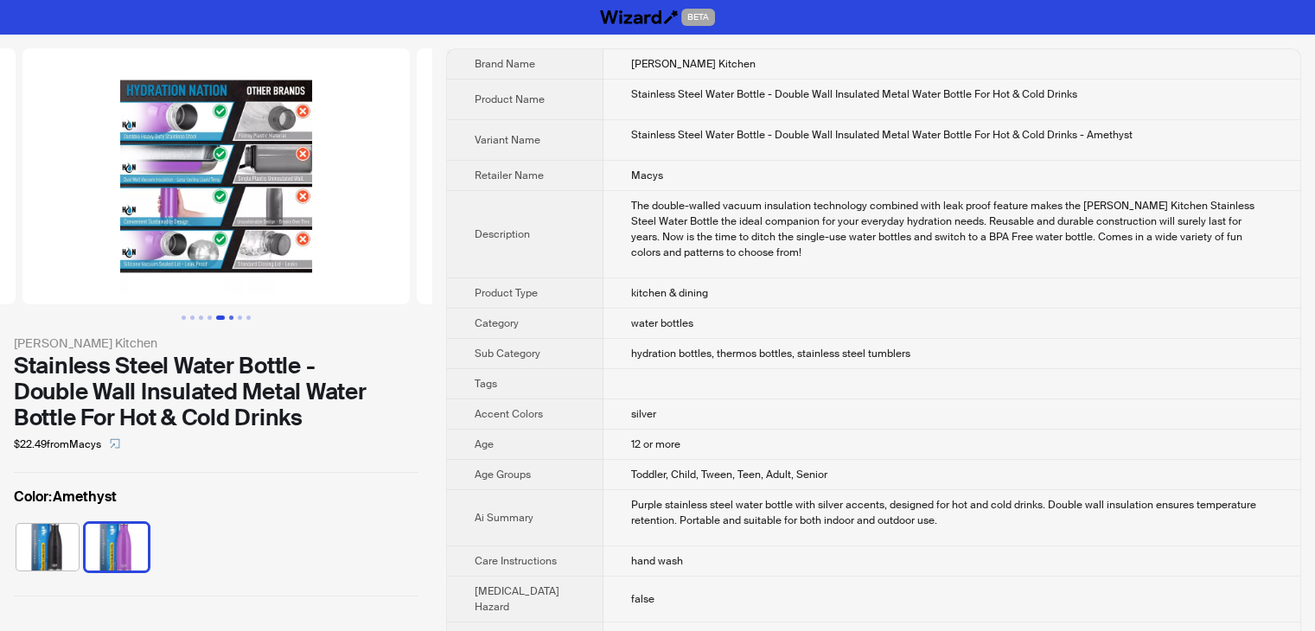
click at [232, 318] on button "Go to slide 6" at bounding box center [231, 318] width 4 height 4
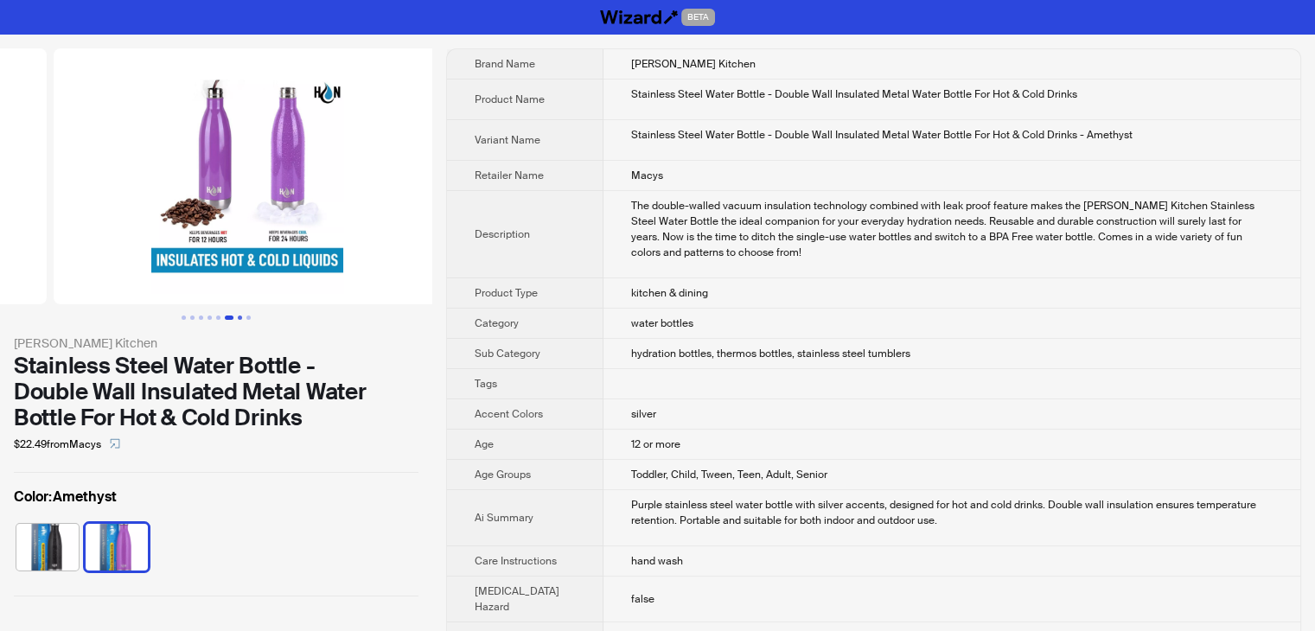
scroll to position [0, 1972]
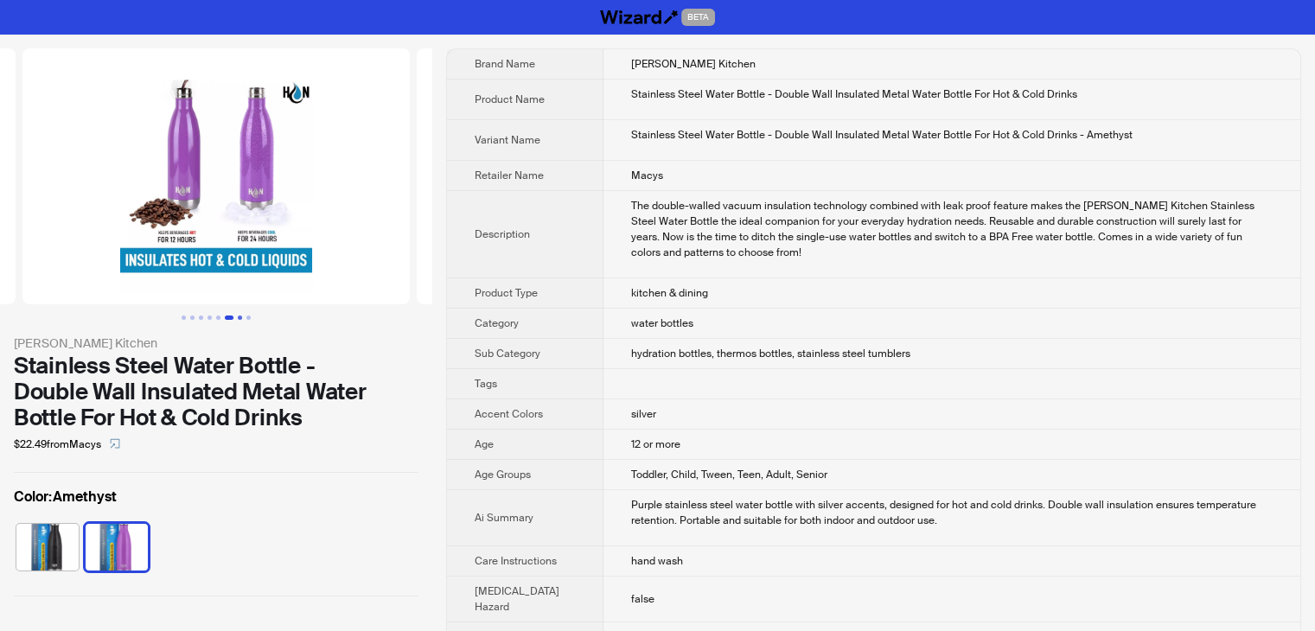
click at [238, 318] on button "Go to slide 7" at bounding box center [240, 318] width 4 height 4
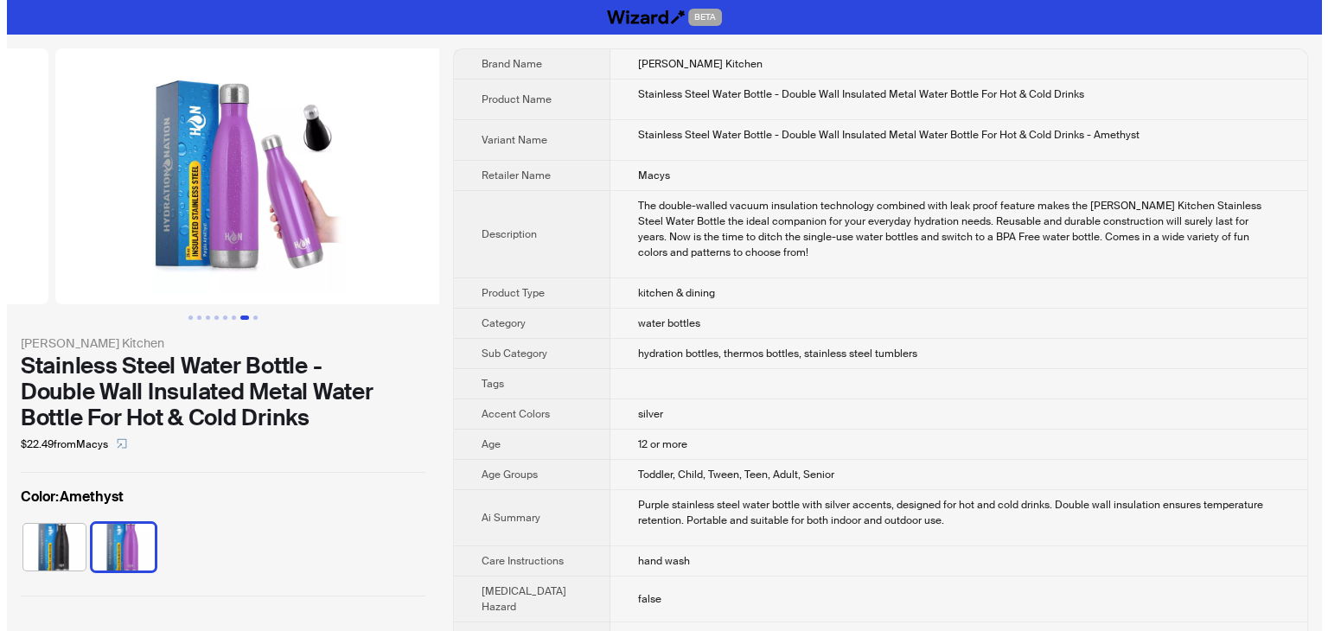
scroll to position [0, 2366]
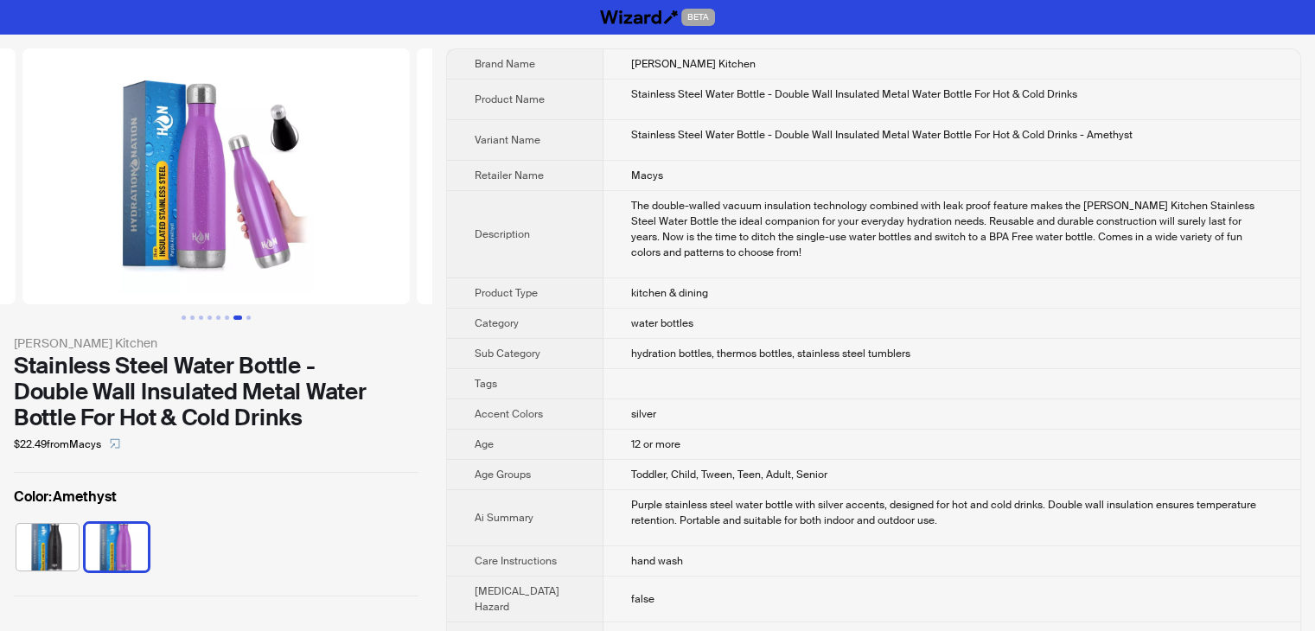
click at [190, 232] on img at bounding box center [215, 176] width 387 height 256
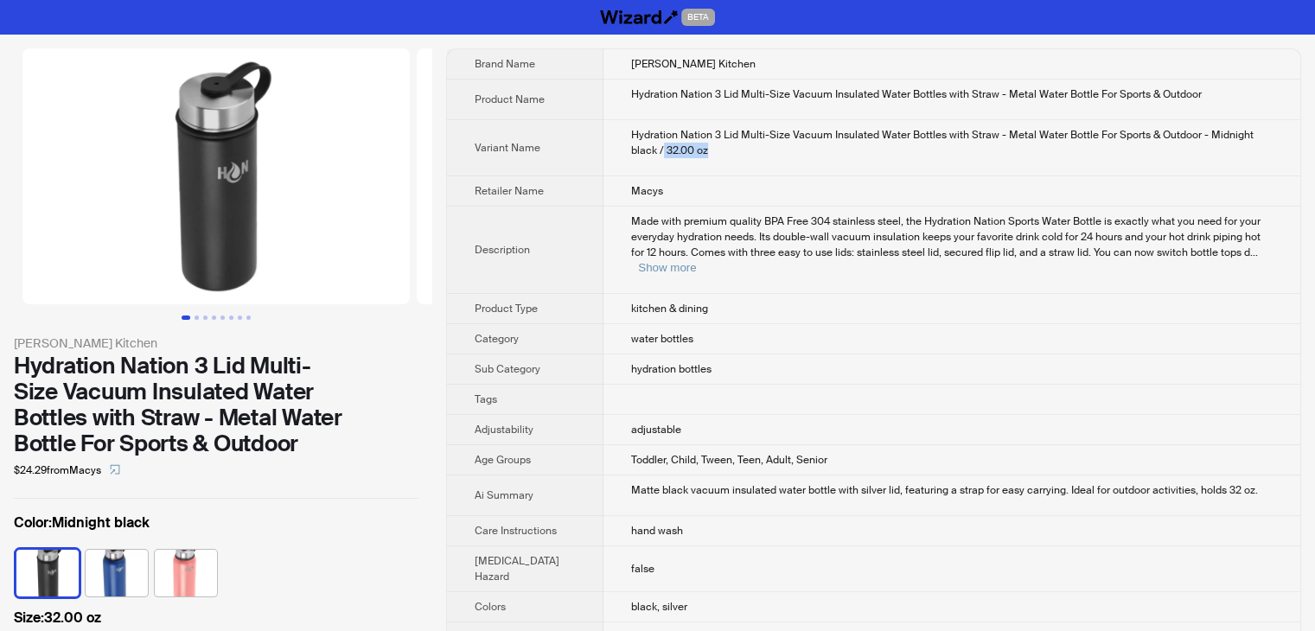
drag, startPoint x: 1280, startPoint y: 136, endPoint x: 703, endPoint y: 146, distance: 576.9
click at [703, 146] on td "Hydration Nation 3 Lid Multi-Size Vacuum Insulated Water Bottles with Straw - M…" at bounding box center [952, 148] width 697 height 56
click at [700, 152] on div "Hydration Nation 3 Lid Multi-Size Vacuum Insulated Water Bottles with Straw - M…" at bounding box center [952, 142] width 642 height 31
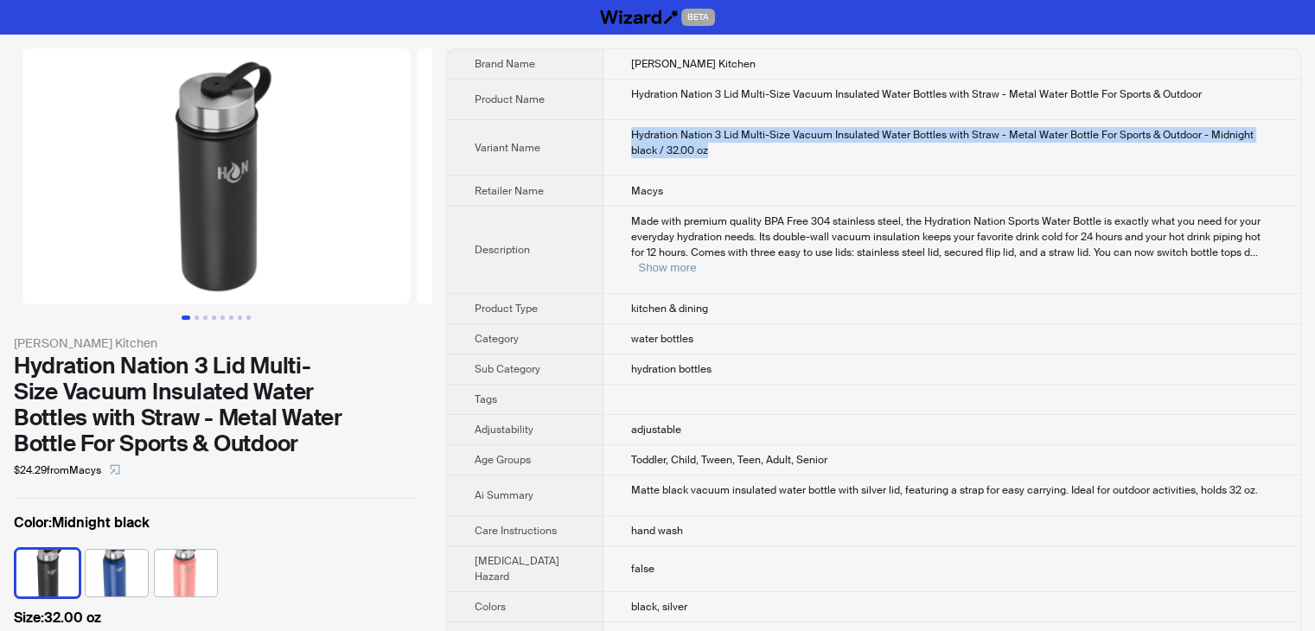
drag, startPoint x: 685, startPoint y: 158, endPoint x: 607, endPoint y: 136, distance: 81.0
click at [607, 136] on td "Hydration Nation 3 Lid Multi-Size Vacuum Insulated Water Bottles with Straw - M…" at bounding box center [952, 148] width 697 height 56
copy div "Hydration Nation 3 Lid Multi-Size Vacuum Insulated Water Bottles with Straw - M…"
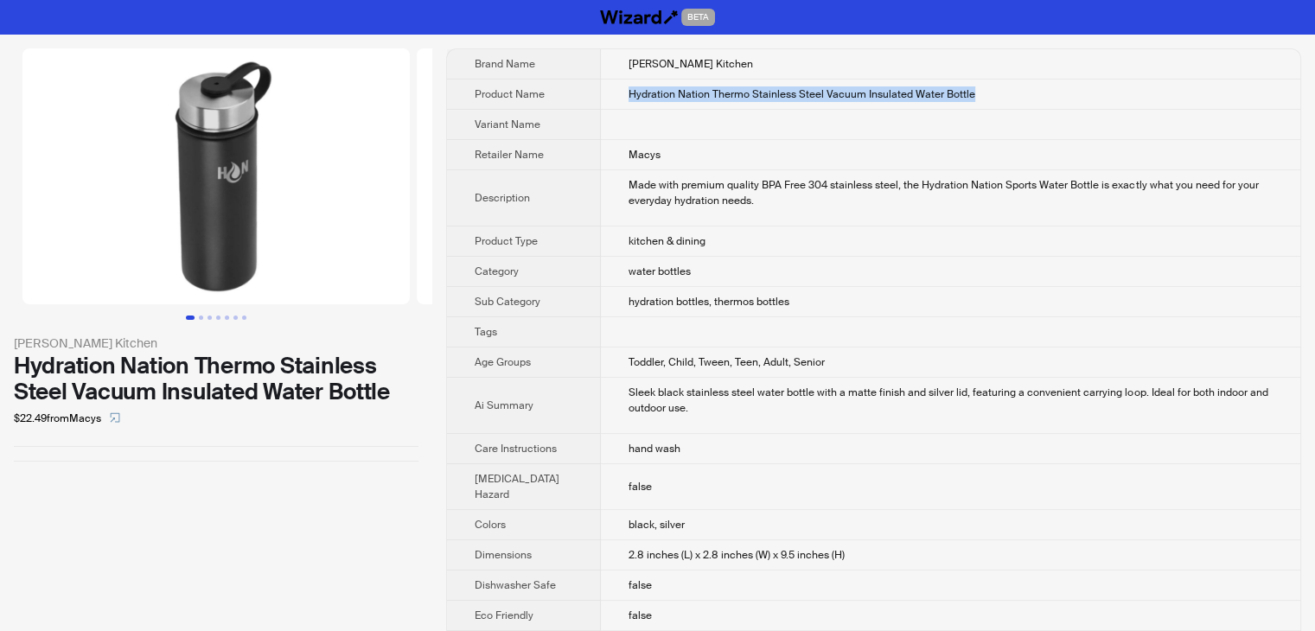
drag, startPoint x: 979, startPoint y: 93, endPoint x: 581, endPoint y: 108, distance: 398.1
click at [581, 108] on tr "Product Name Hydration Nation Thermo Stainless Steel Vacuum Insulated Water Bot…" at bounding box center [874, 95] width 854 height 30
copy tr "Hydration Nation Thermo Stainless Steel Vacuum Insulated Water Bottle"
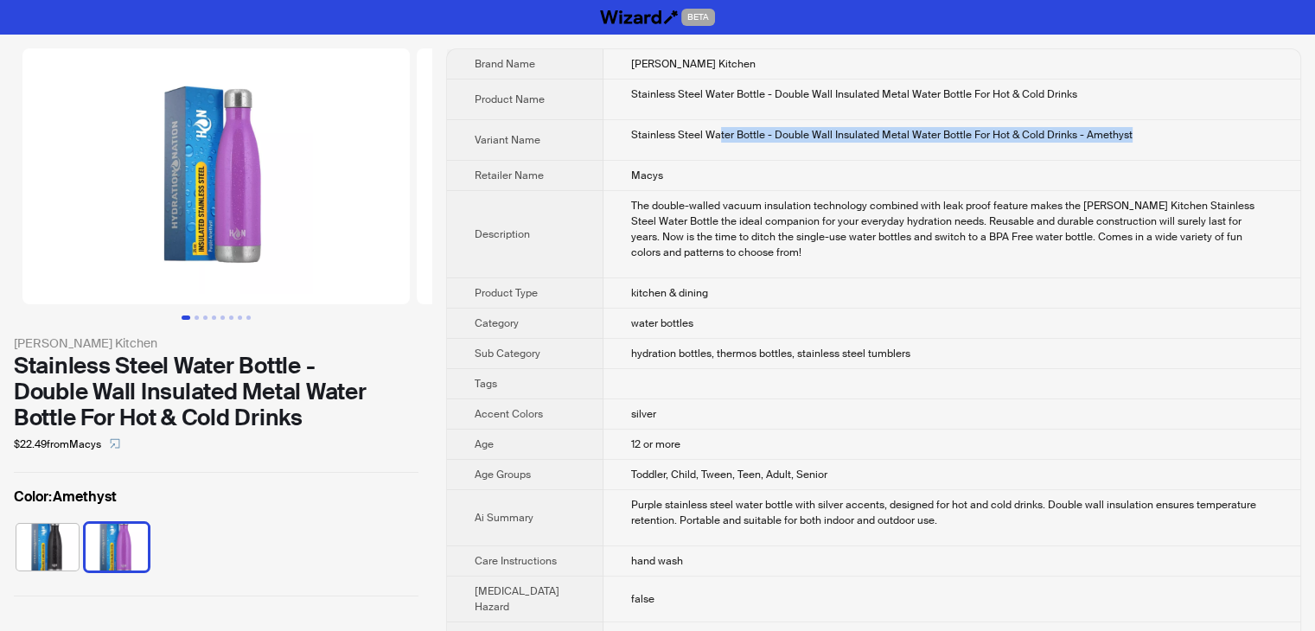
drag, startPoint x: 1131, startPoint y: 127, endPoint x: 702, endPoint y: 137, distance: 429.1
click at [702, 137] on div "Stainless Steel Water Bottle - Double Wall Insulated Metal Water Bottle For Hot…" at bounding box center [952, 135] width 642 height 16
click at [609, 132] on td "Stainless Steel Water Bottle - Double Wall Insulated Metal Water Bottle For Hot…" at bounding box center [952, 140] width 697 height 41
drag, startPoint x: 1163, startPoint y: 129, endPoint x: 606, endPoint y: 146, distance: 557.2
click at [606, 146] on td "Stainless Steel Water Bottle - Double Wall Insulated Metal Water Bottle For Hot…" at bounding box center [952, 140] width 697 height 41
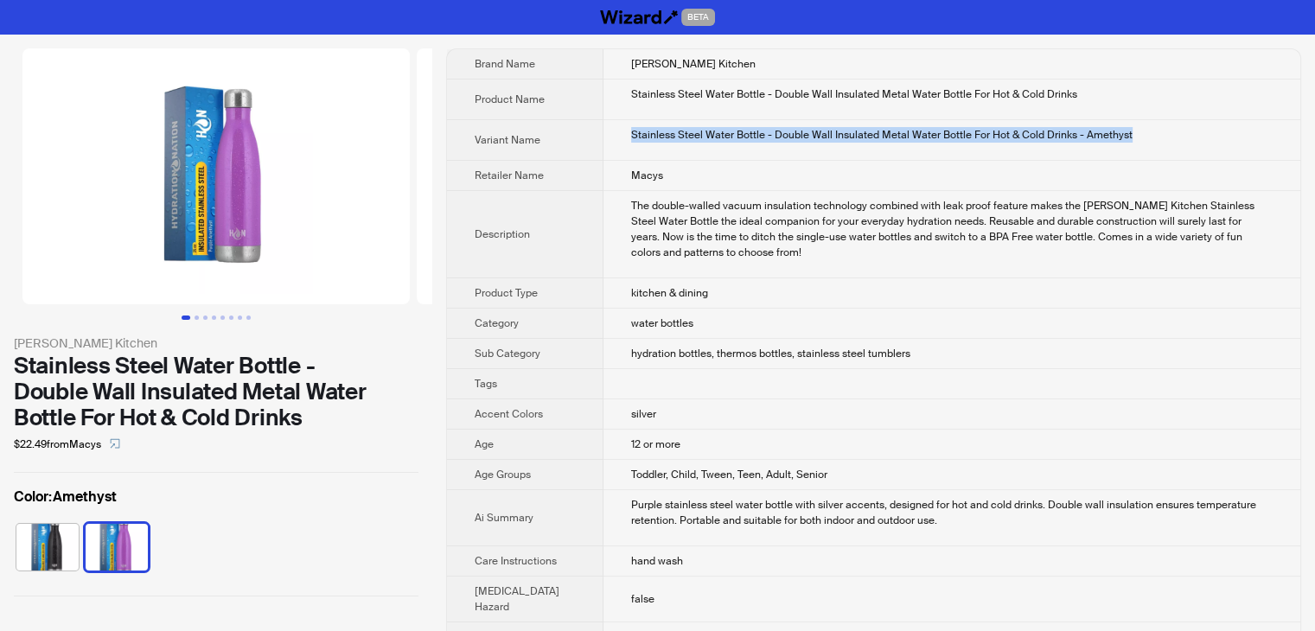
copy div "Stainless Steel Water Bottle - Double Wall Insulated Metal Water Bottle For Hot…"
